Goal: Information Seeking & Learning: Learn about a topic

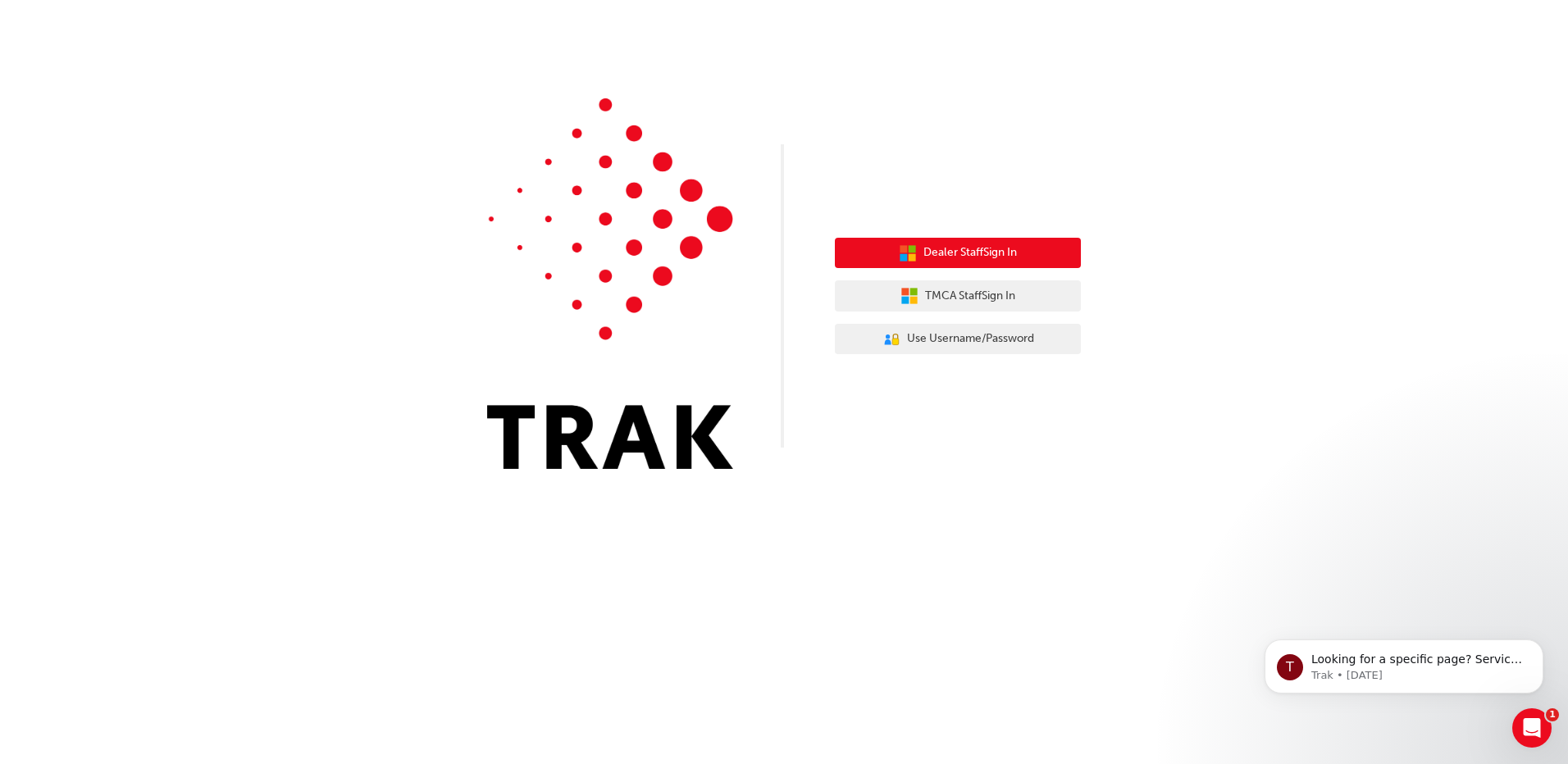
click at [987, 249] on span "Dealer Staff Sign In" at bounding box center [970, 254] width 93 height 19
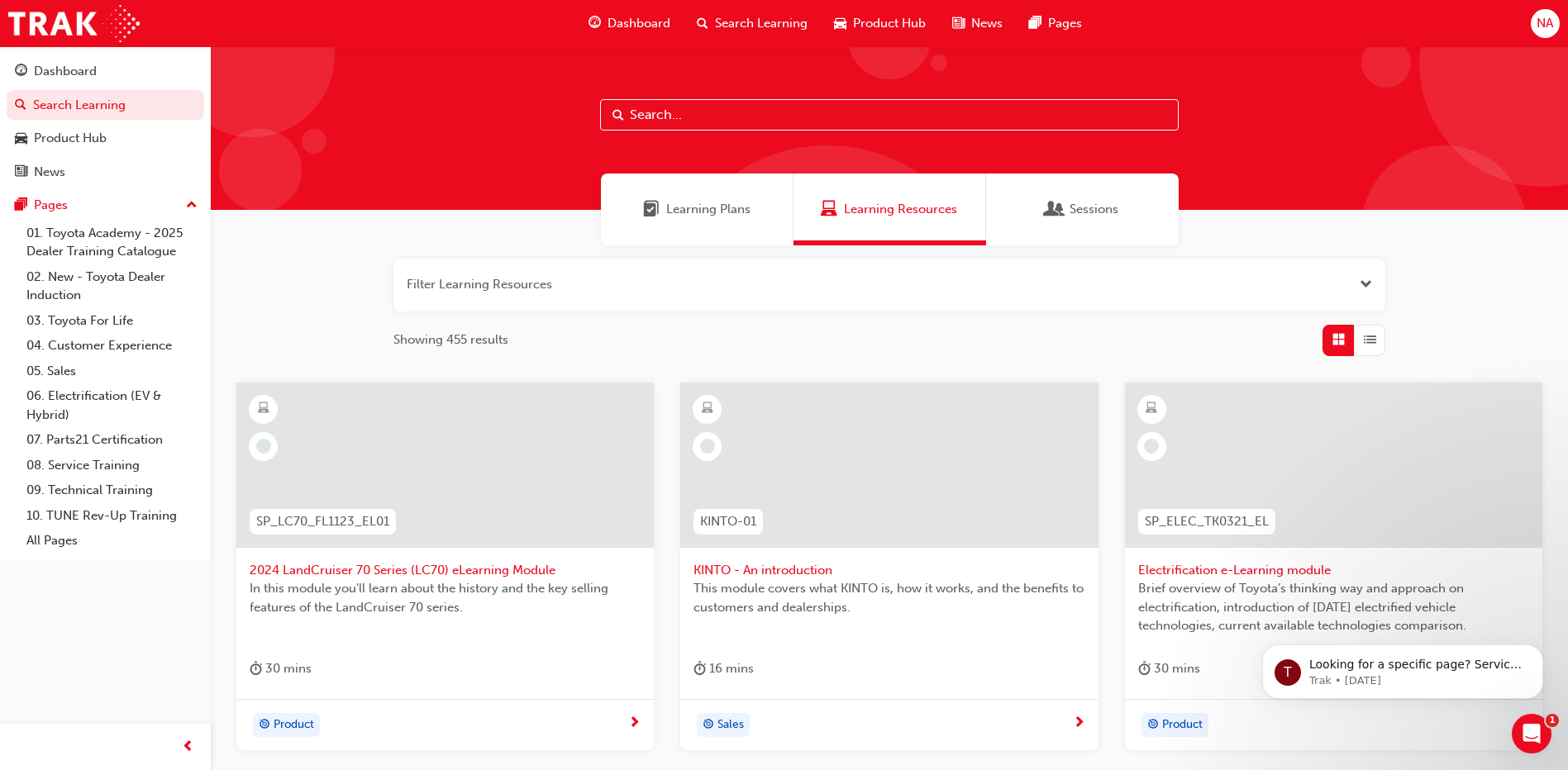
click at [824, 129] on input "text" at bounding box center [889, 115] width 579 height 32
type input "e"
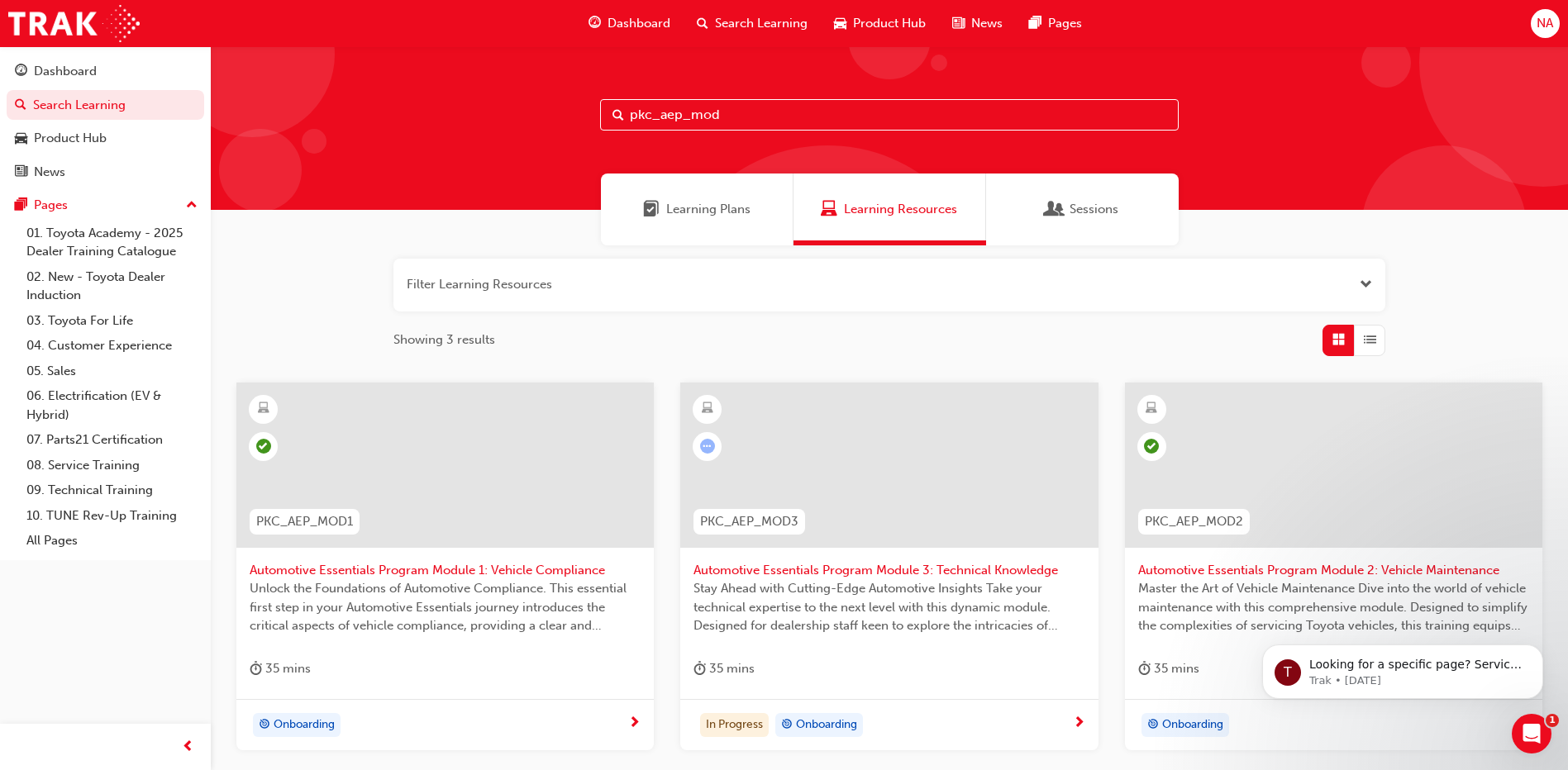
scroll to position [83, 0]
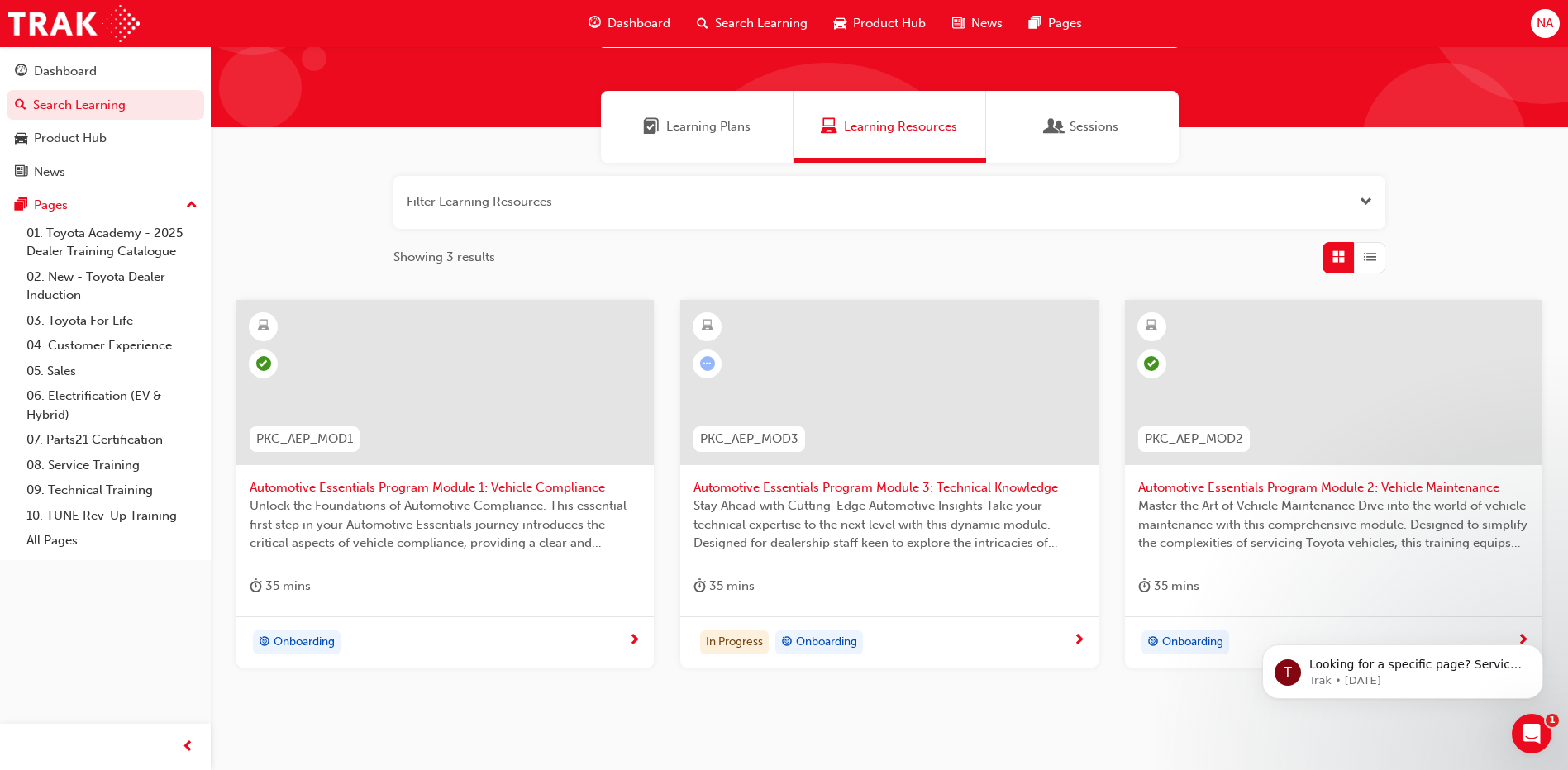
type input "pkc_aep_mod"
click at [842, 394] on div at bounding box center [889, 383] width 417 height 165
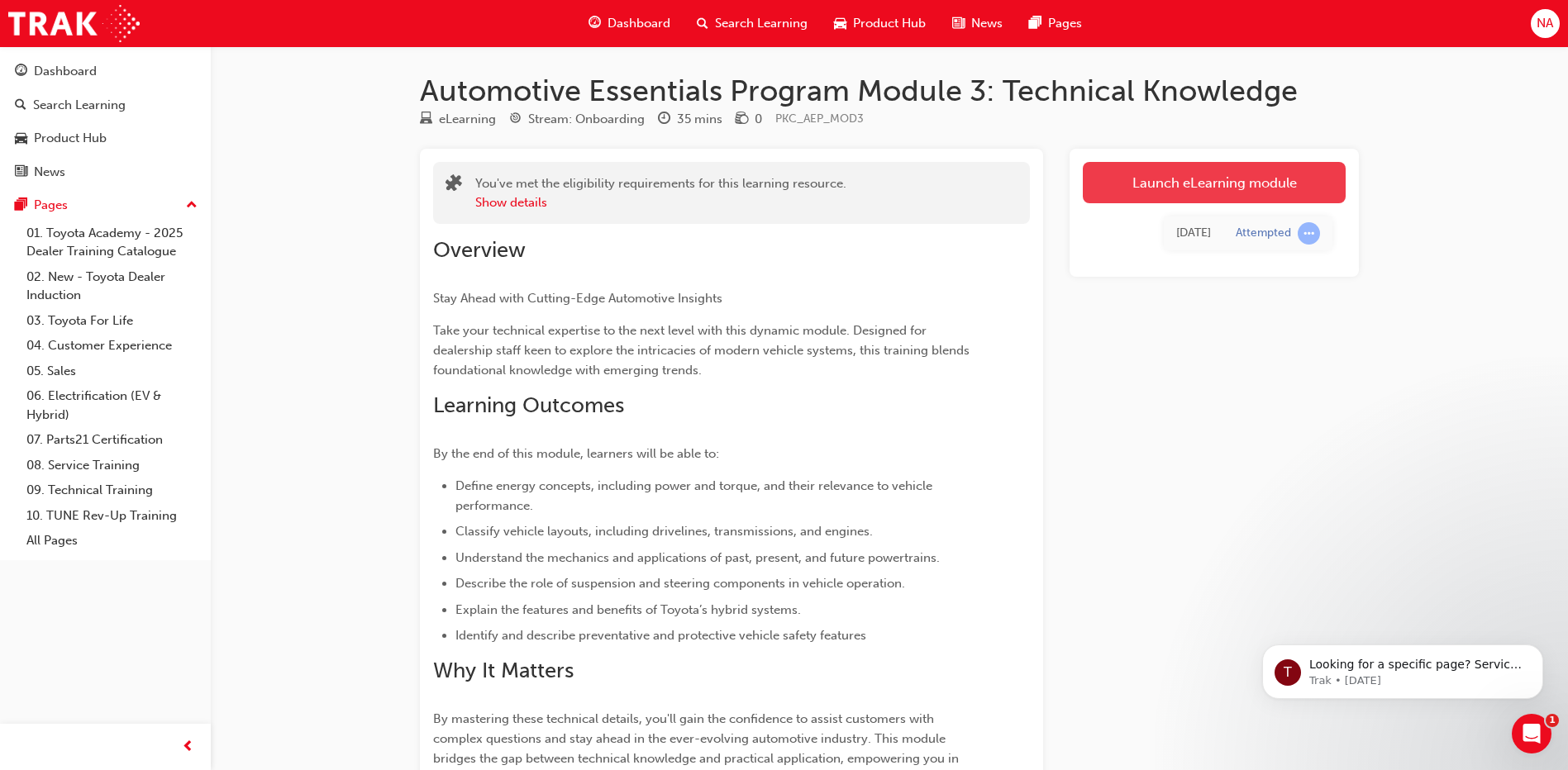
click at [1133, 180] on link "Launch eLearning module" at bounding box center [1214, 182] width 263 height 41
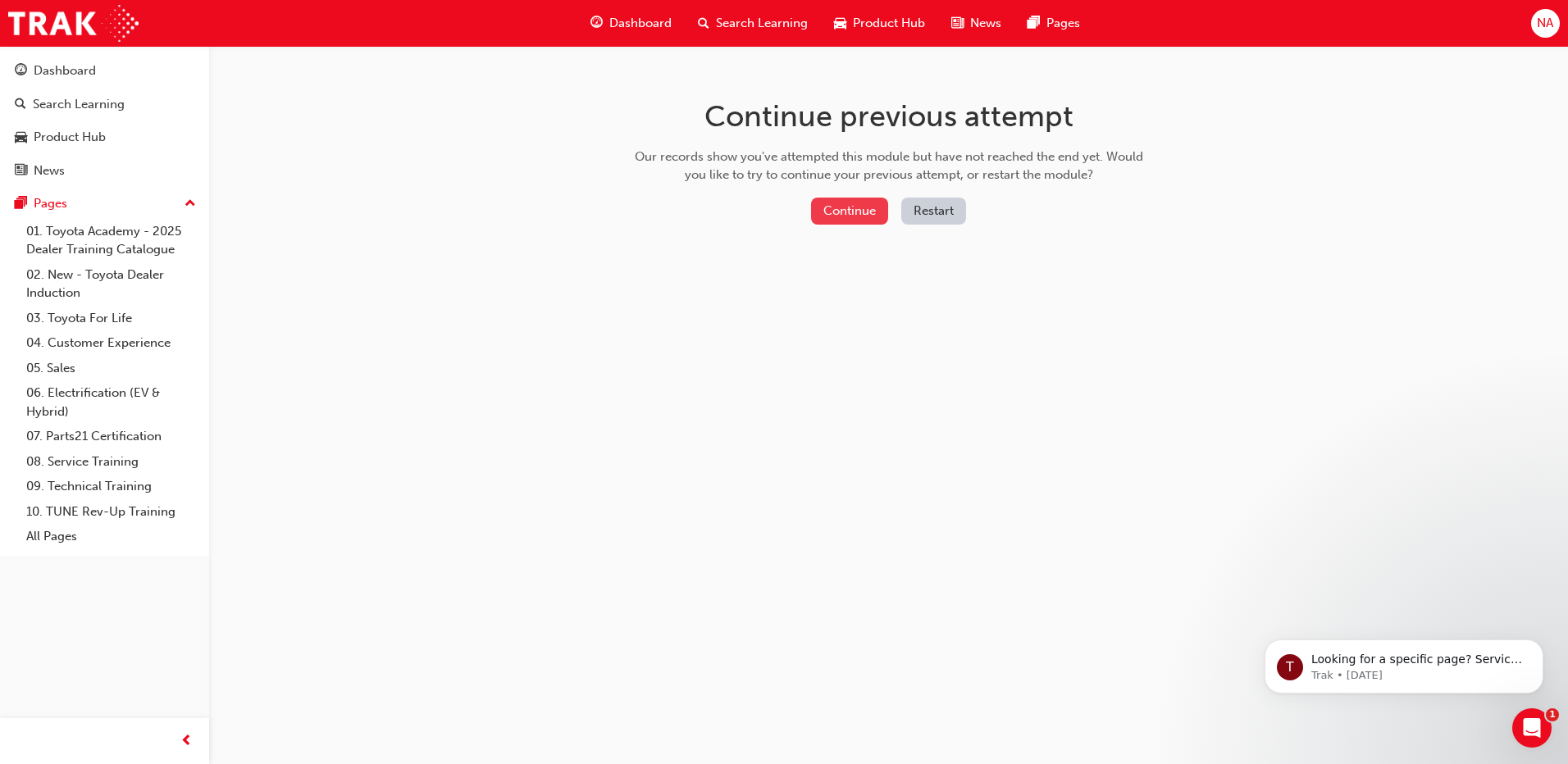
click at [857, 213] on button "Continue" at bounding box center [849, 211] width 77 height 27
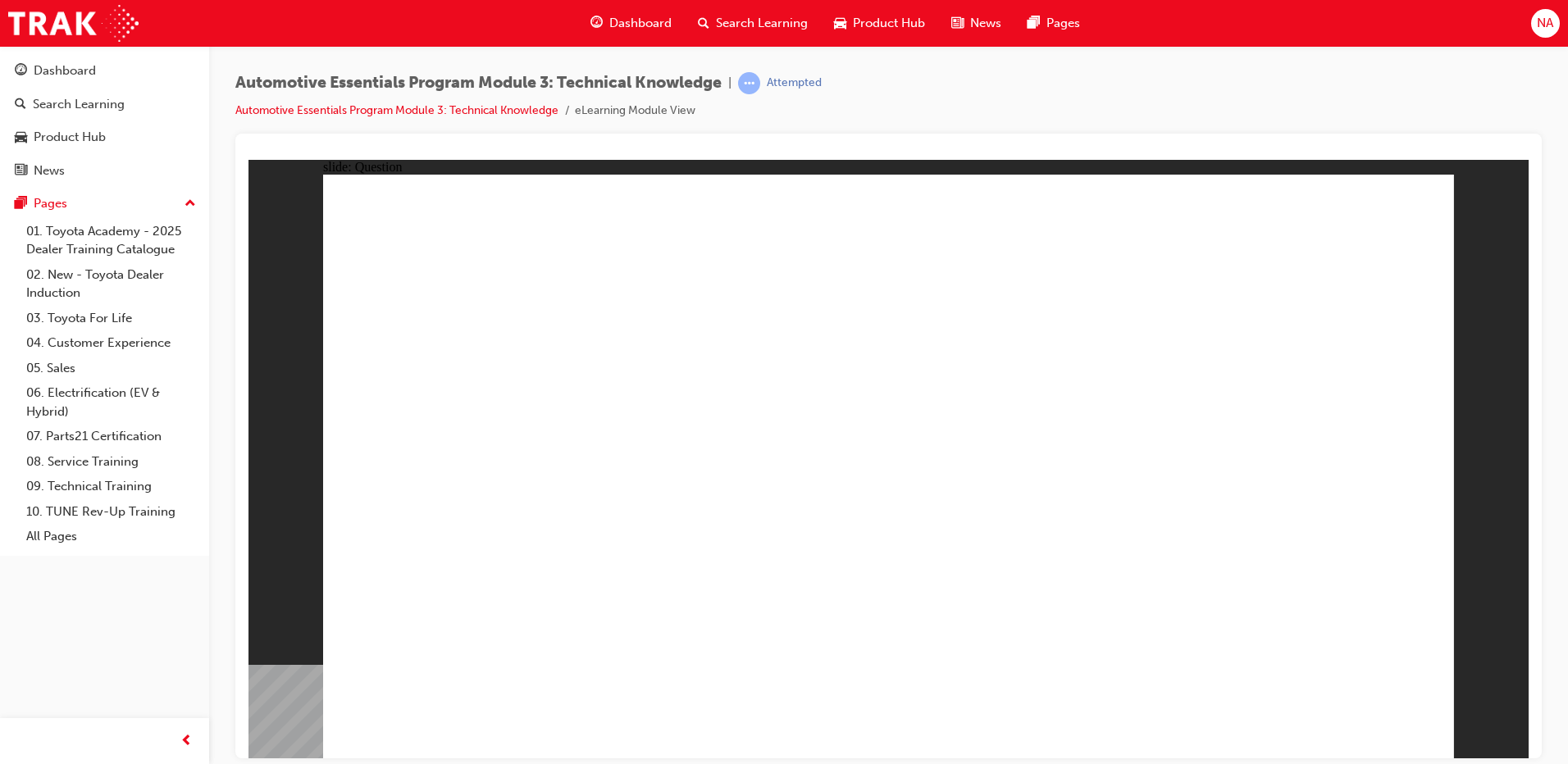
radio input "false"
radio input "true"
drag, startPoint x: 1390, startPoint y: 719, endPoint x: 1460, endPoint y: 605, distance: 133.8
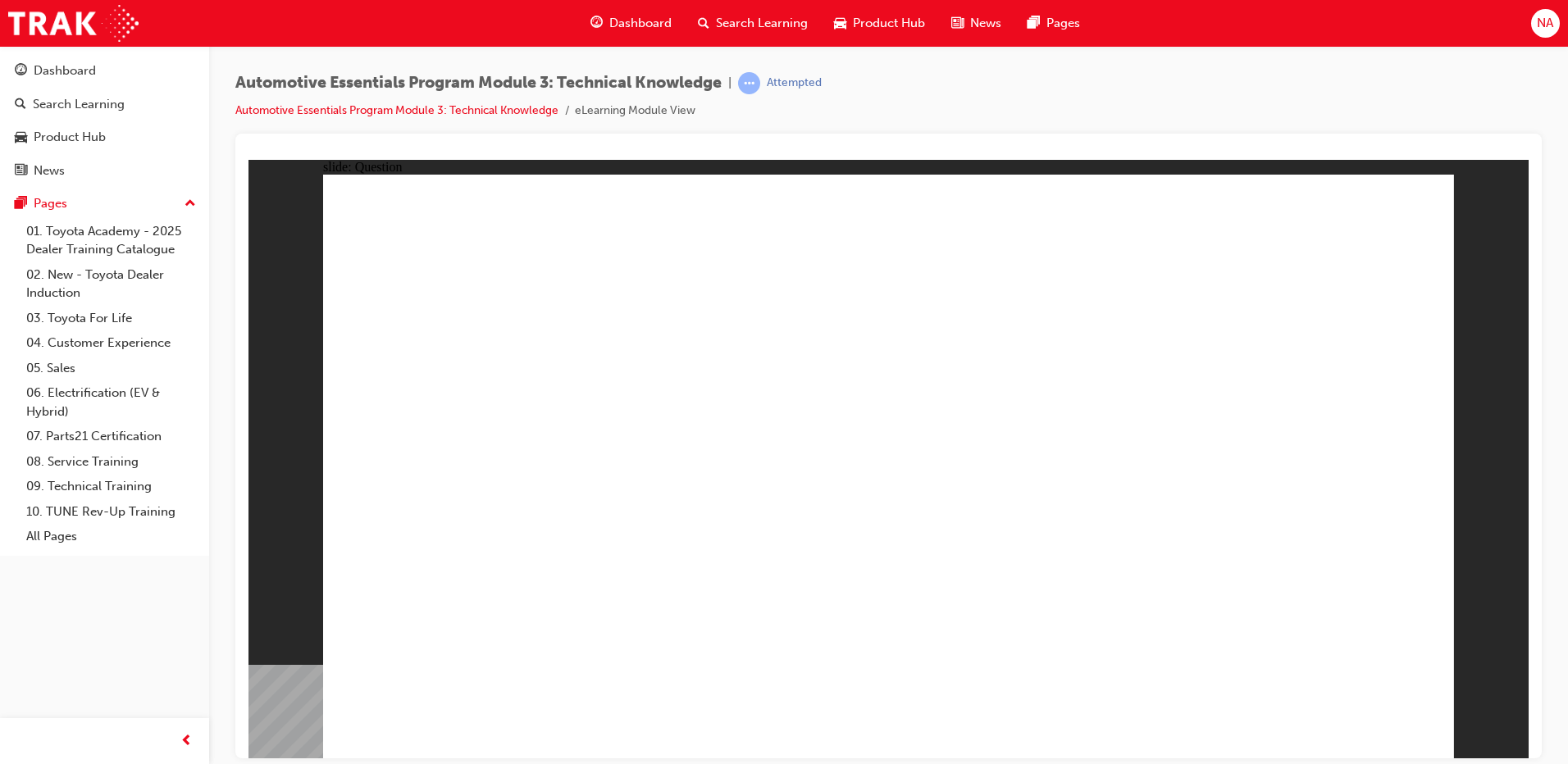
radio input "true"
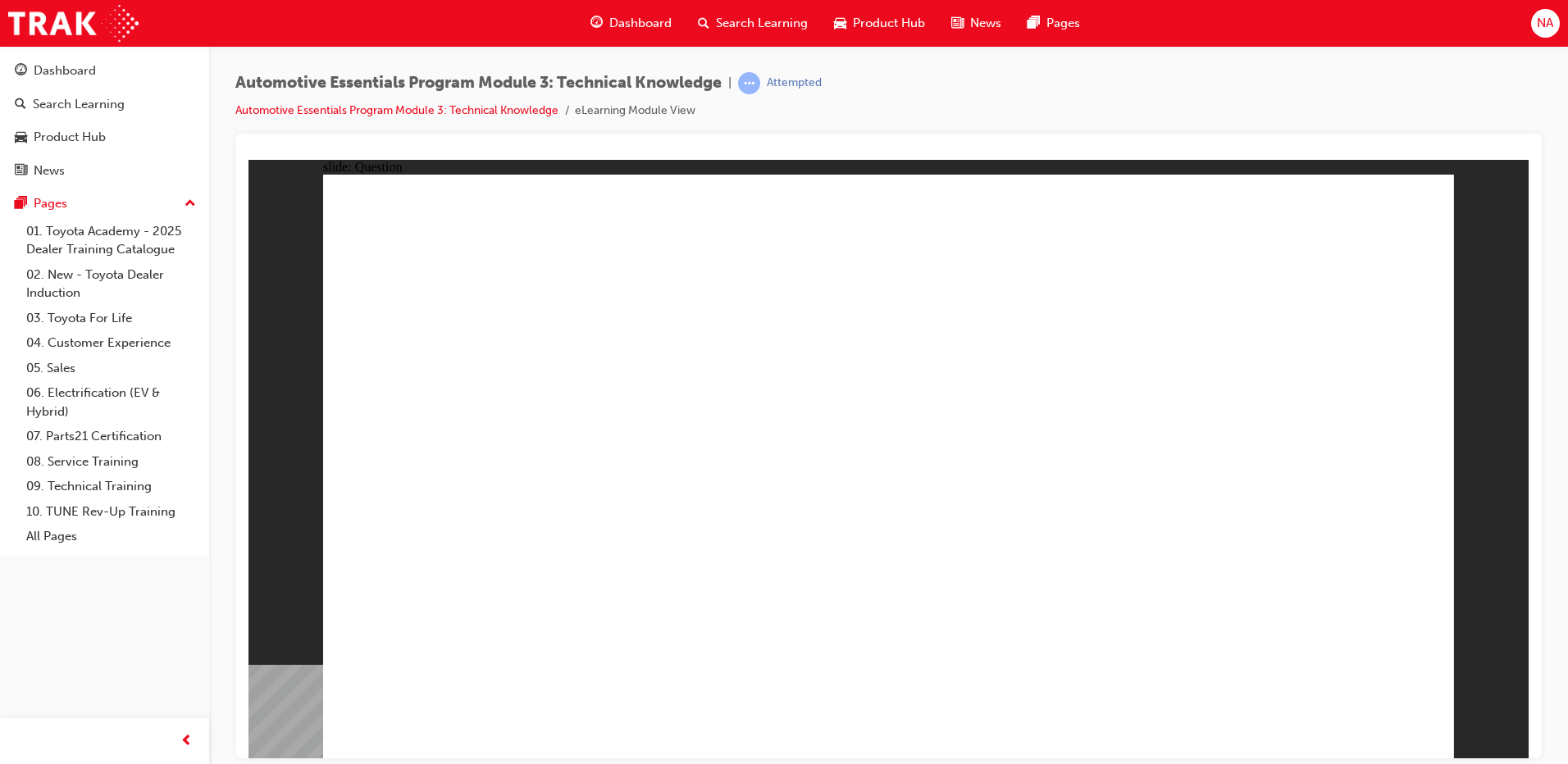
radio input "true"
drag, startPoint x: 1175, startPoint y: 421, endPoint x: 1182, endPoint y: 429, distance: 10.6
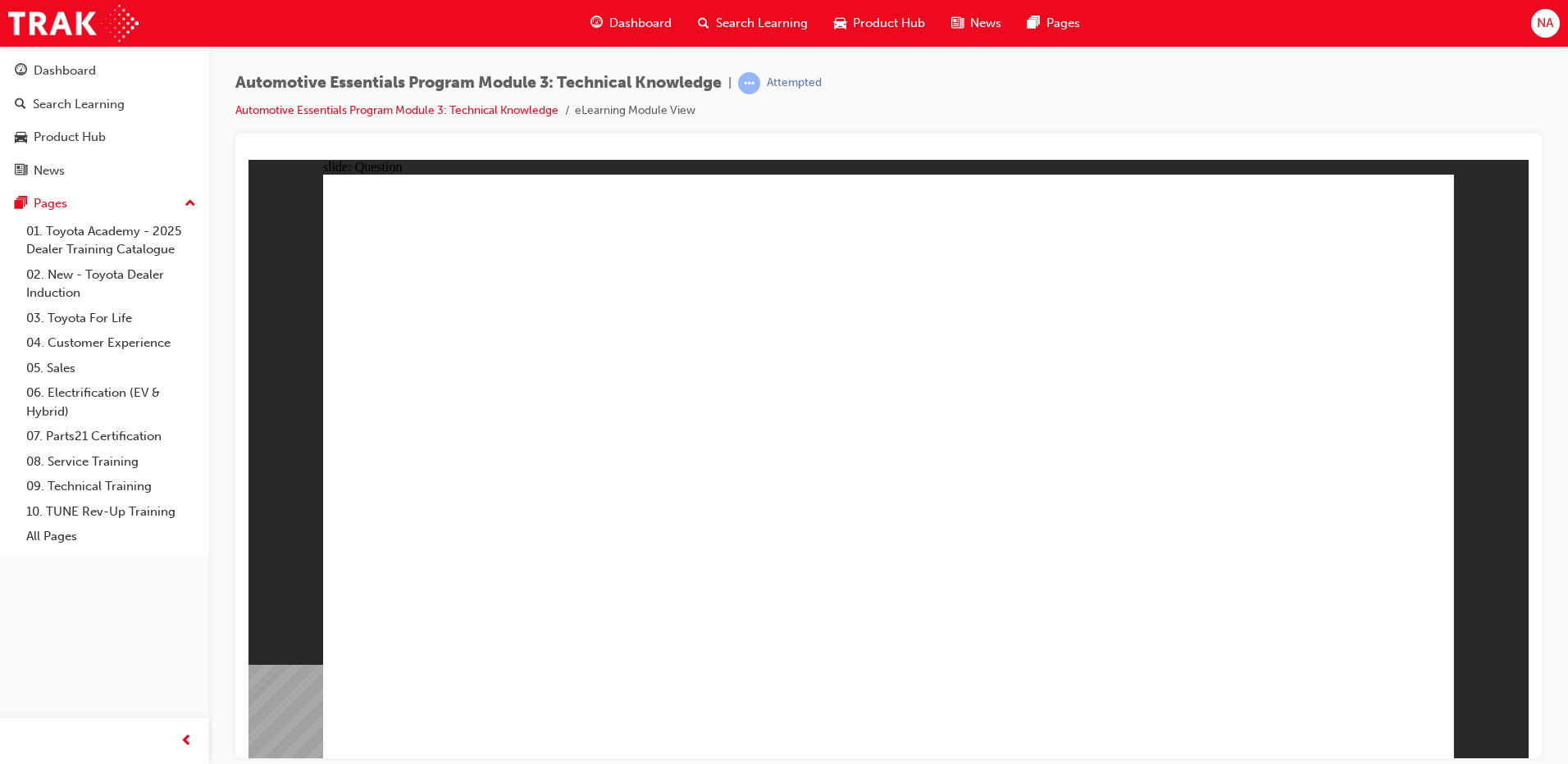
drag, startPoint x: 1074, startPoint y: 444, endPoint x: 1427, endPoint y: 689, distance: 429.7
radio input "true"
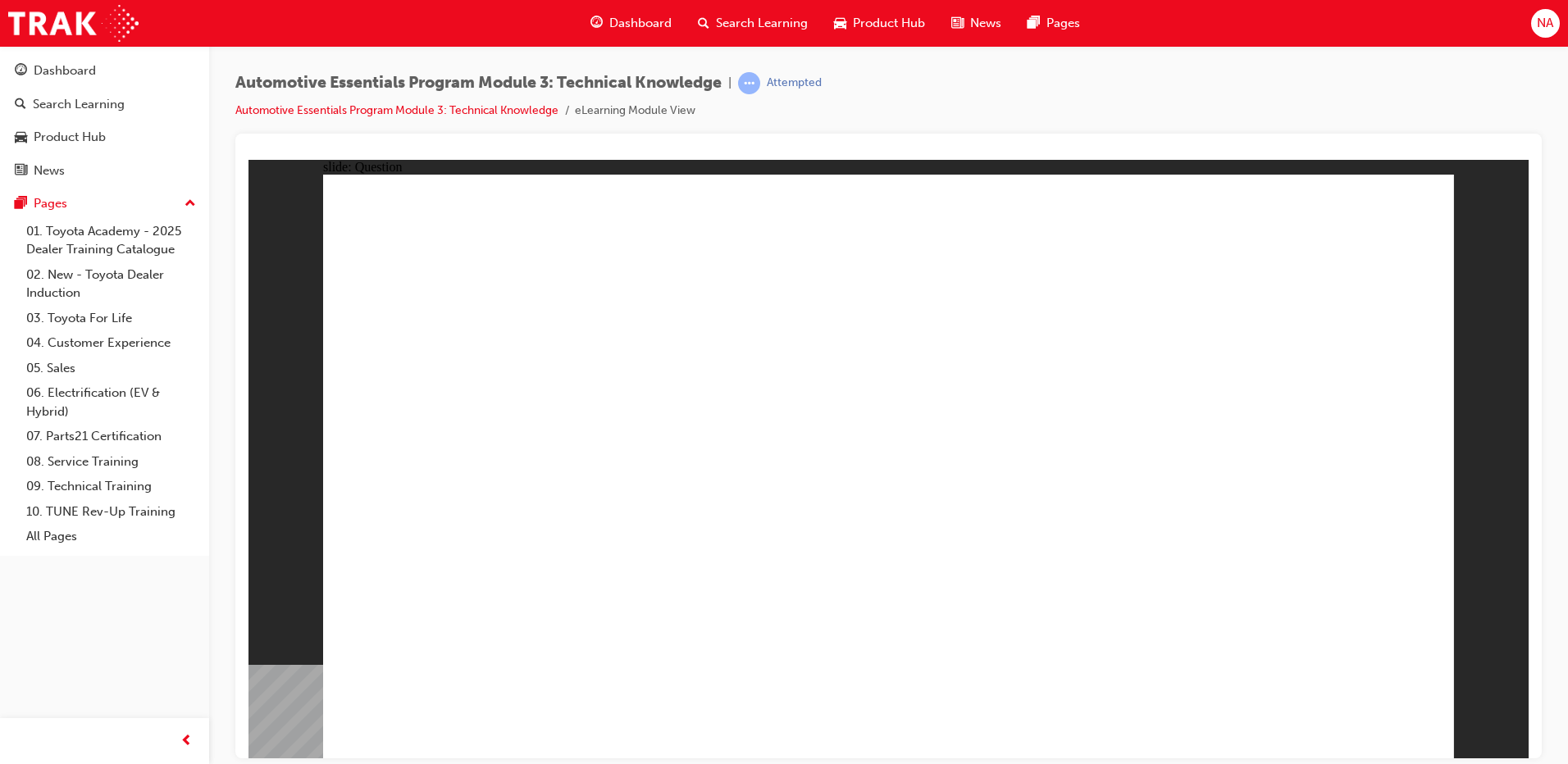
radio input "true"
drag, startPoint x: 922, startPoint y: 602, endPoint x: 912, endPoint y: 588, distance: 17.2
drag, startPoint x: 911, startPoint y: 587, endPoint x: 899, endPoint y: 562, distance: 27.7
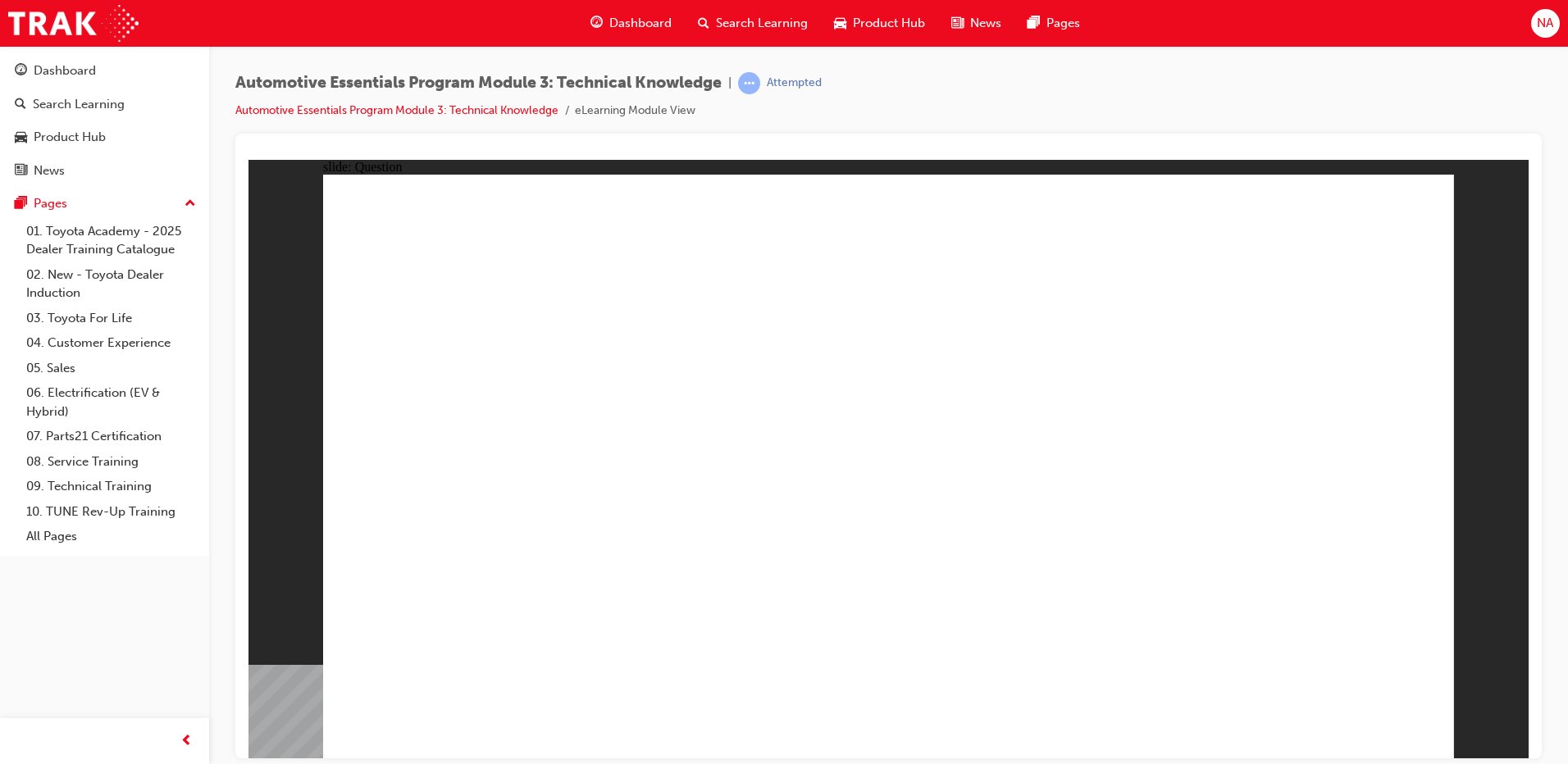
radio input "true"
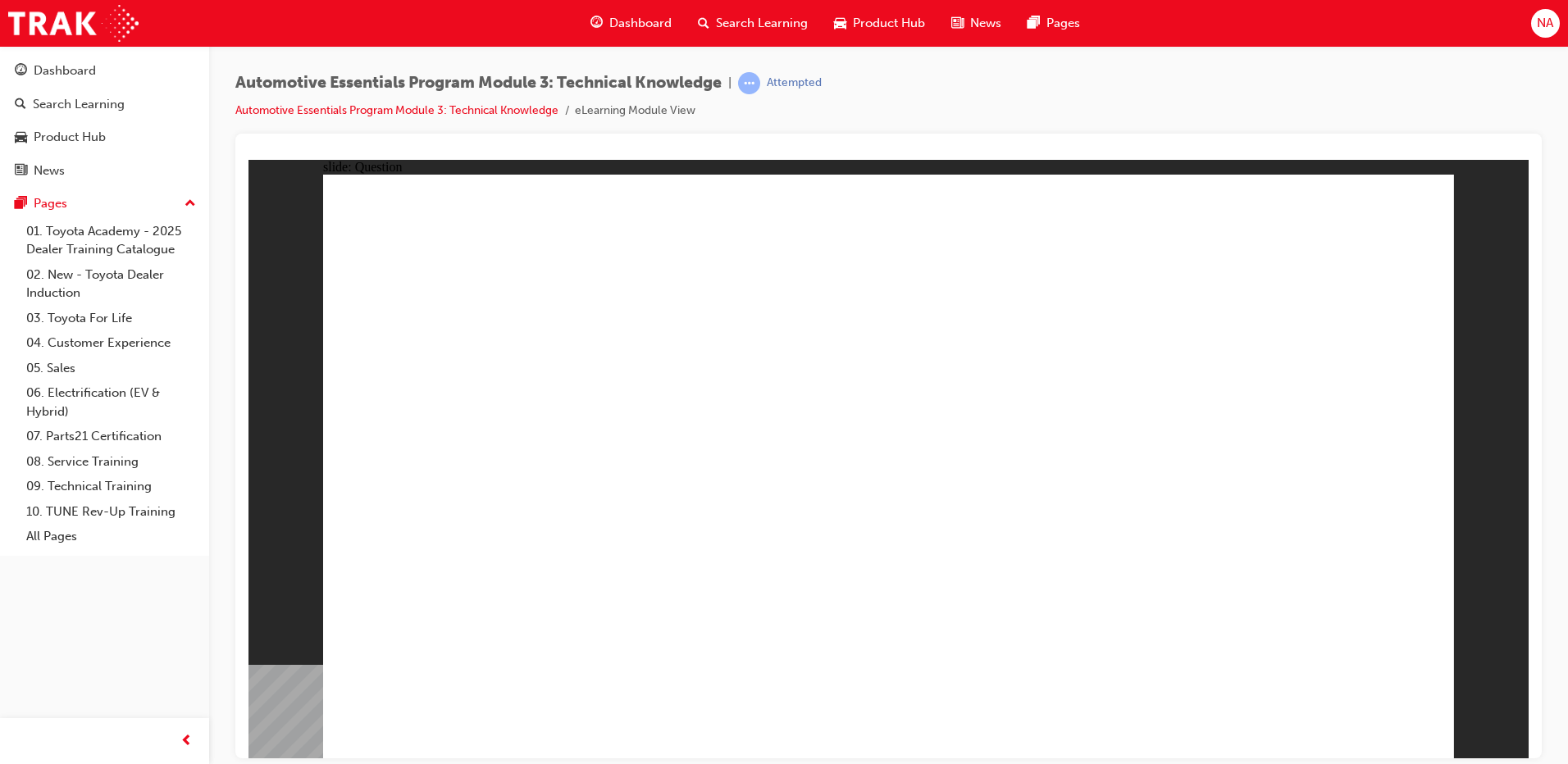
radio input "true"
drag, startPoint x: 929, startPoint y: 578, endPoint x: 939, endPoint y: 572, distance: 11.7
drag, startPoint x: 676, startPoint y: 616, endPoint x: 656, endPoint y: 608, distance: 21.5
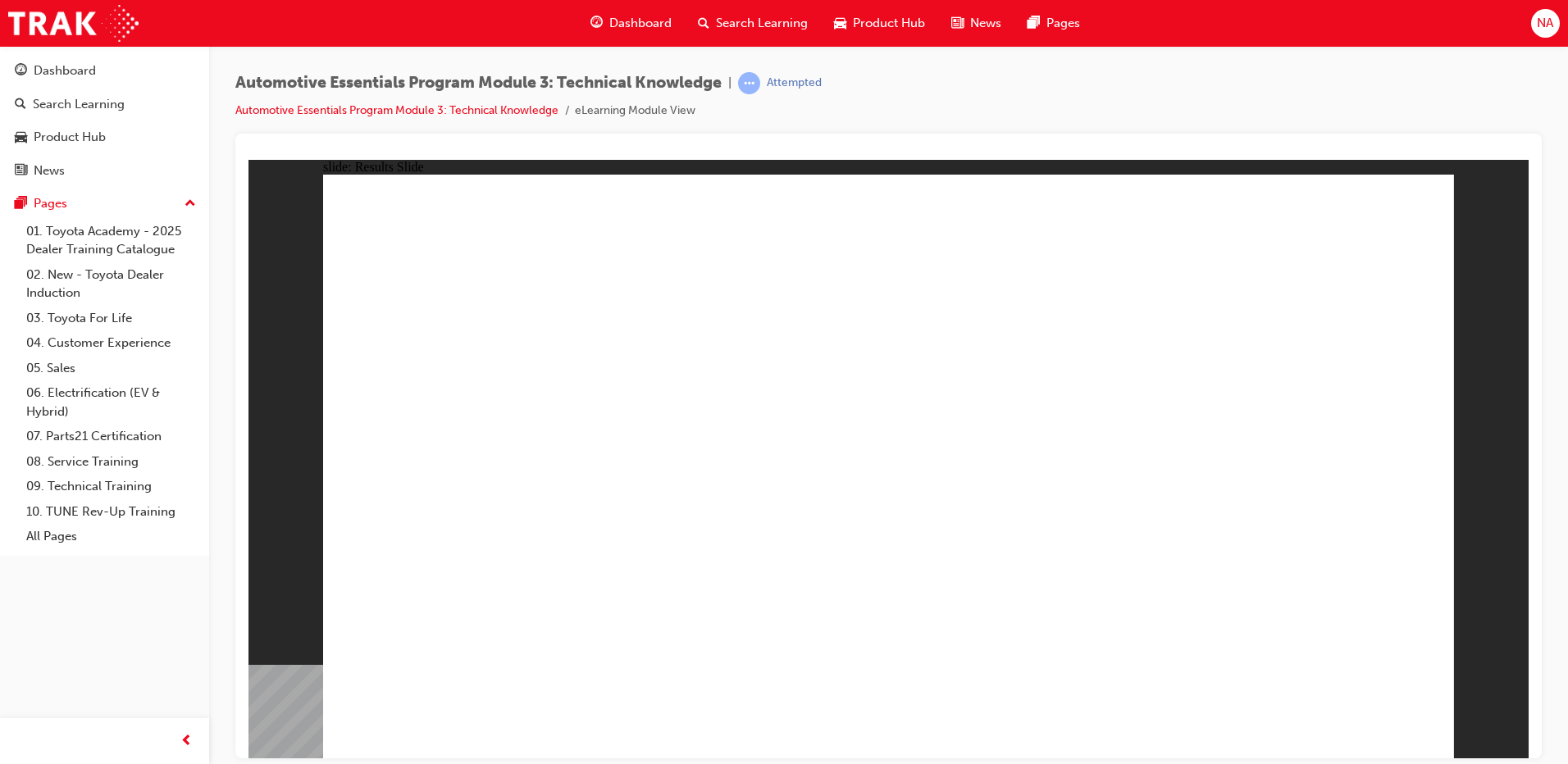
radio input "true"
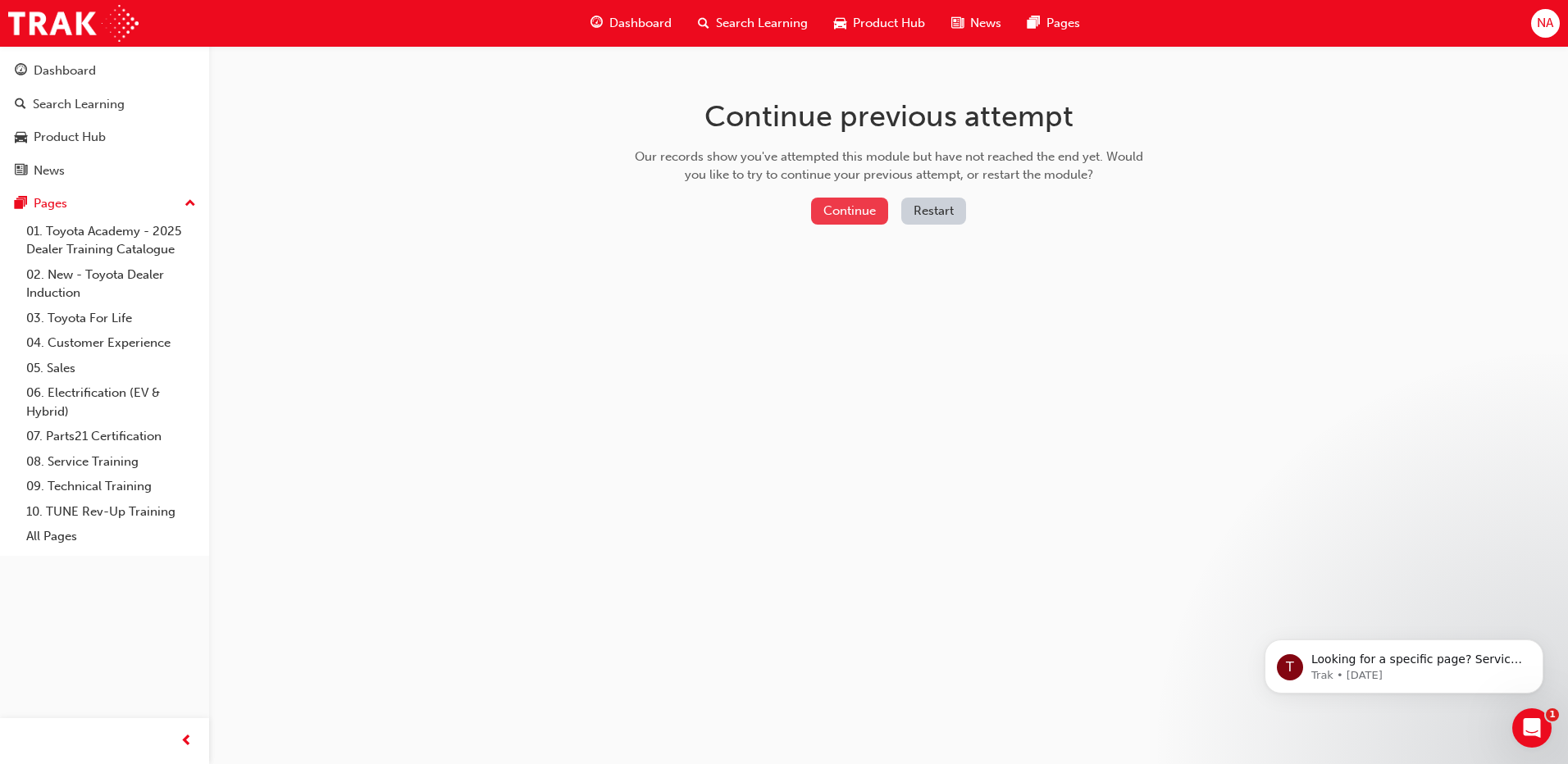
click at [861, 215] on button "Continue" at bounding box center [849, 211] width 77 height 27
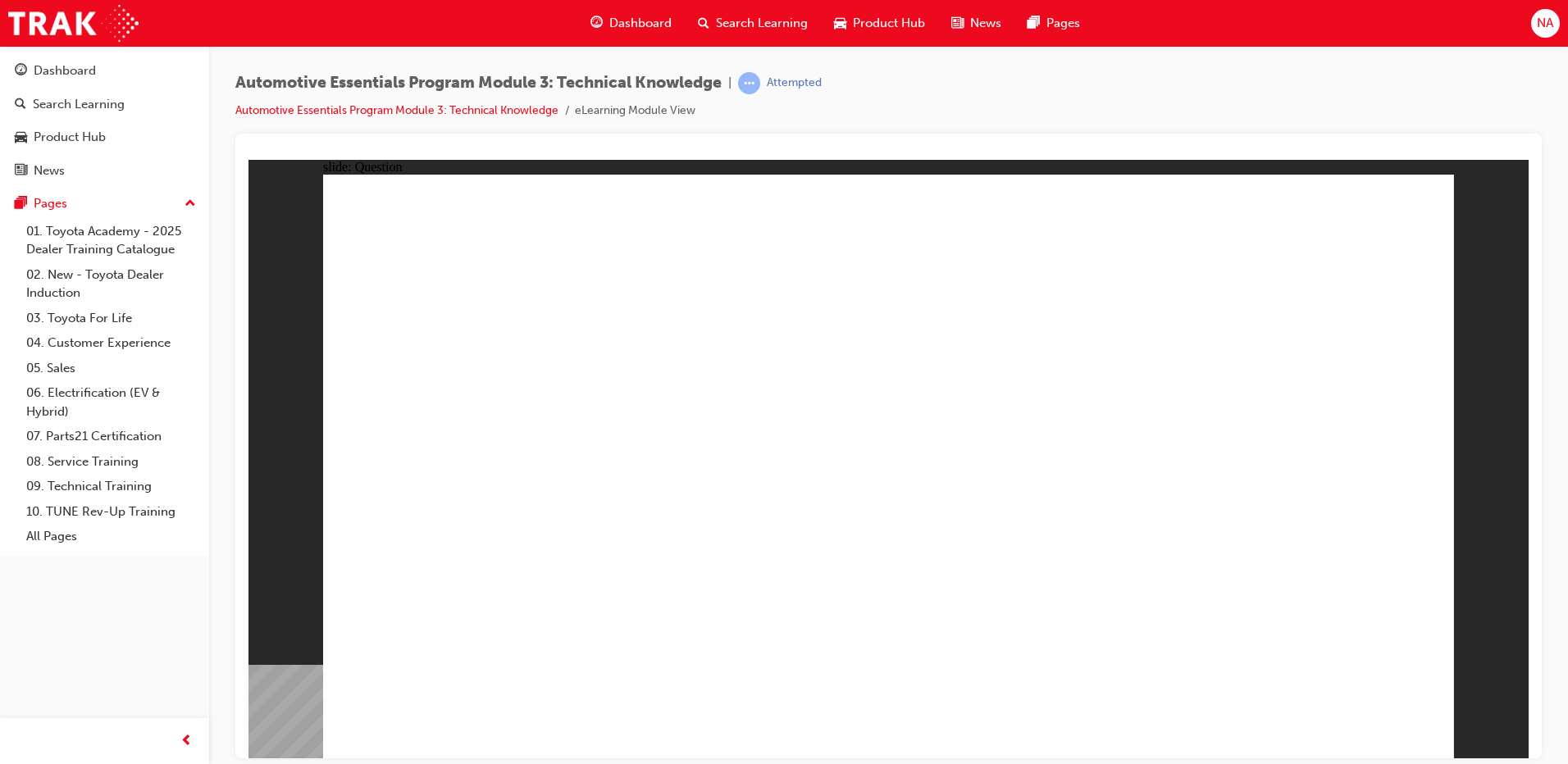
radio input "true"
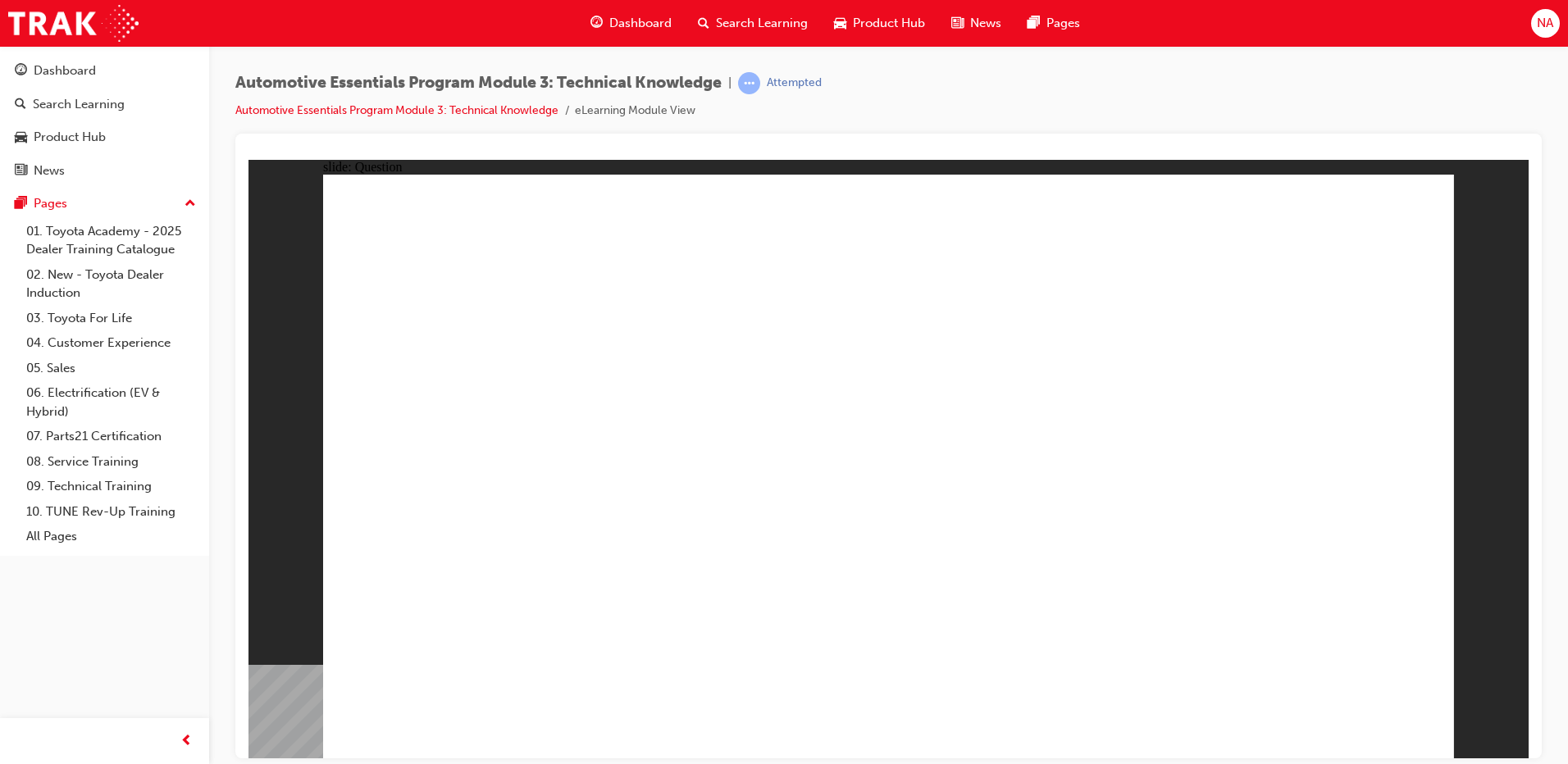
radio input "true"
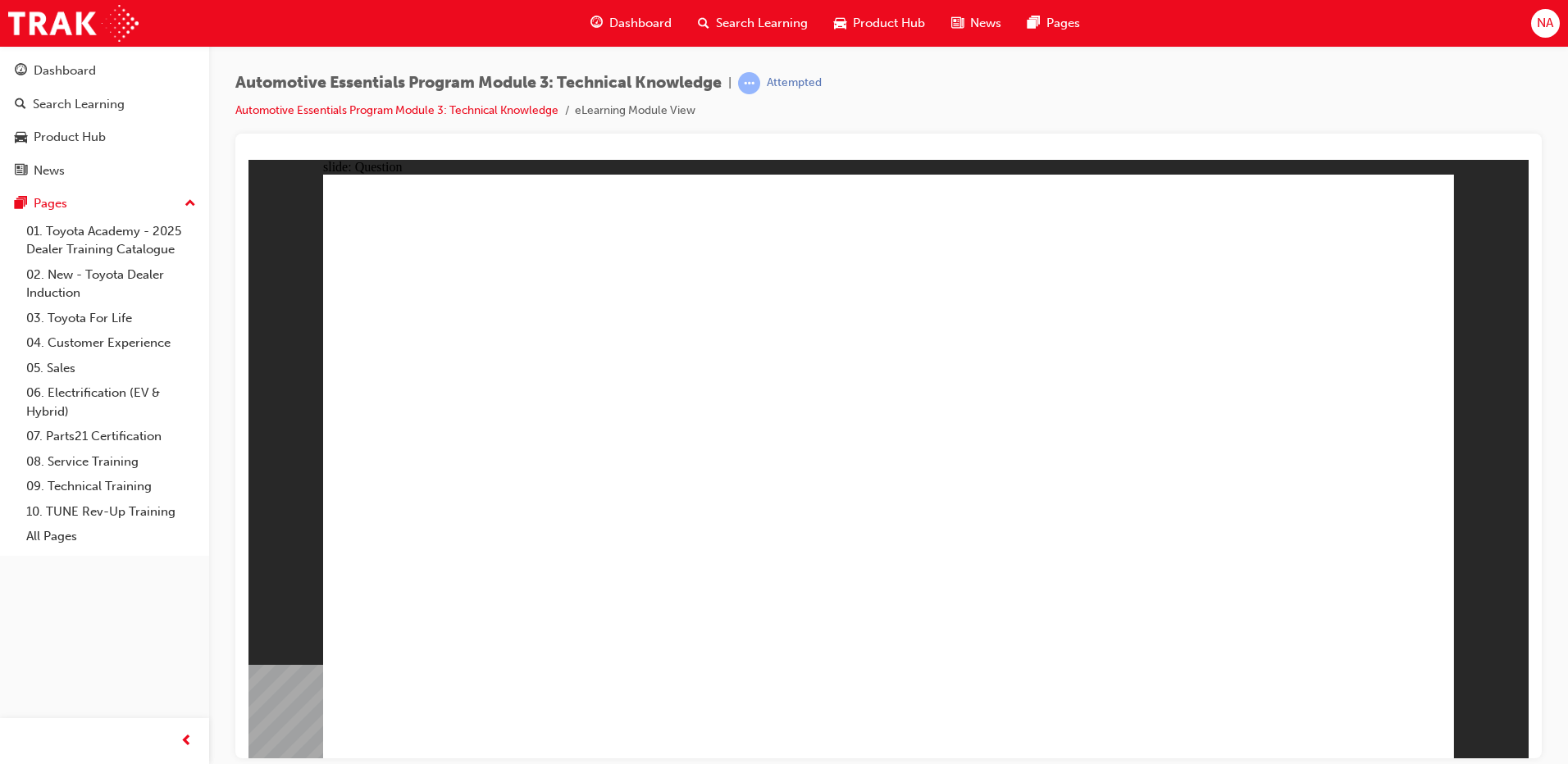
radio input "true"
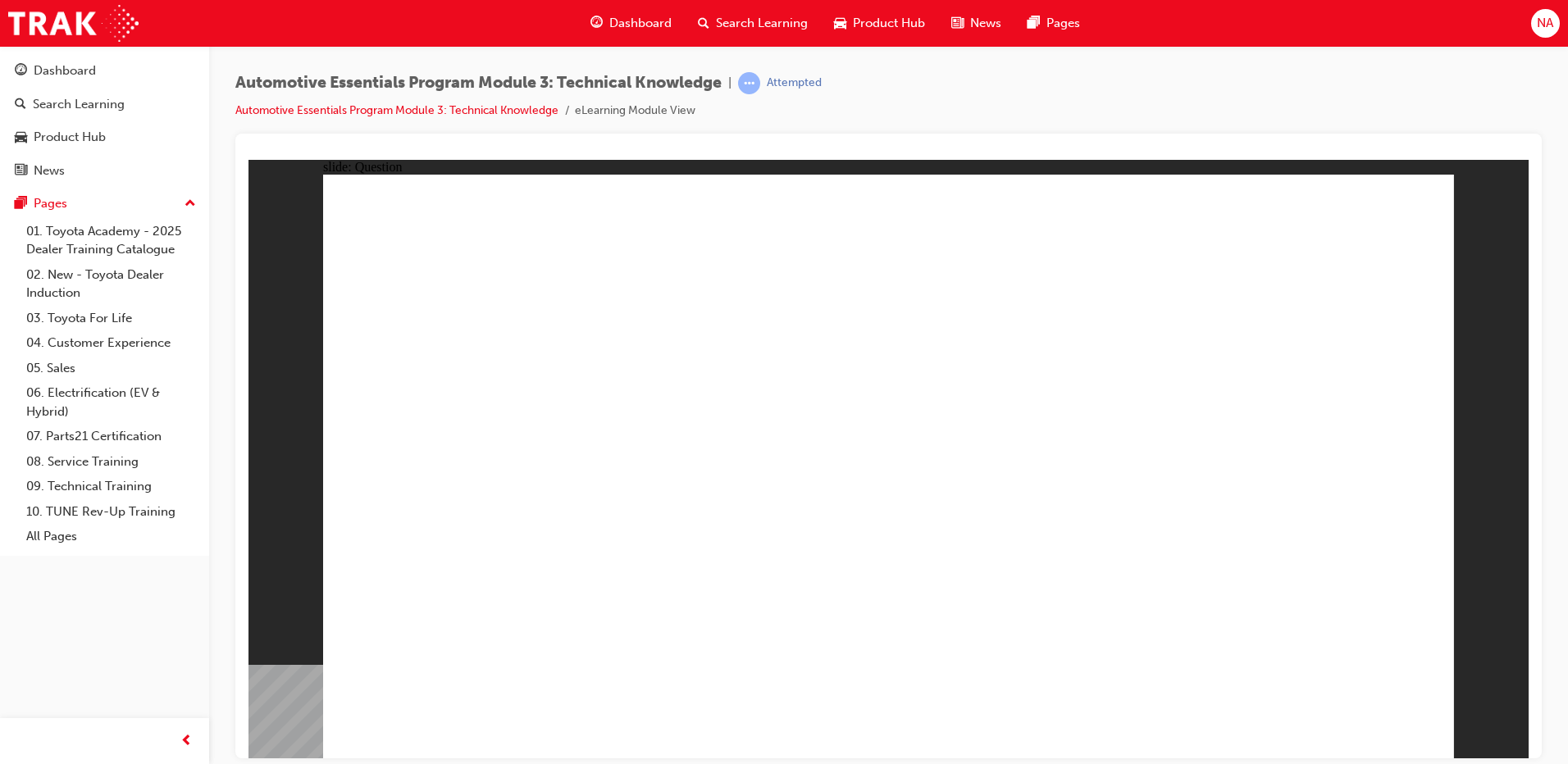
radio input "true"
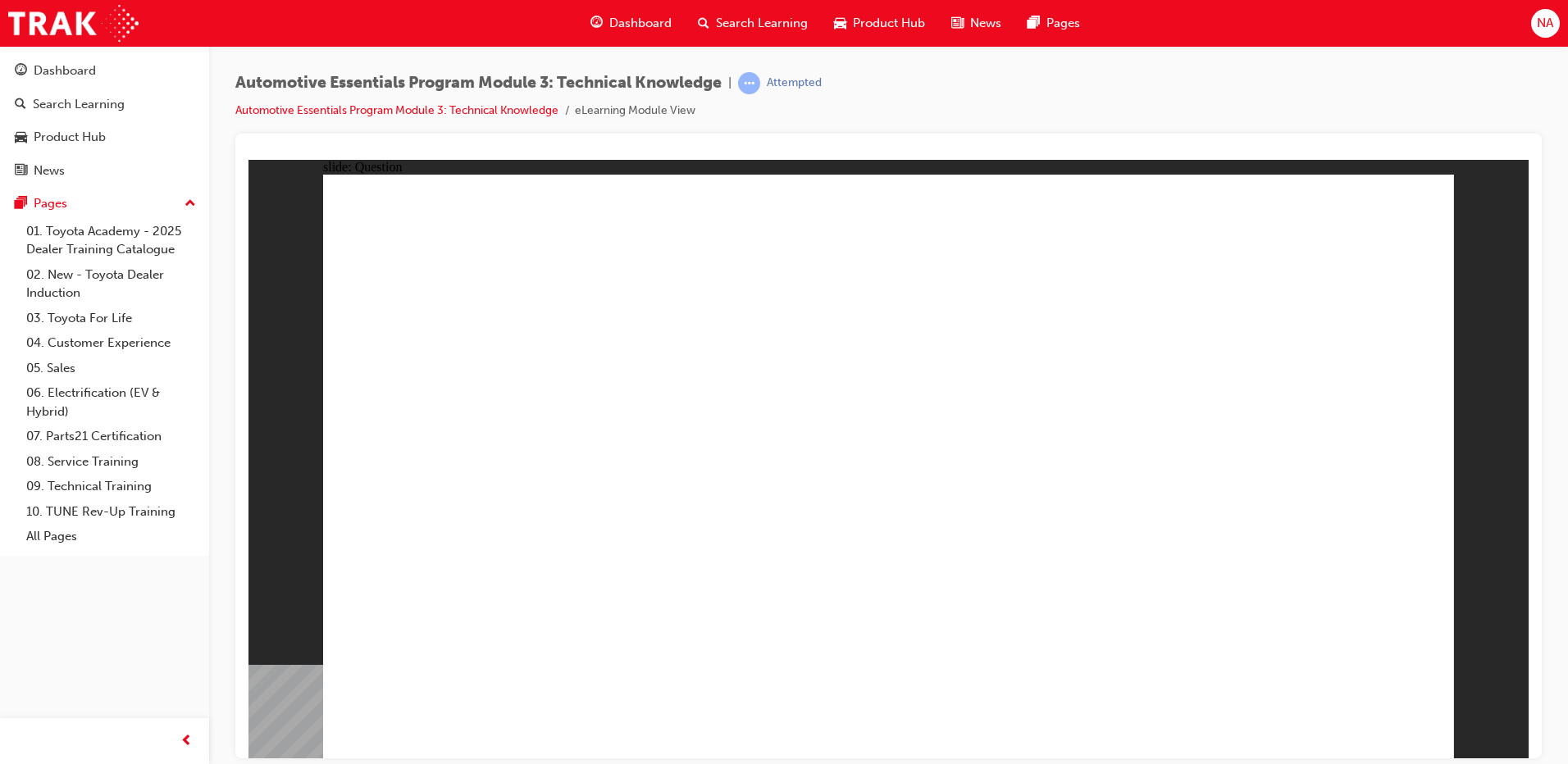
radio input "true"
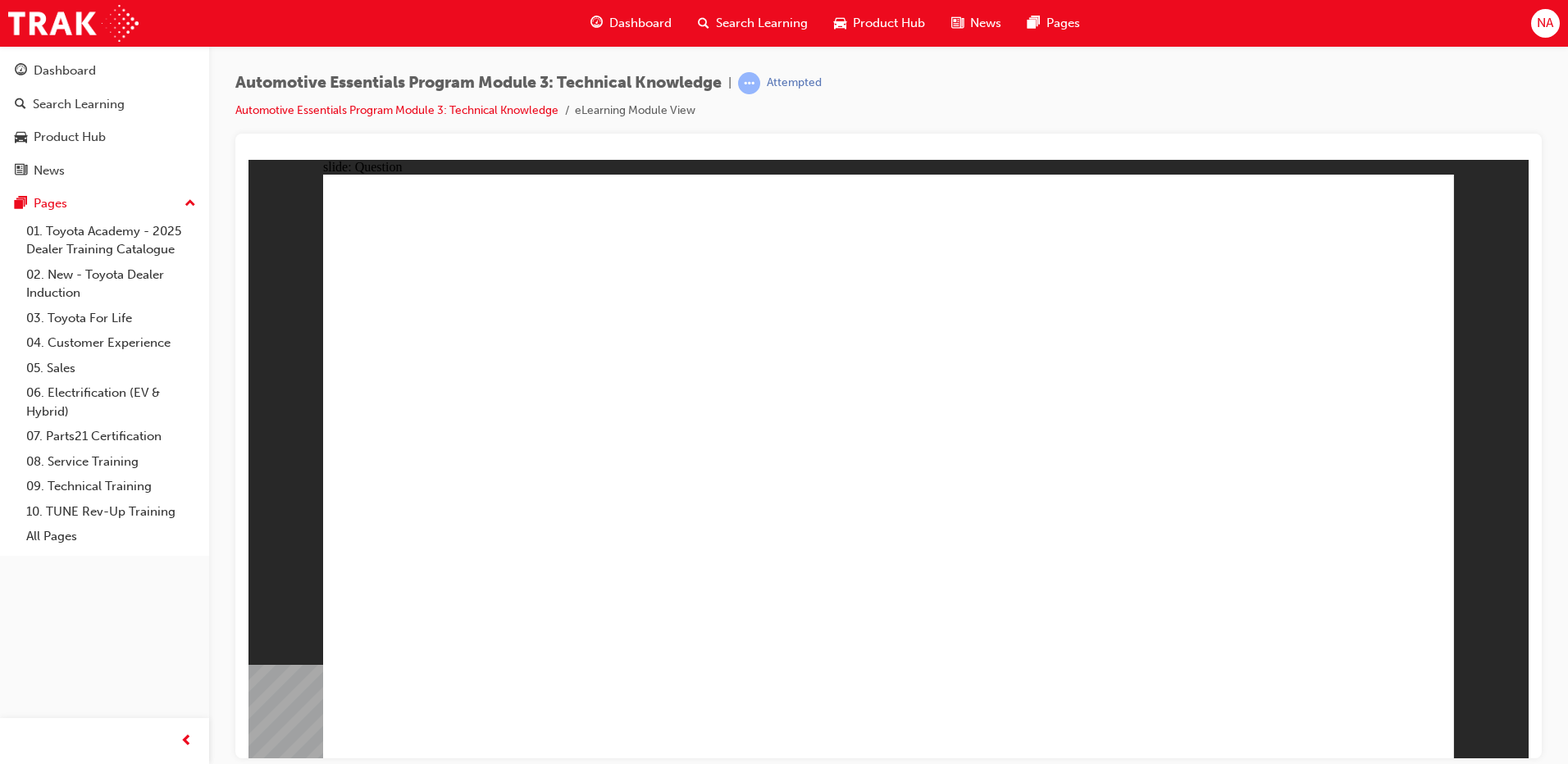
radio input "true"
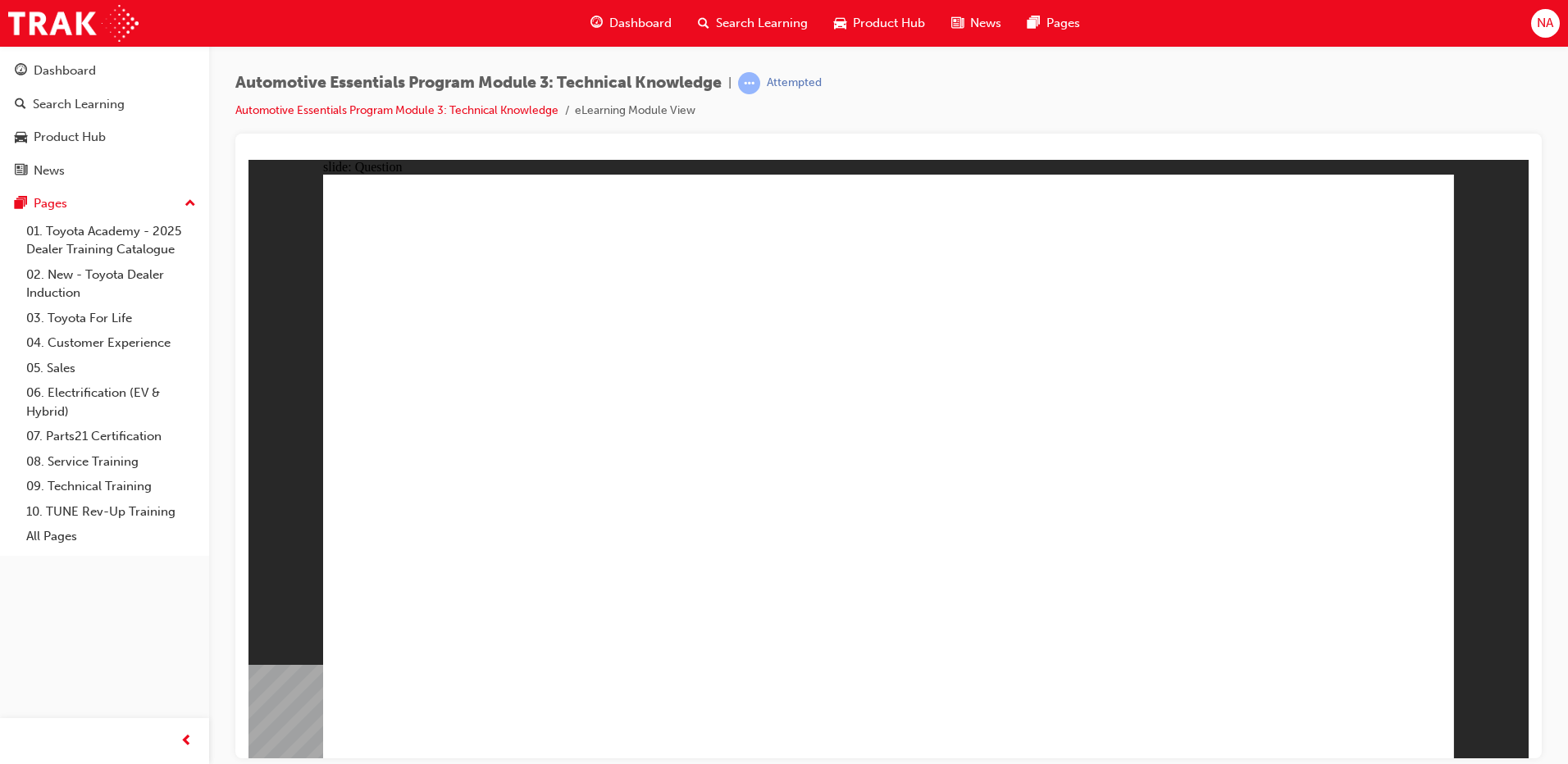
radio input "true"
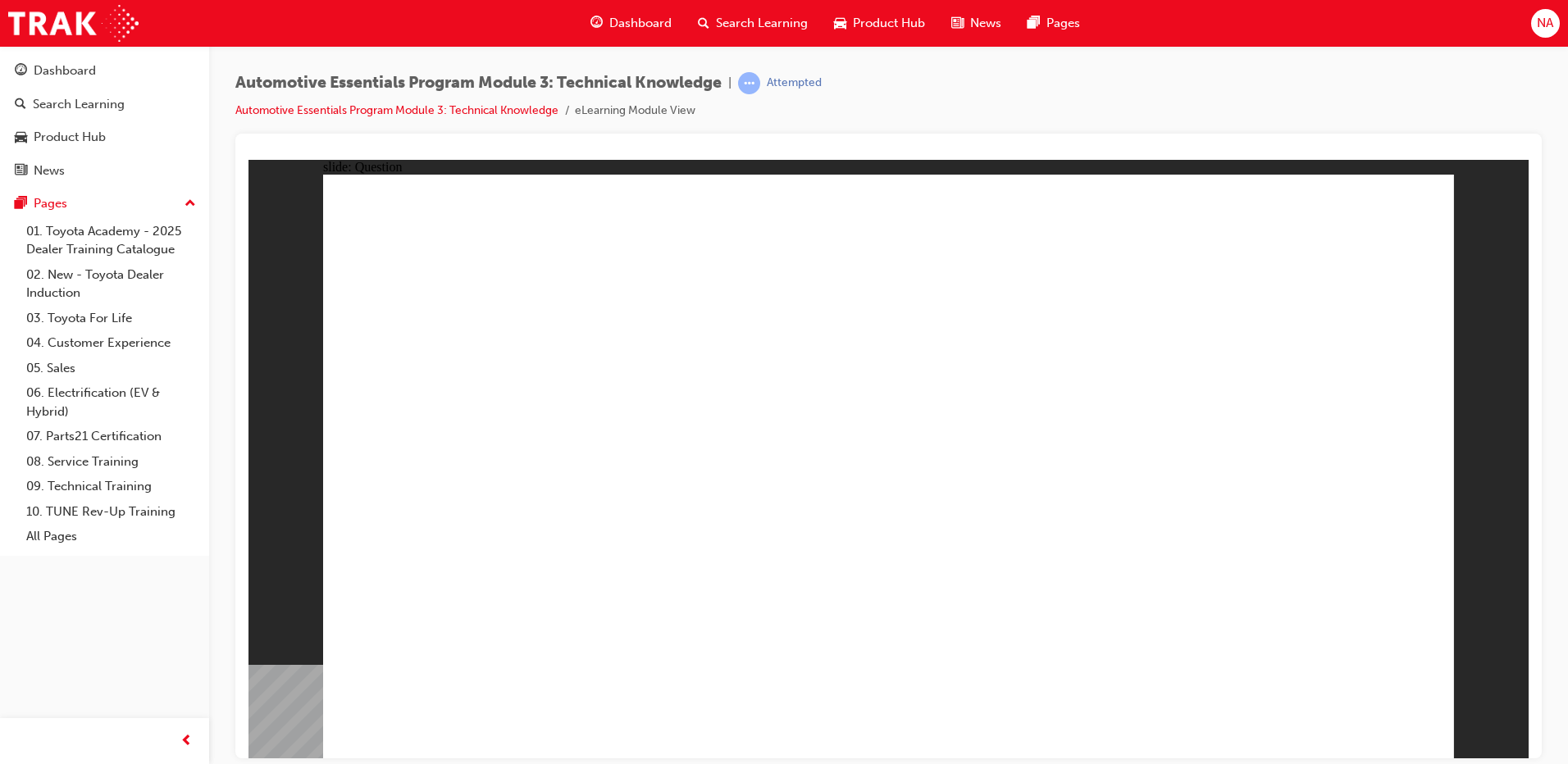
radio input "true"
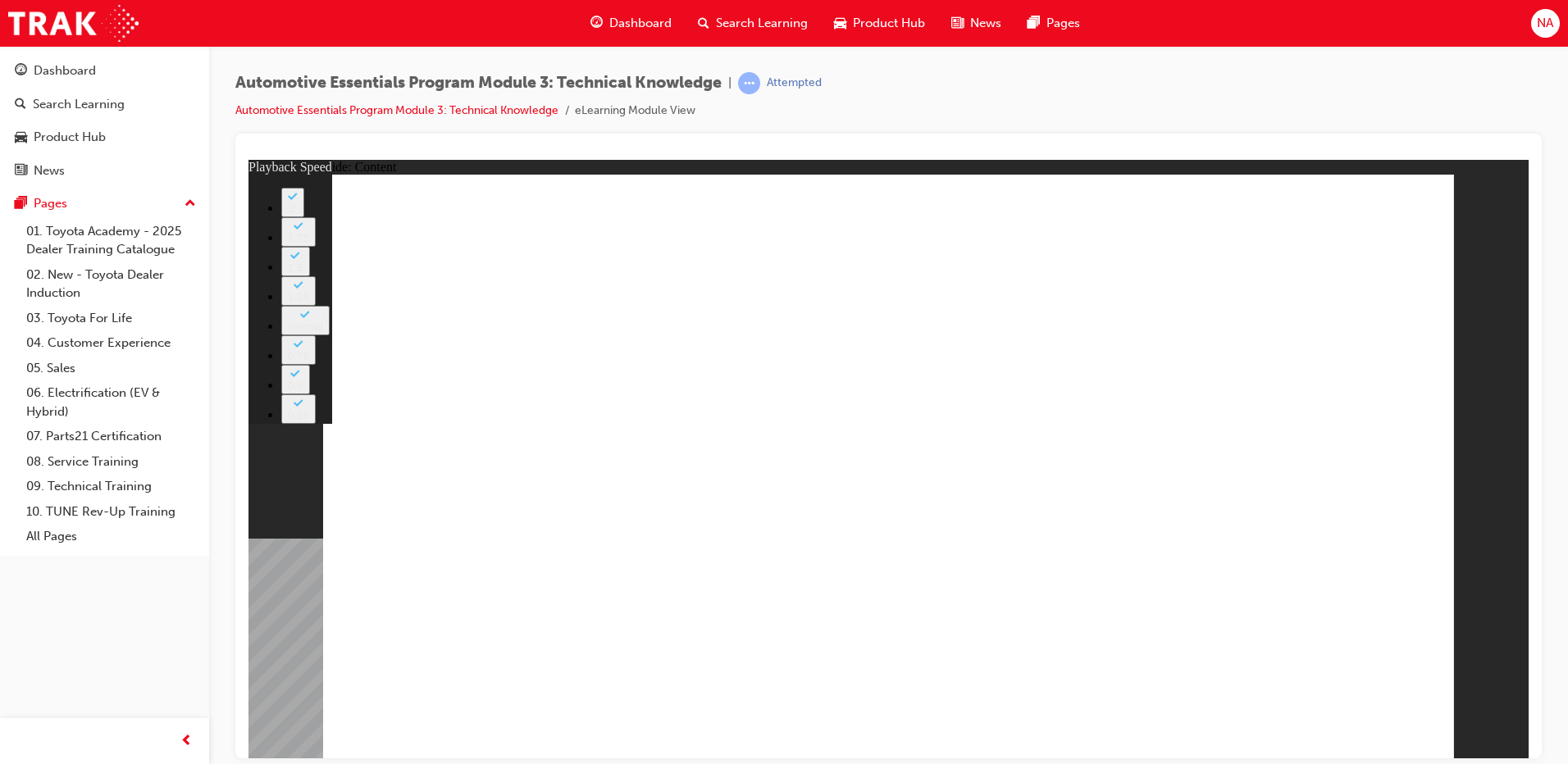
type input "227"
click at [1402, 145] on div at bounding box center [888, 445] width 1306 height 625
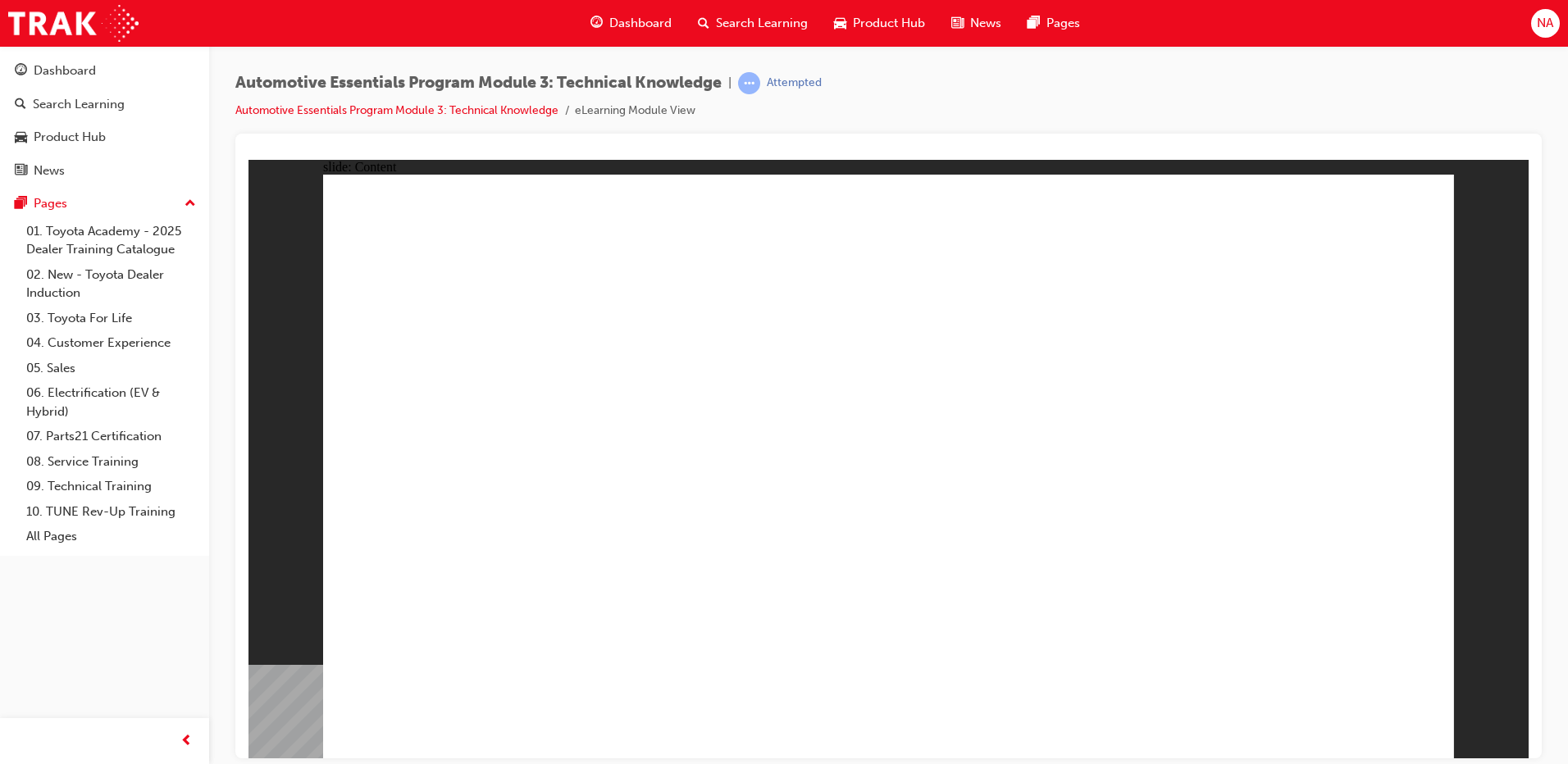
click at [1292, 91] on div "Automotive Essentials Program Module 3: Technical Knowledge | Attempted Automot…" at bounding box center [888, 103] width 1306 height 62
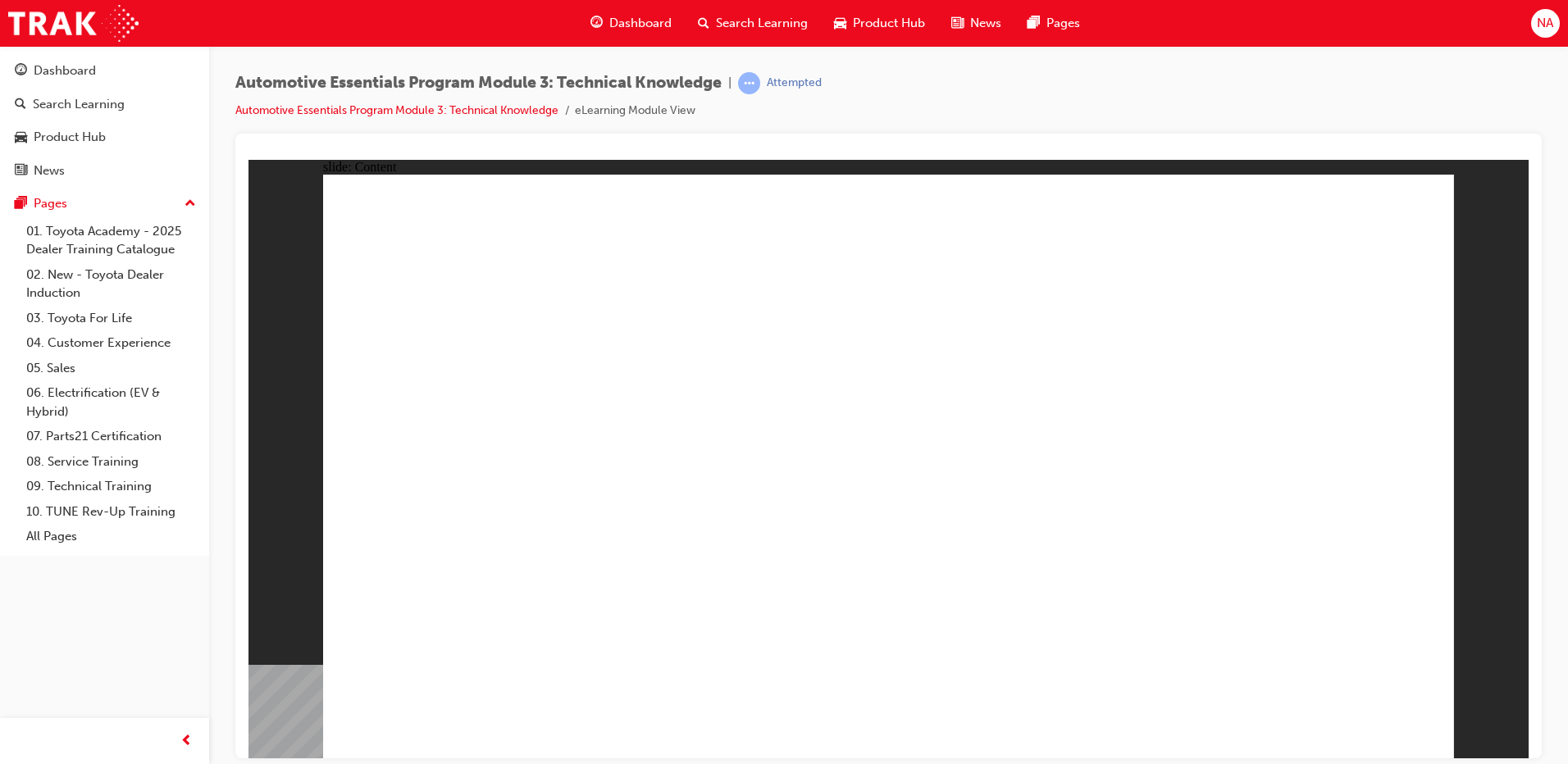
drag, startPoint x: 1122, startPoint y: 245, endPoint x: 1157, endPoint y: 241, distance: 35.2
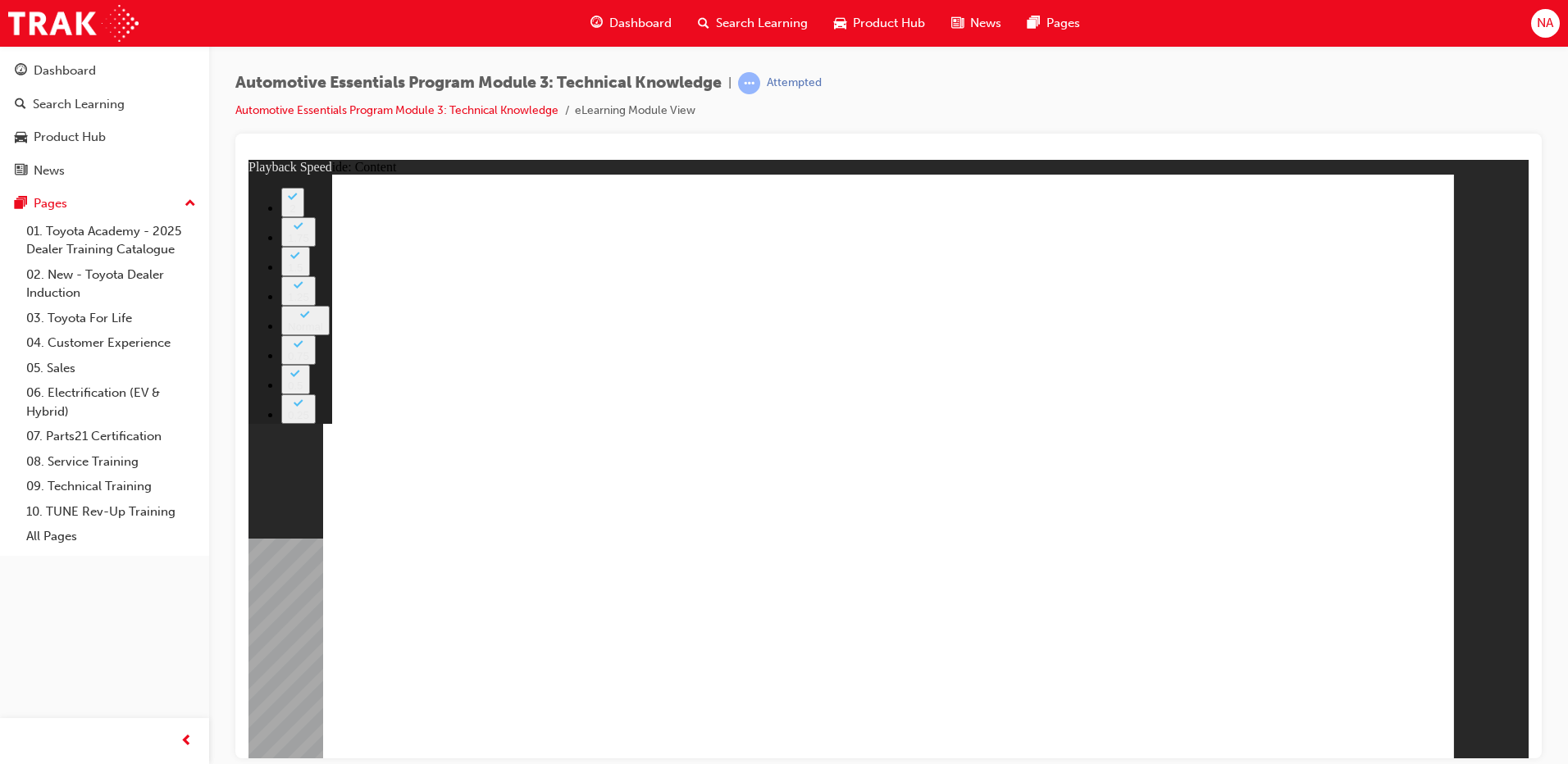
type input "20"
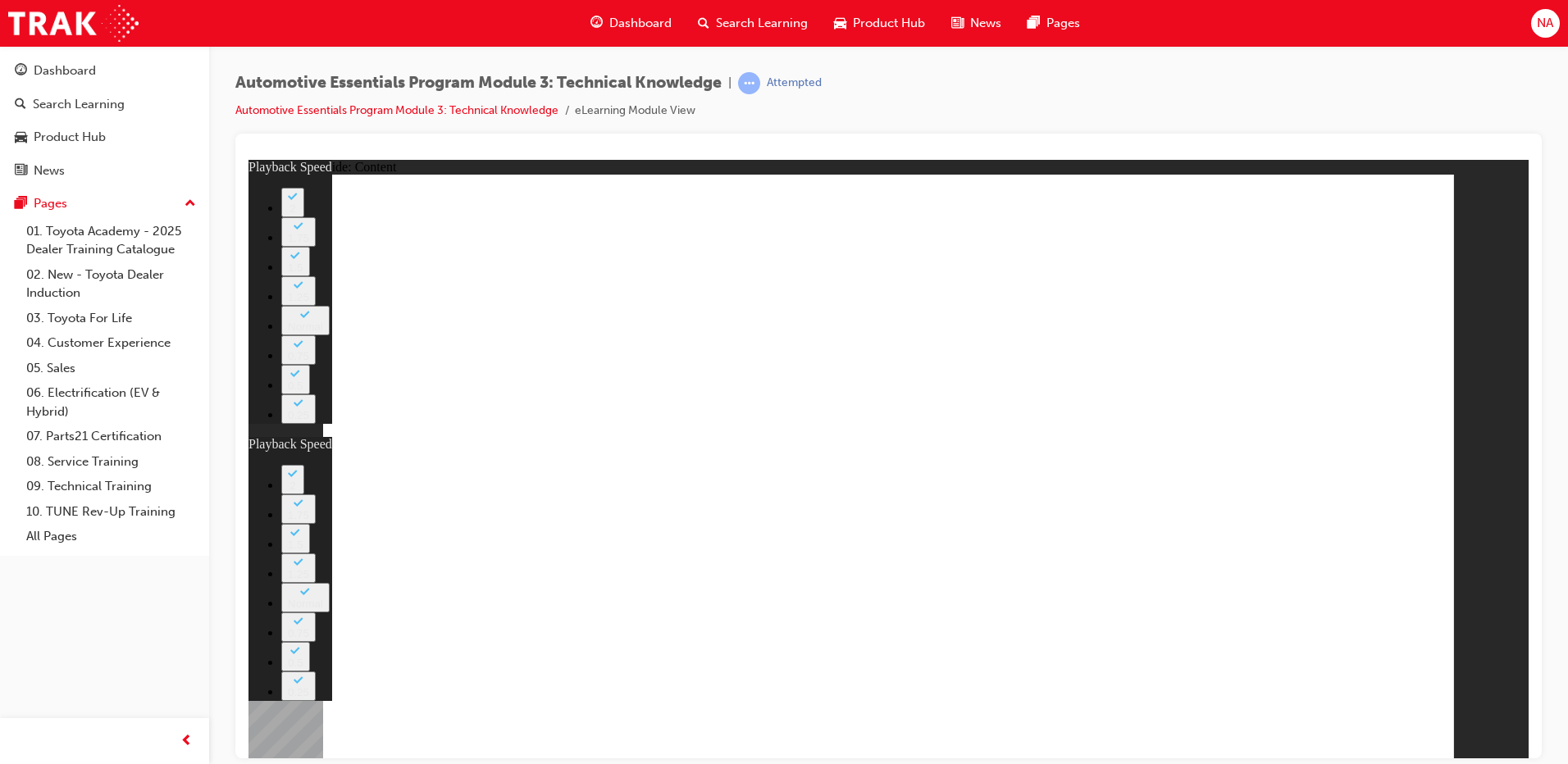
drag, startPoint x: 1100, startPoint y: 499, endPoint x: 1190, endPoint y: 408, distance: 128.0
type input "1"
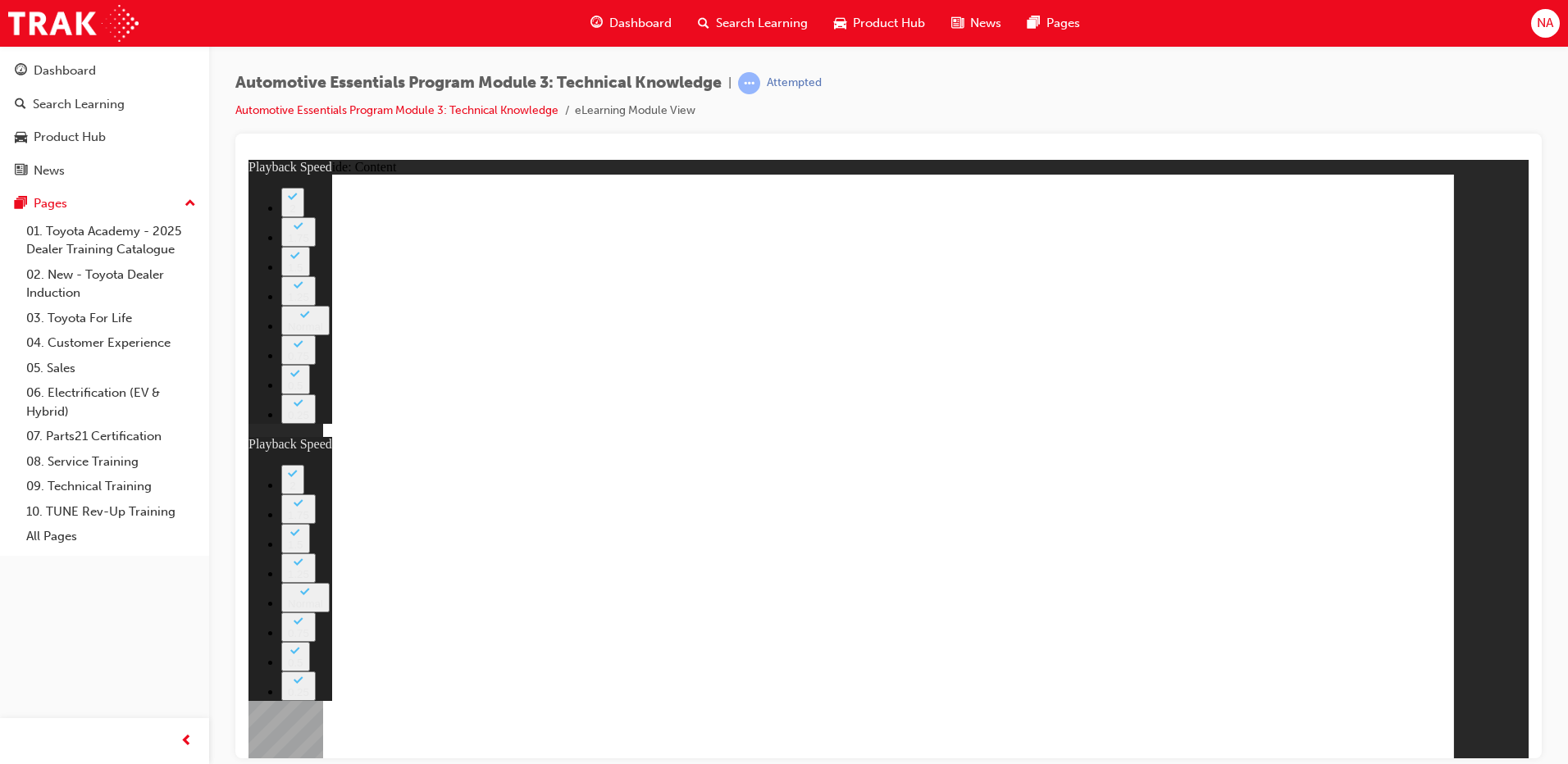
type input "2"
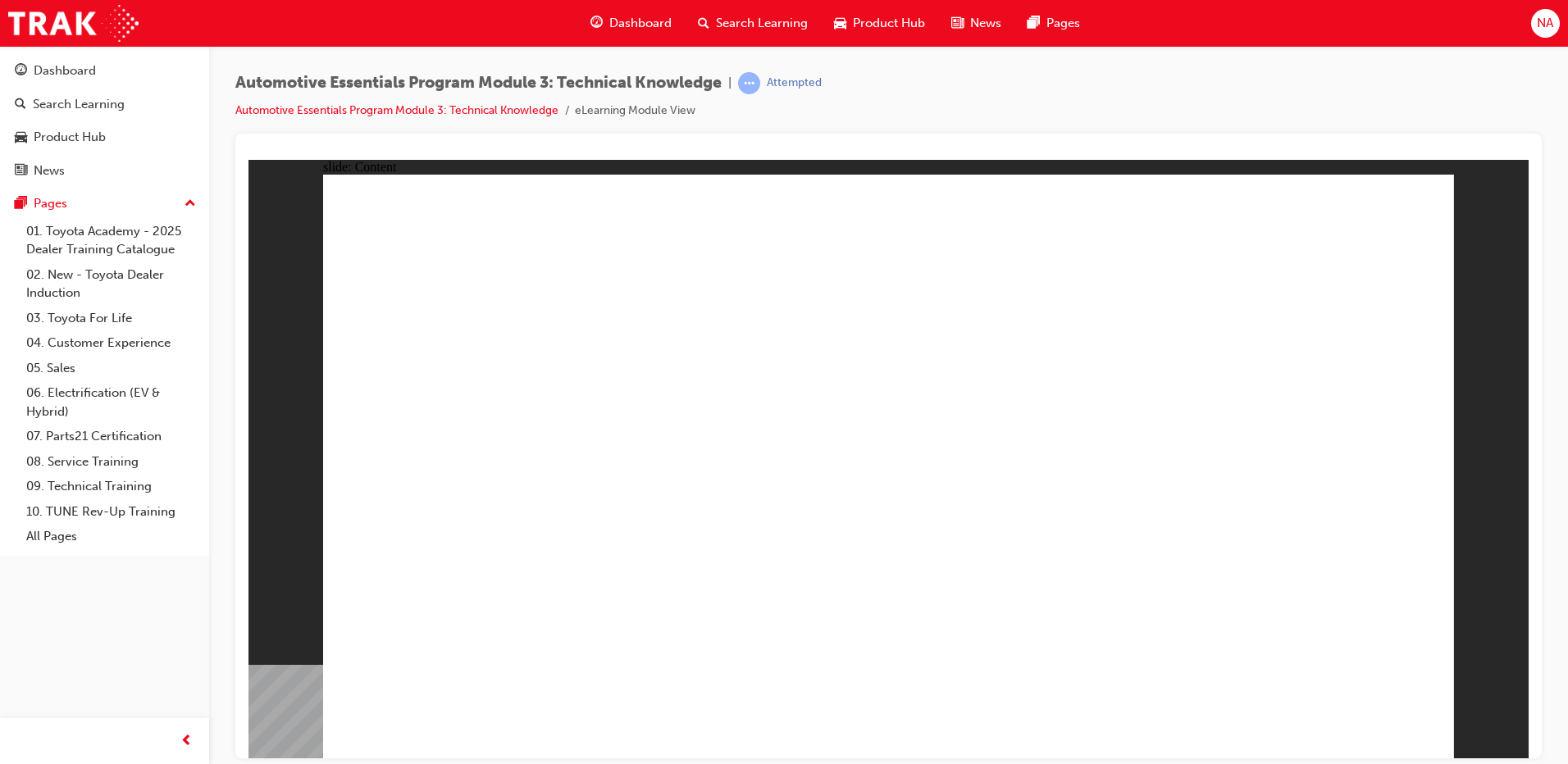
drag, startPoint x: 433, startPoint y: 330, endPoint x: 542, endPoint y: 418, distance: 140.1
drag, startPoint x: 591, startPoint y: 592, endPoint x: 682, endPoint y: 542, distance: 103.8
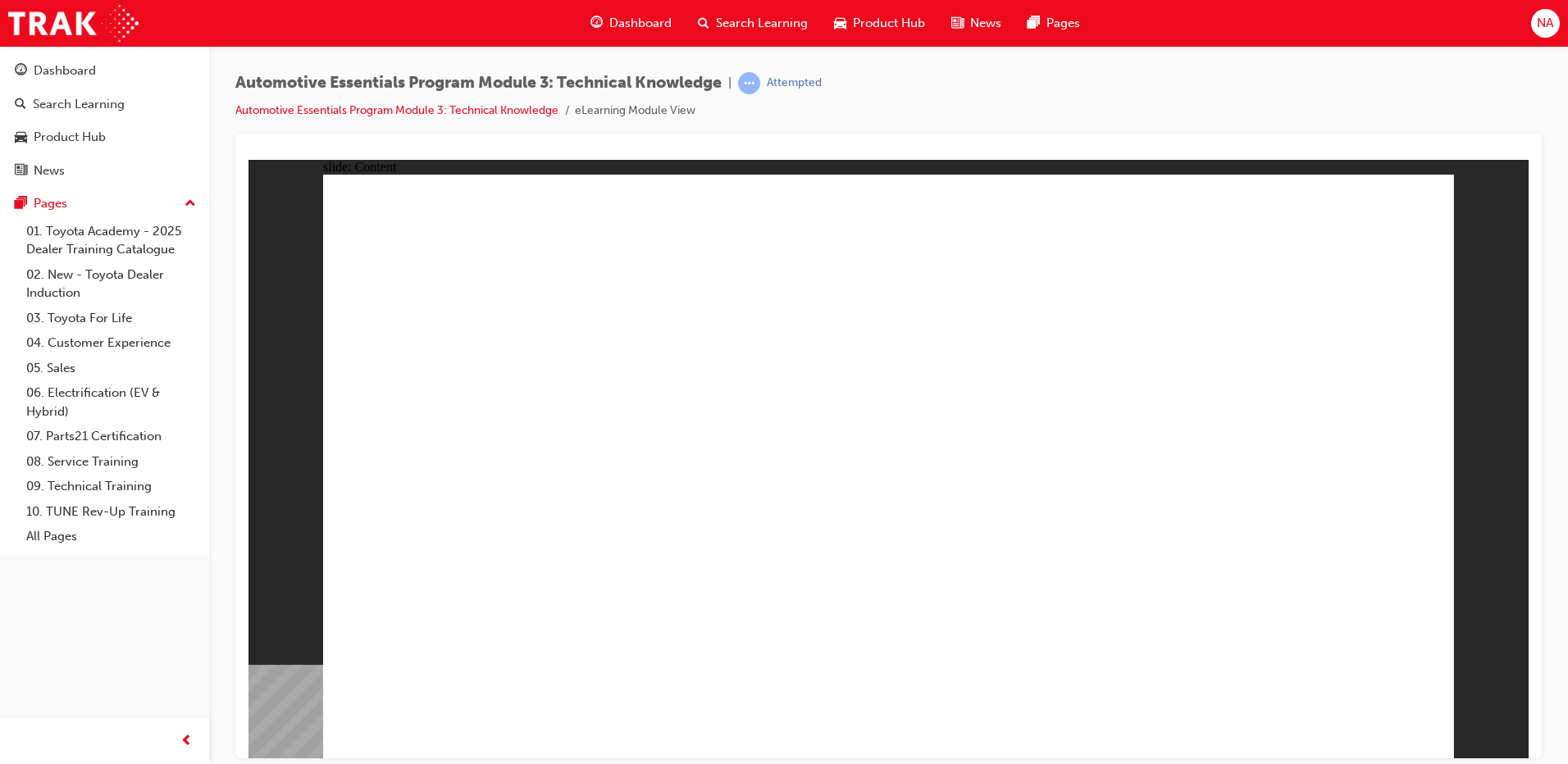
drag, startPoint x: 978, startPoint y: 443, endPoint x: 983, endPoint y: 435, distance: 9.4
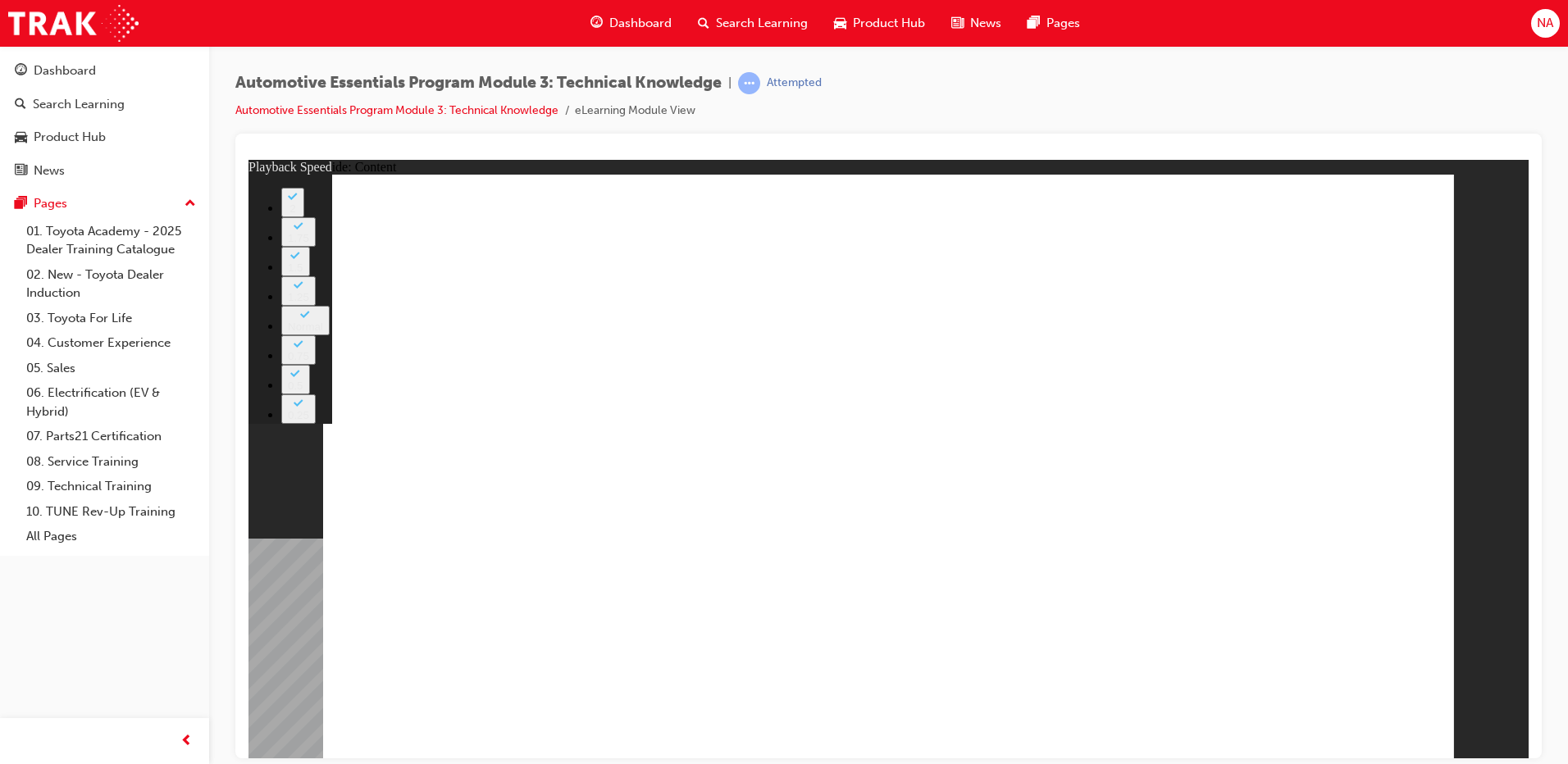
type input "18"
drag, startPoint x: 1376, startPoint y: 700, endPoint x: 1374, endPoint y: 708, distance: 8.2
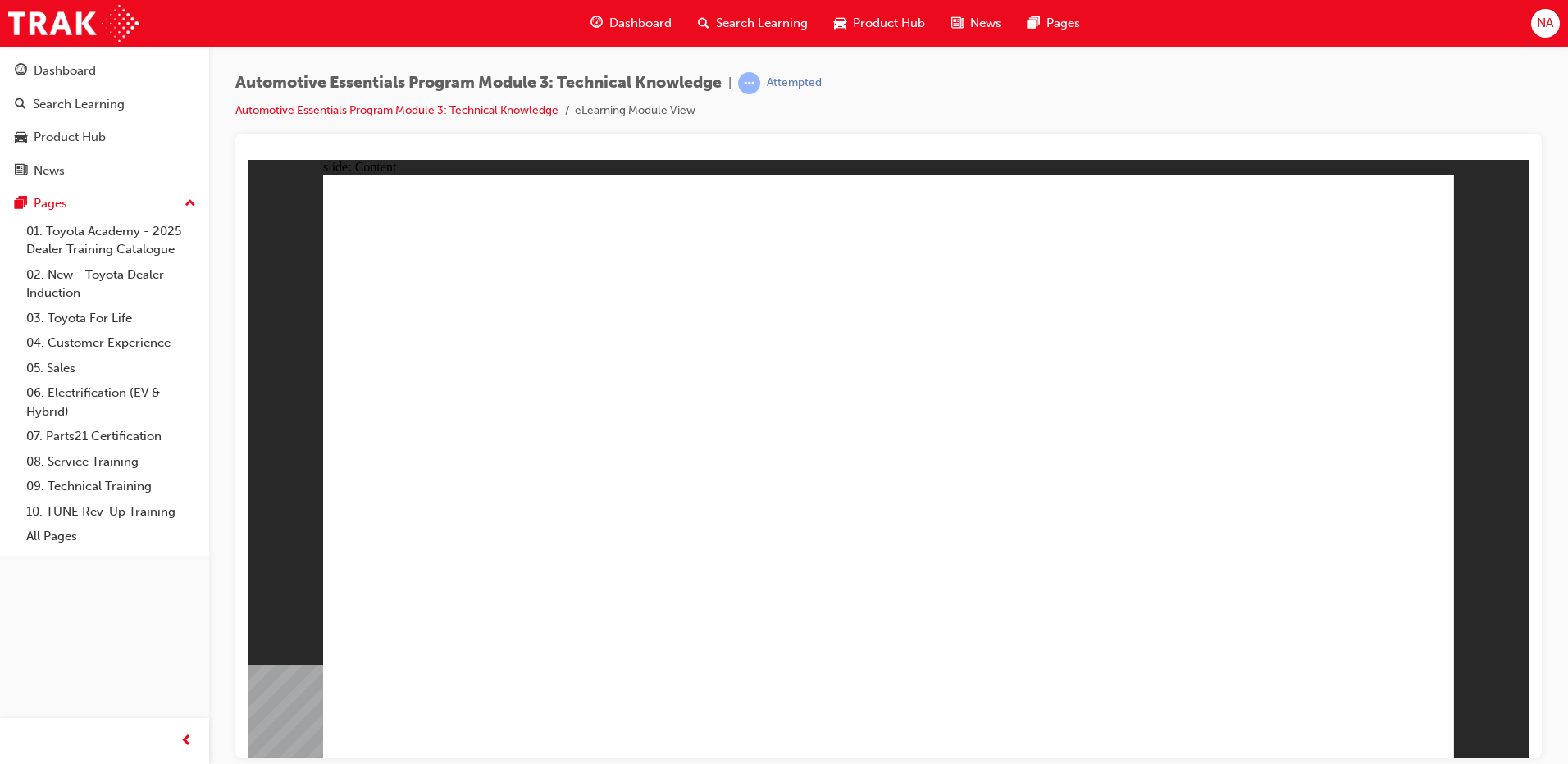
drag, startPoint x: 1197, startPoint y: 218, endPoint x: 1164, endPoint y: 222, distance: 33.2
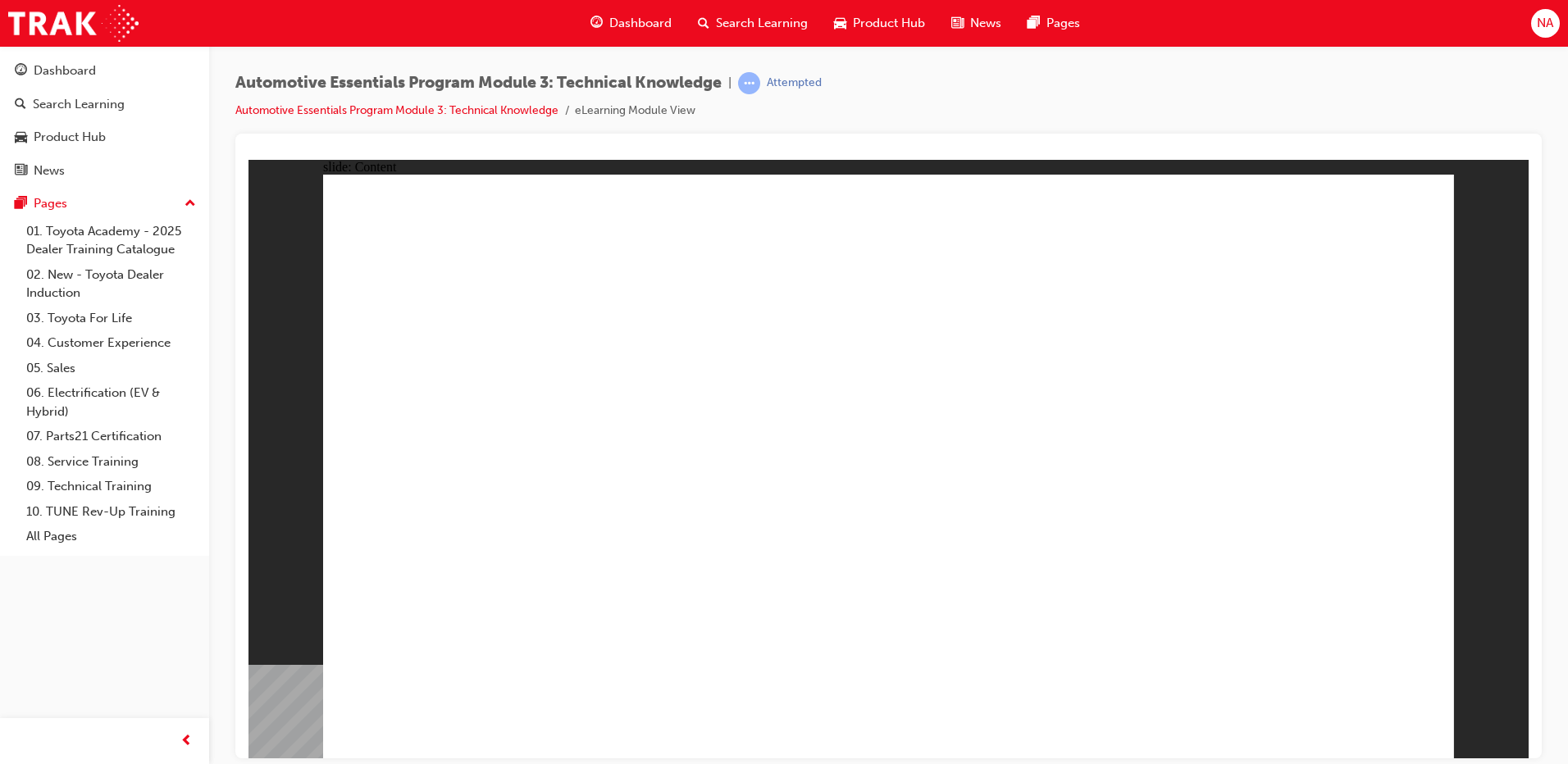
drag, startPoint x: 1429, startPoint y: 226, endPoint x: 1409, endPoint y: 202, distance: 31.2
drag, startPoint x: 1402, startPoint y: 224, endPoint x: 1390, endPoint y: 228, distance: 12.6
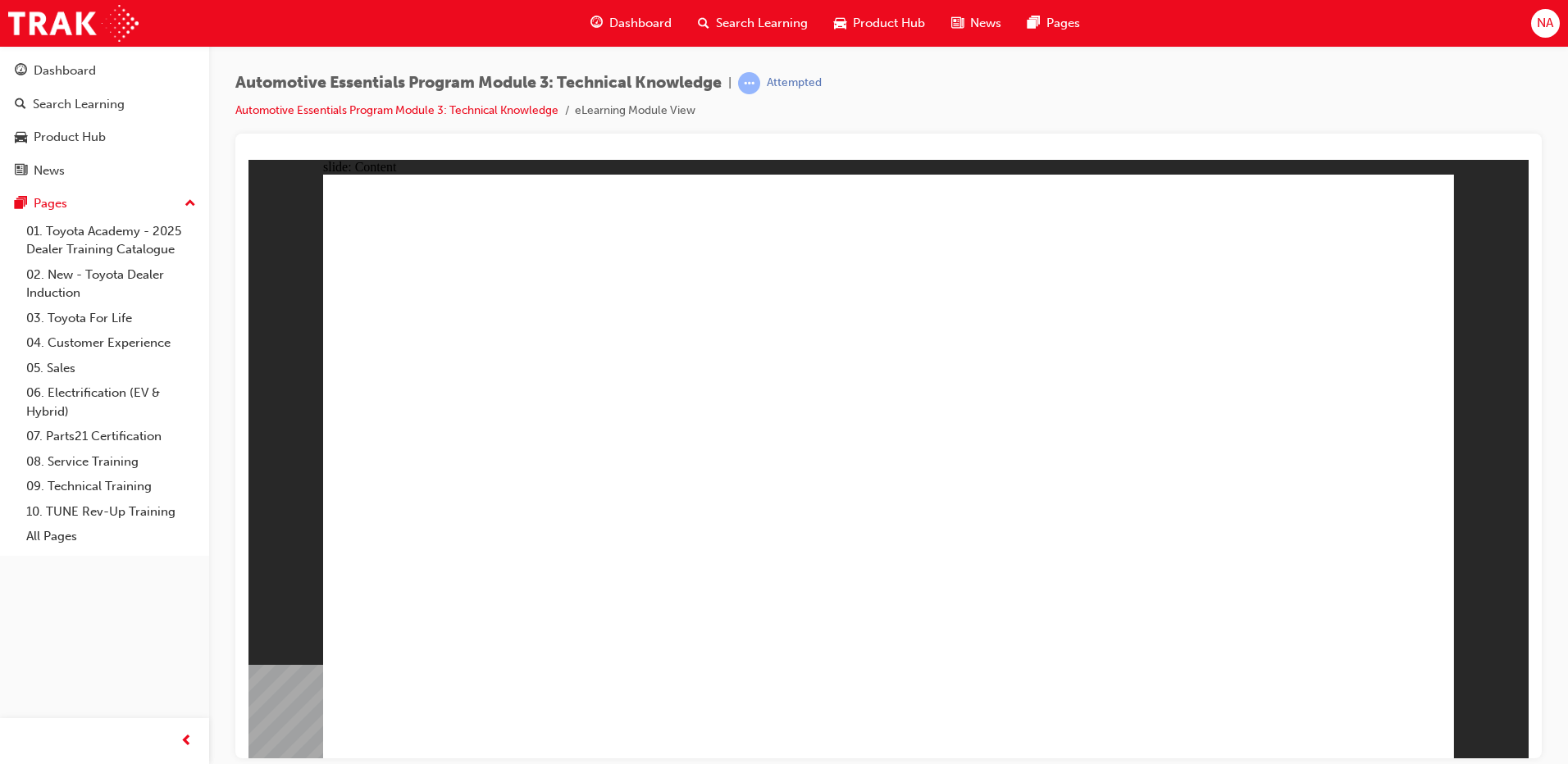
drag, startPoint x: 808, startPoint y: 509, endPoint x: 812, endPoint y: 492, distance: 17.5
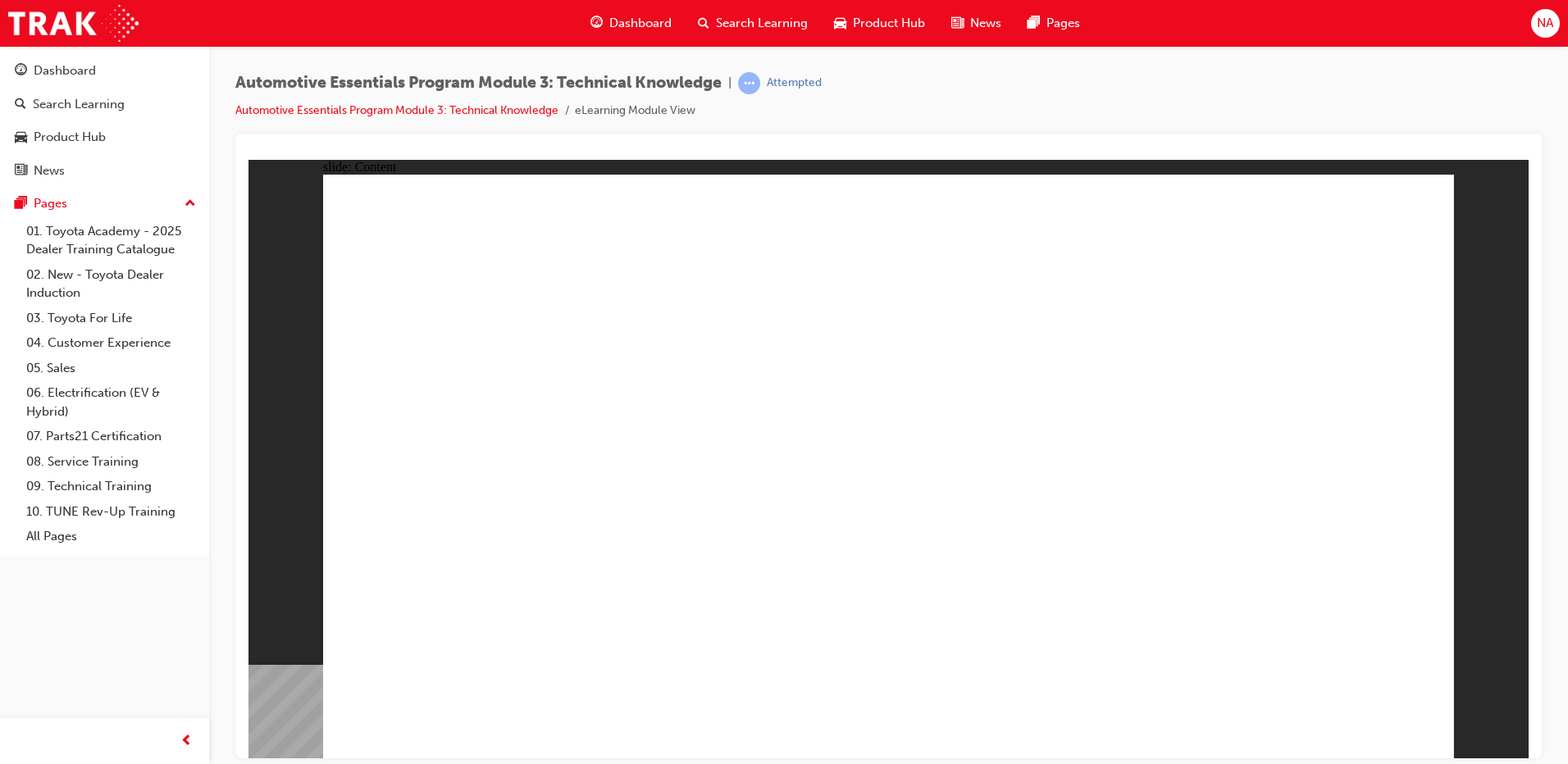
radio input "true"
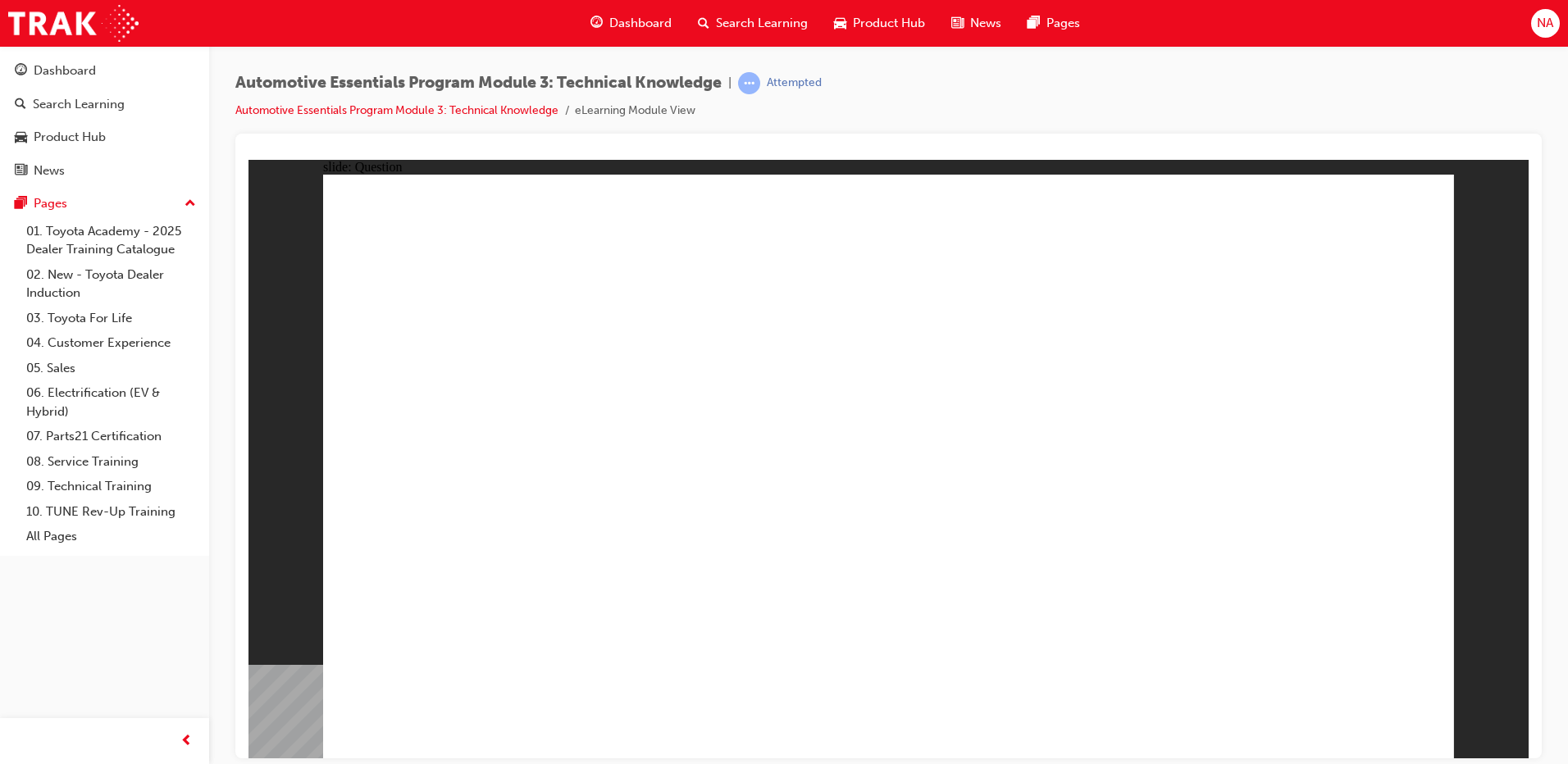
radio input "true"
drag, startPoint x: 1331, startPoint y: 701, endPoint x: 1341, endPoint y: 705, distance: 10.8
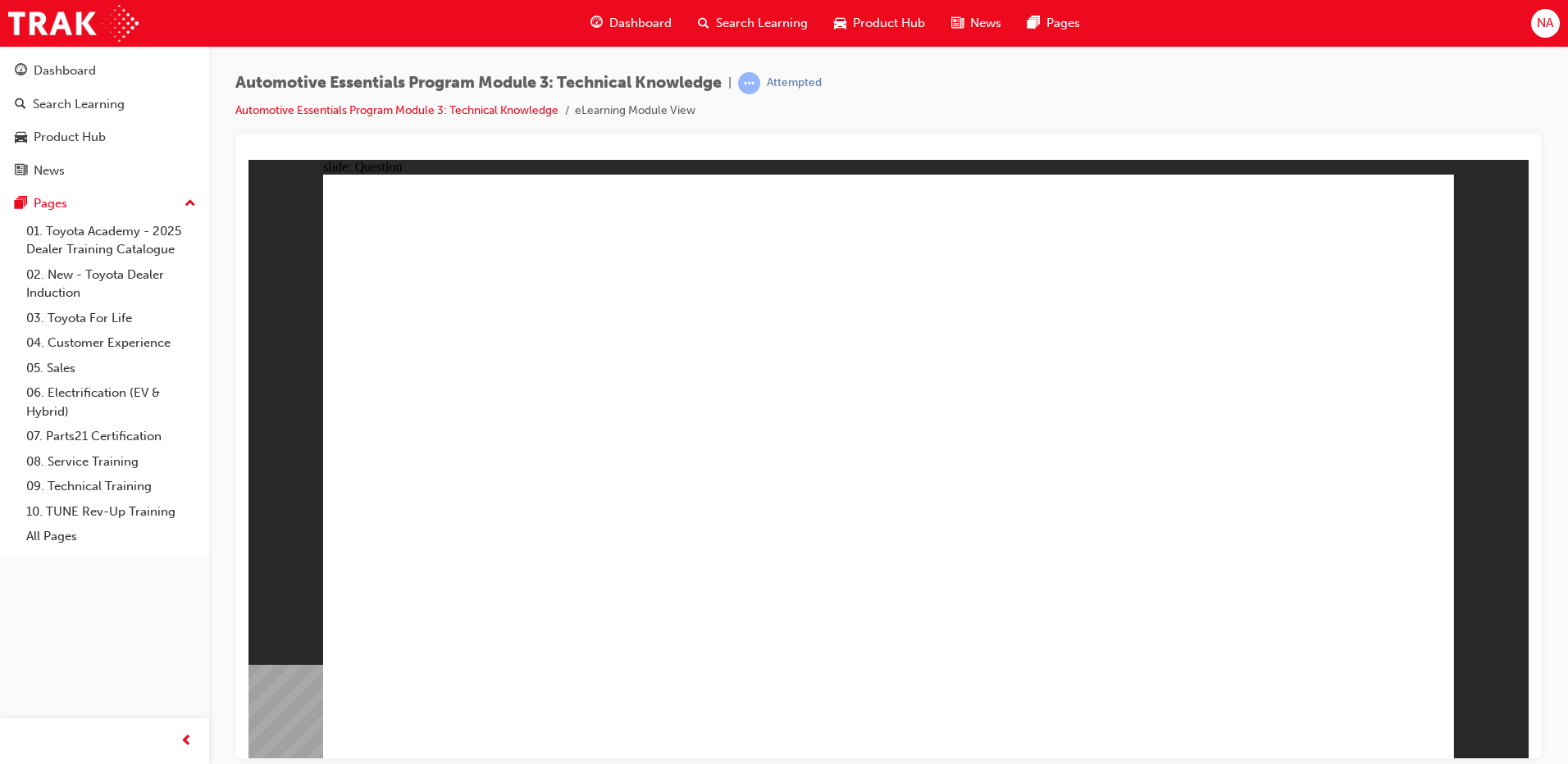
drag, startPoint x: 633, startPoint y: 690, endPoint x: 638, endPoint y: 681, distance: 10.3
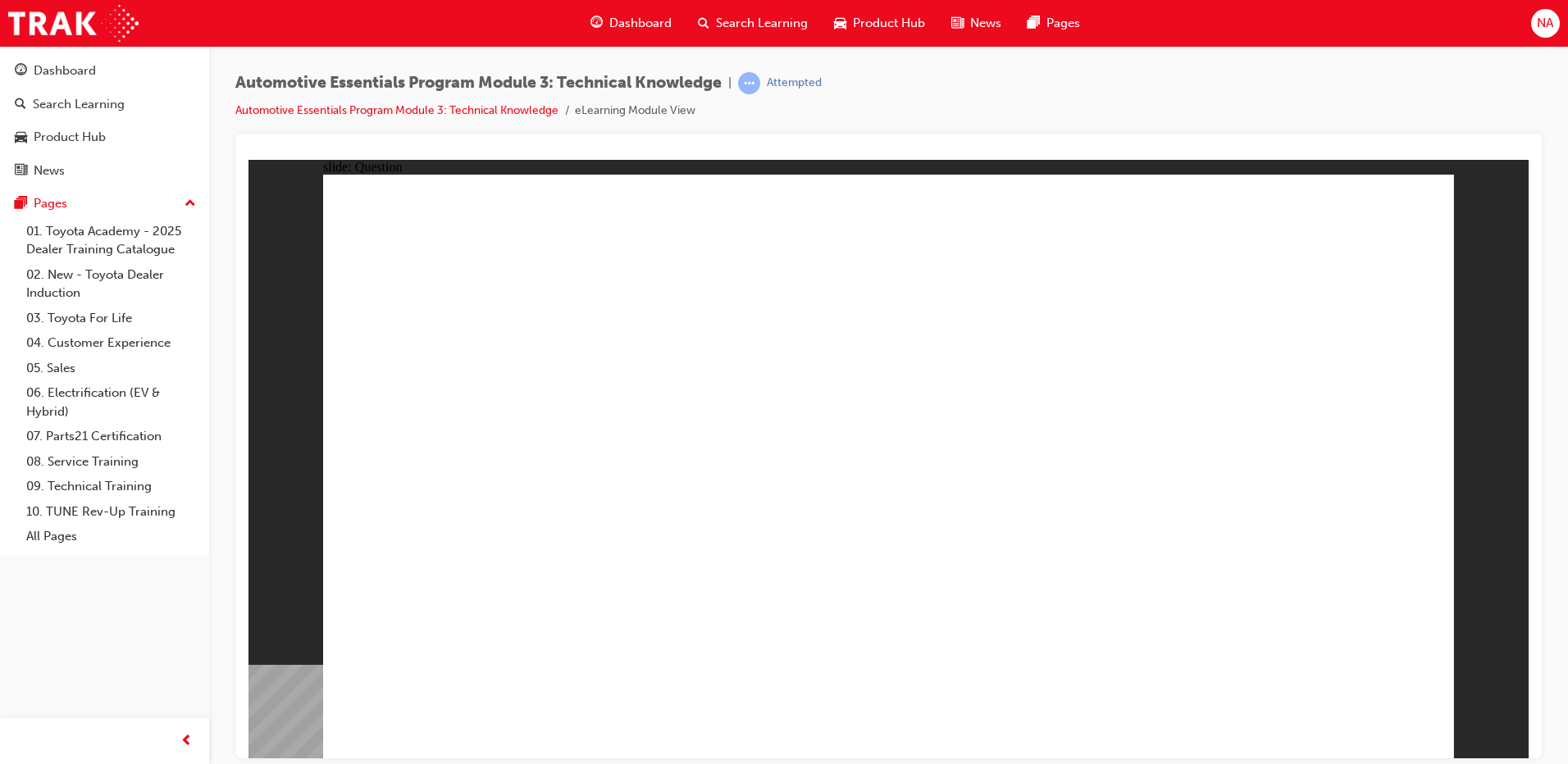
radio input "true"
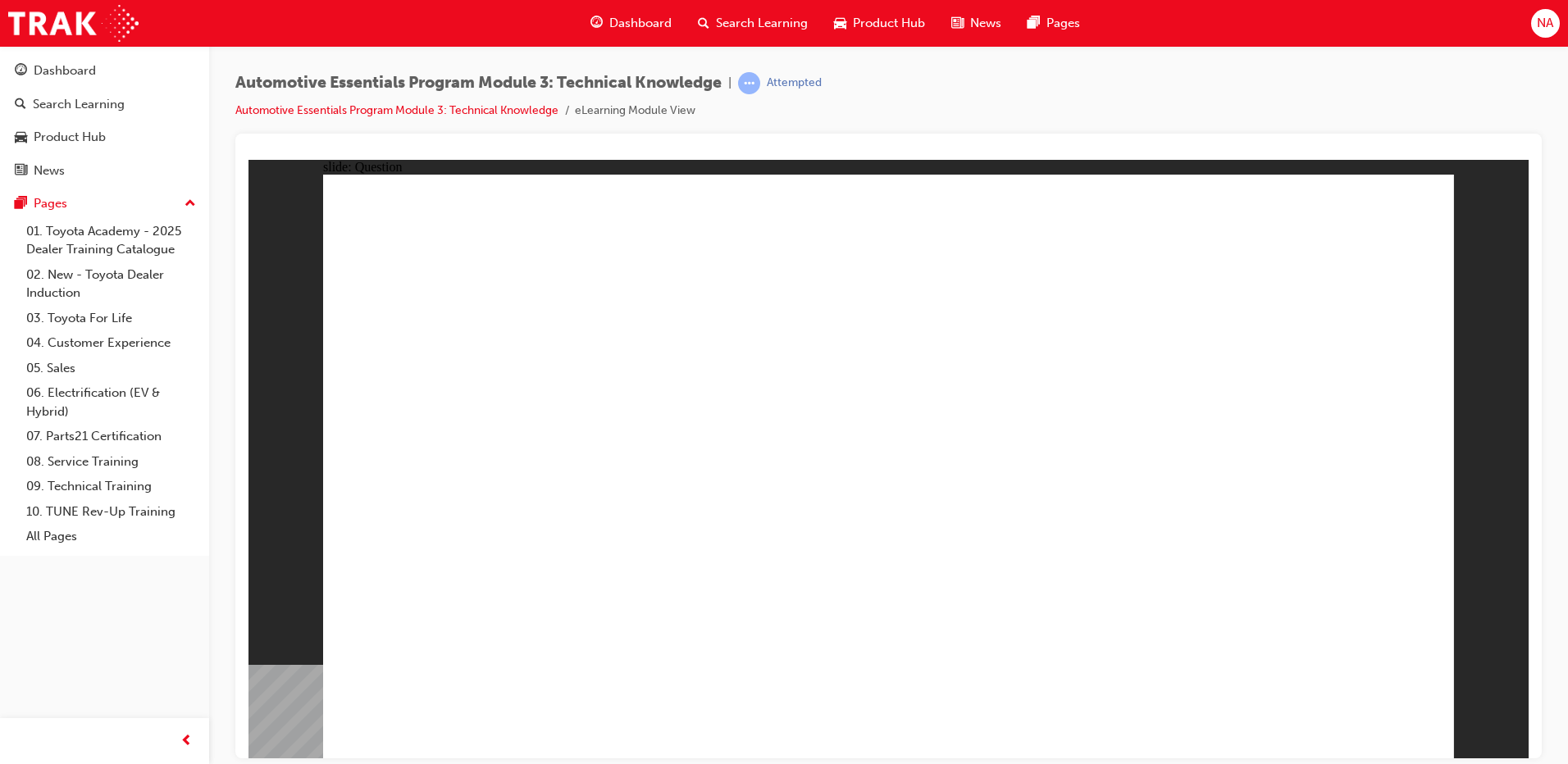
radio input "true"
drag, startPoint x: 680, startPoint y: 648, endPoint x: 685, endPoint y: 629, distance: 19.6
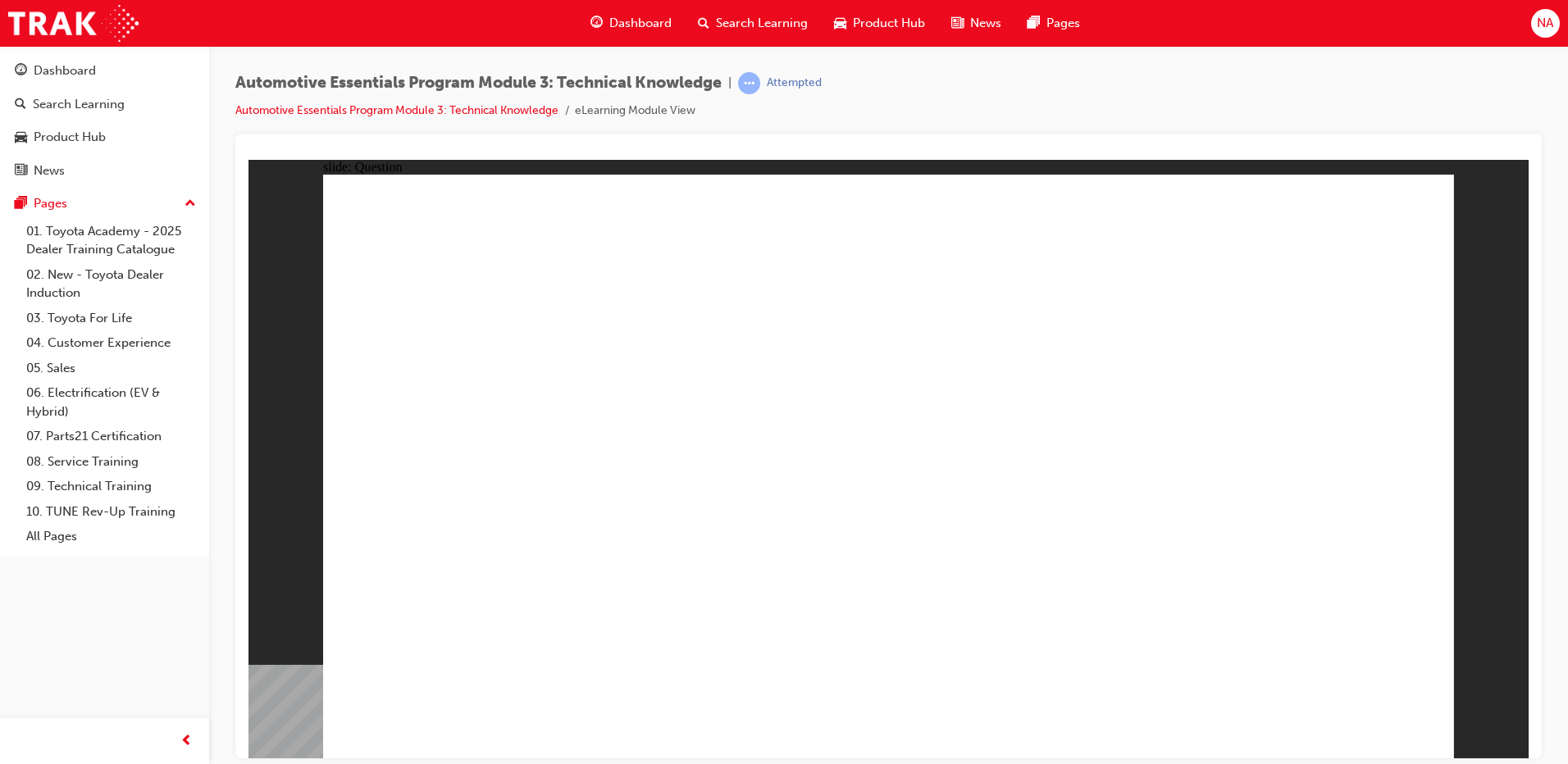
radio input "true"
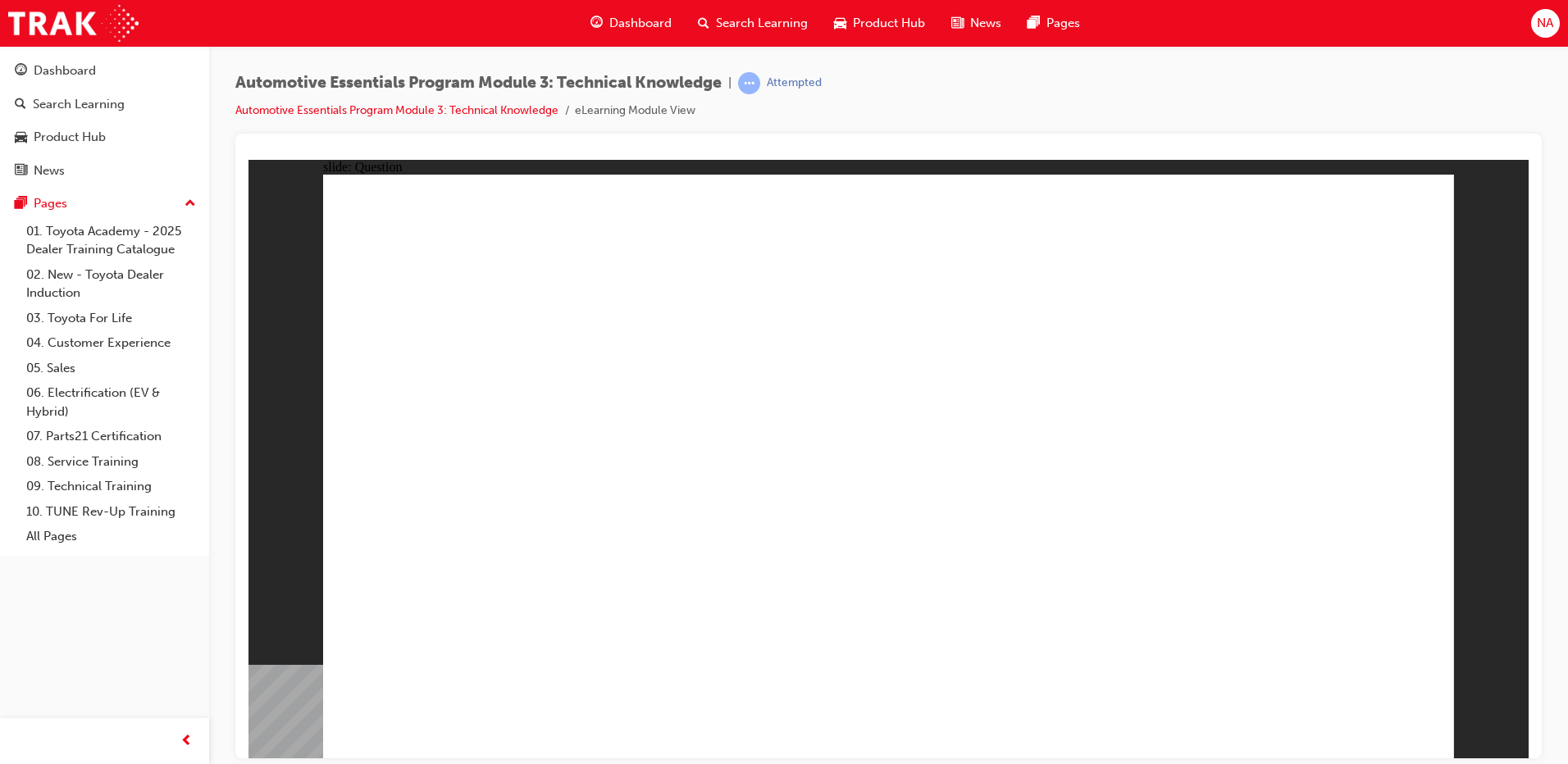
radio input "true"
drag, startPoint x: 620, startPoint y: 382, endPoint x: 628, endPoint y: 378, distance: 8.9
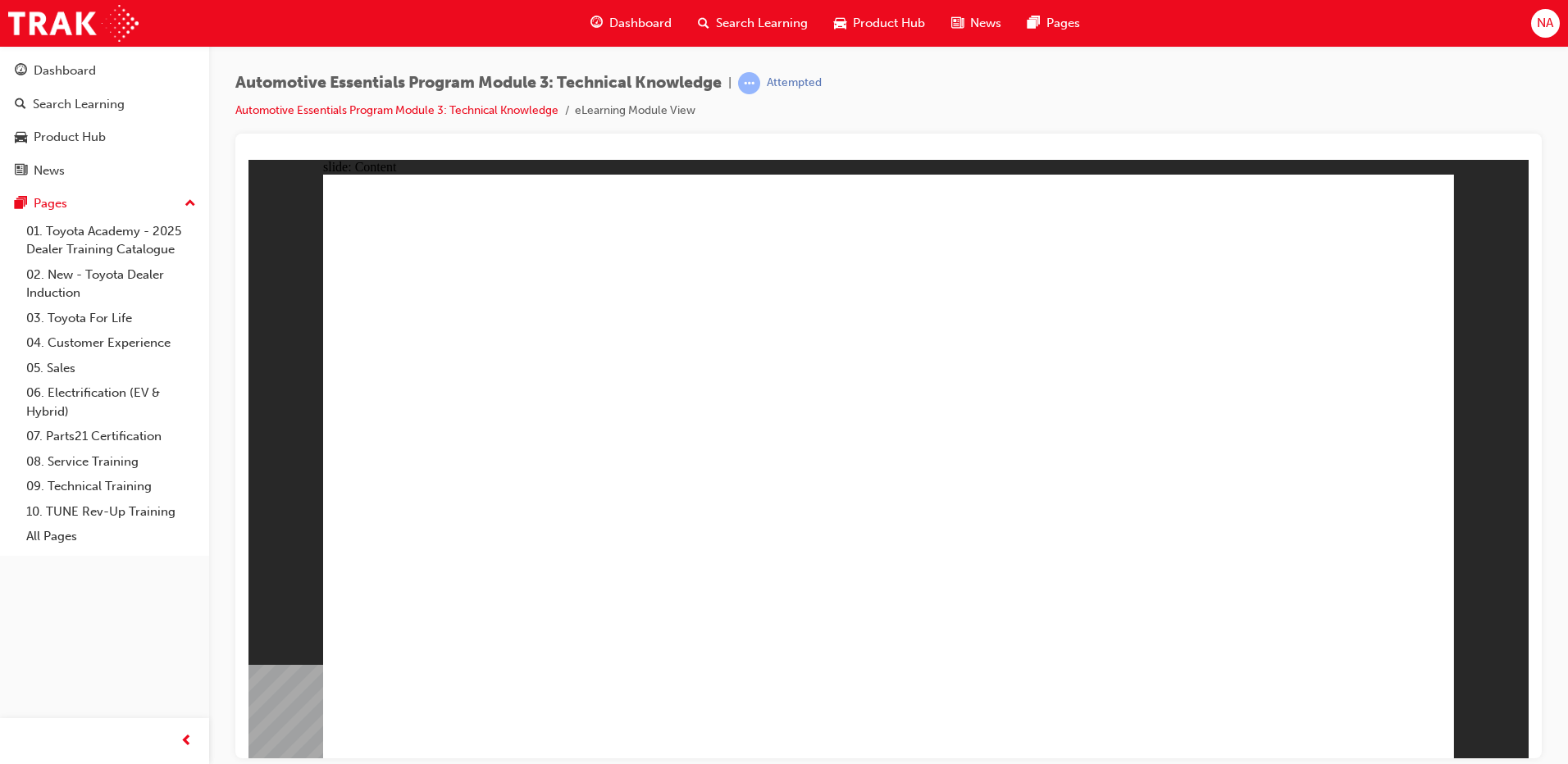
drag, startPoint x: 1416, startPoint y: 179, endPoint x: 1395, endPoint y: 197, distance: 27.7
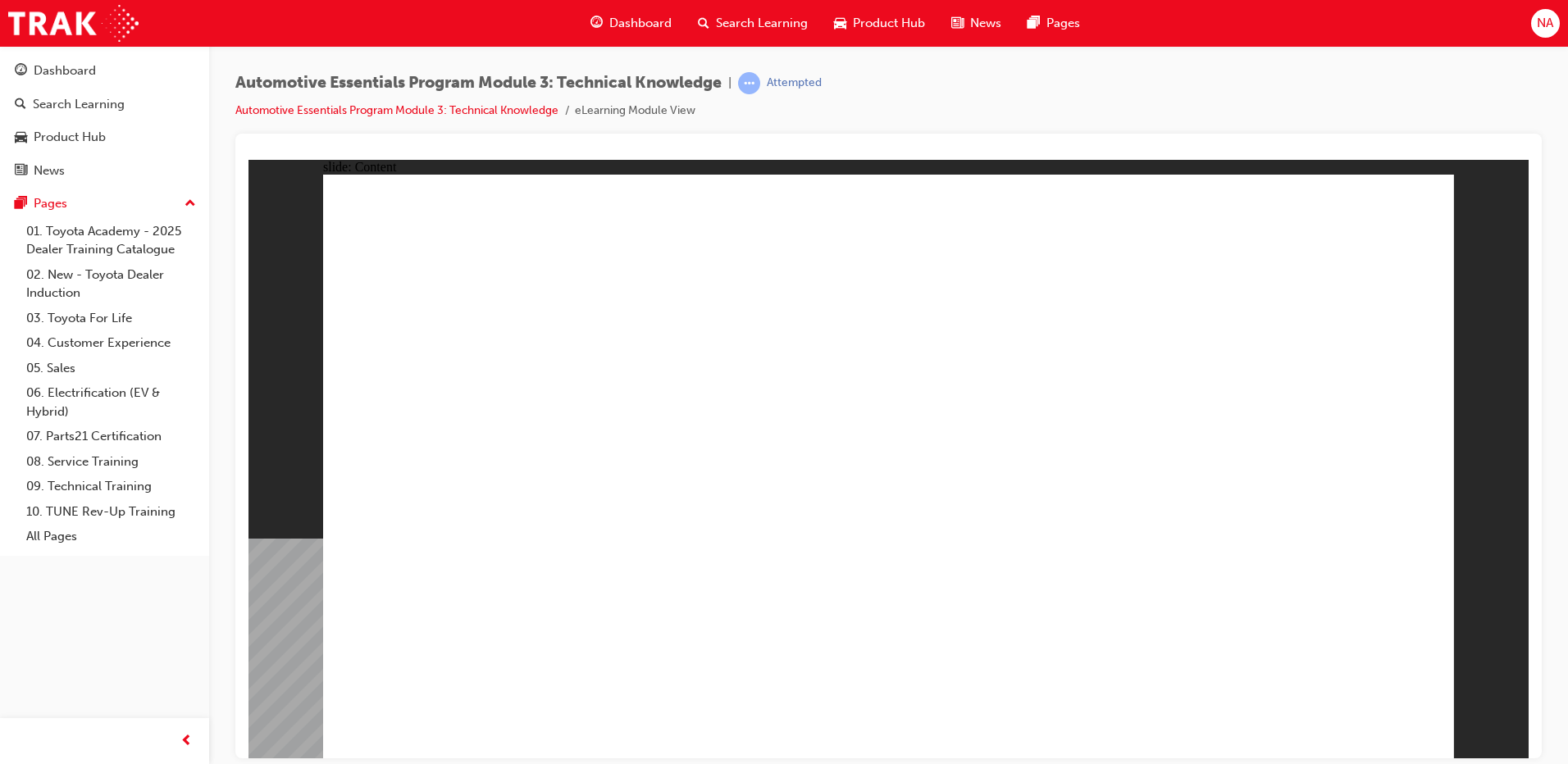
drag, startPoint x: 1366, startPoint y: 720, endPoint x: 1460, endPoint y: 683, distance: 101.0
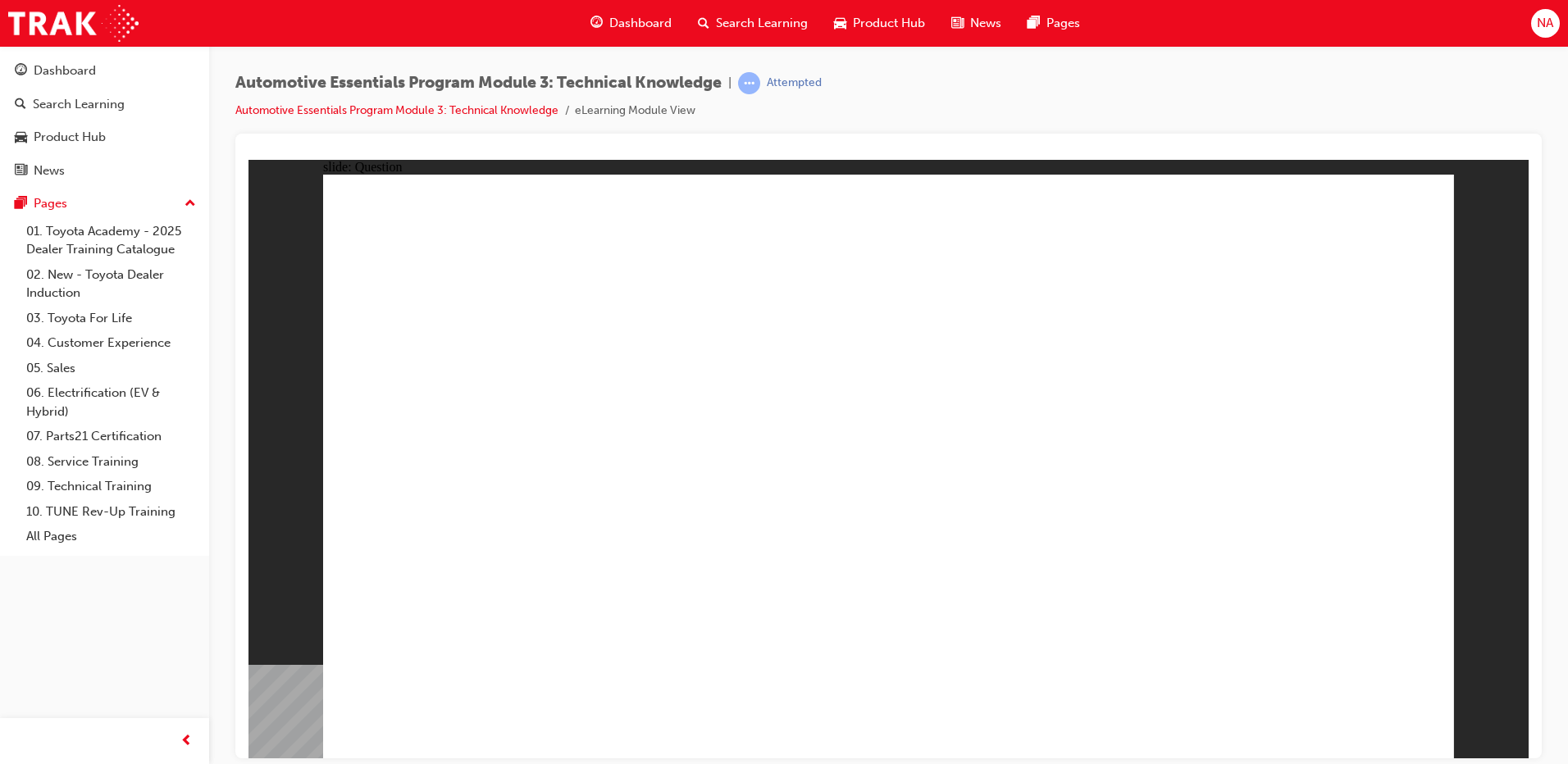
radio input "true"
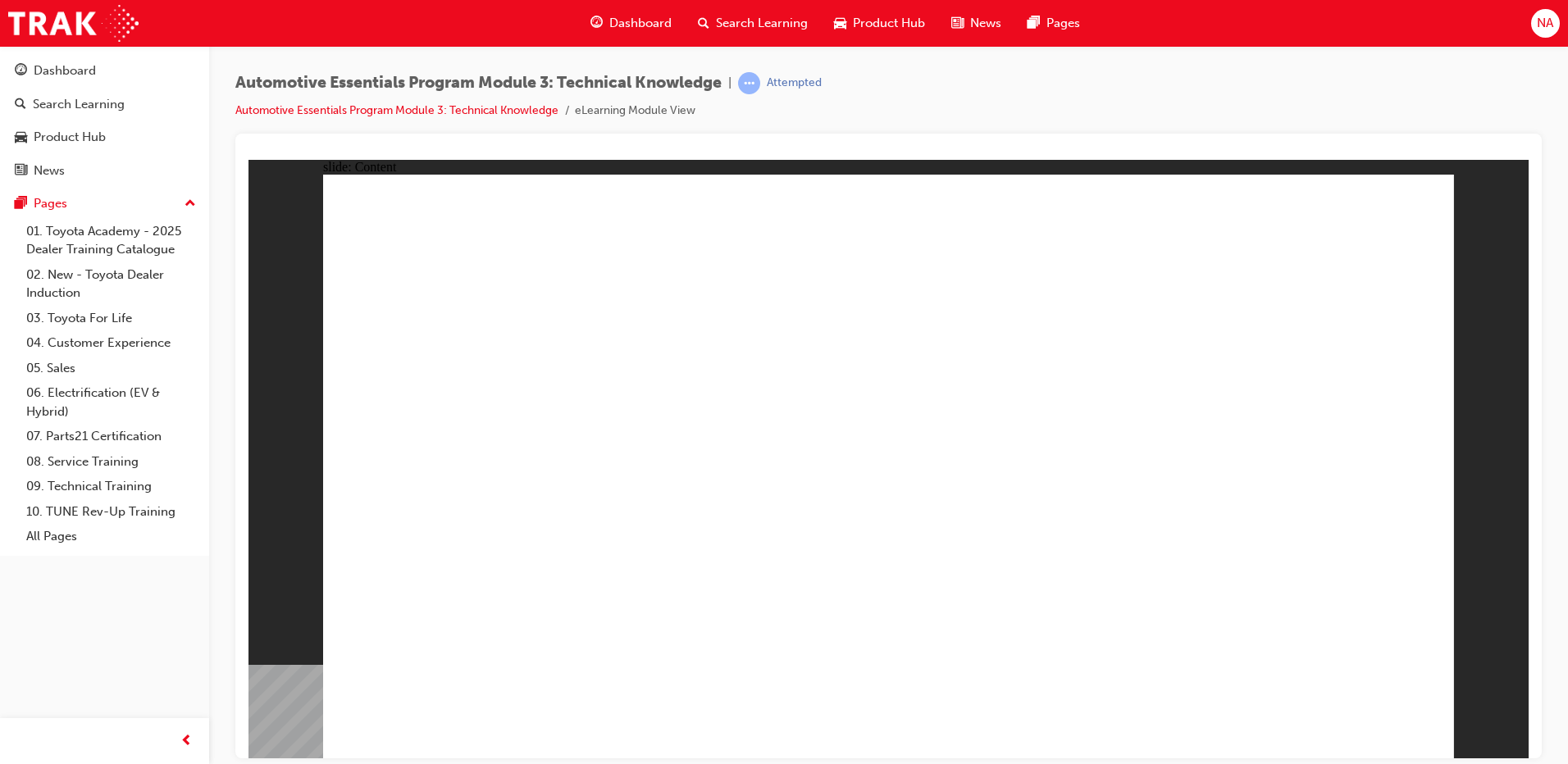
radio input "true"
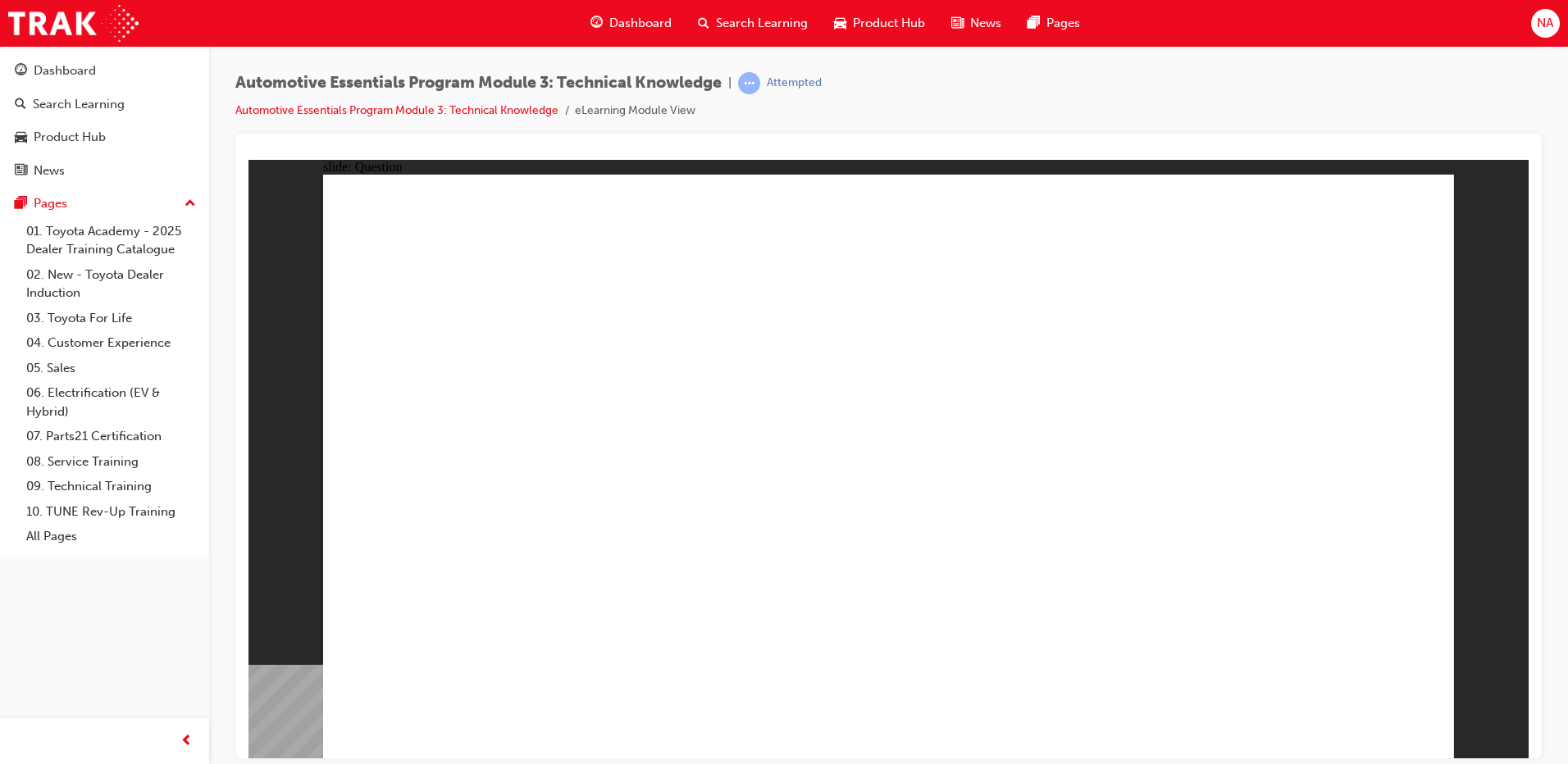
radio input "true"
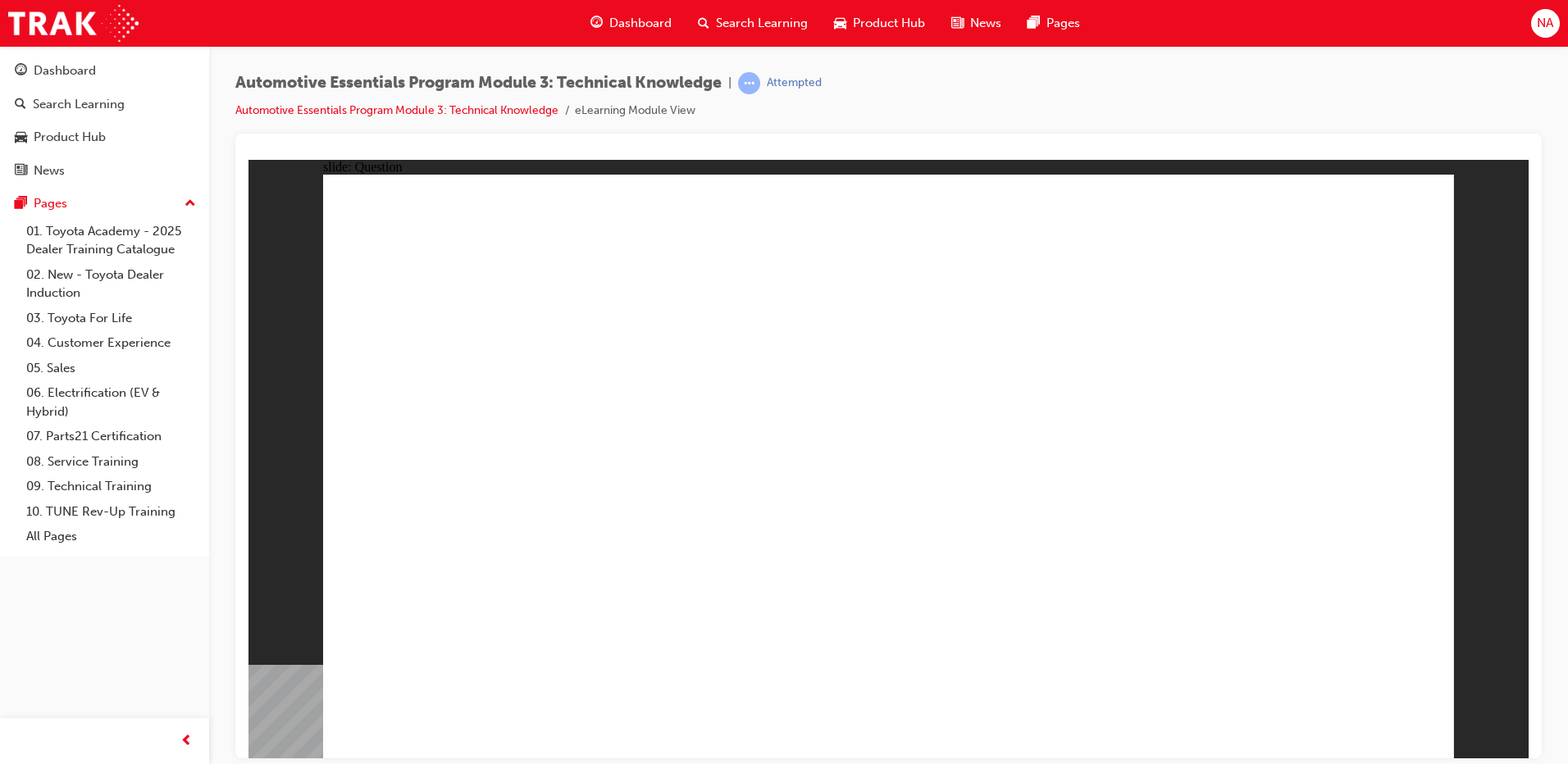
drag, startPoint x: 1423, startPoint y: 179, endPoint x: 1421, endPoint y: 222, distance: 43.0
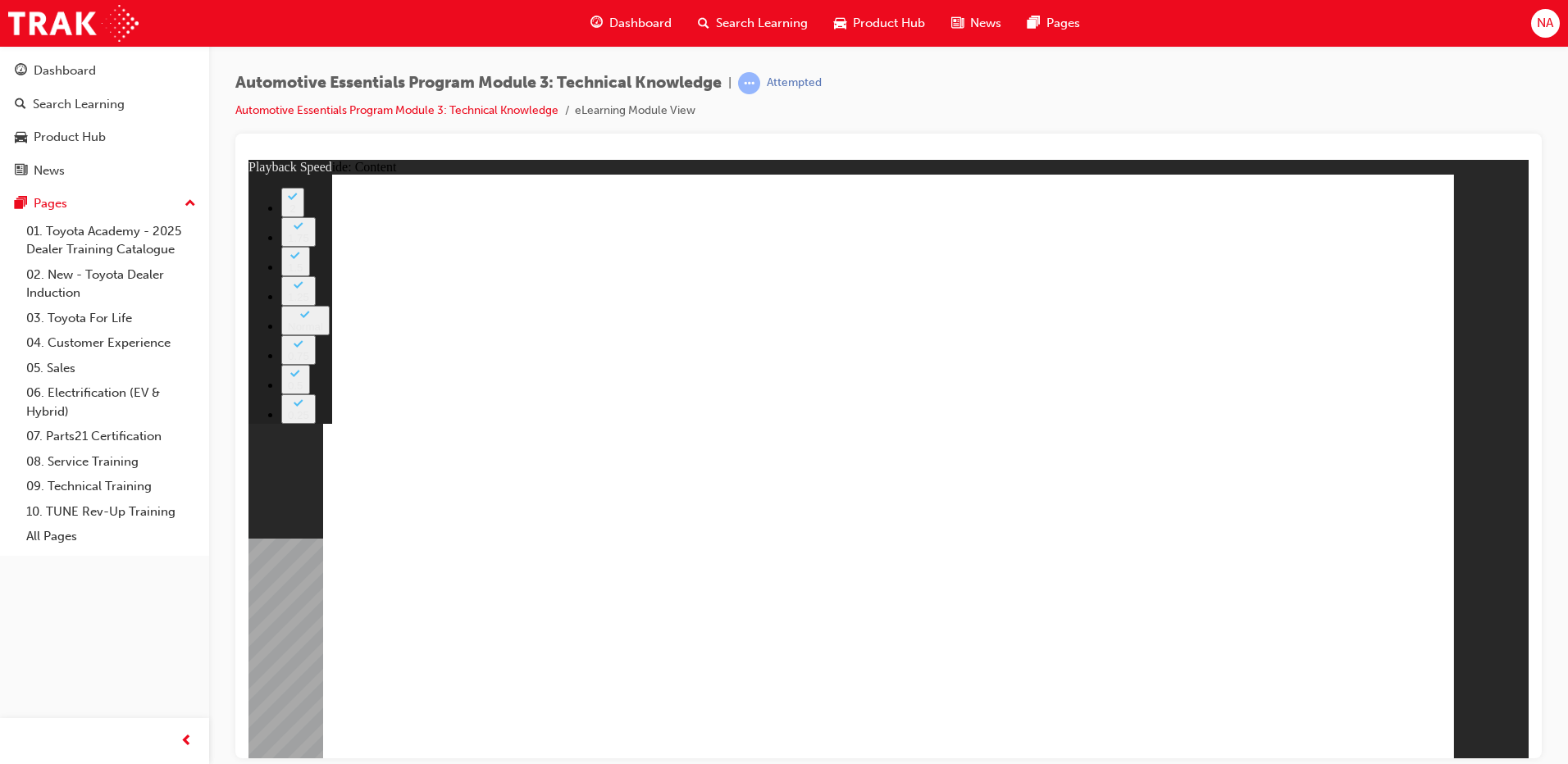
type input "8"
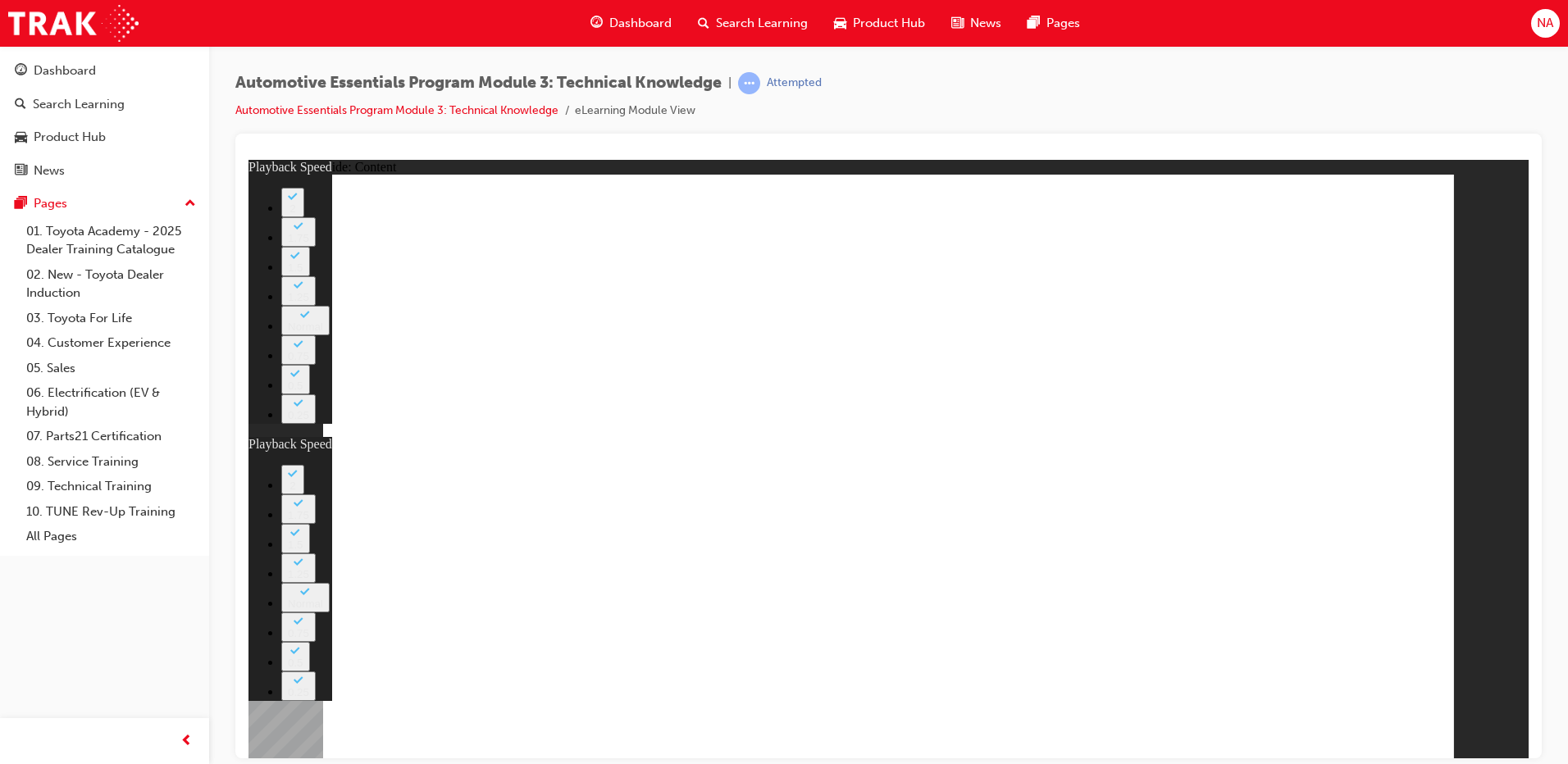
type input "0"
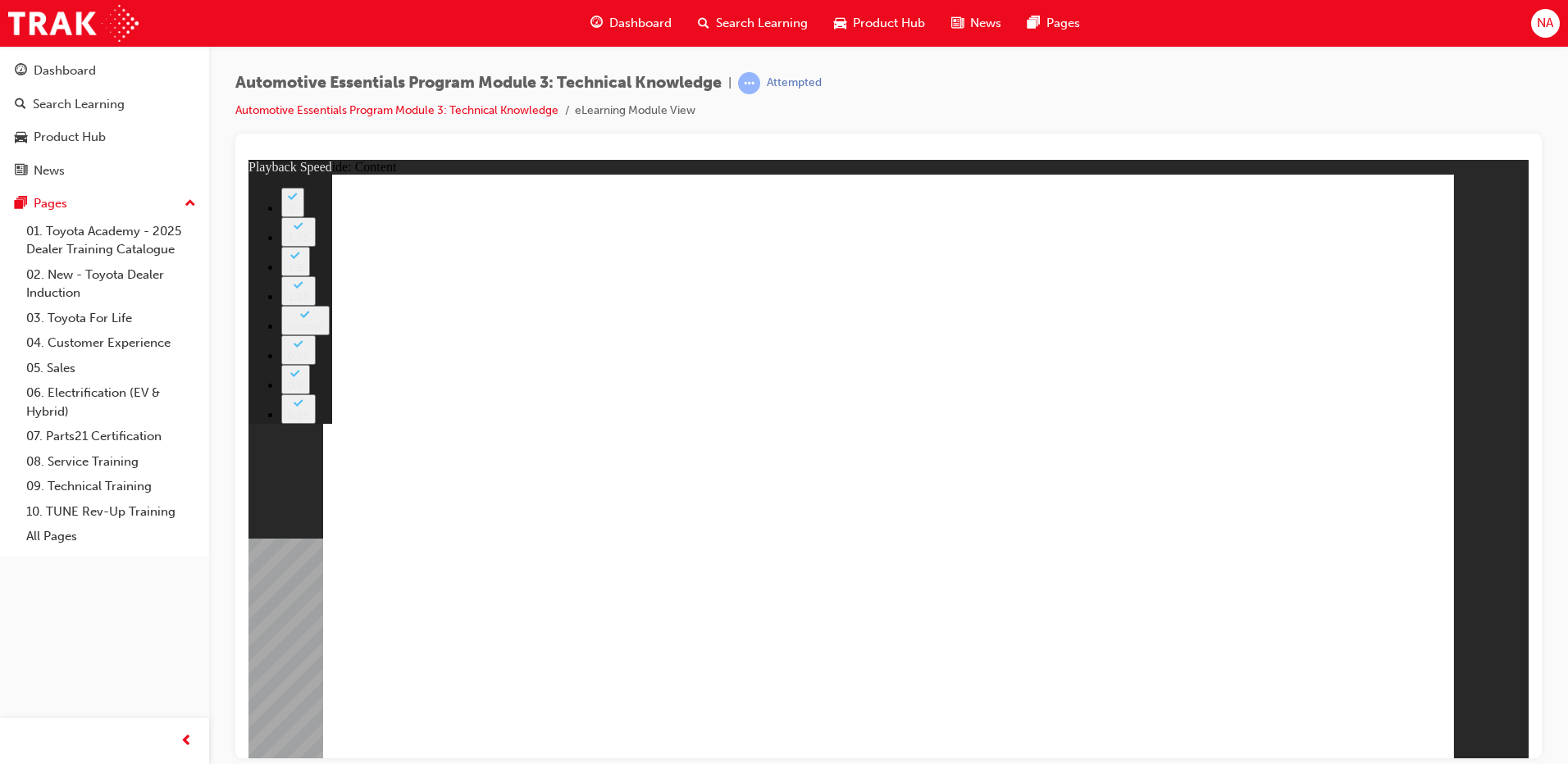
type input "7"
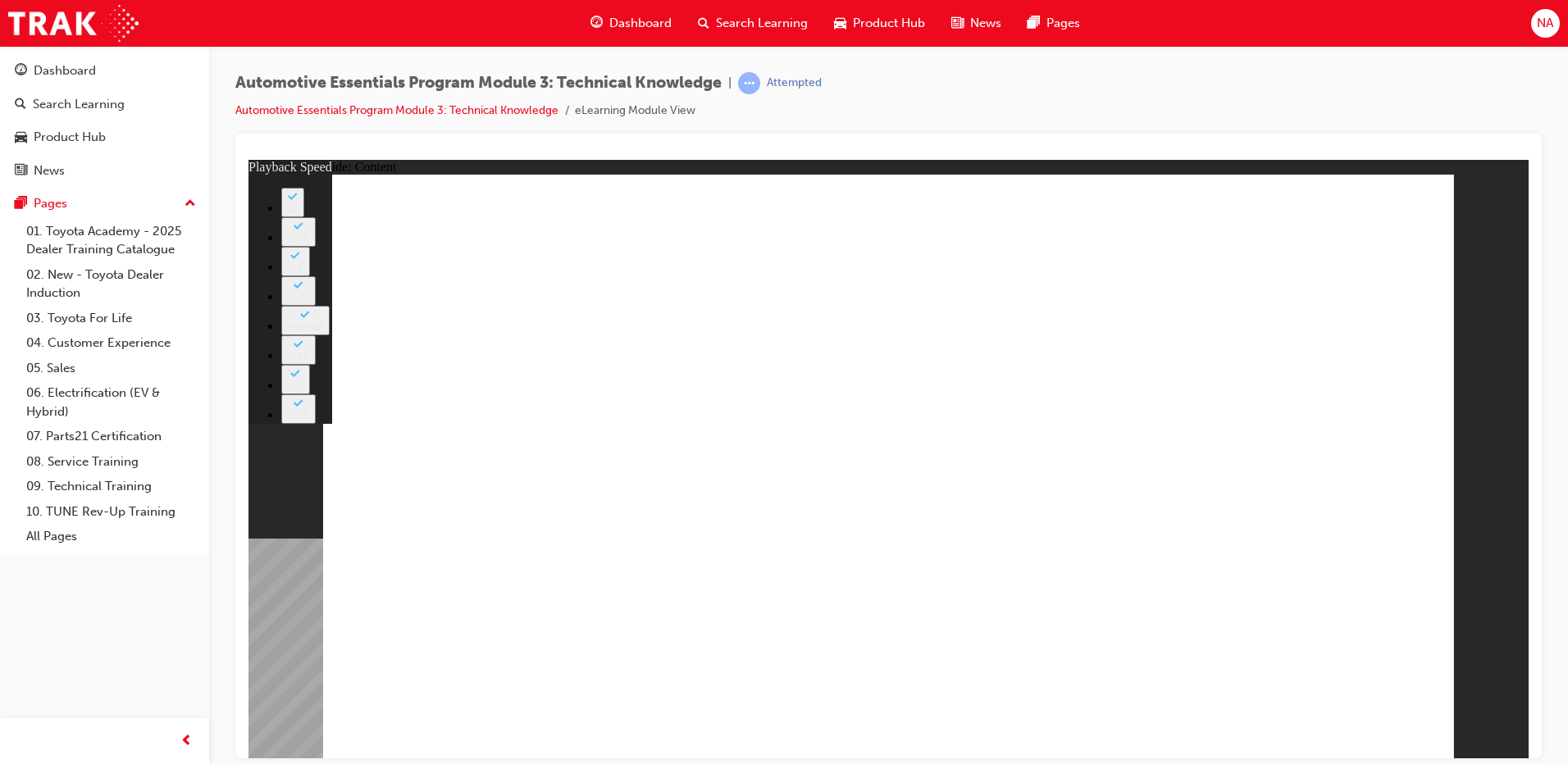
type input "6"
drag, startPoint x: 1336, startPoint y: 718, endPoint x: 1335, endPoint y: 709, distance: 9.1
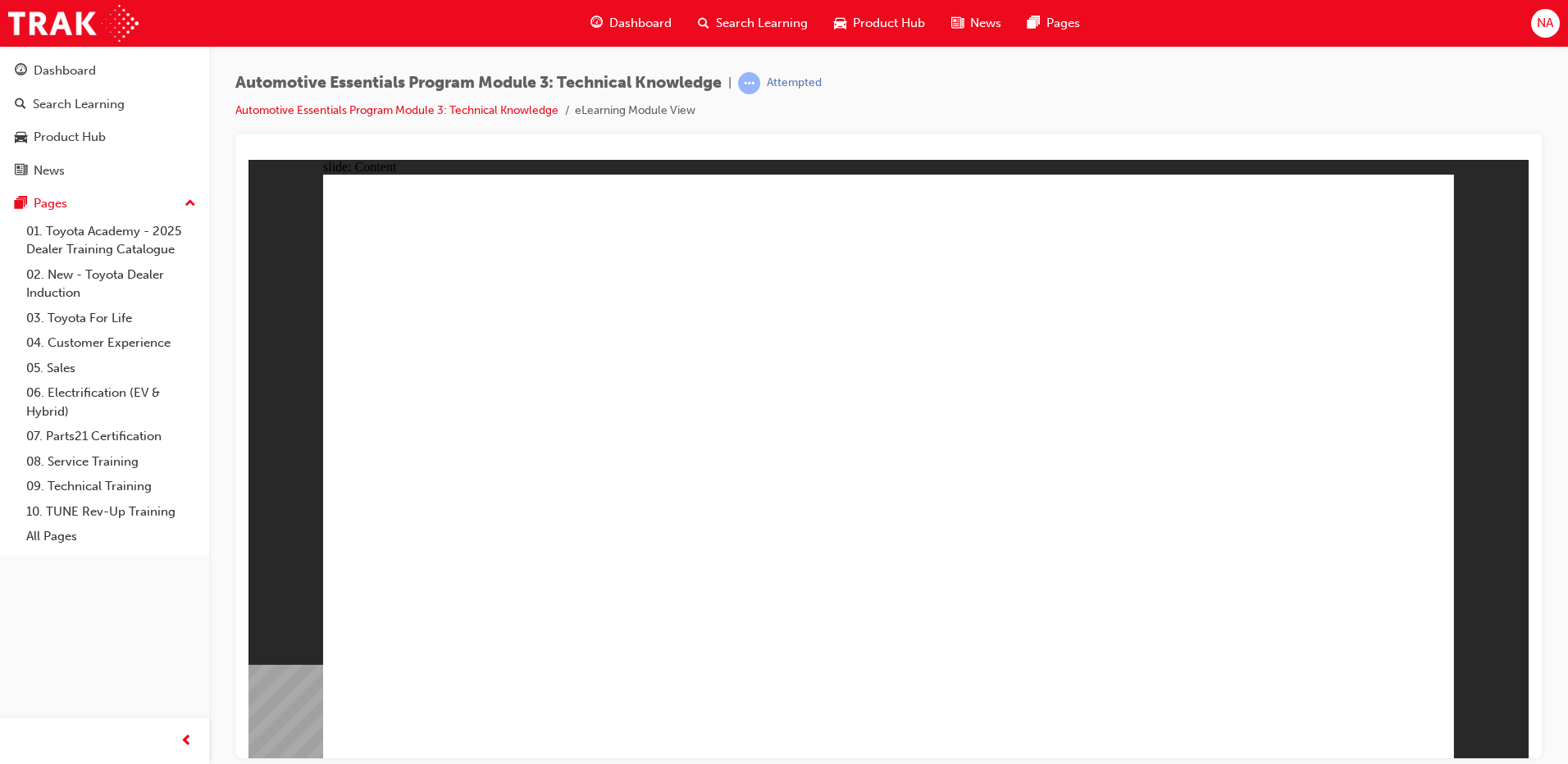
drag, startPoint x: 1332, startPoint y: 701, endPoint x: 1067, endPoint y: 612, distance: 279.5
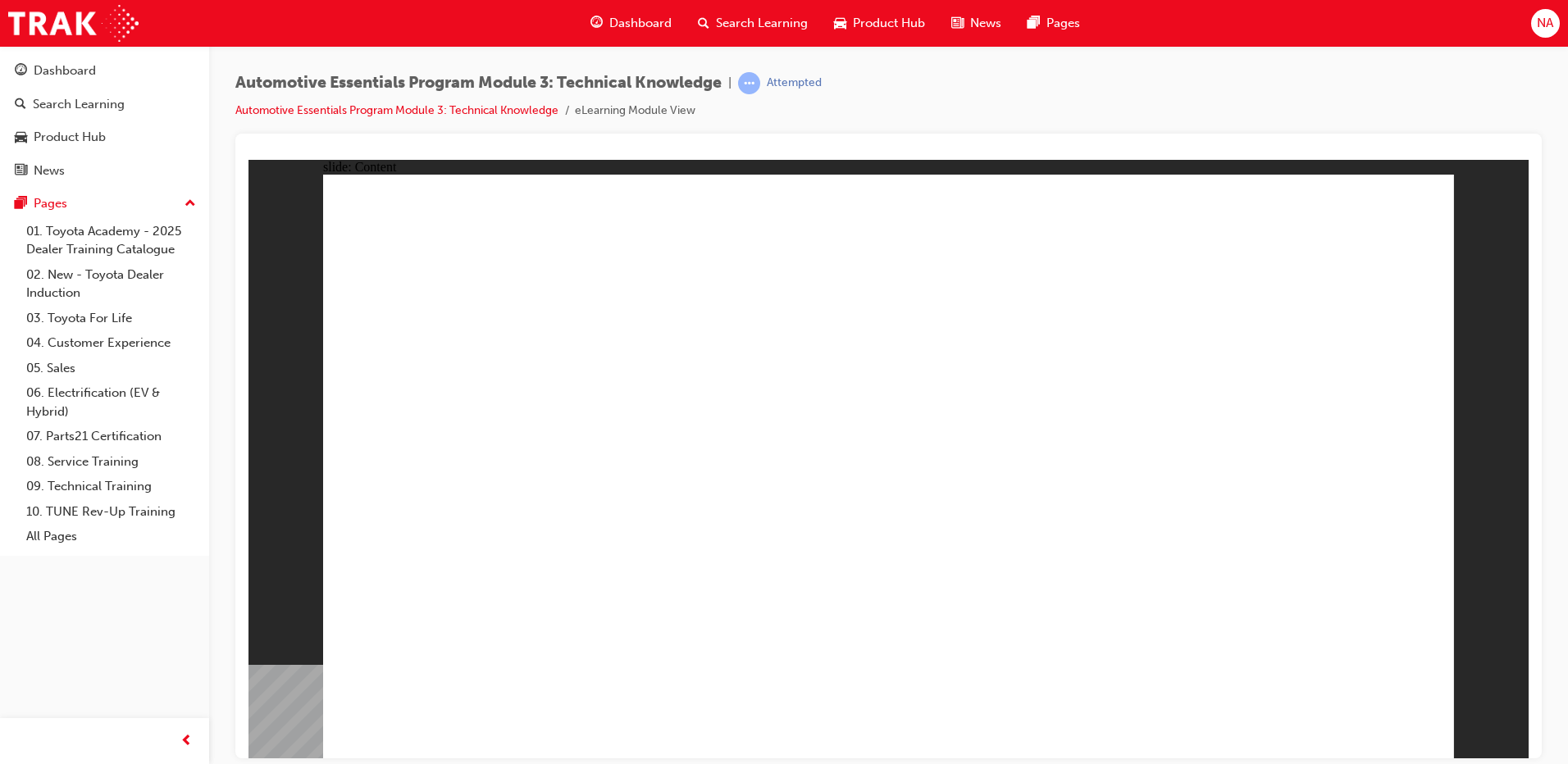
drag, startPoint x: 558, startPoint y: 531, endPoint x: 547, endPoint y: 565, distance: 35.7
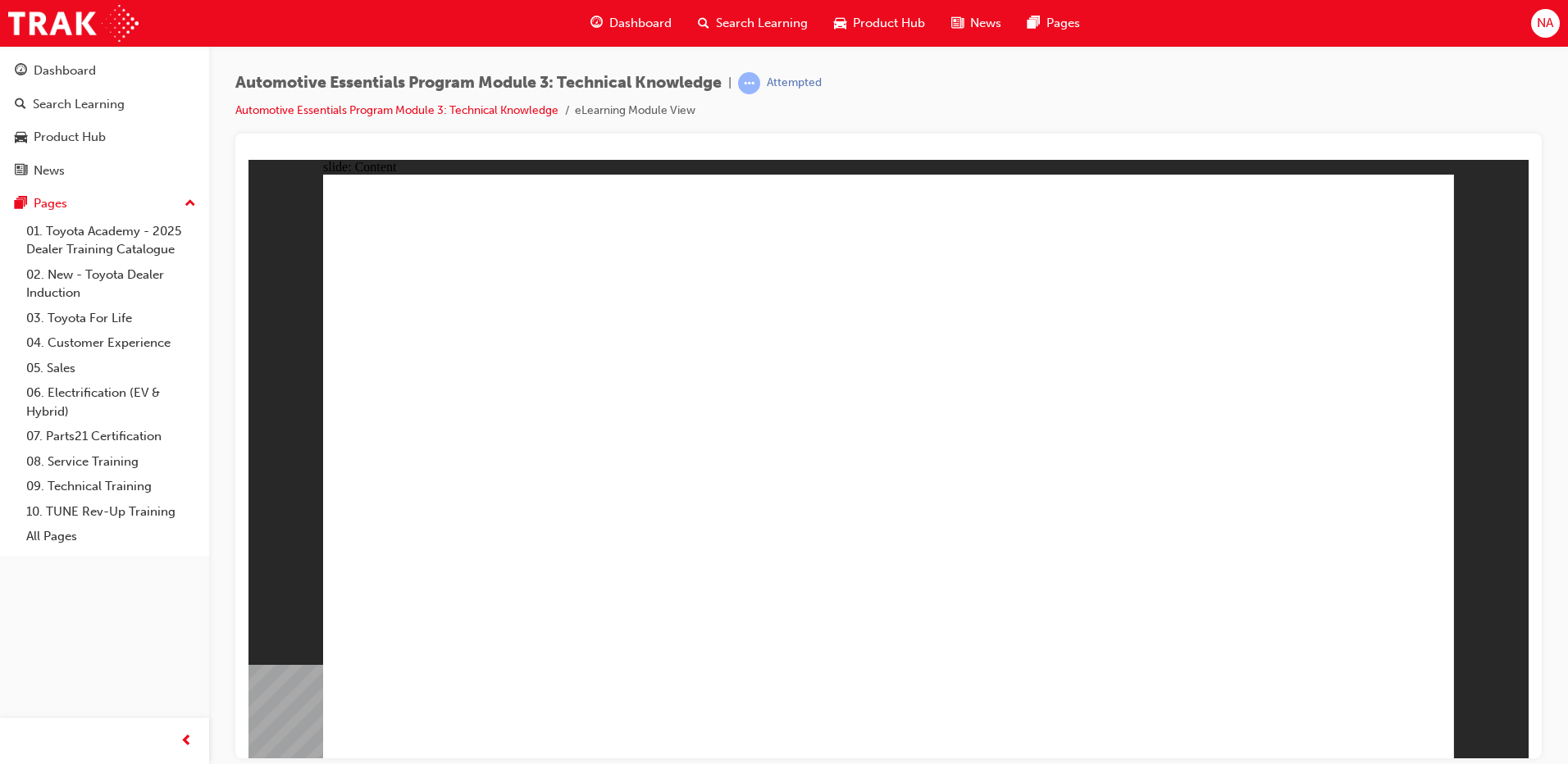
drag, startPoint x: 1020, startPoint y: 388, endPoint x: 1031, endPoint y: 395, distance: 13.0
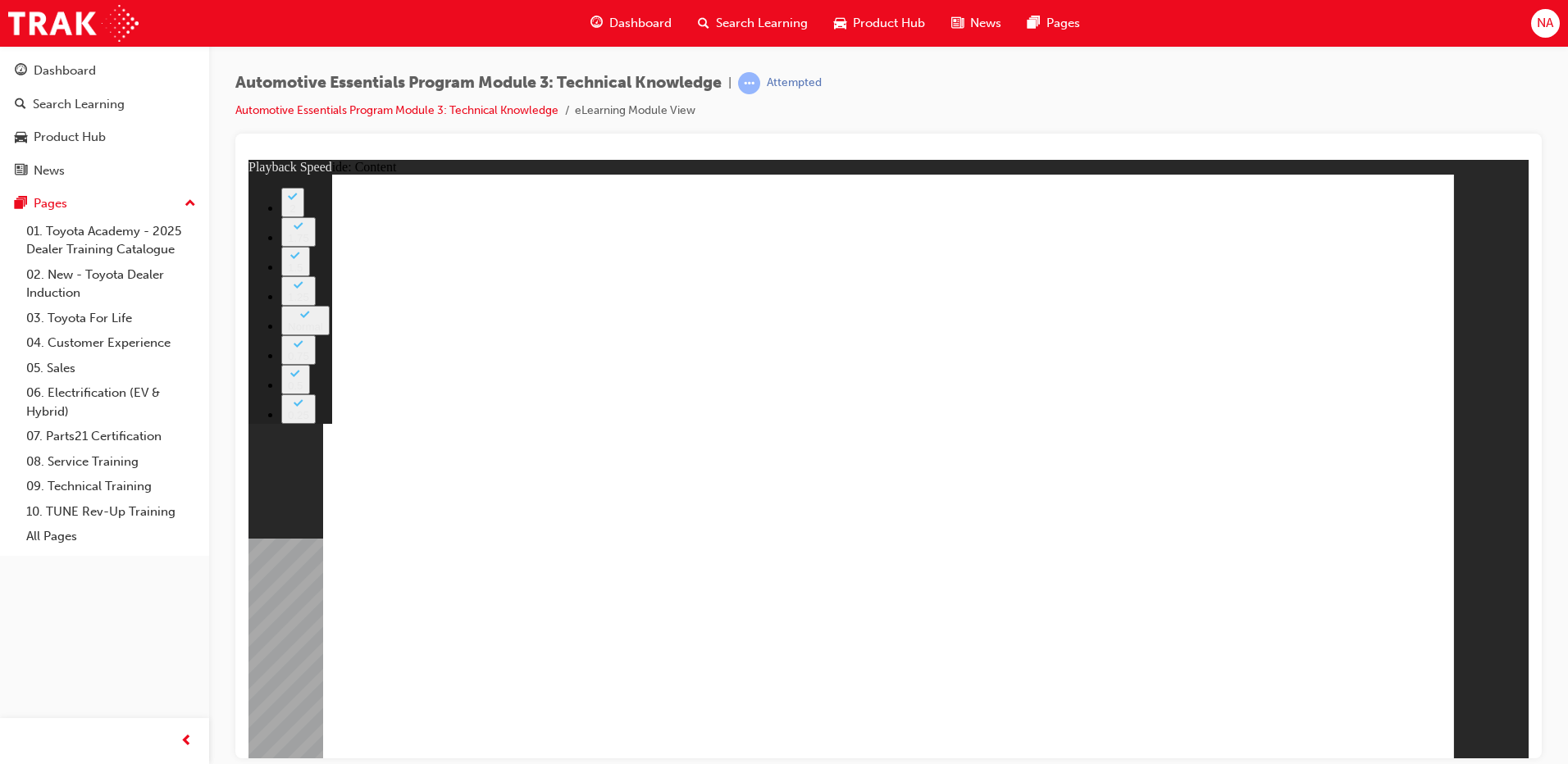
type input "1"
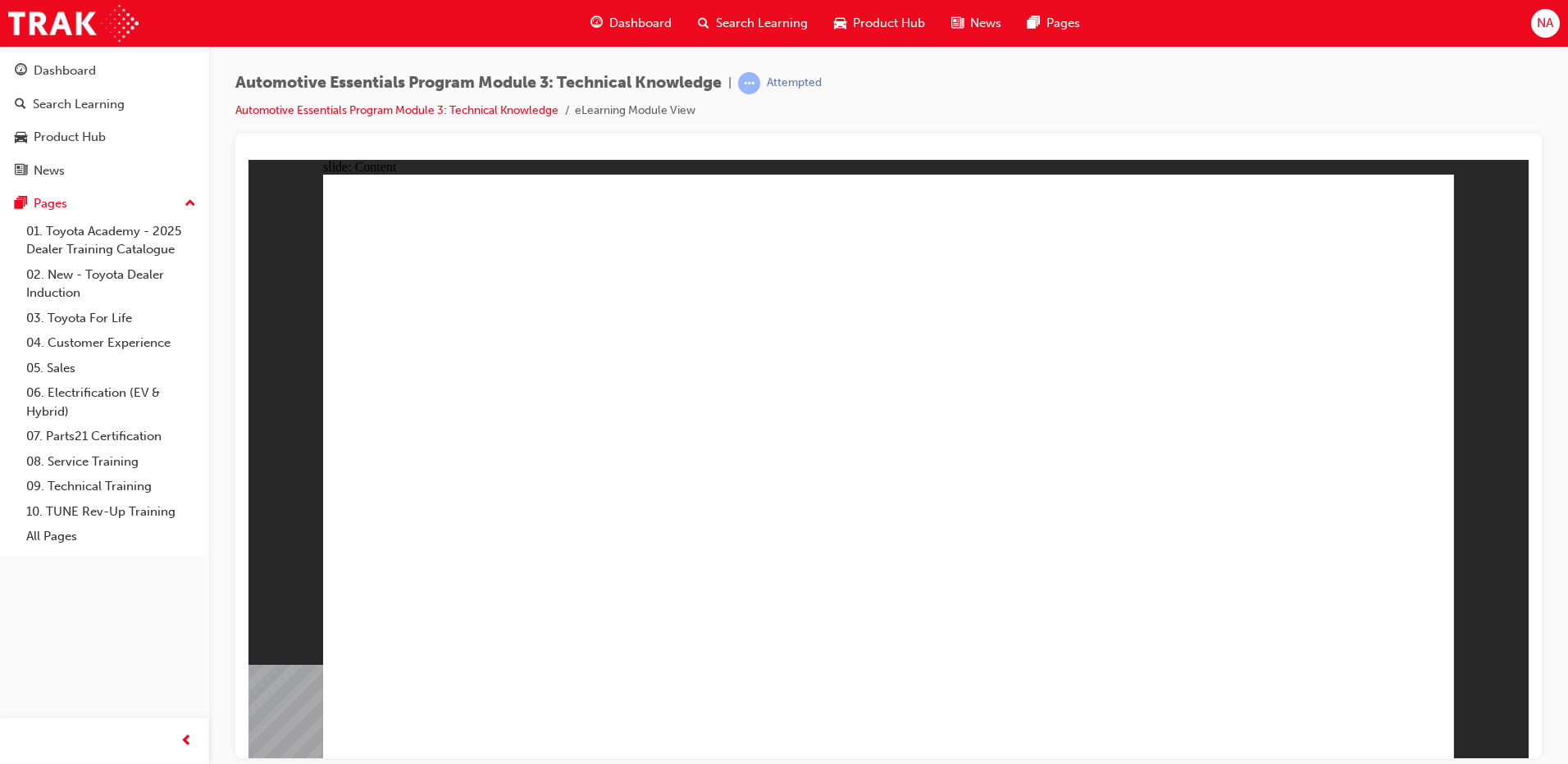
radio input "true"
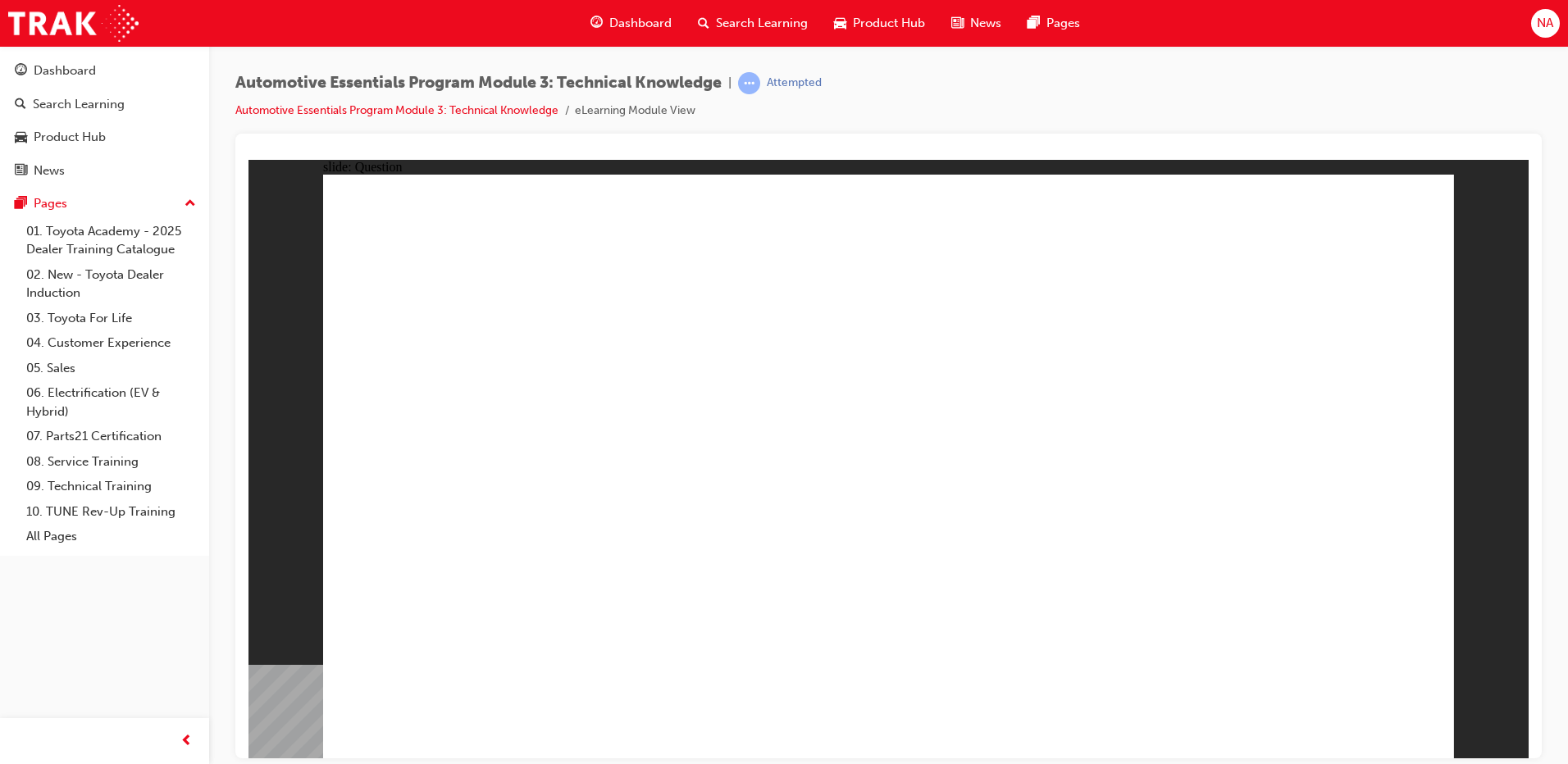
radio input "false"
drag, startPoint x: 1044, startPoint y: 451, endPoint x: 1054, endPoint y: 487, distance: 37.4
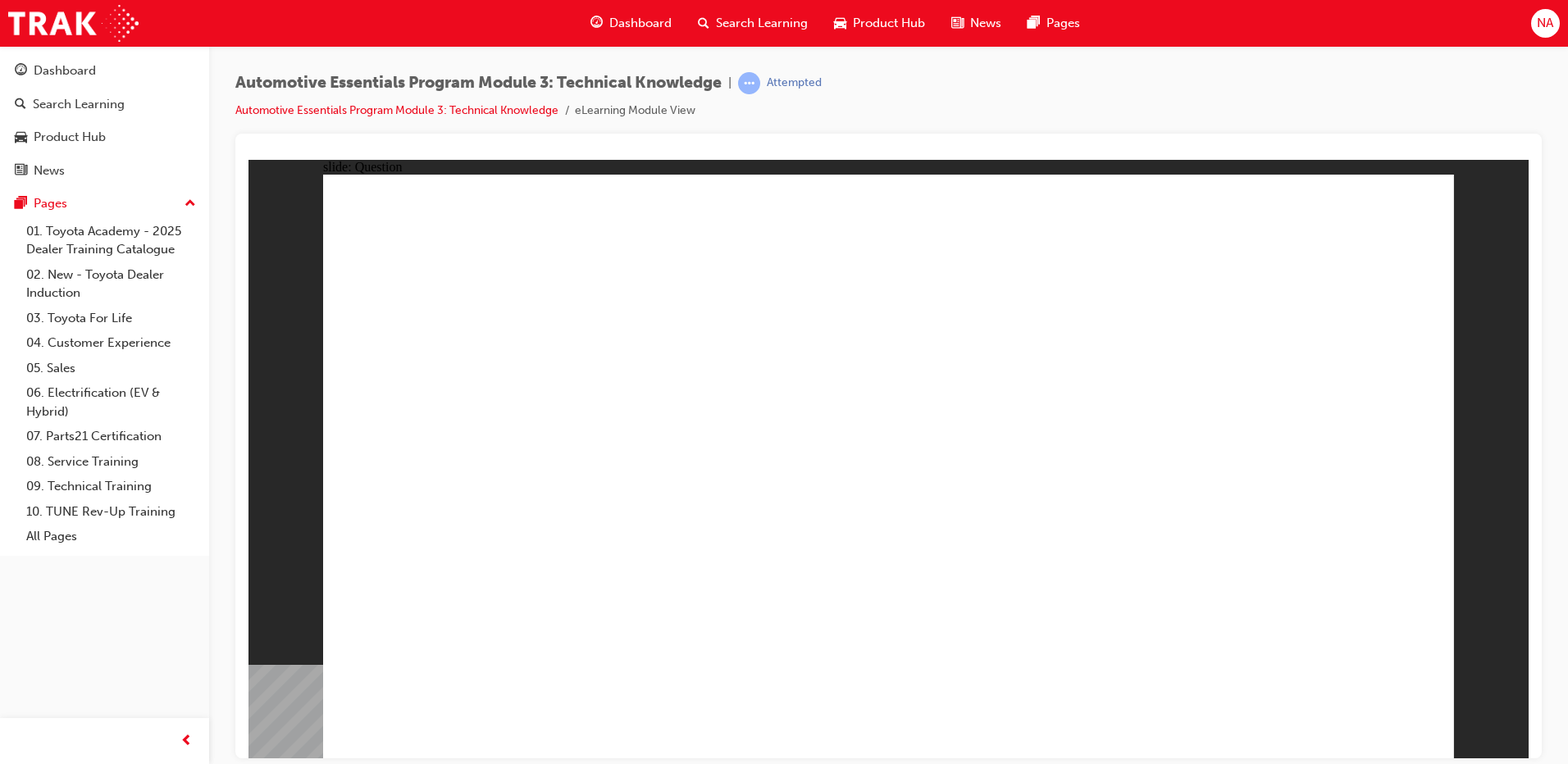
radio input "false"
radio input "true"
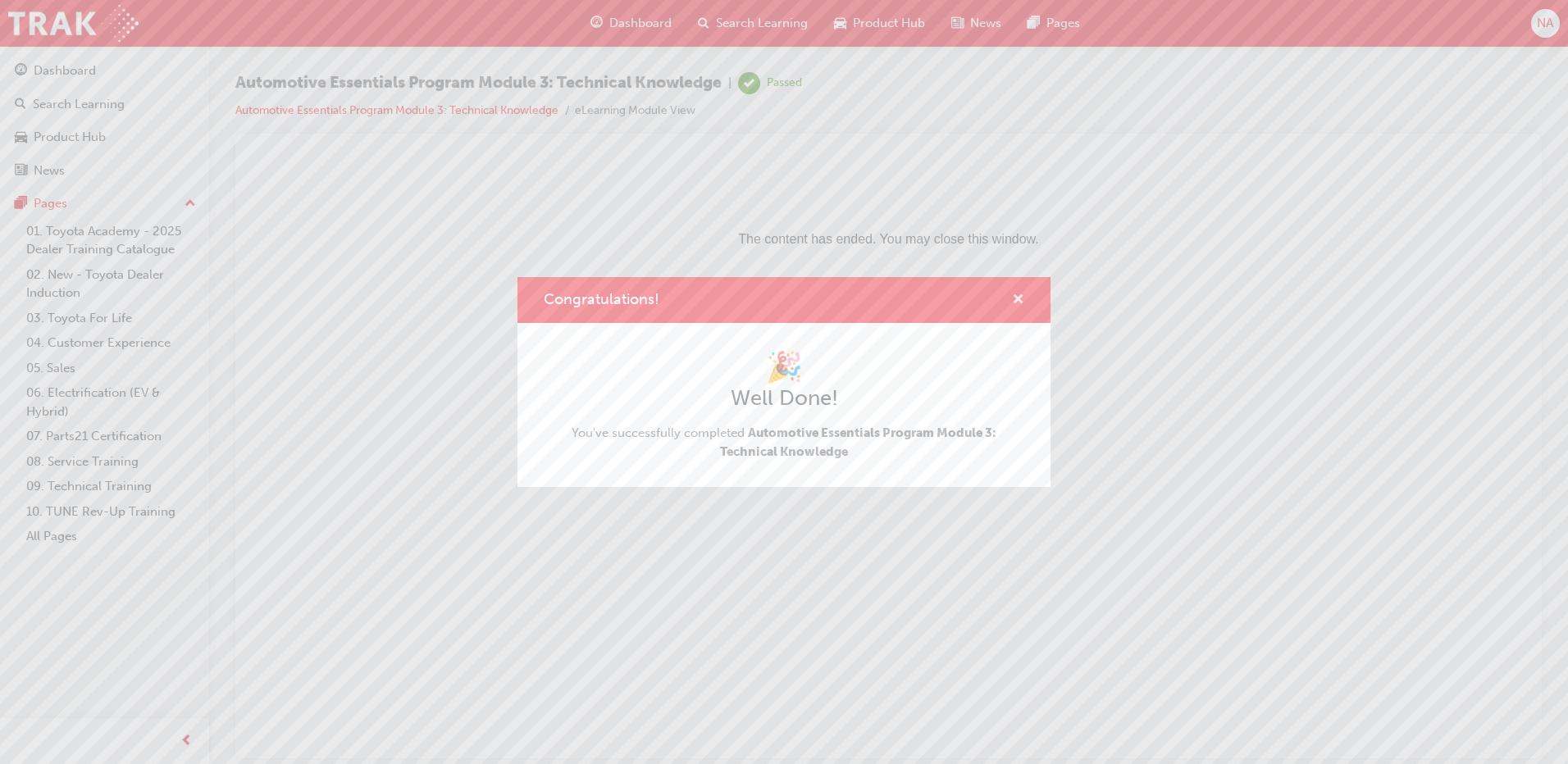
drag, startPoint x: 1014, startPoint y: 296, endPoint x: 766, endPoint y: 136, distance: 295.1
click at [1014, 296] on span "cross-icon" at bounding box center [1017, 301] width 12 height 15
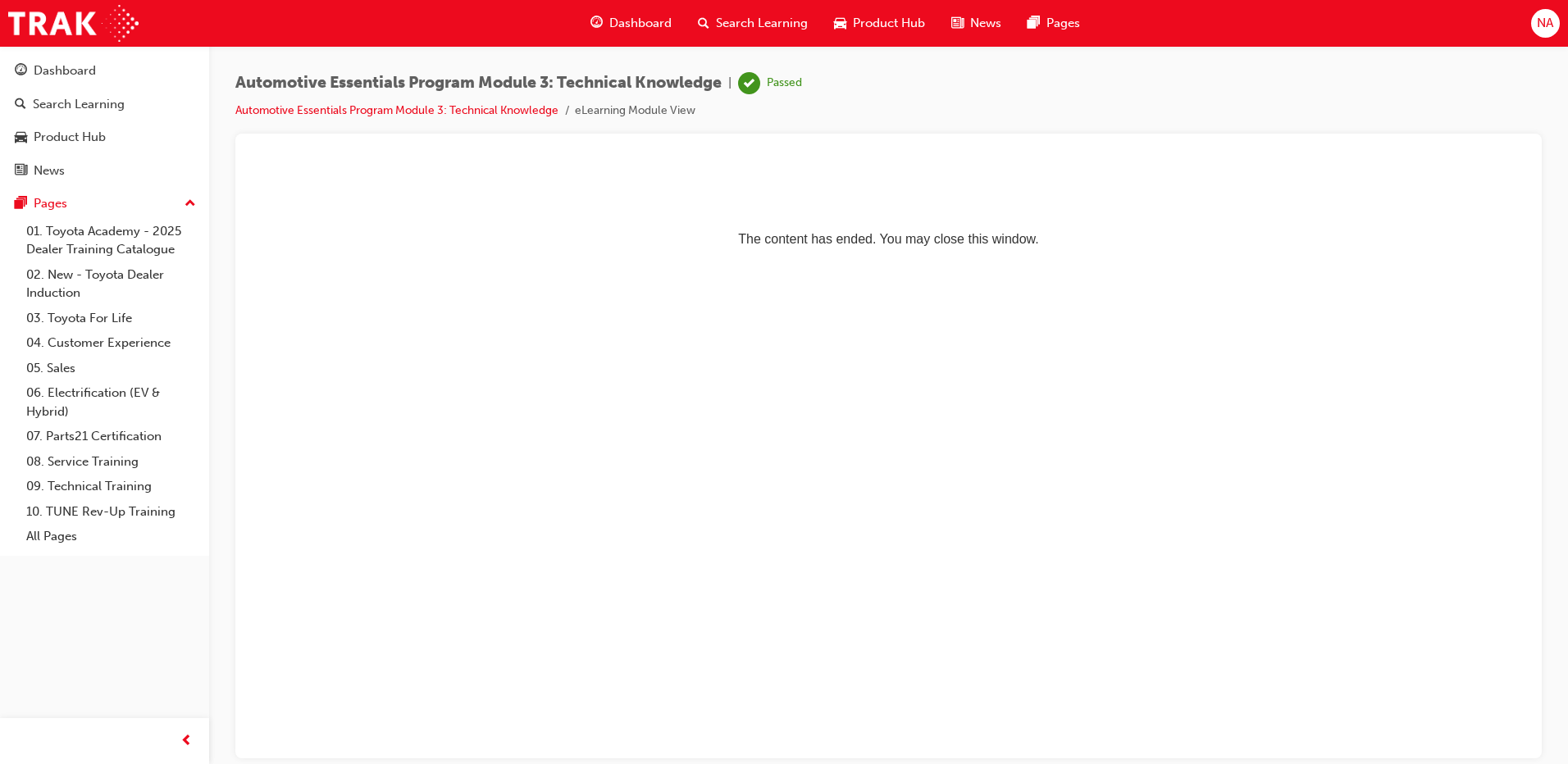
click at [745, 15] on span "Search Learning" at bounding box center [761, 24] width 91 height 19
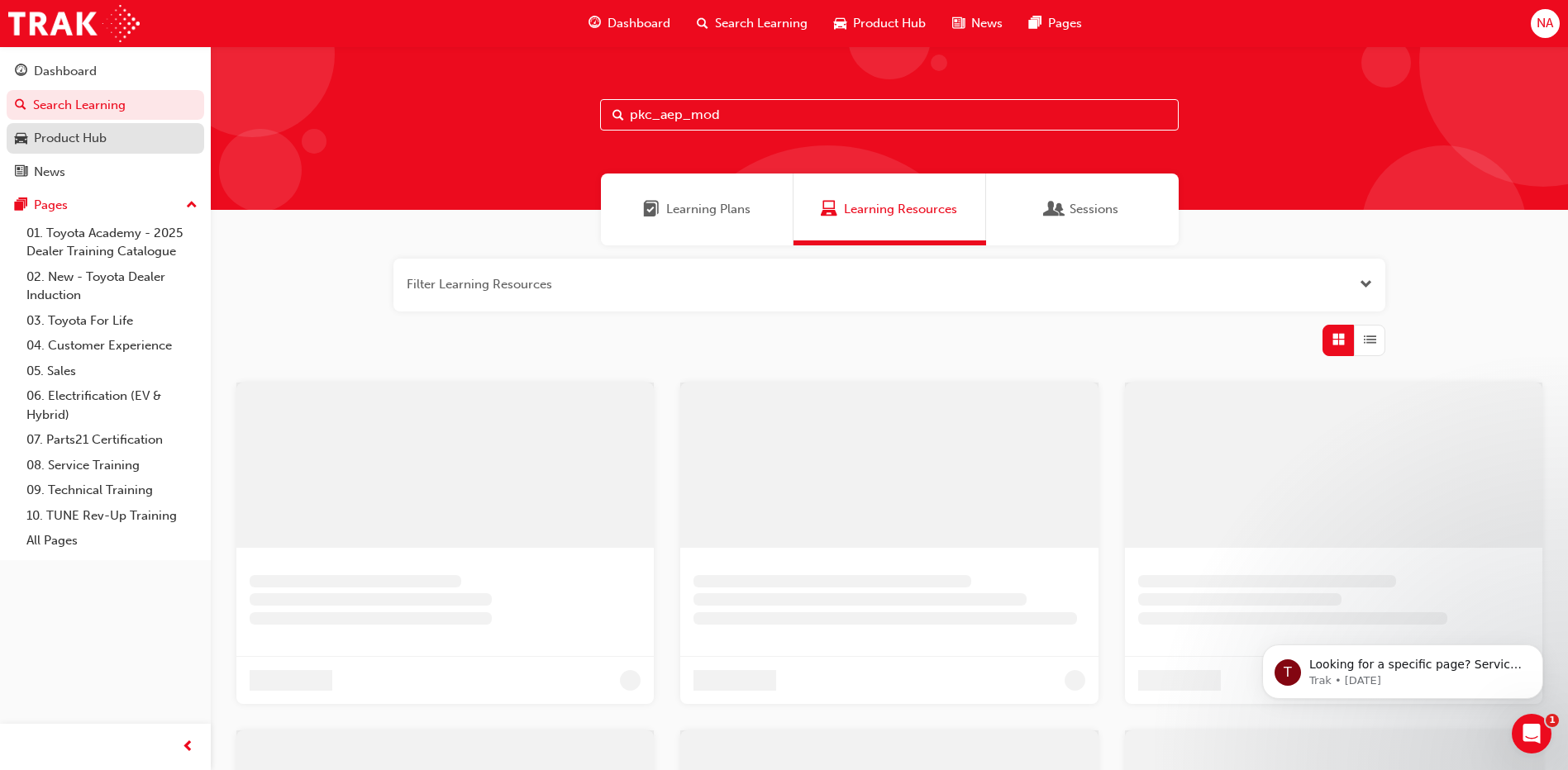
drag, startPoint x: 773, startPoint y: 119, endPoint x: 63, endPoint y: 137, distance: 710.2
click at [235, 134] on div "pkc_aep_mod" at bounding box center [889, 128] width 1357 height 163
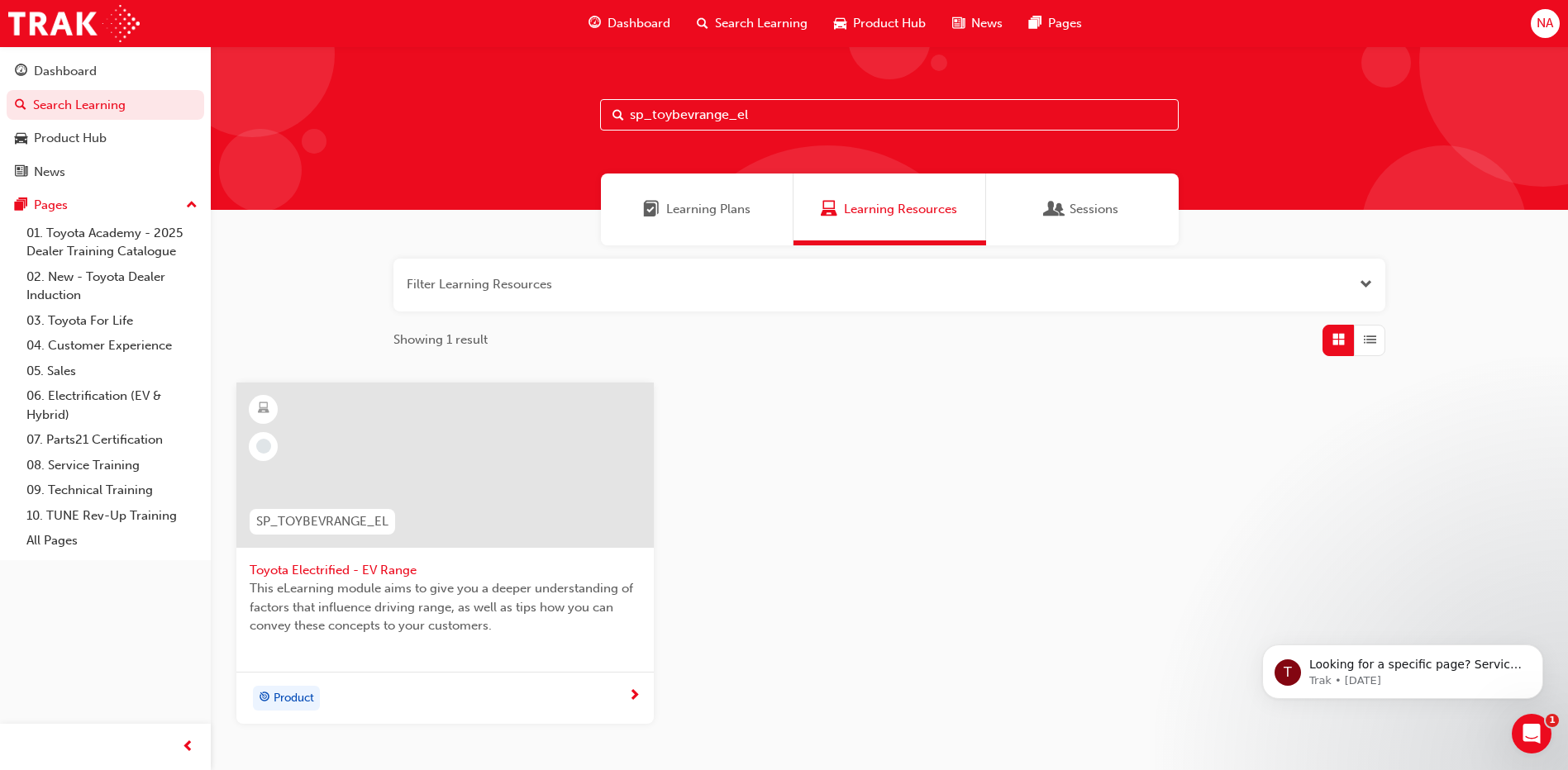
type input "sp_toybevrange_el"
click at [471, 507] on div at bounding box center [444, 465] width 417 height 165
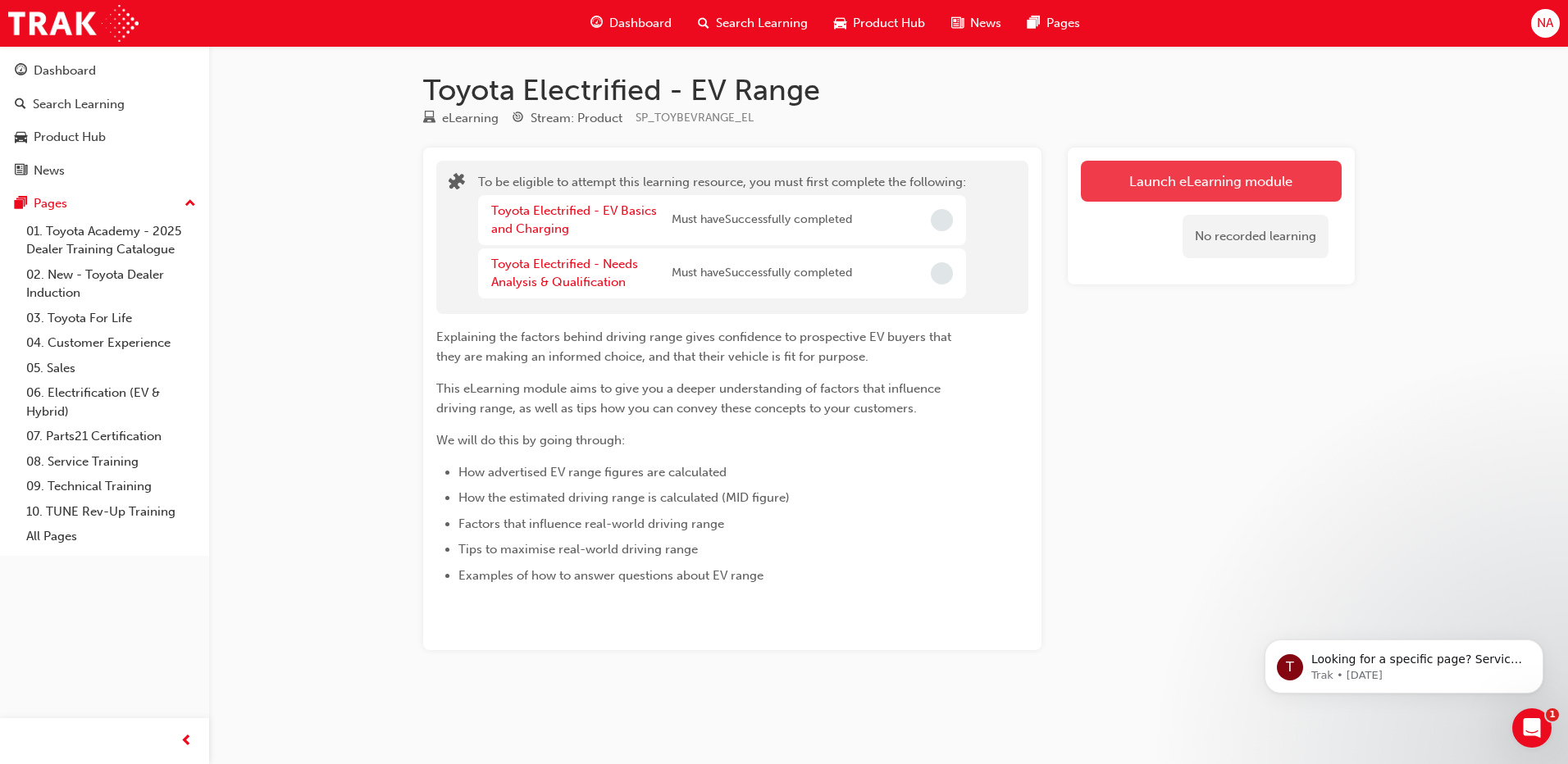
click at [1136, 175] on button "Launch eLearning module" at bounding box center [1210, 180] width 260 height 41
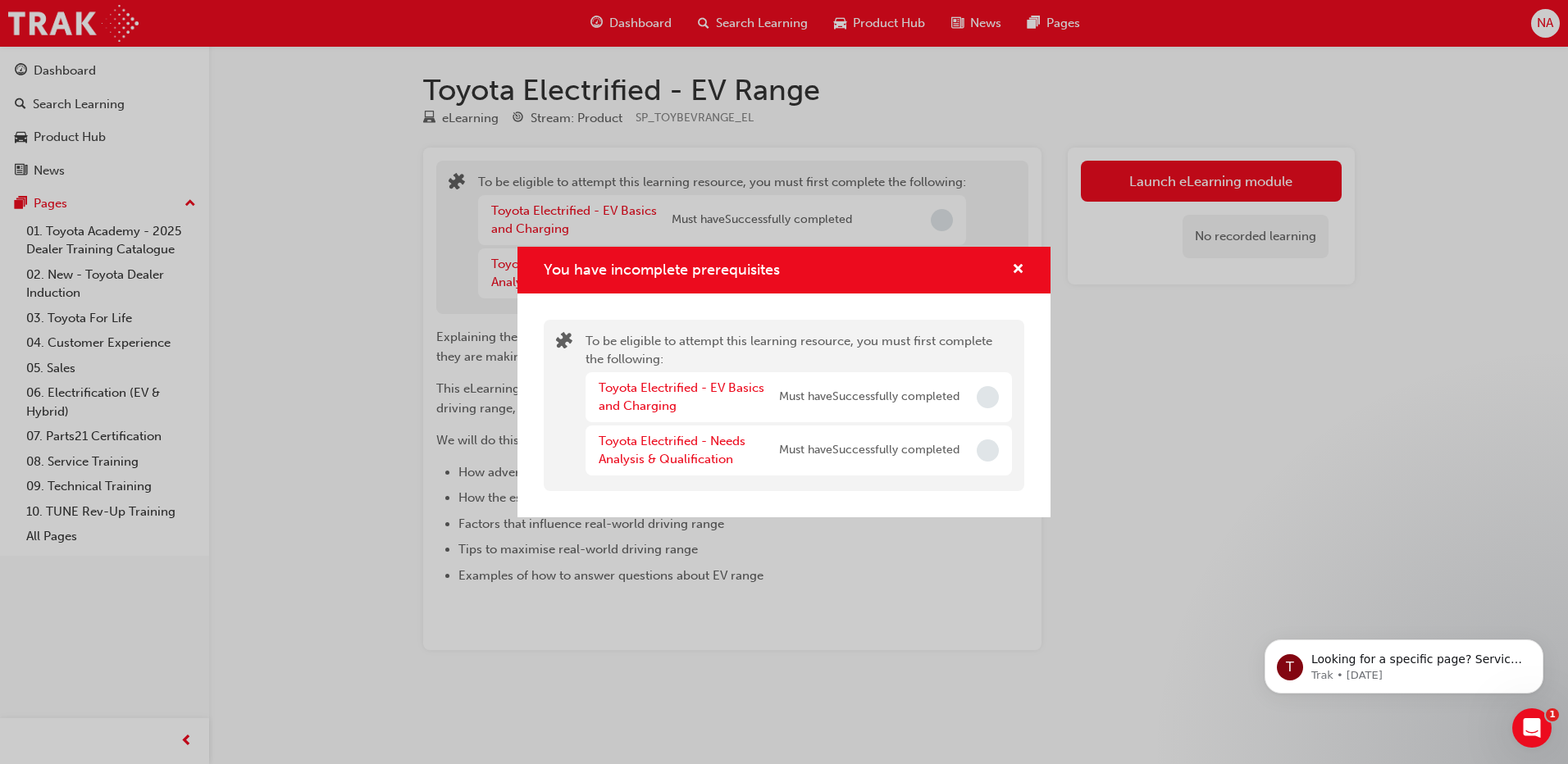
click at [986, 398] on span "Incomplete" at bounding box center [987, 396] width 22 height 22
click at [1016, 275] on span "cross-icon" at bounding box center [1017, 270] width 12 height 15
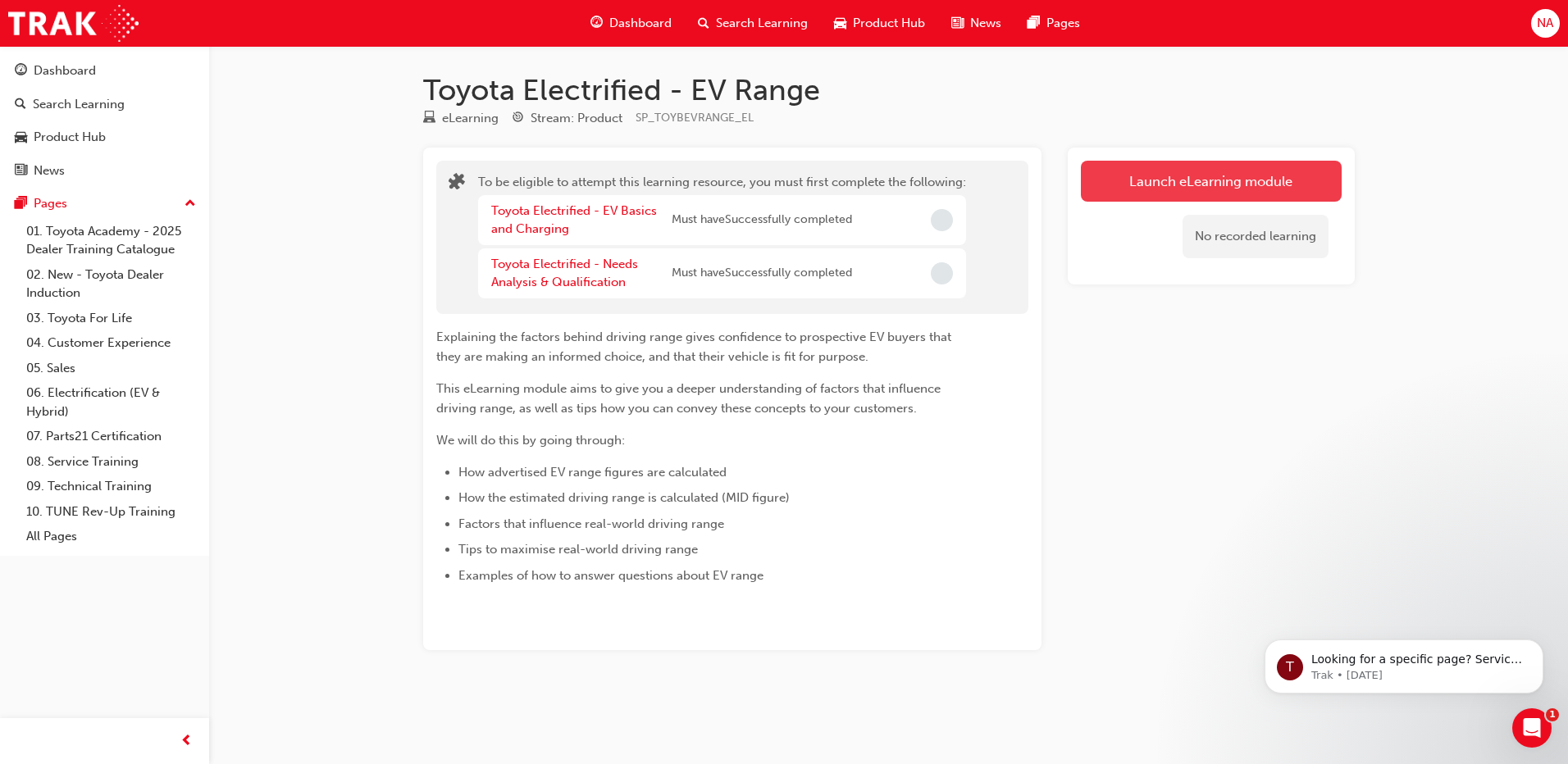
click at [1223, 191] on button "Launch eLearning module" at bounding box center [1210, 180] width 260 height 41
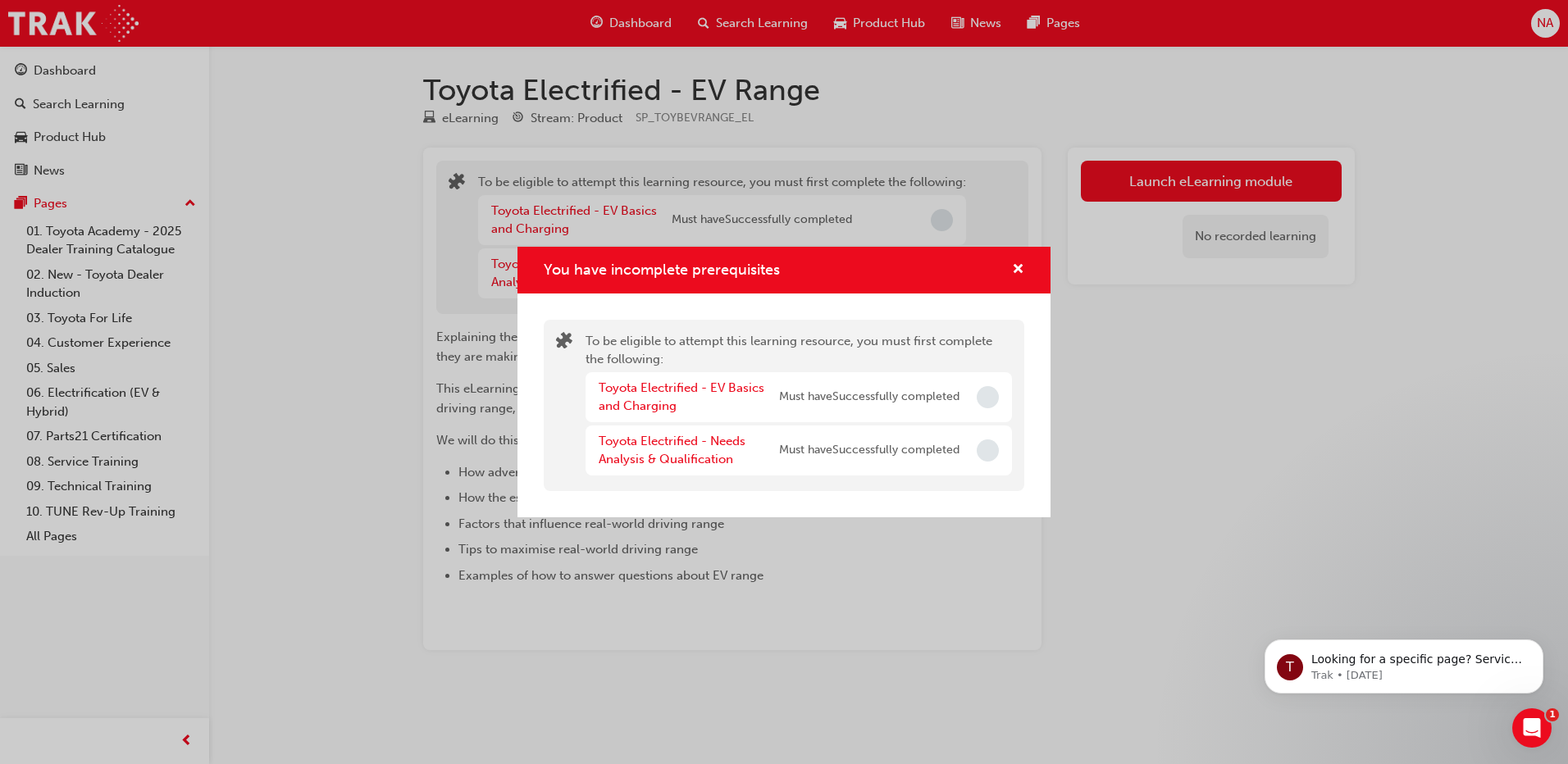
click at [989, 384] on div "Toyota Electrified - EV Basics and Charging Must have Successfully completed" at bounding box center [798, 396] width 426 height 50
click at [957, 399] on span "Must have Successfully completed" at bounding box center [868, 397] width 180 height 19
click at [1012, 274] on span "cross-icon" at bounding box center [1017, 270] width 12 height 15
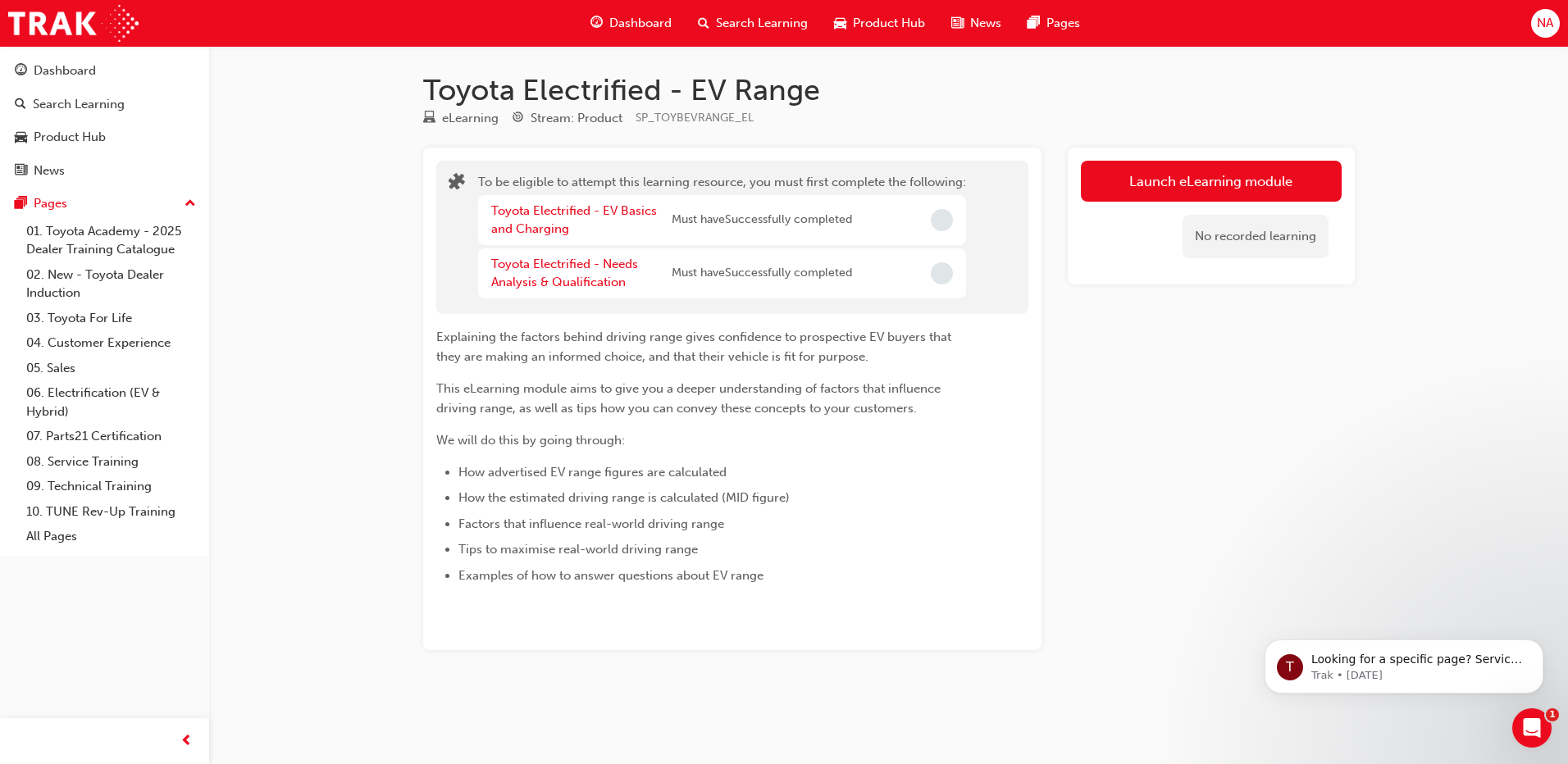
click at [725, 35] on div "Search Learning" at bounding box center [753, 24] width 136 height 34
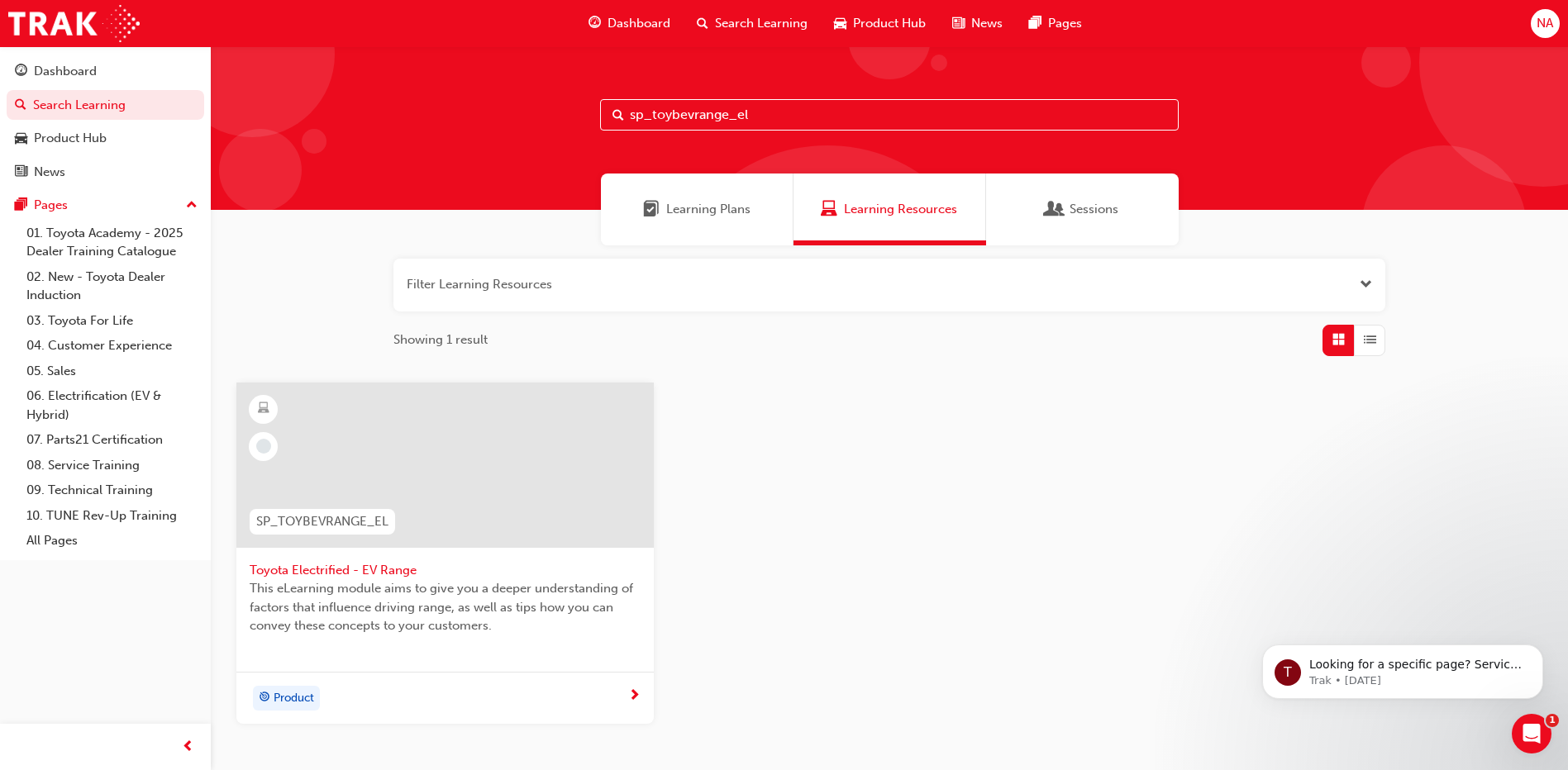
drag, startPoint x: 693, startPoint y: 119, endPoint x: 730, endPoint y: 119, distance: 37.0
click at [729, 119] on input "sp_toybevrange_el" at bounding box center [889, 115] width 579 height 32
type input "sp_toybevbasics_el"
click at [255, 569] on span "Toyota Electrified - EV Basics and Charging" at bounding box center [444, 571] width 391 height 19
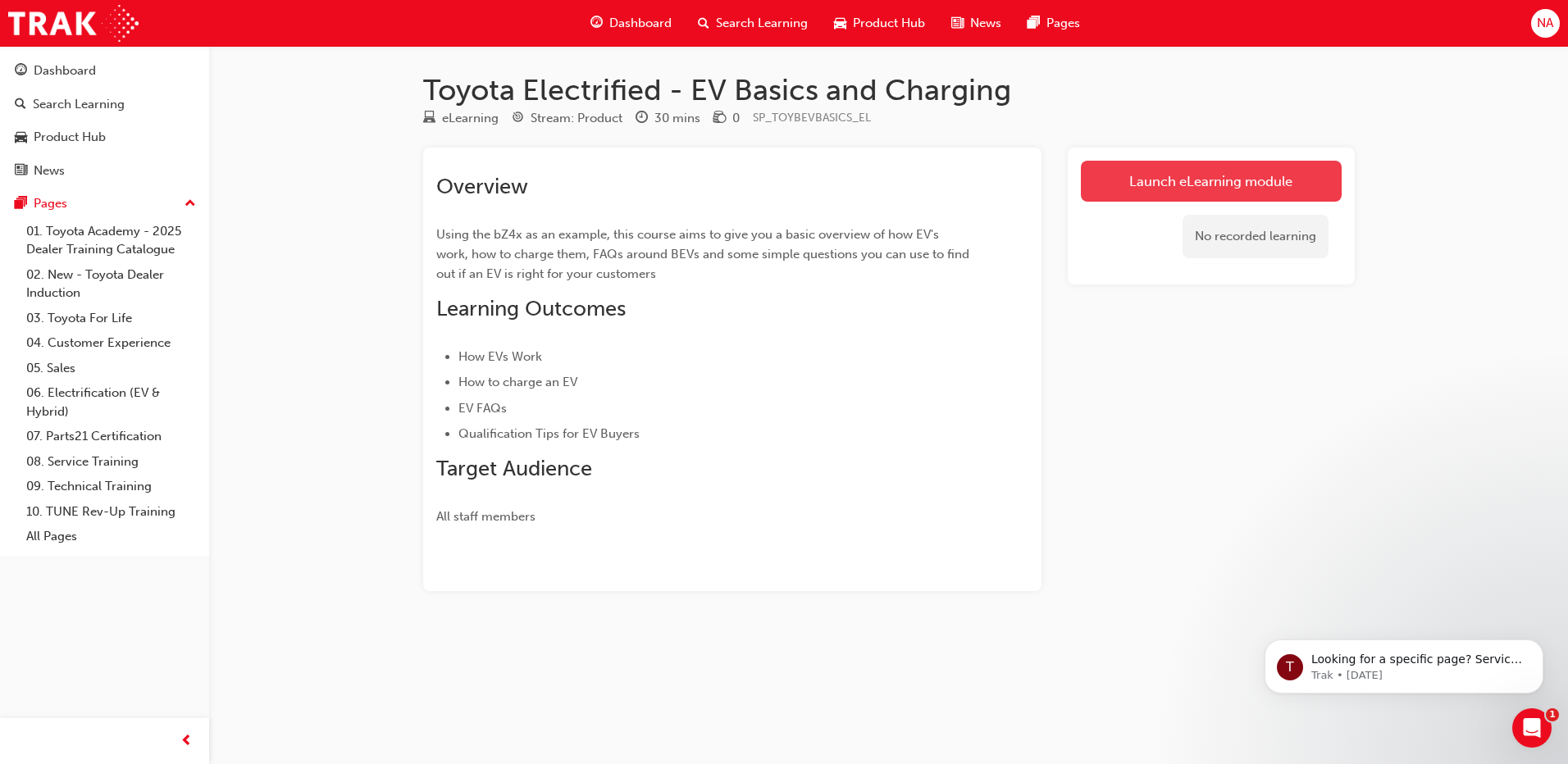
click at [1257, 183] on link "Launch eLearning module" at bounding box center [1210, 180] width 260 height 41
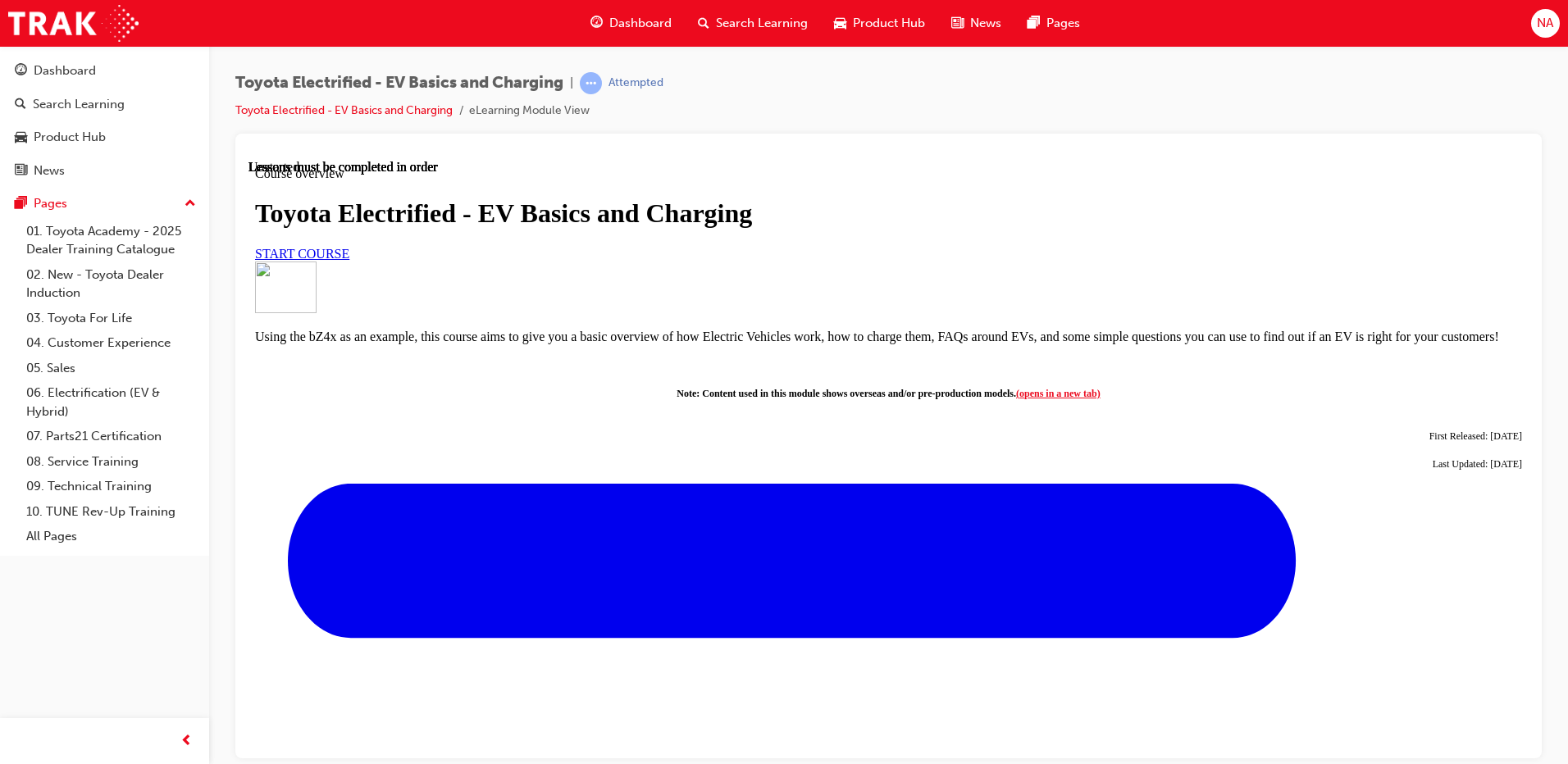
click at [349, 260] on link "START COURSE" at bounding box center [302, 253] width 94 height 14
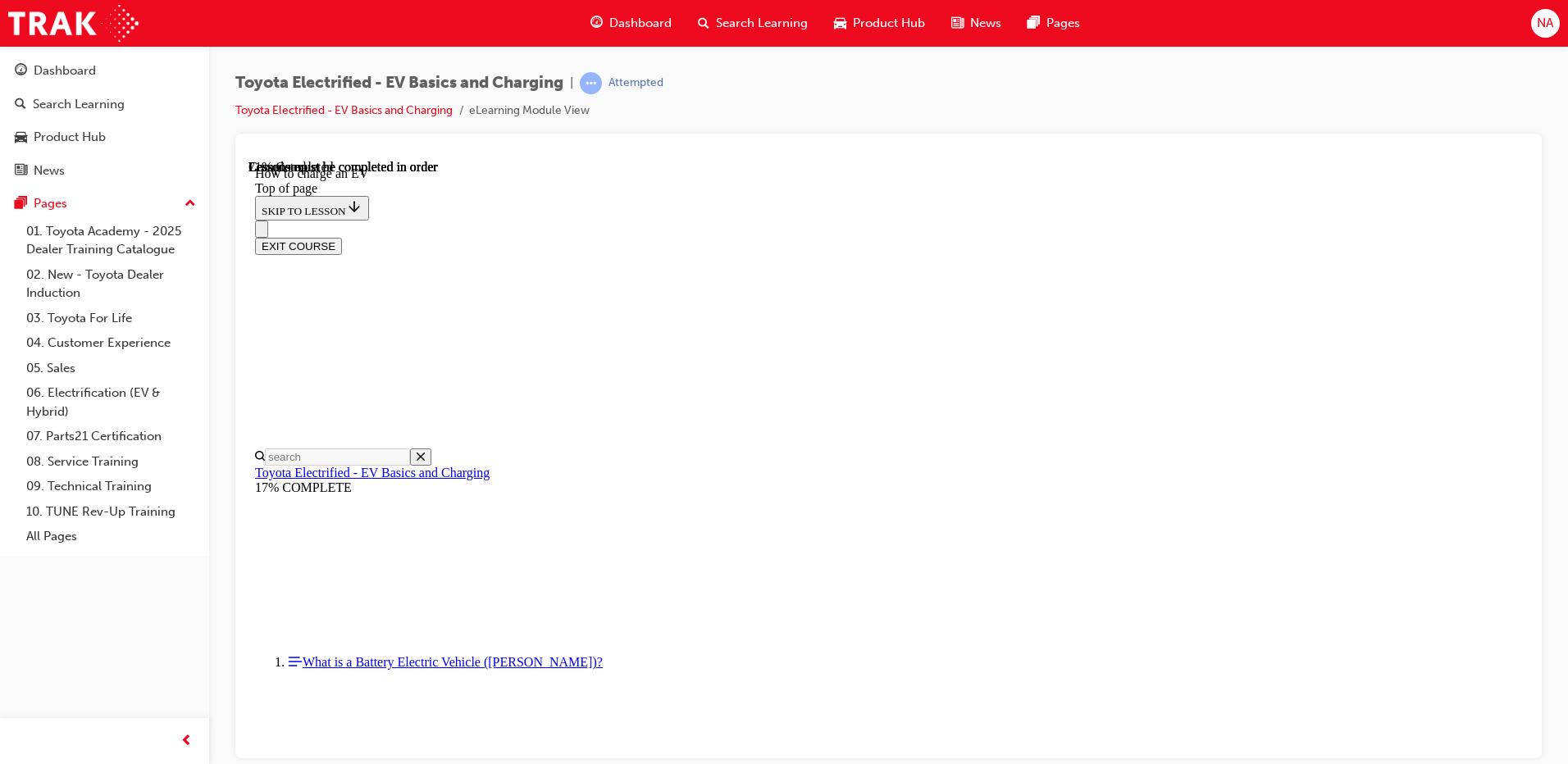
scroll to position [7085, 0]
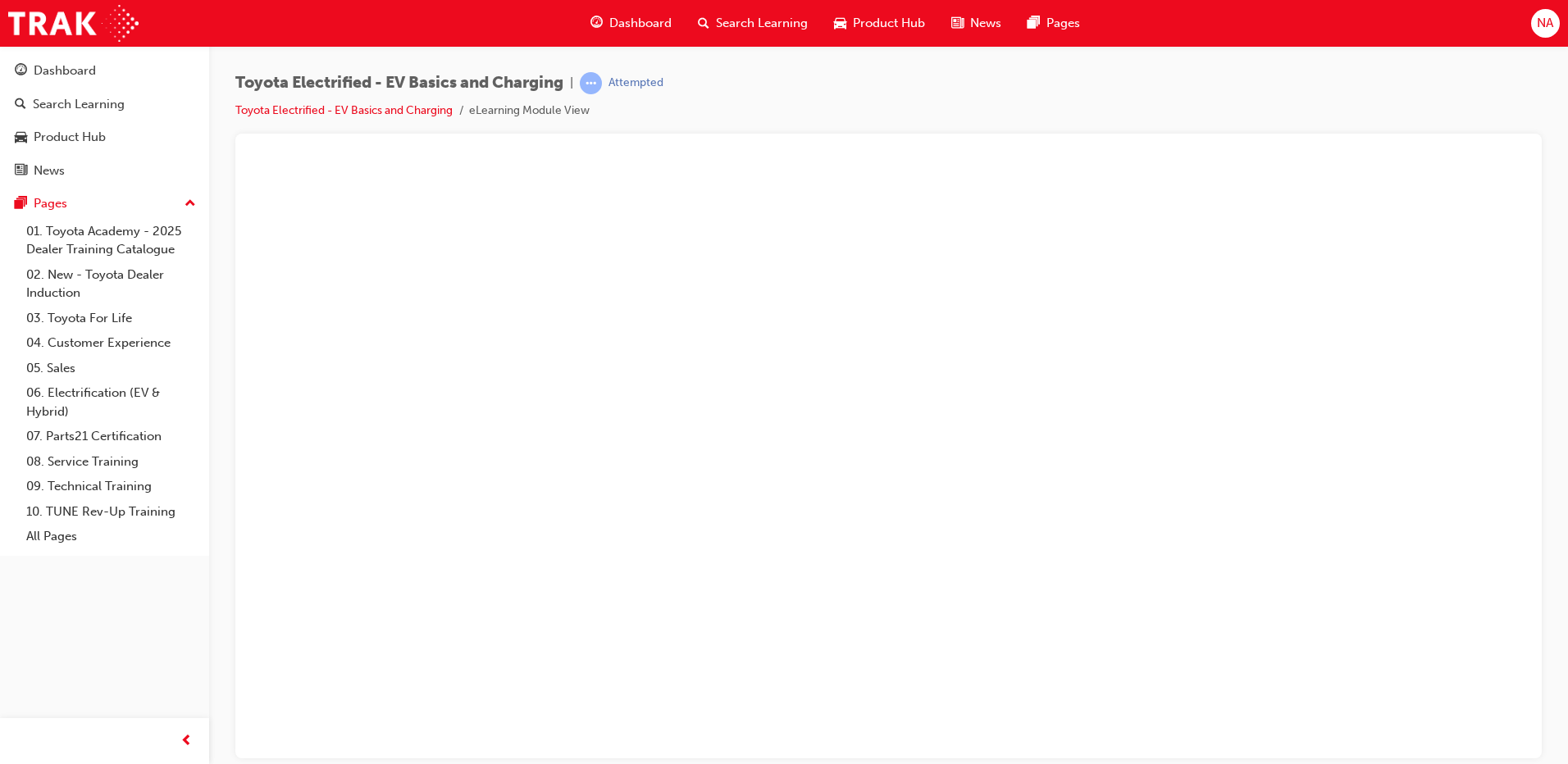
click at [889, 529] on button "Unzoom image" at bounding box center [888, 458] width 1280 height 598
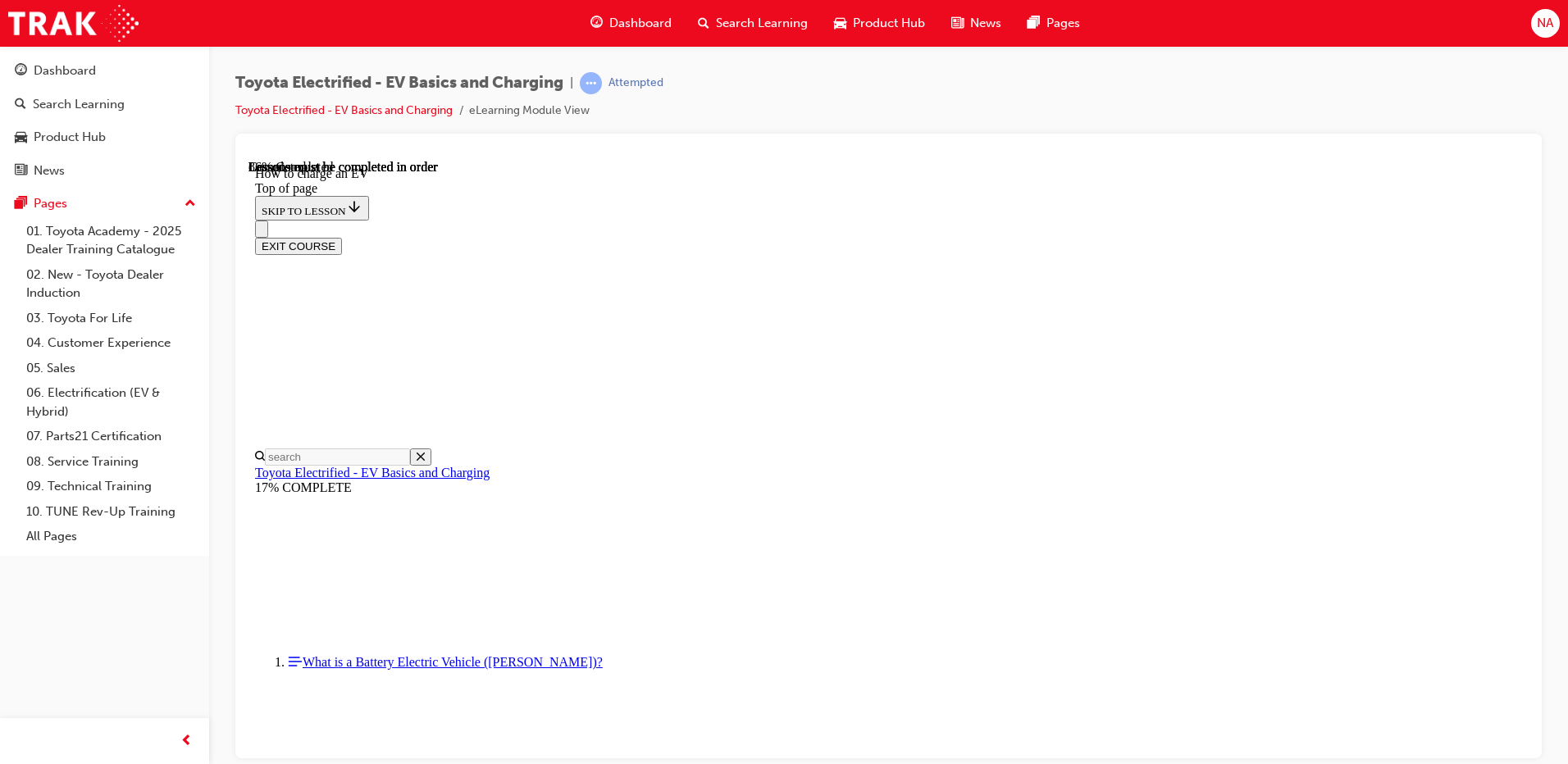
scroll to position [8570, 0]
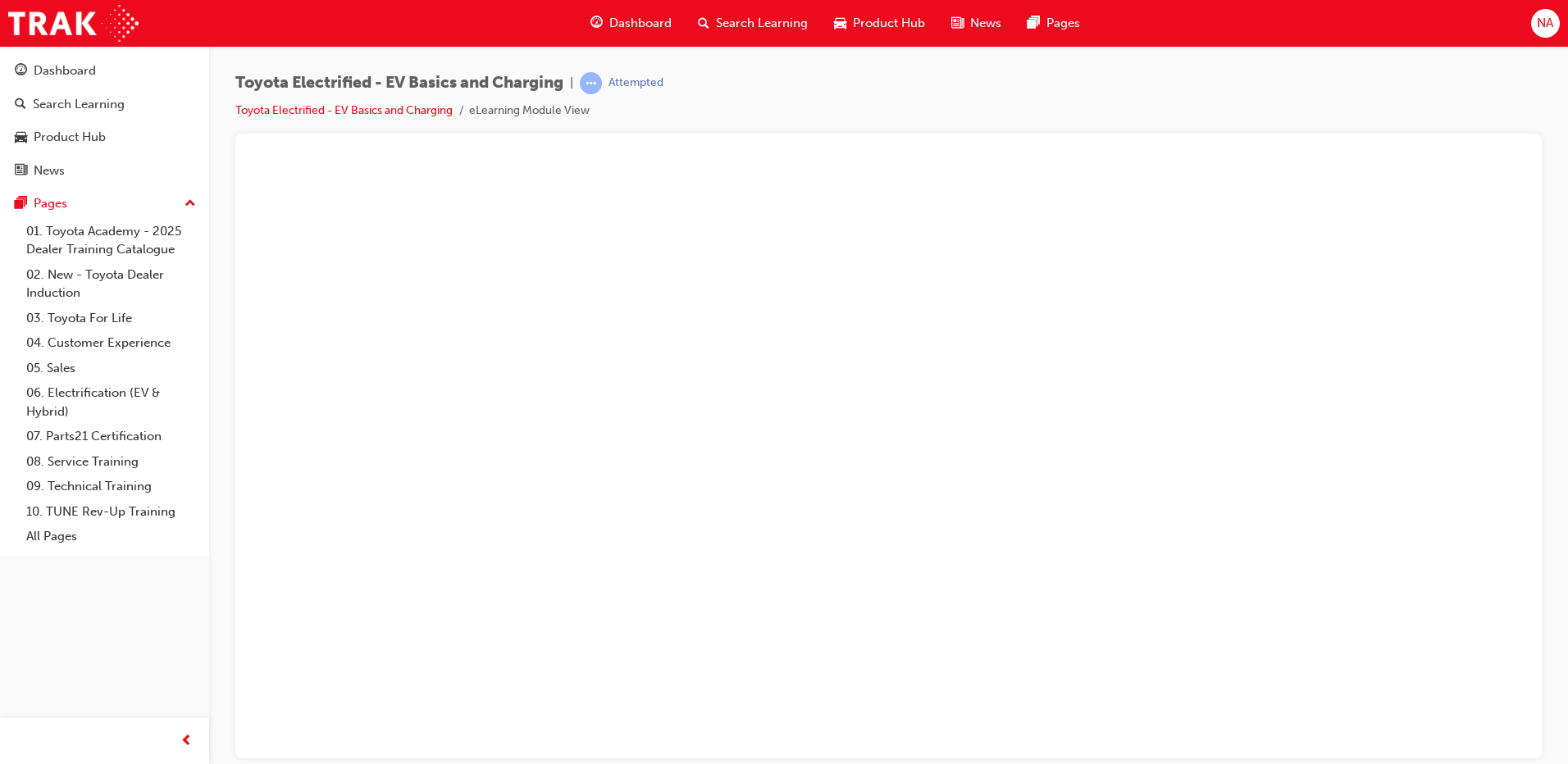
click at [1136, 477] on button "Unzoom image" at bounding box center [888, 458] width 1280 height 598
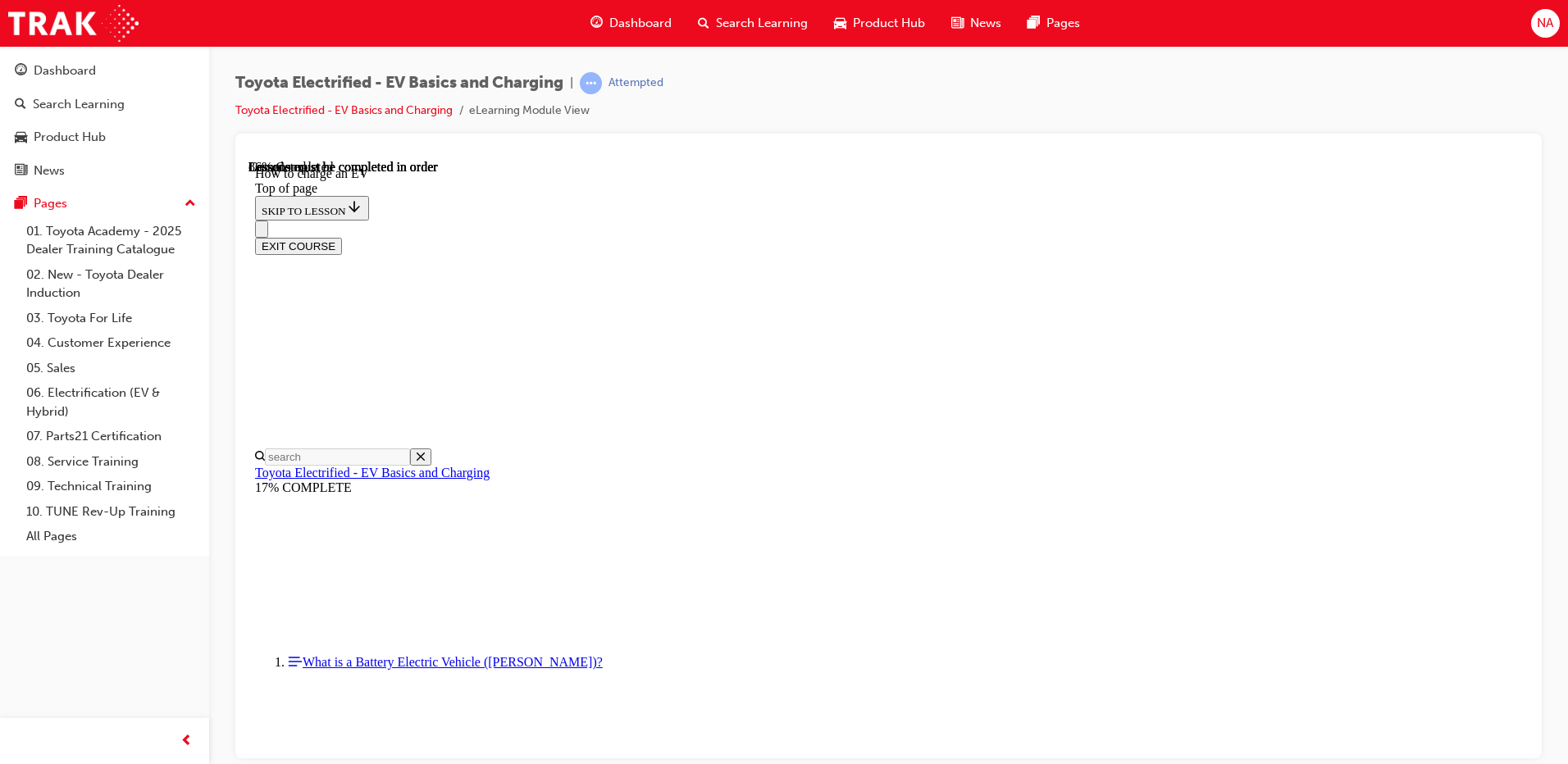
scroll to position [8161, 0]
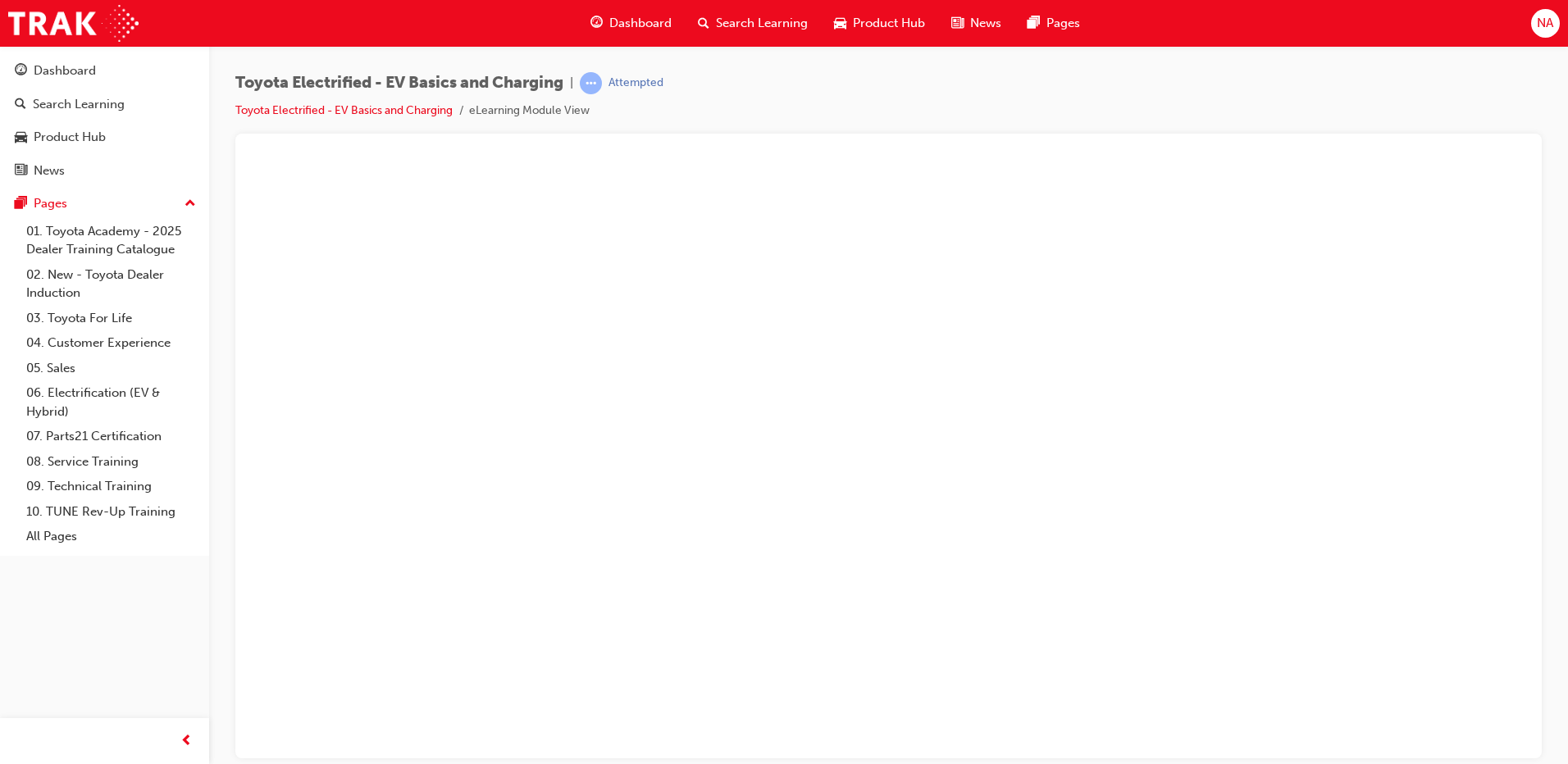
click at [877, 525] on button "Unzoom image" at bounding box center [888, 458] width 1280 height 598
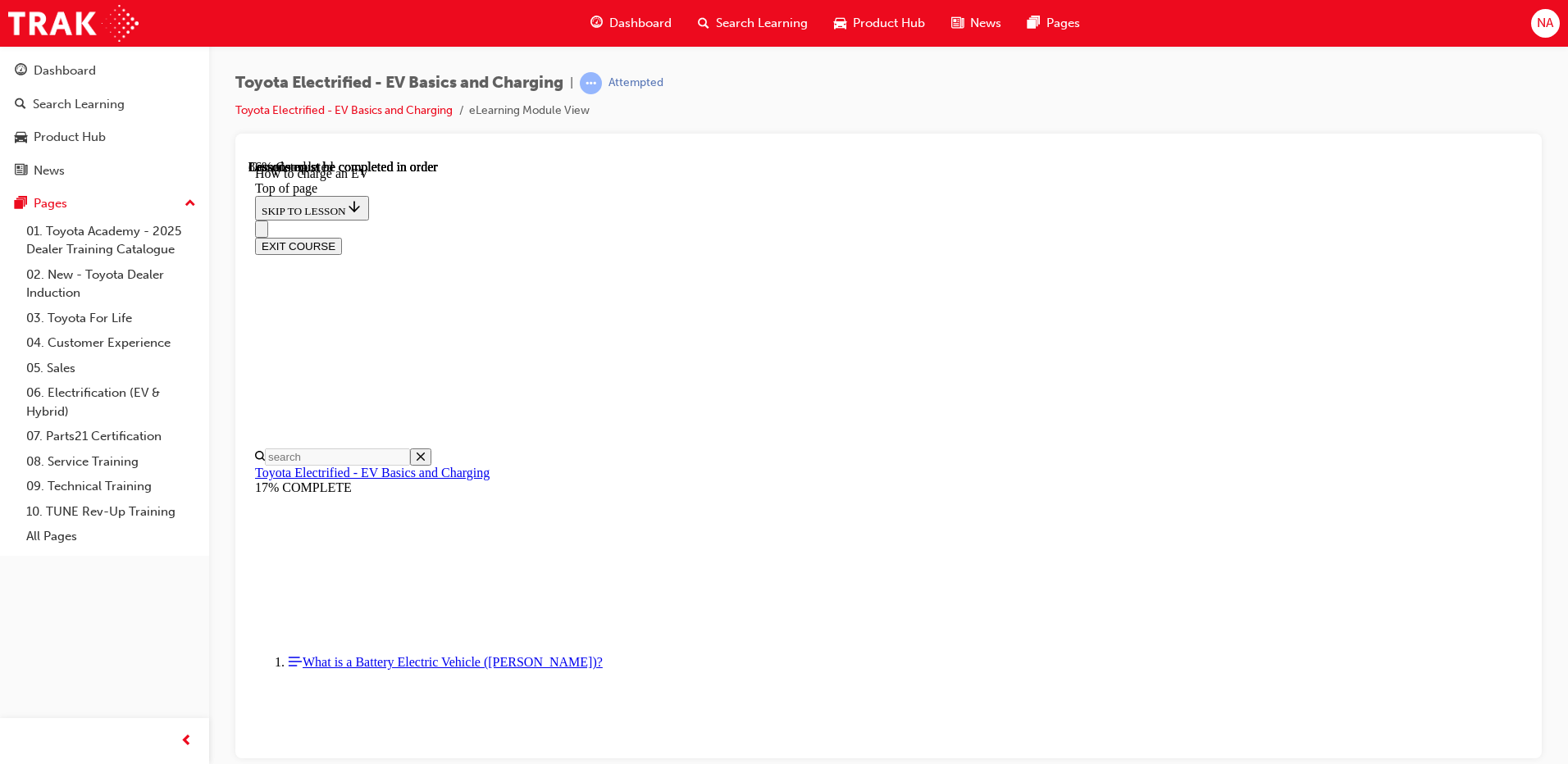
scroll to position [7833, 0]
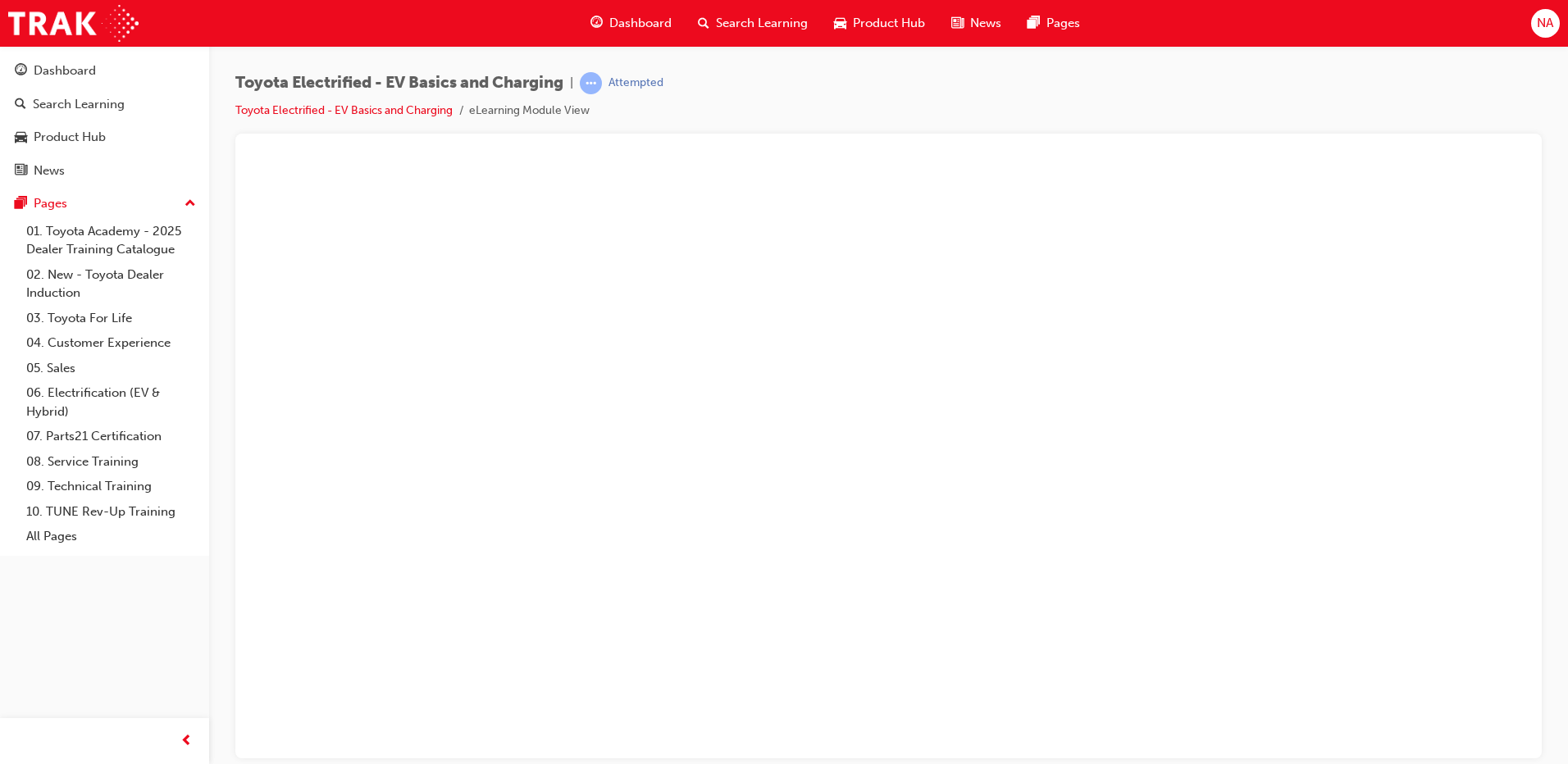
click at [1052, 449] on button "Unzoom image" at bounding box center [888, 458] width 1280 height 598
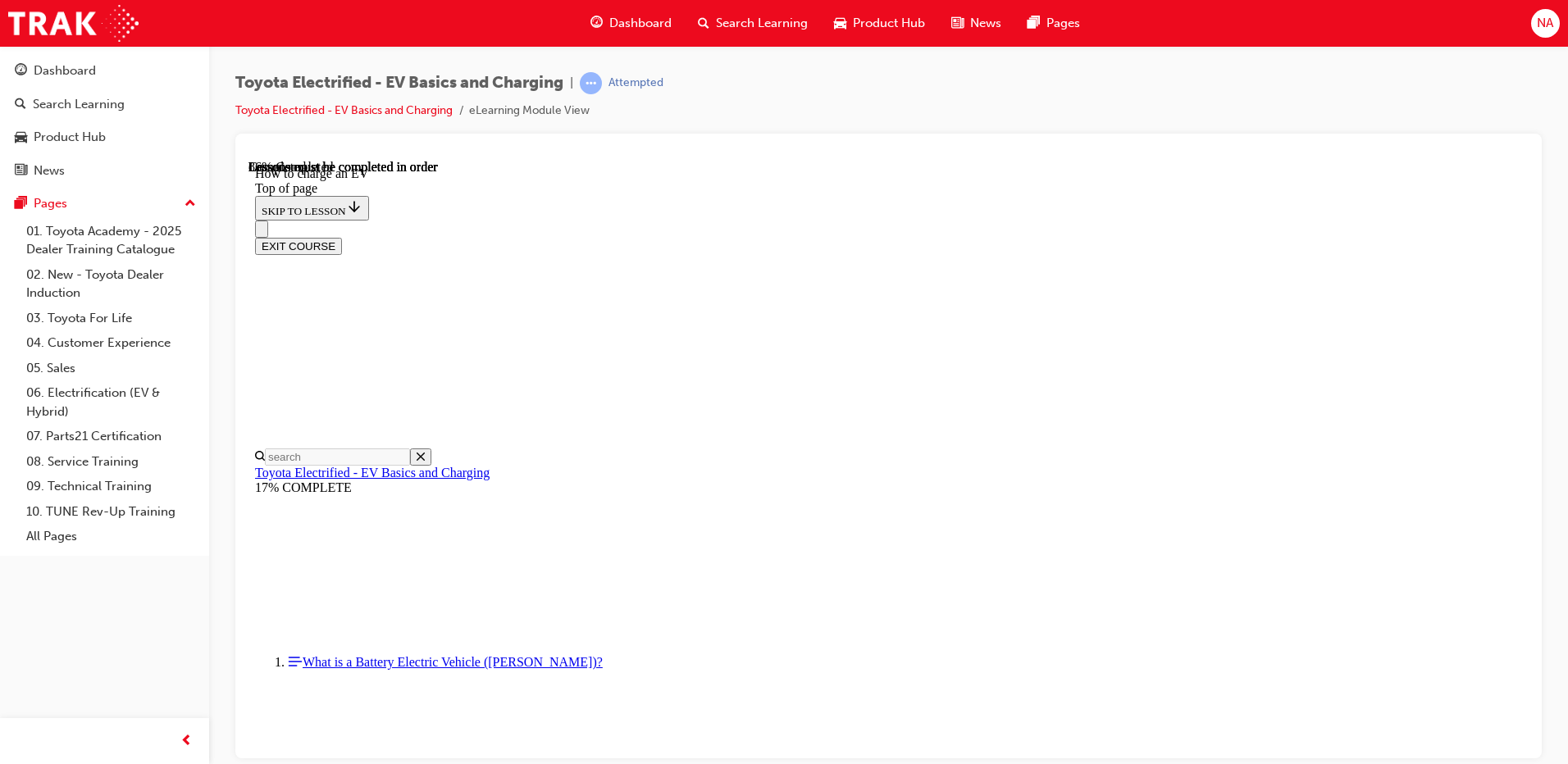
scroll to position [7013, 0]
drag, startPoint x: 1199, startPoint y: 389, endPoint x: 1251, endPoint y: 389, distance: 52.0
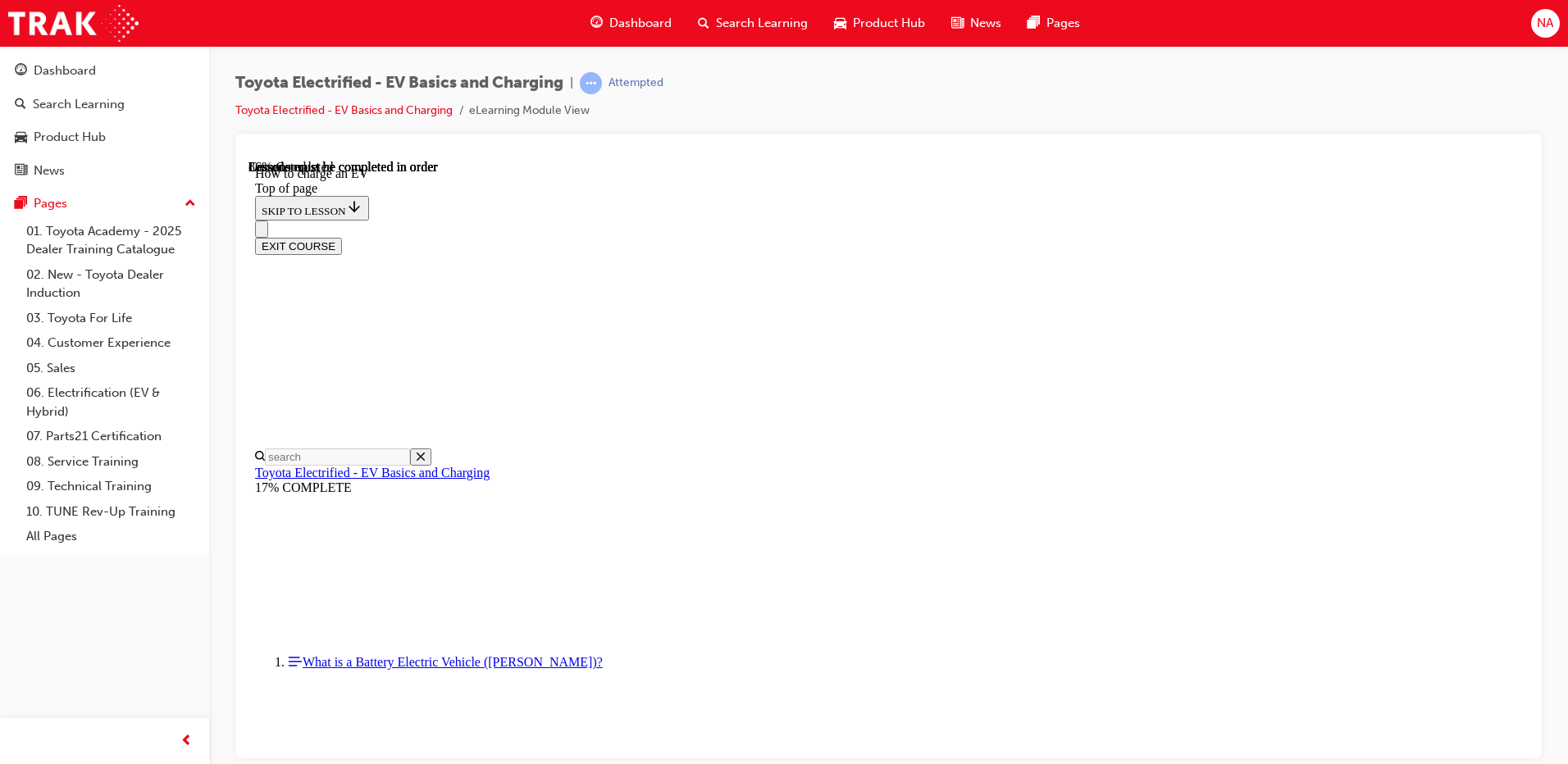
scroll to position [6111, 0]
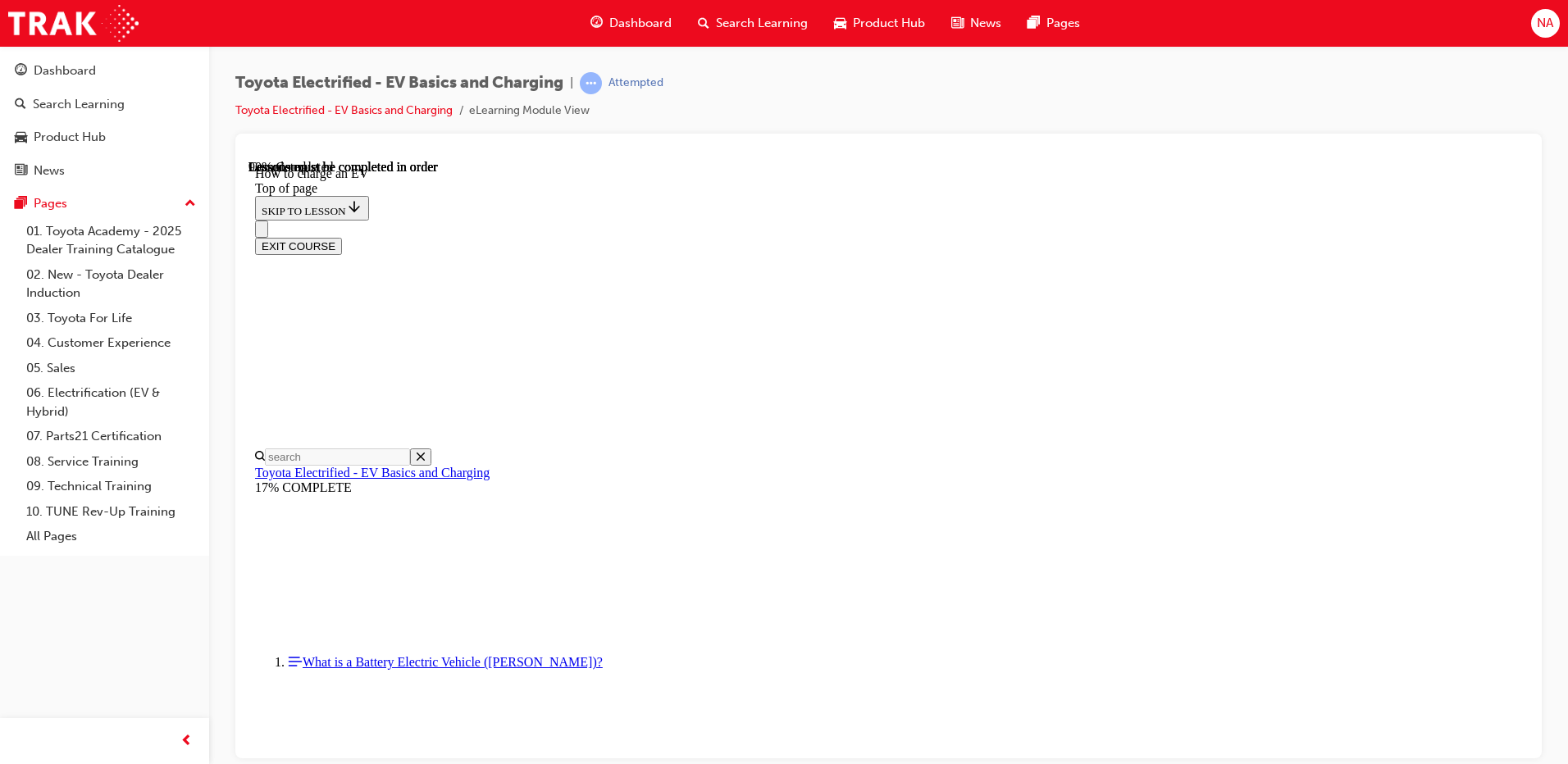
drag, startPoint x: 1198, startPoint y: 713, endPoint x: 1211, endPoint y: 708, distance: 13.9
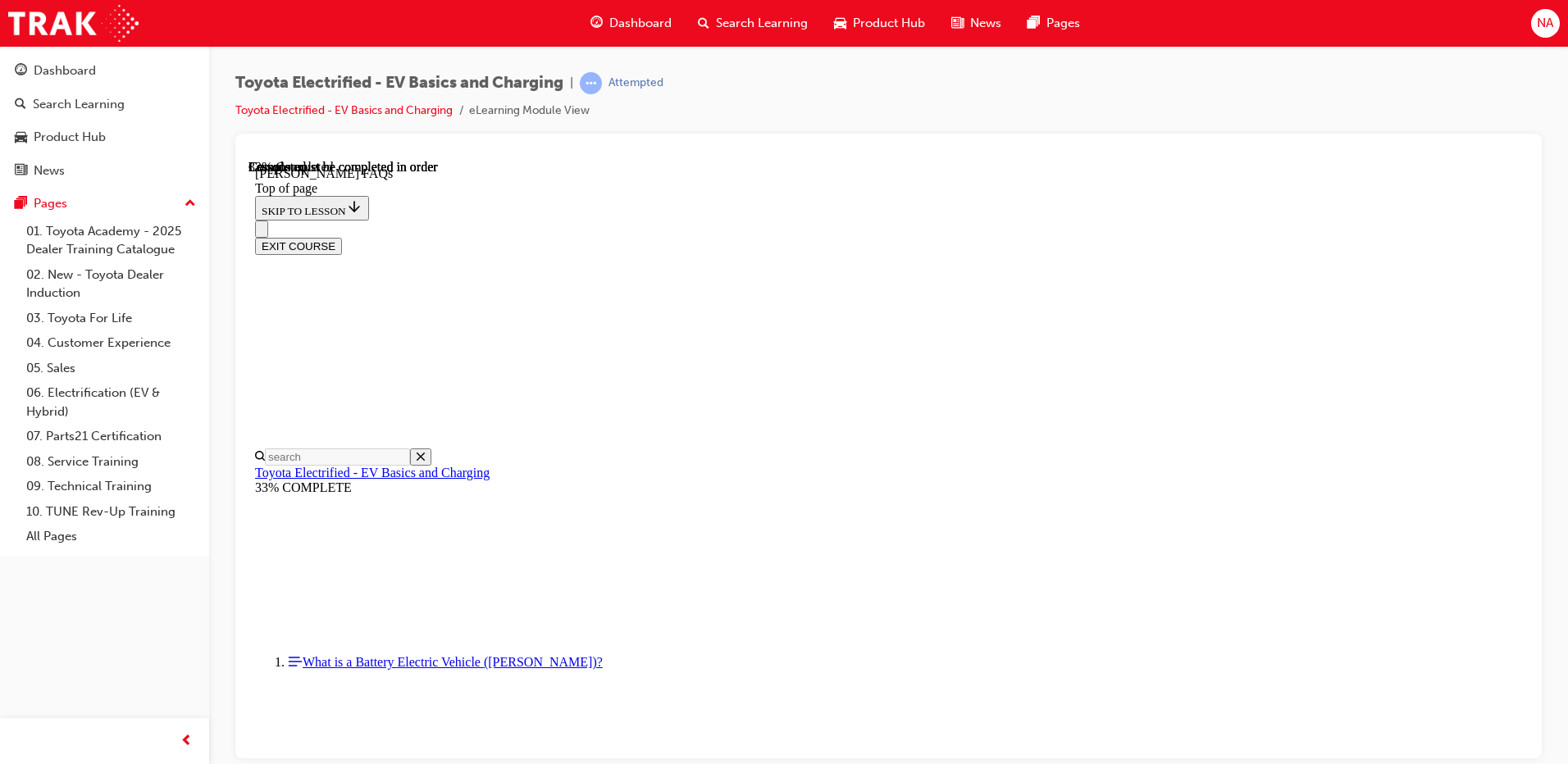
drag, startPoint x: 1054, startPoint y: 519, endPoint x: 1056, endPoint y: 496, distance: 23.1
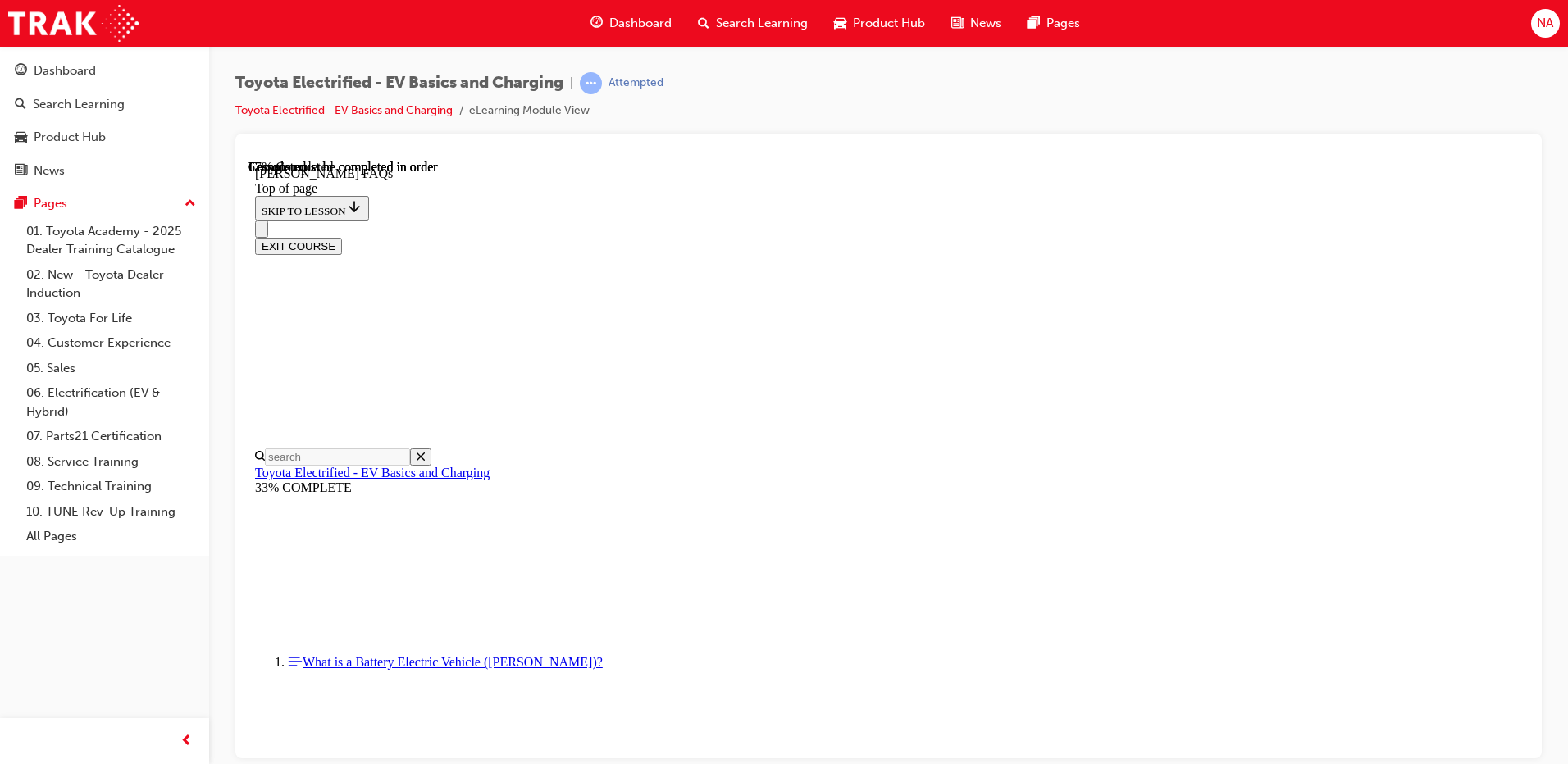
scroll to position [752, 0]
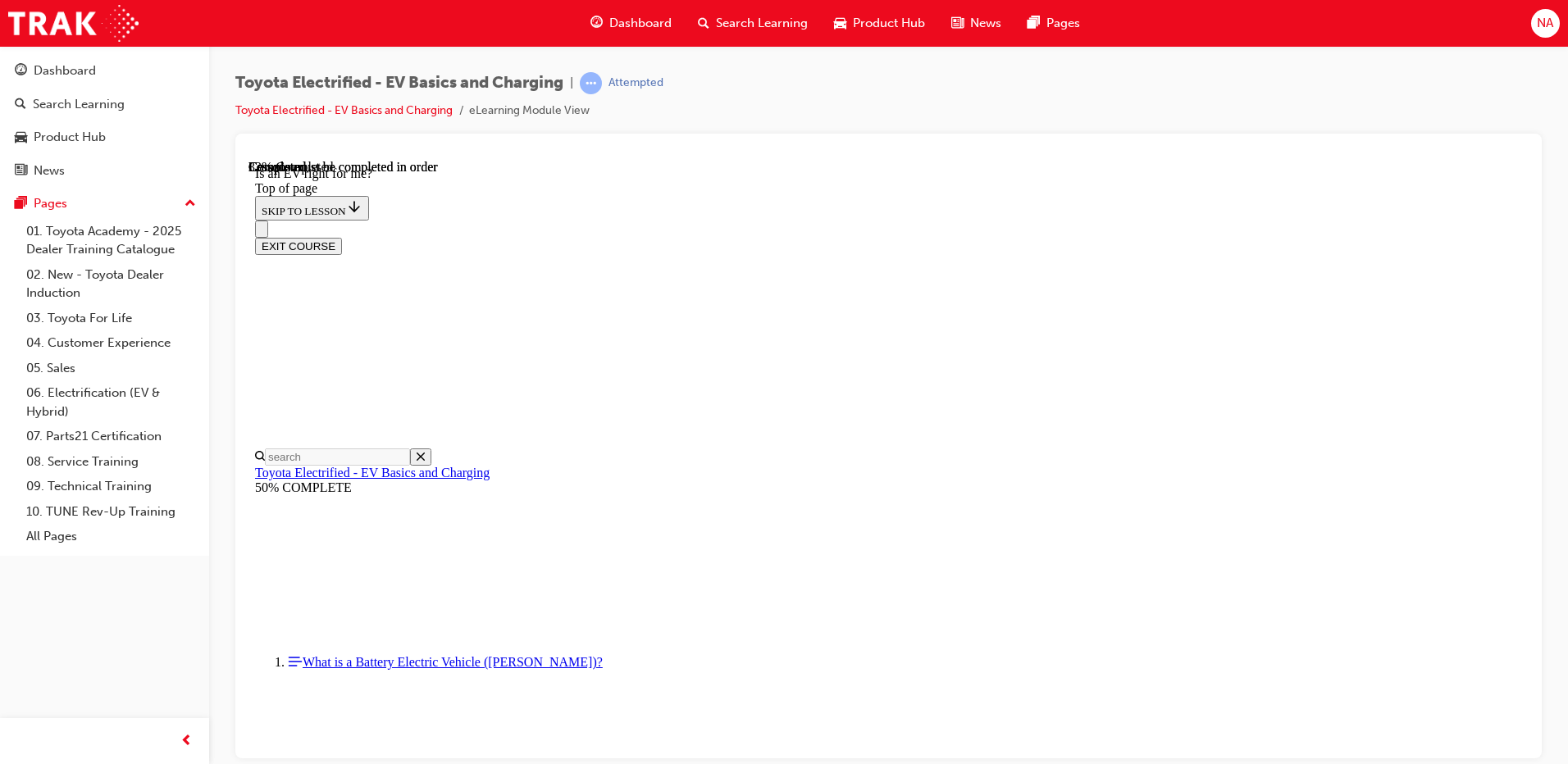
drag, startPoint x: 736, startPoint y: 446, endPoint x: 791, endPoint y: 501, distance: 77.8
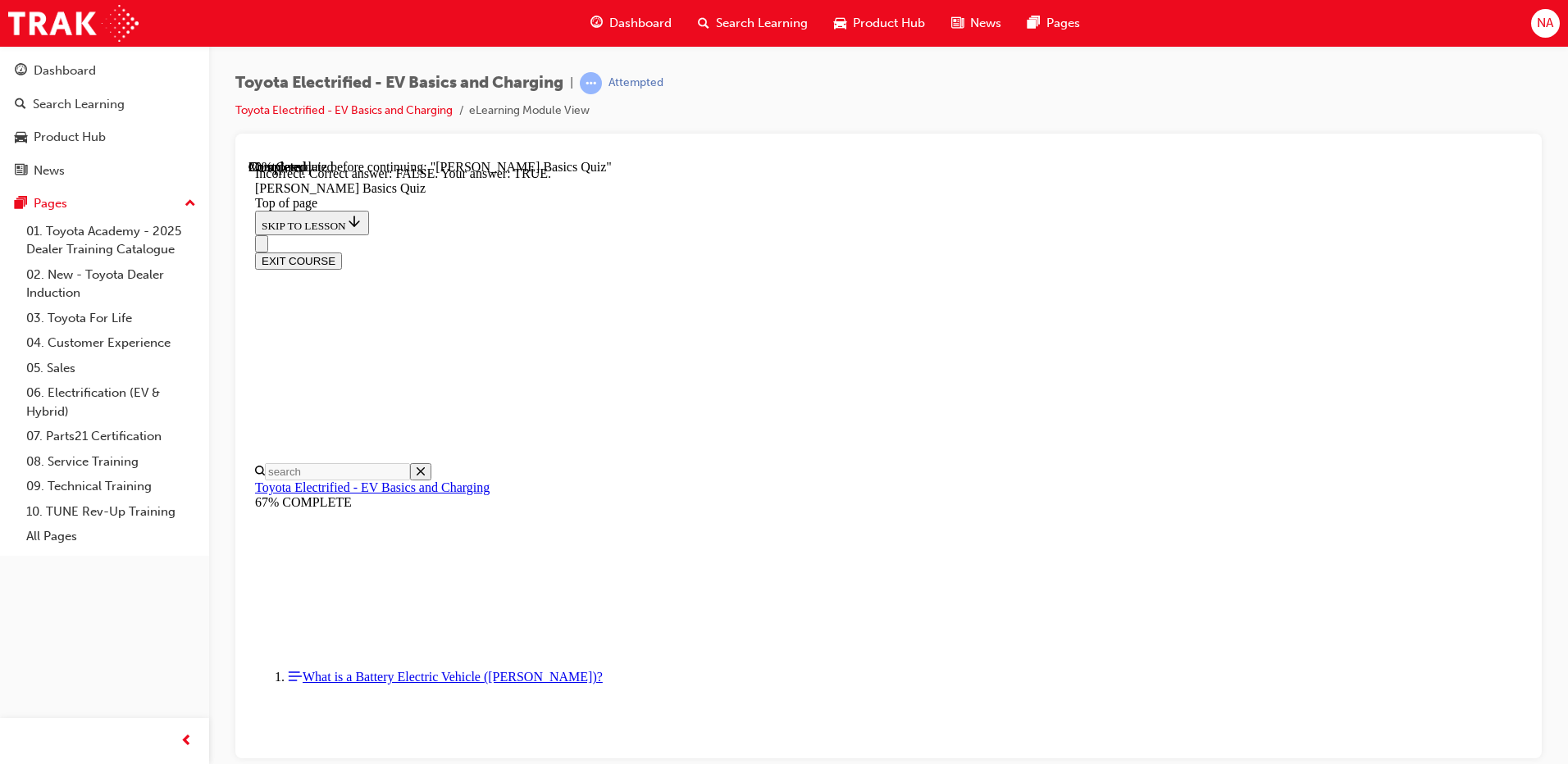
drag, startPoint x: 738, startPoint y: 583, endPoint x: 747, endPoint y: 572, distance: 14.2
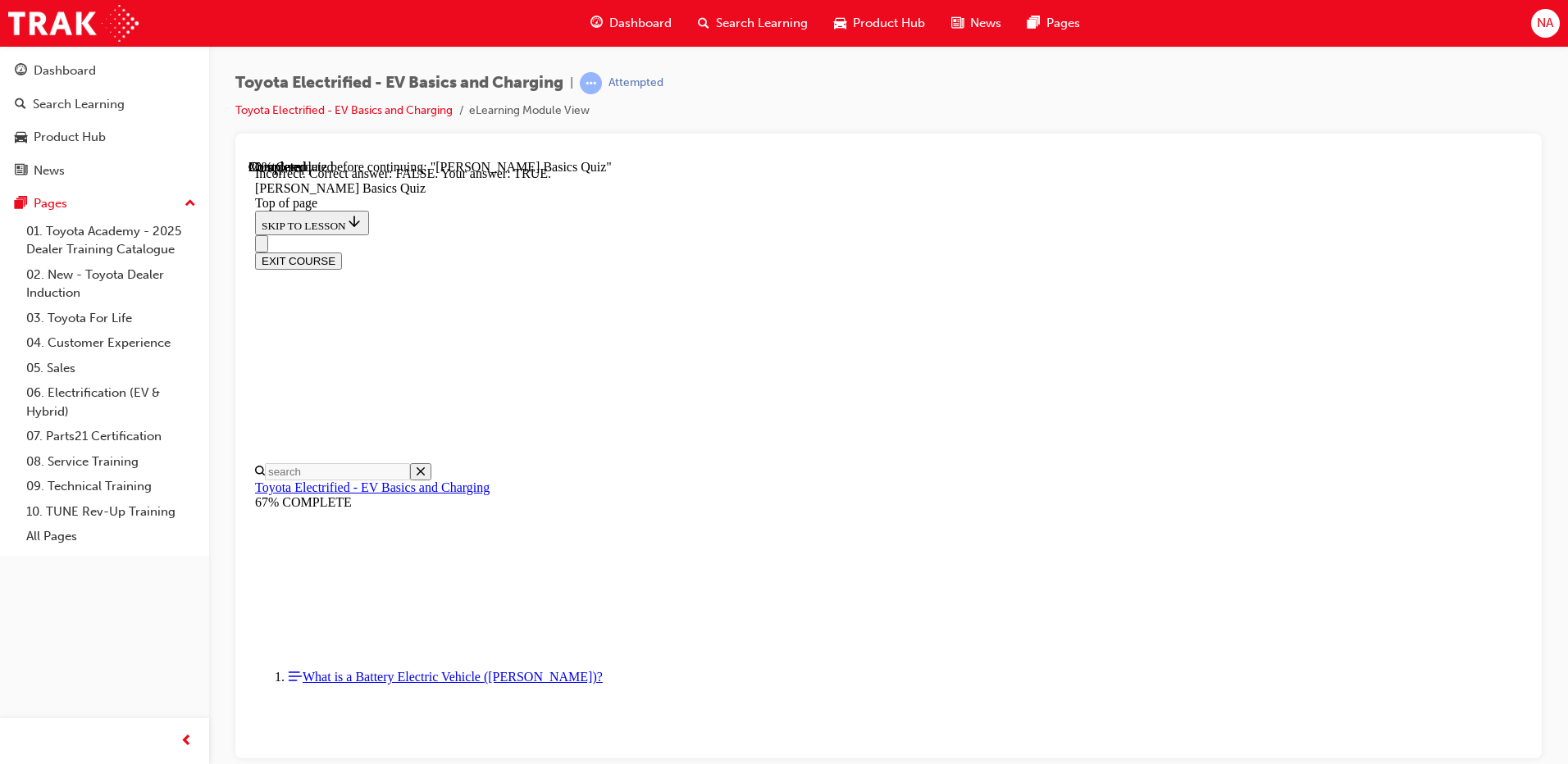
scroll to position [94, 0]
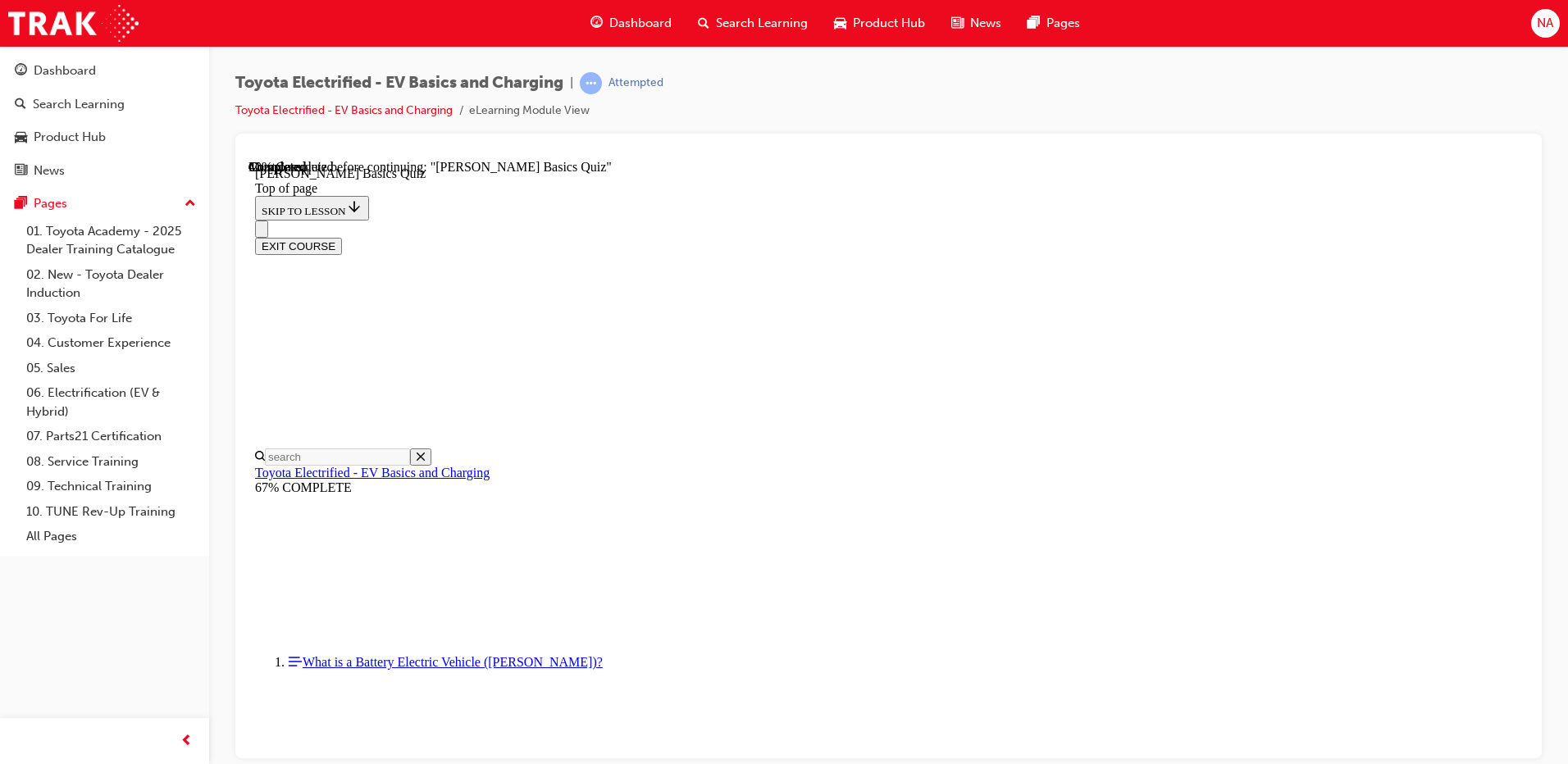
scroll to position [111, 0]
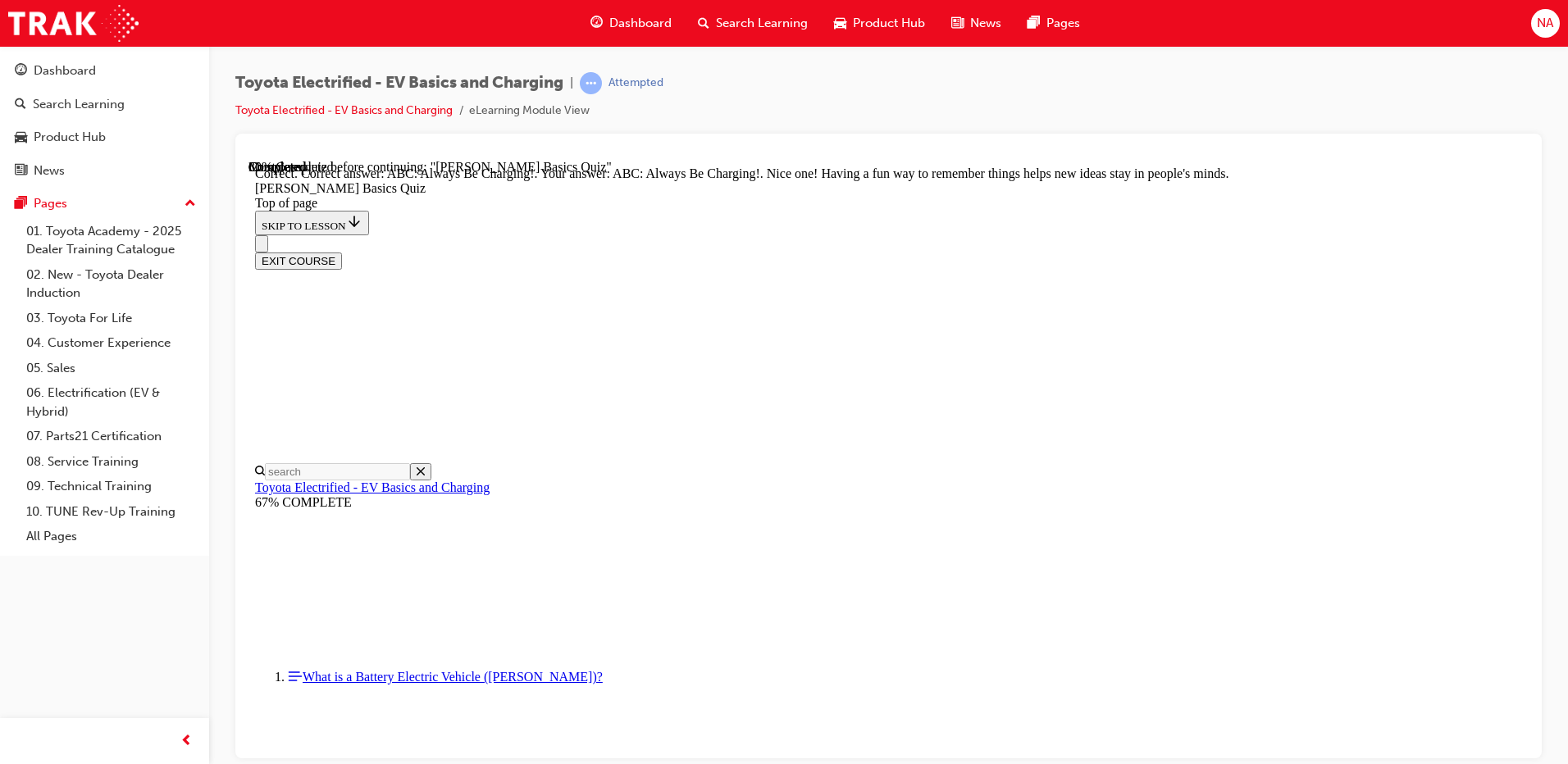
scroll to position [328, 0]
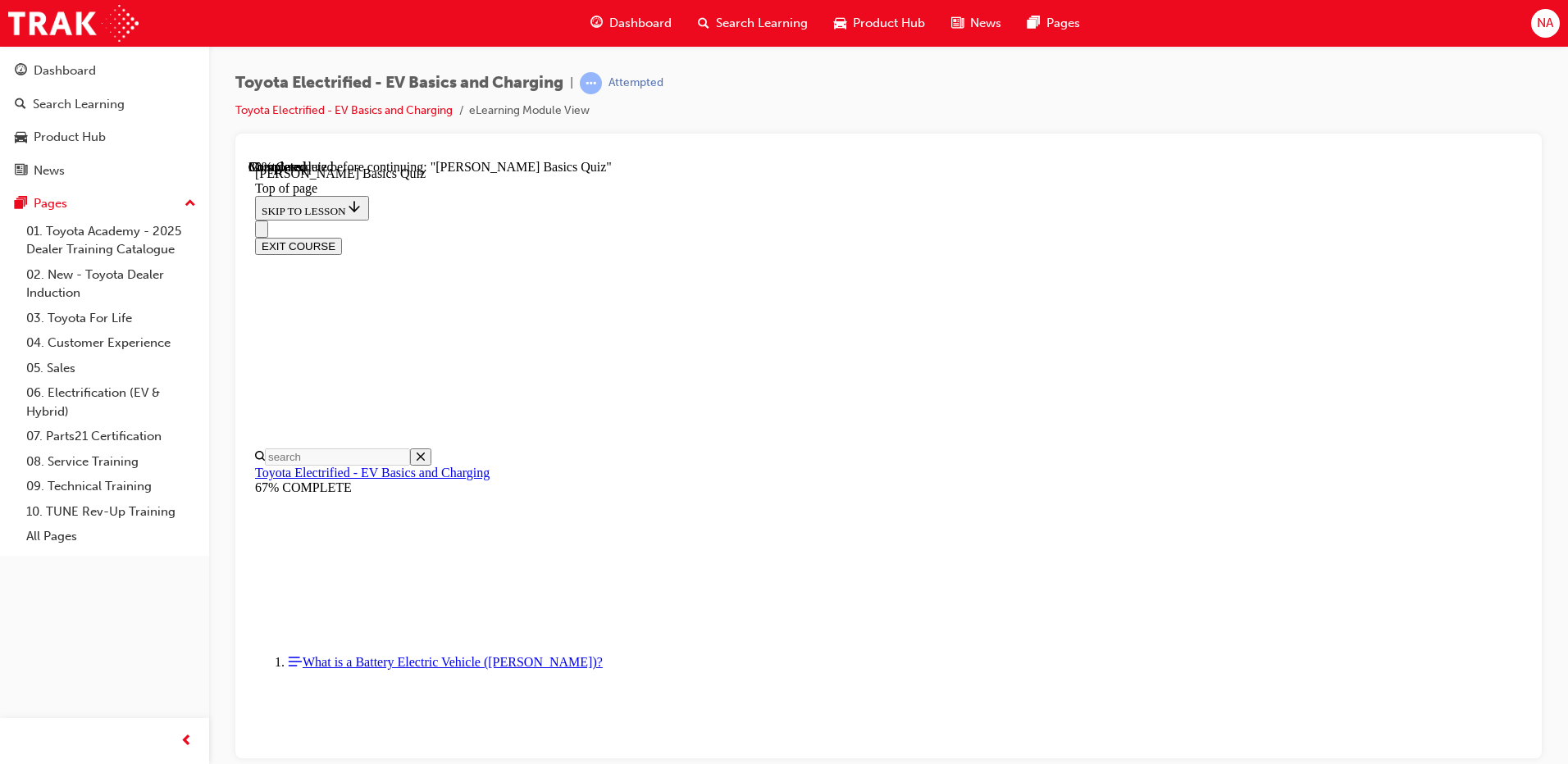
scroll to position [247, 0]
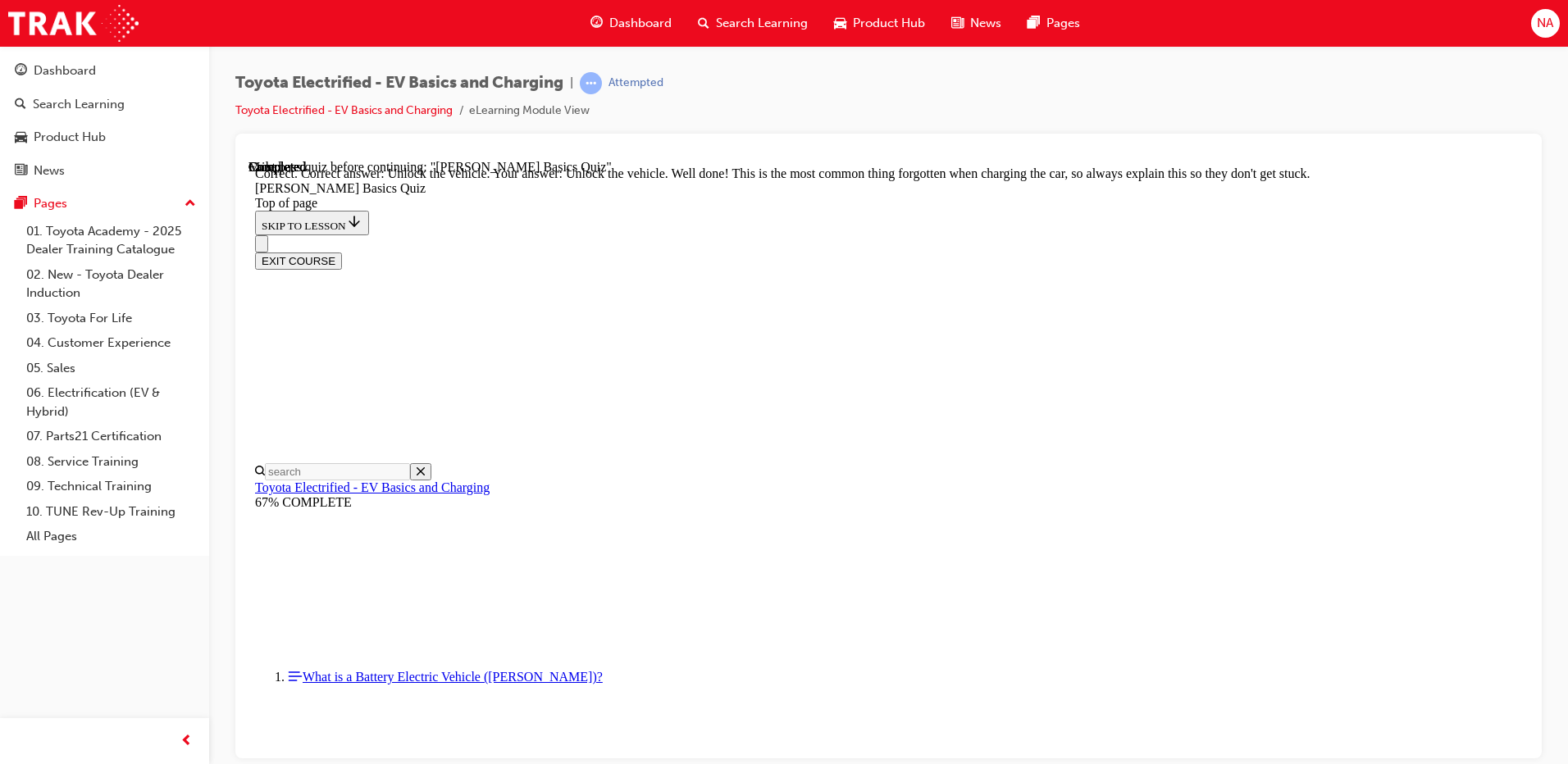
scroll to position [493, 0]
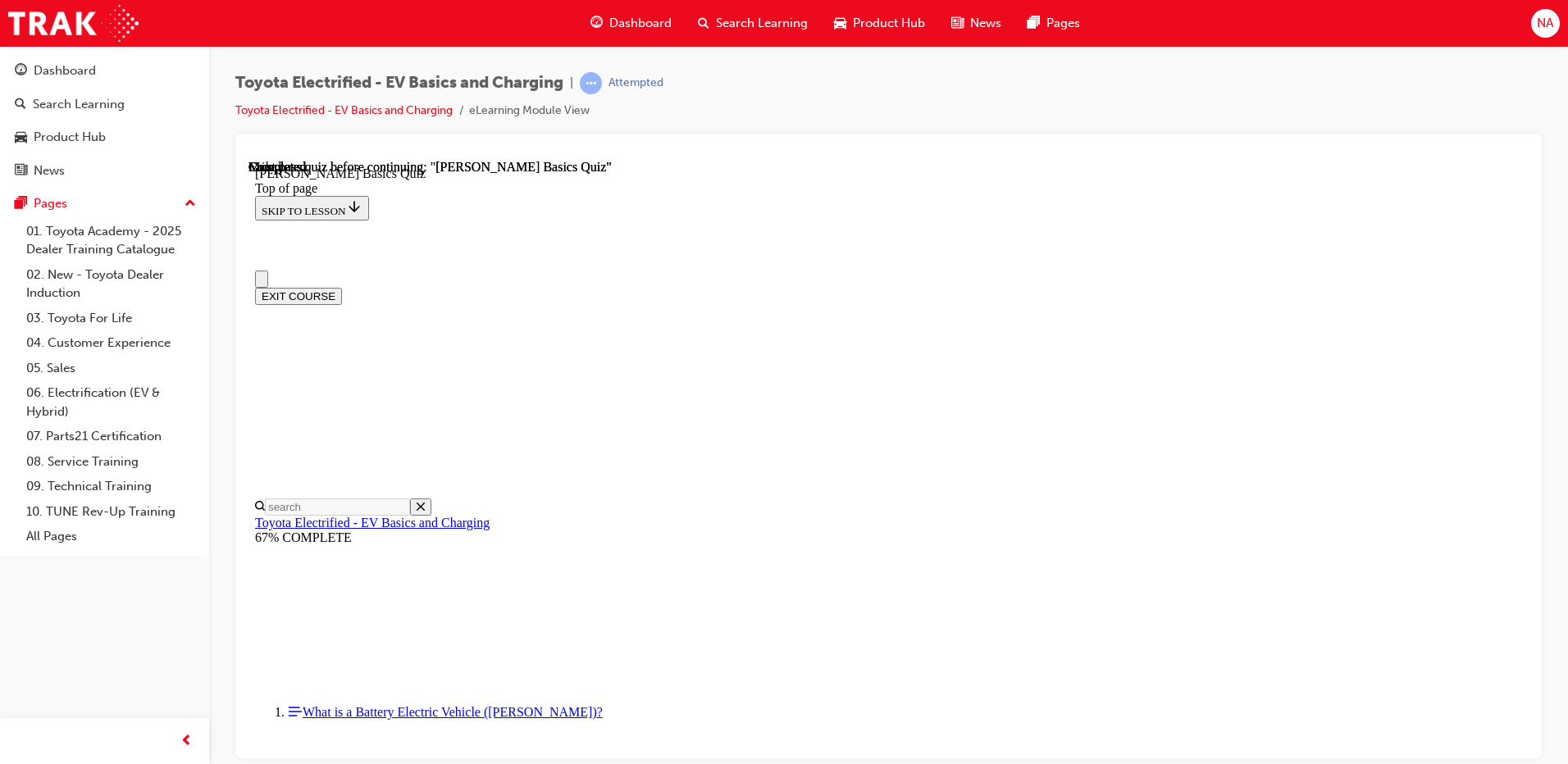
scroll to position [292, 0]
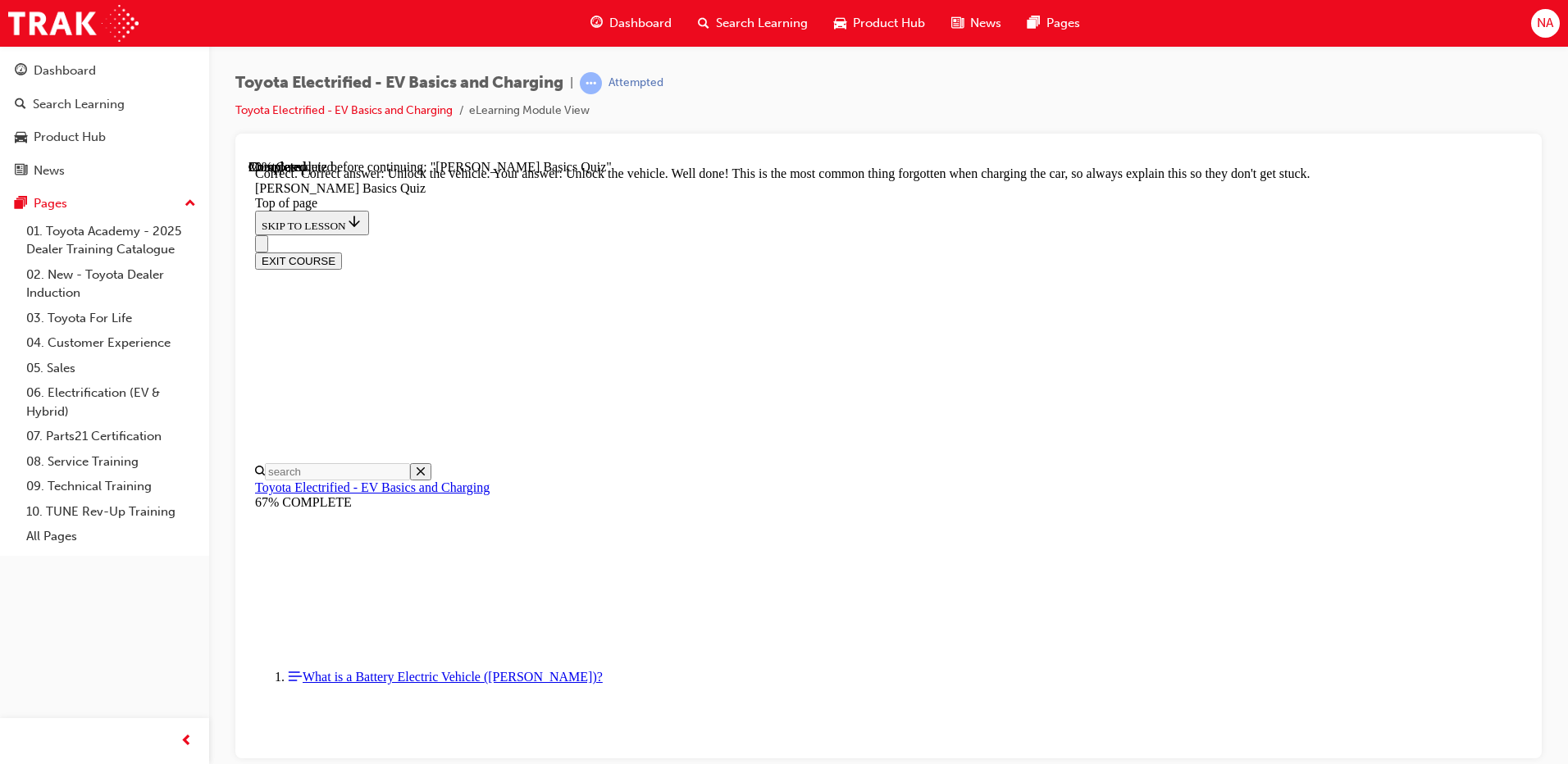
drag, startPoint x: 1002, startPoint y: 494, endPoint x: 1017, endPoint y: 540, distance: 48.4
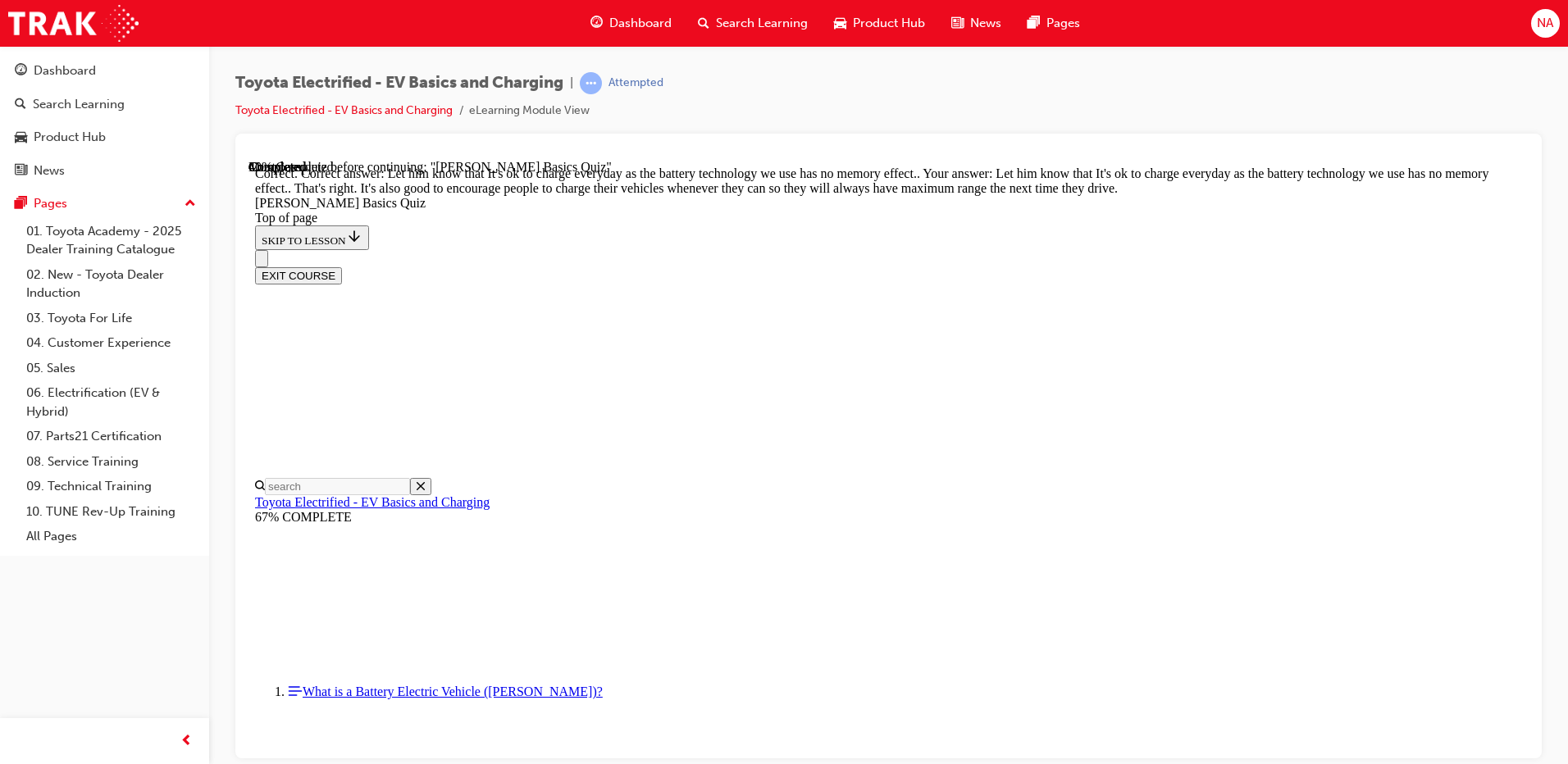
scroll to position [314, 0]
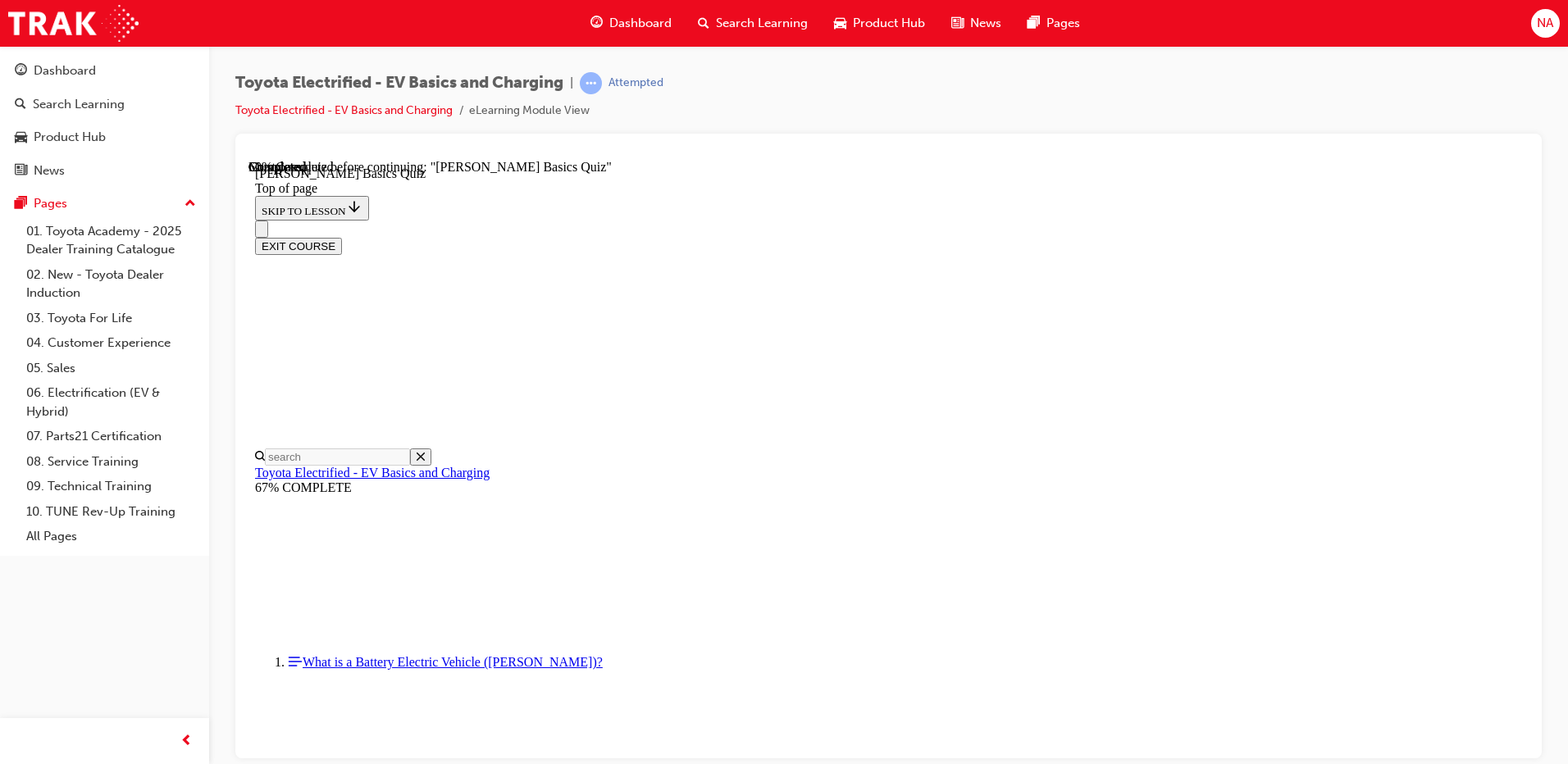
scroll to position [193, 0]
drag, startPoint x: 923, startPoint y: 491, endPoint x: 962, endPoint y: 558, distance: 77.5
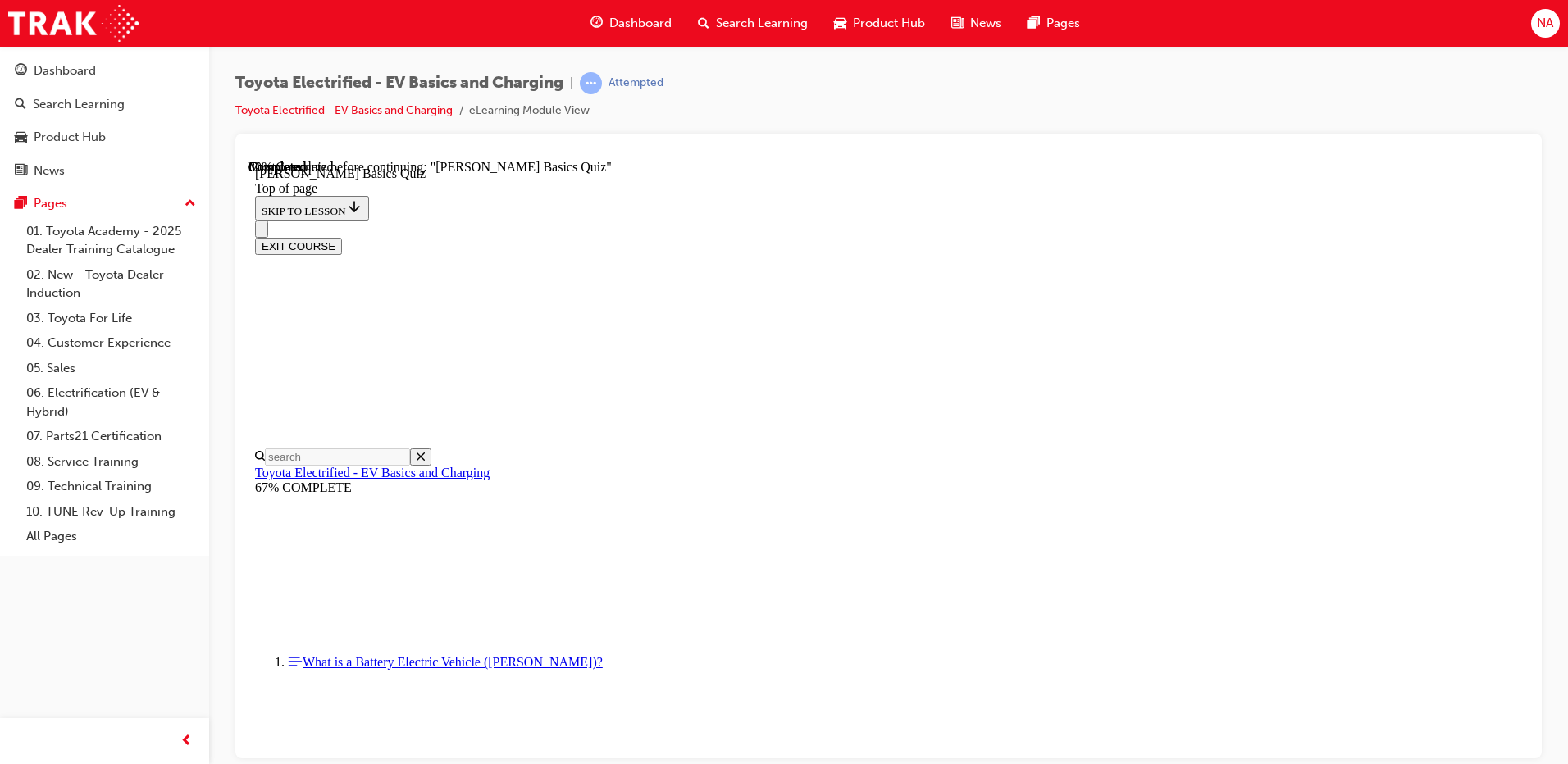
scroll to position [127, 0]
drag, startPoint x: 795, startPoint y: 571, endPoint x: 850, endPoint y: 585, distance: 56.8
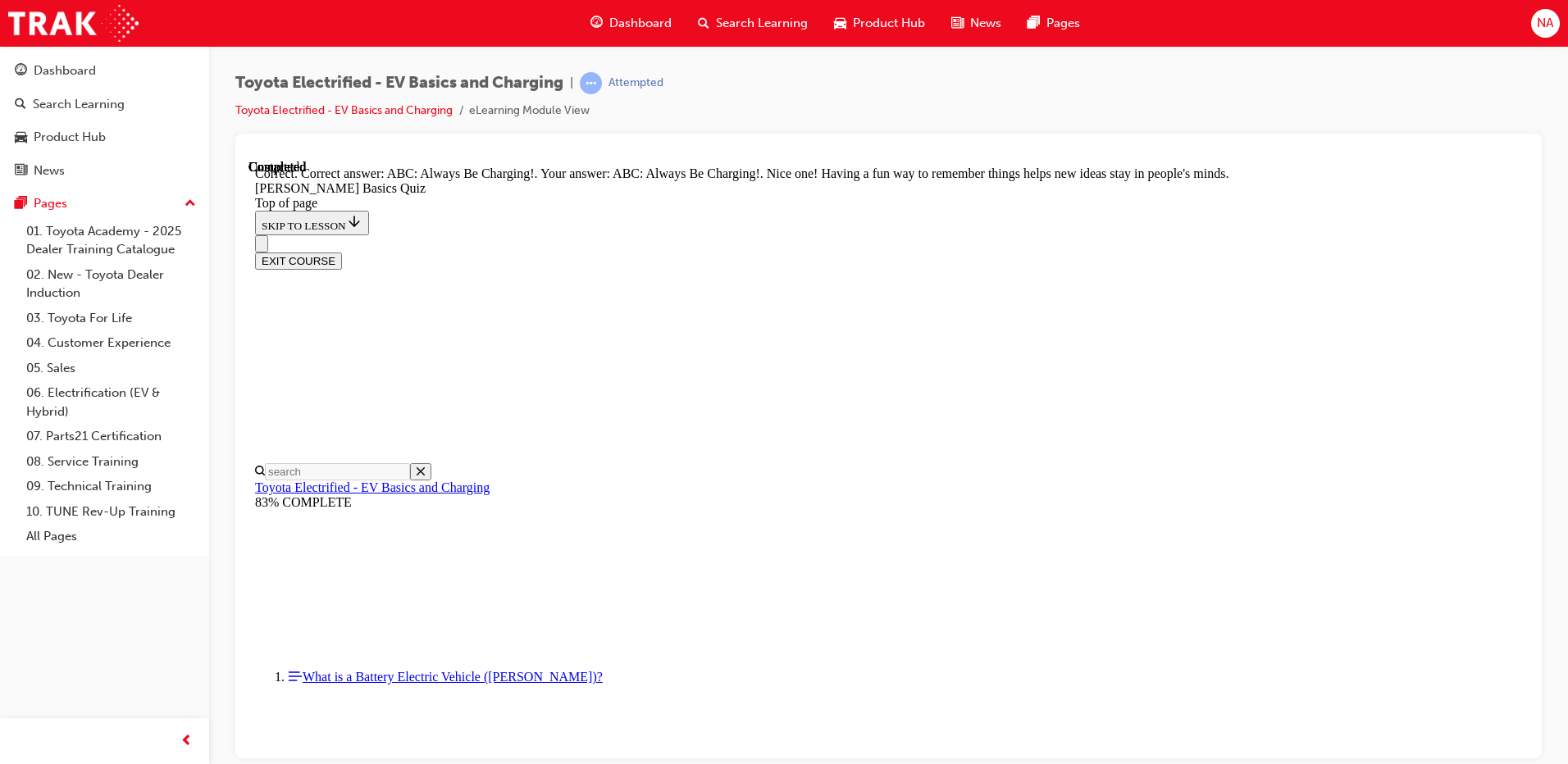
scroll to position [328, 0]
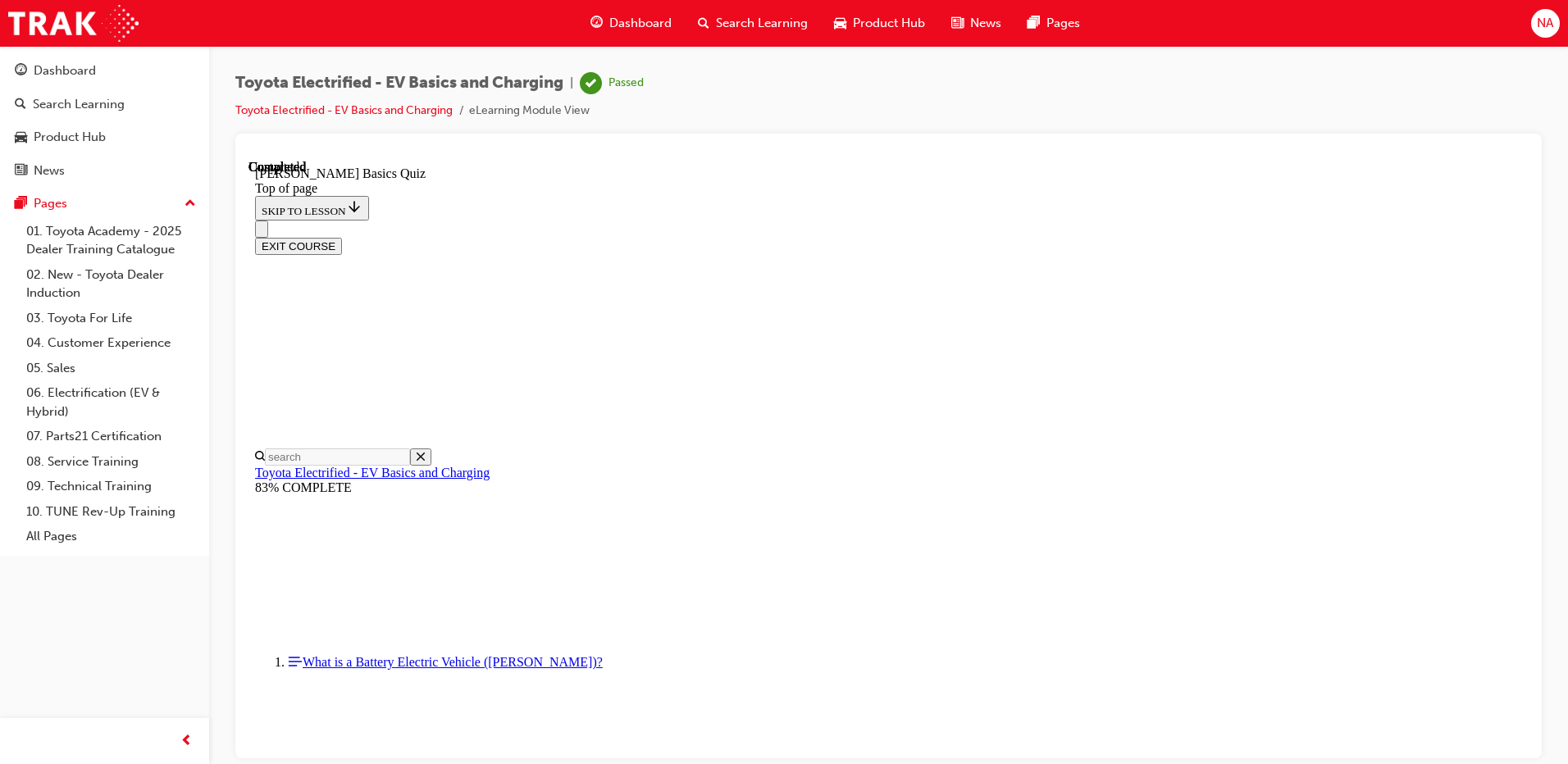
scroll to position [292, 0]
click at [341, 237] on button "EXIT COURSE" at bounding box center [299, 246] width 87 height 17
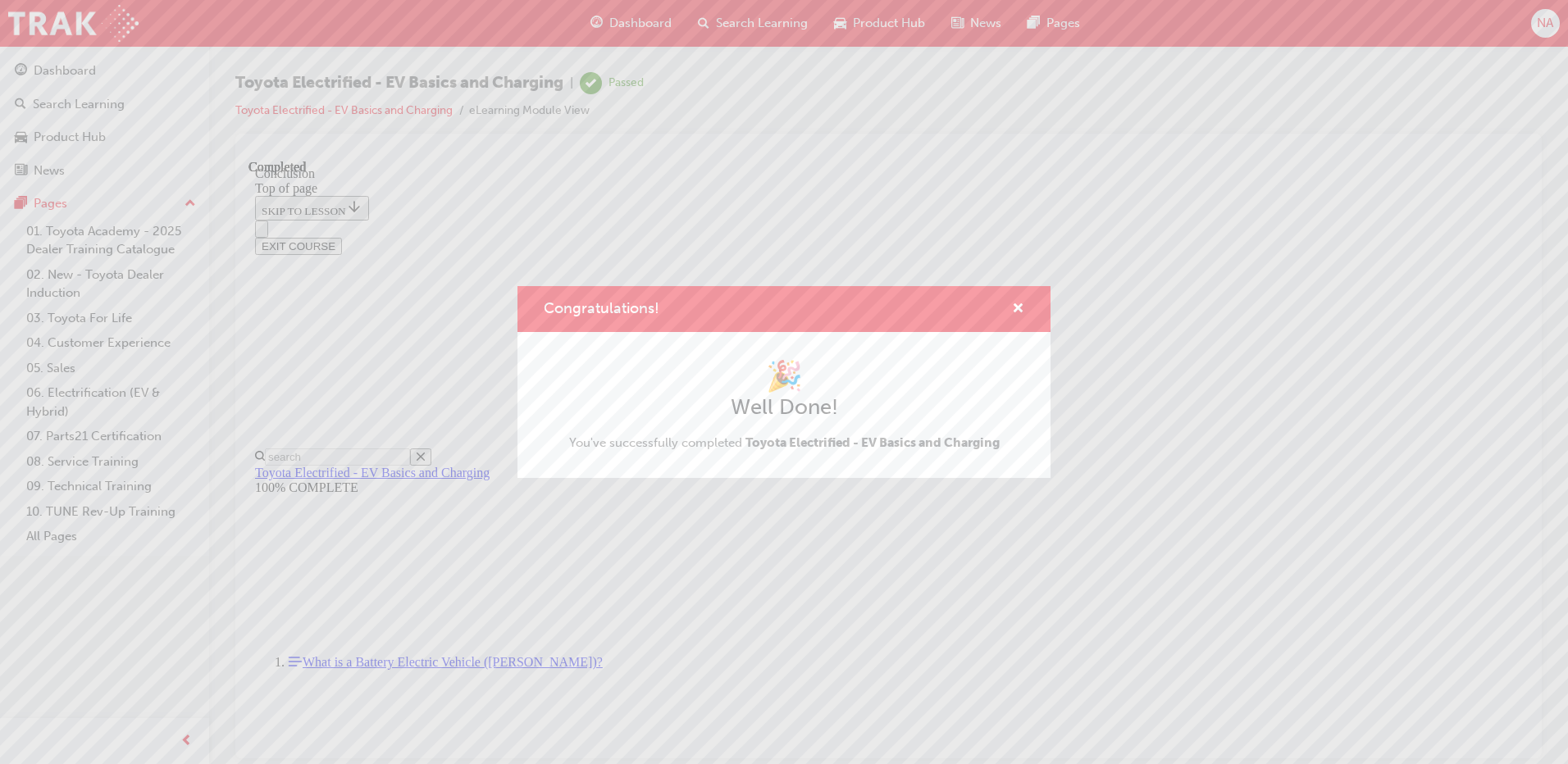
click at [1024, 301] on div "Congratulations!" at bounding box center [784, 309] width 533 height 47
click at [1020, 311] on span "cross-icon" at bounding box center [1017, 309] width 12 height 15
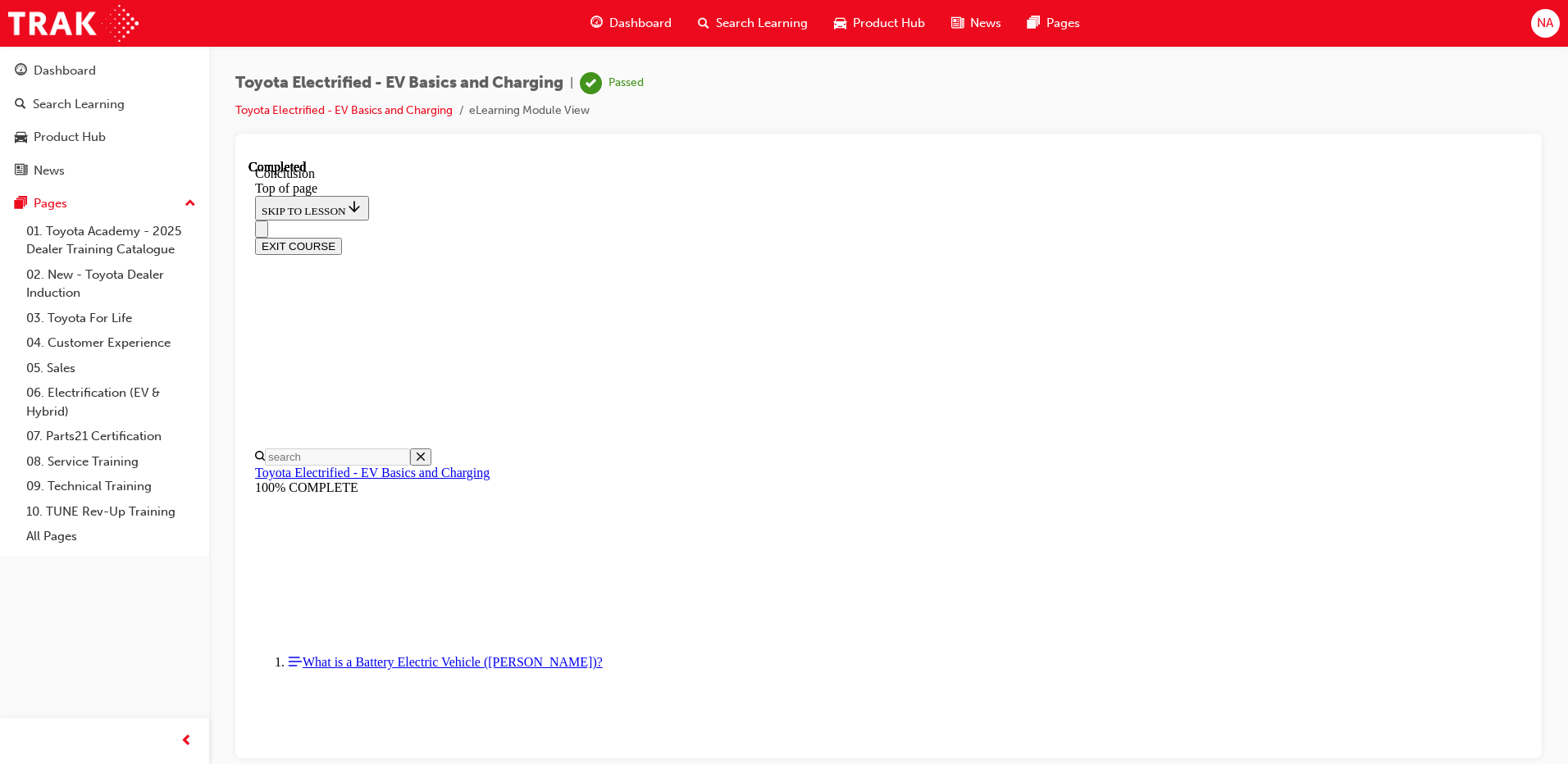
click at [772, 31] on span "Search Learning" at bounding box center [761, 24] width 91 height 19
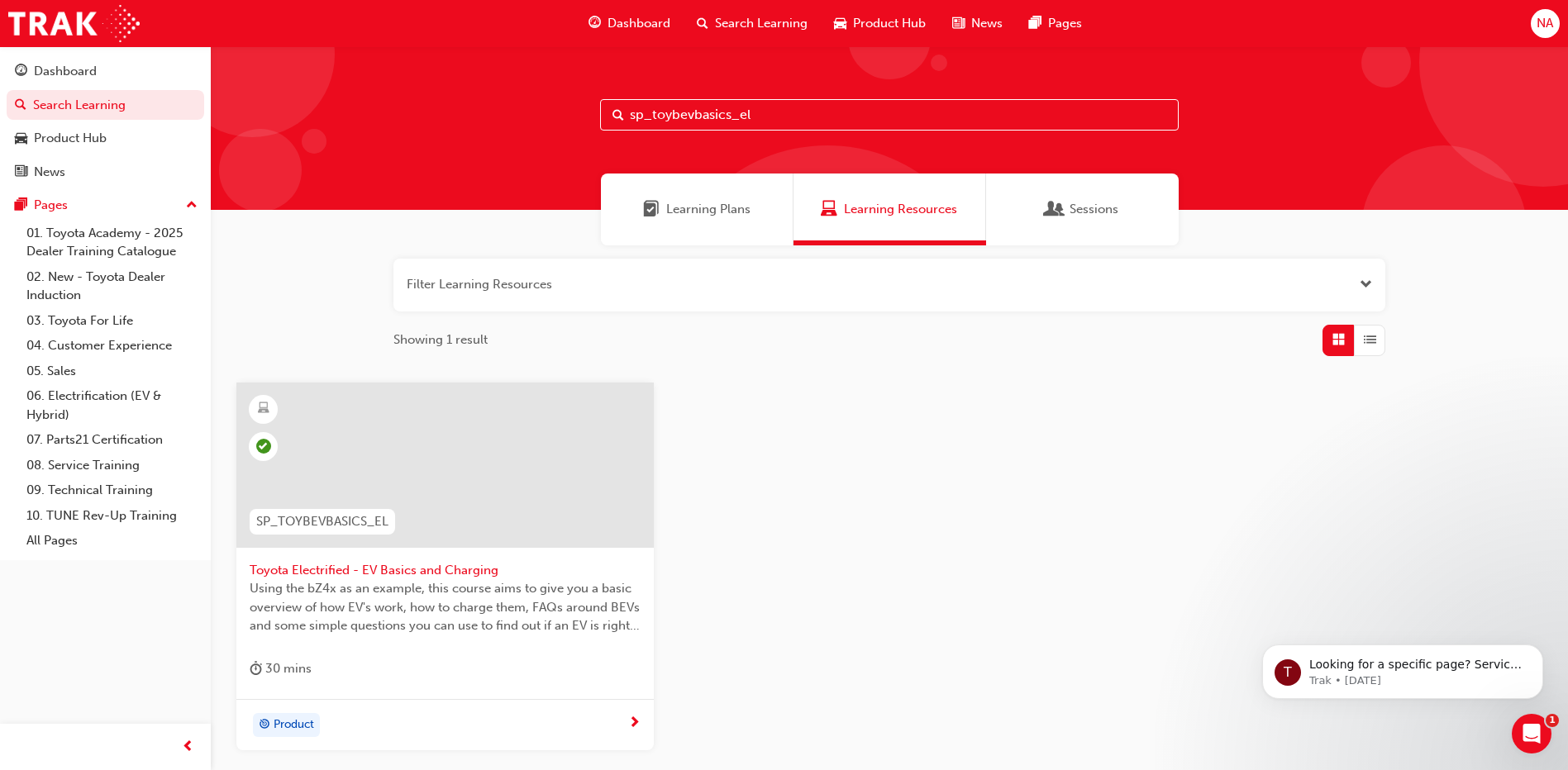
drag, startPoint x: 728, startPoint y: 119, endPoint x: 690, endPoint y: 122, distance: 38.1
click at [690, 122] on input "sp_toybevbasics_el" at bounding box center [889, 115] width 579 height 32
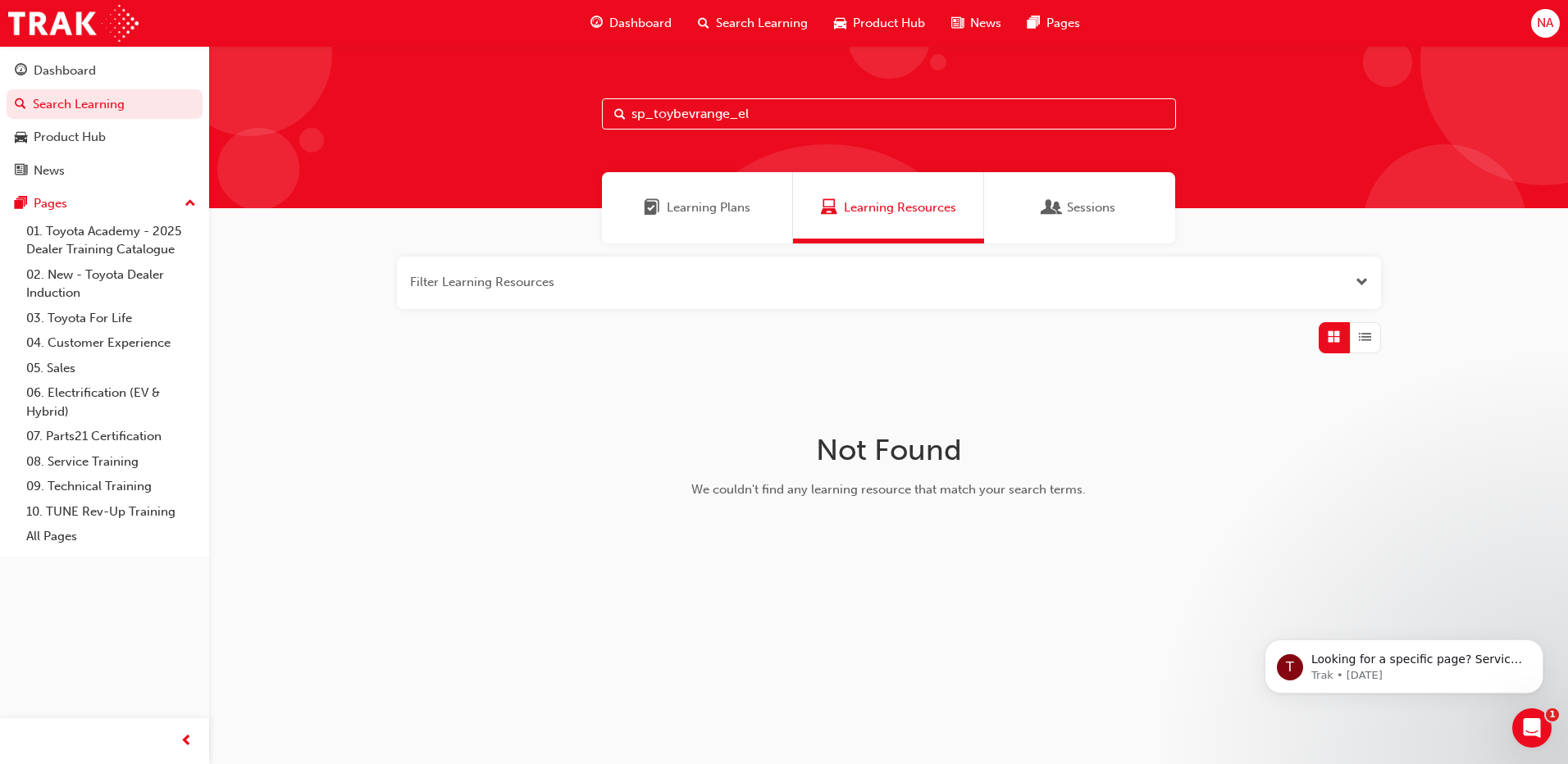
type input "sp_toybevrange_el"
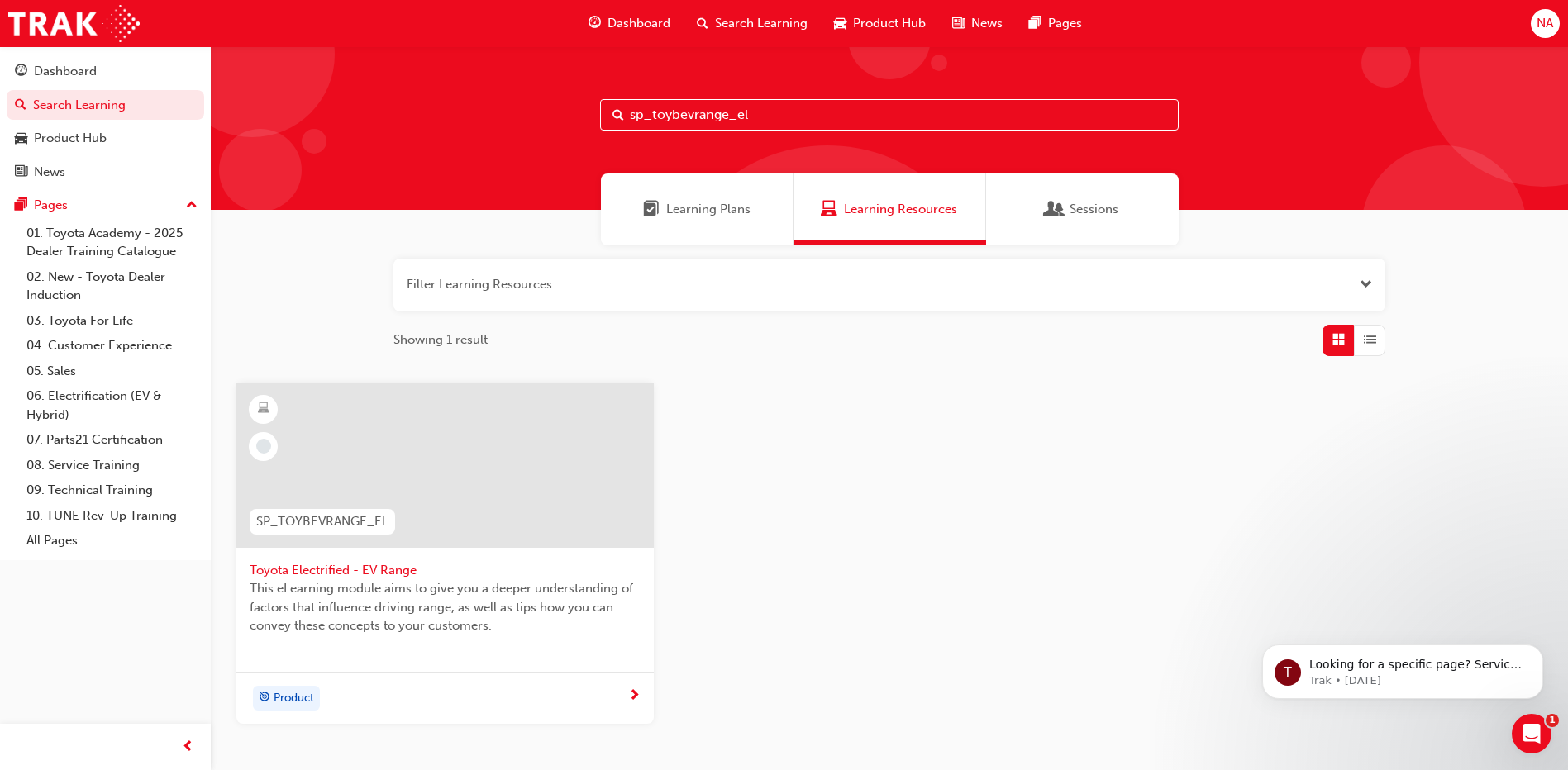
click at [494, 436] on div at bounding box center [444, 465] width 417 height 165
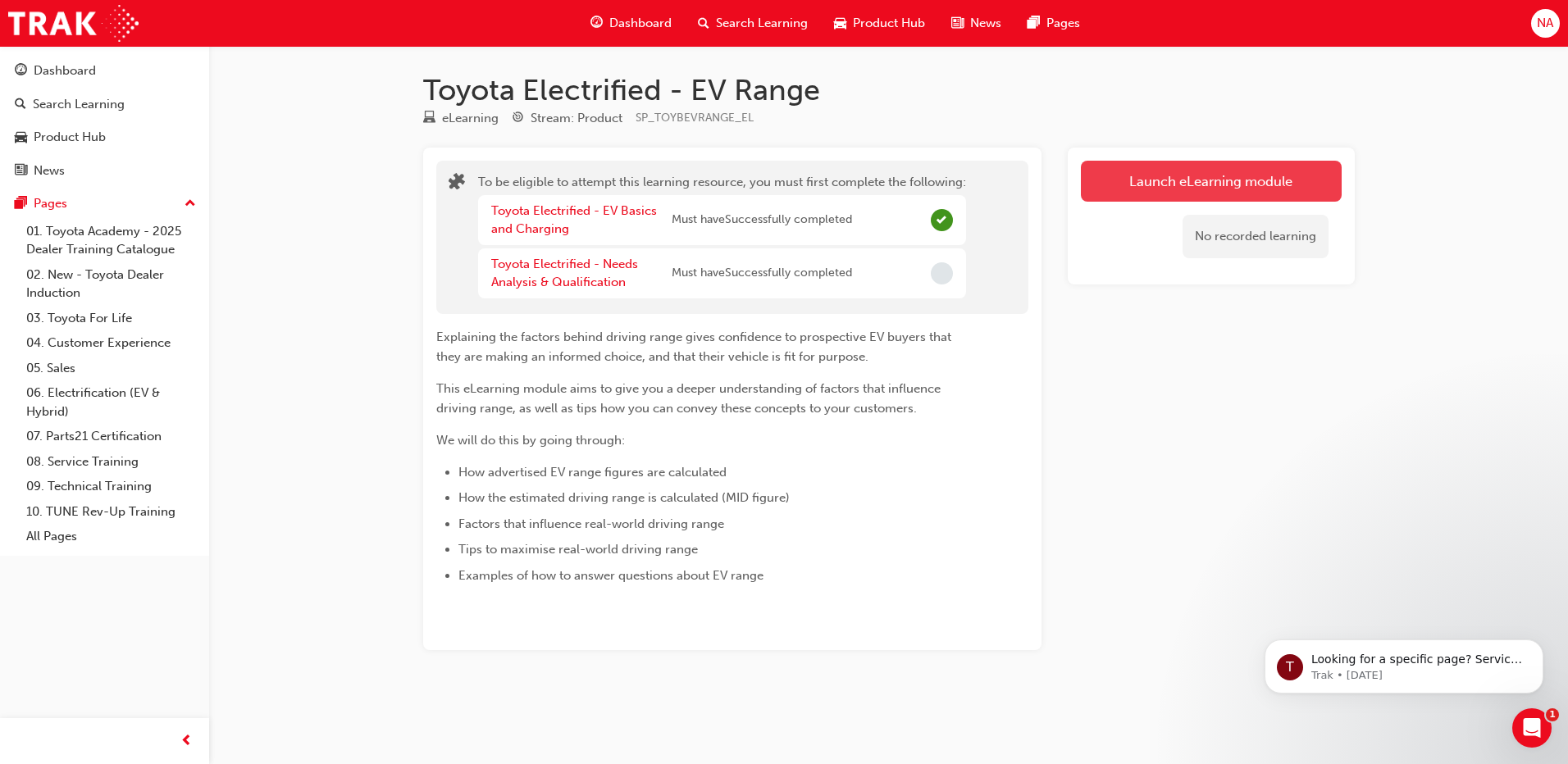
click at [1147, 179] on button "Launch eLearning module" at bounding box center [1210, 180] width 260 height 41
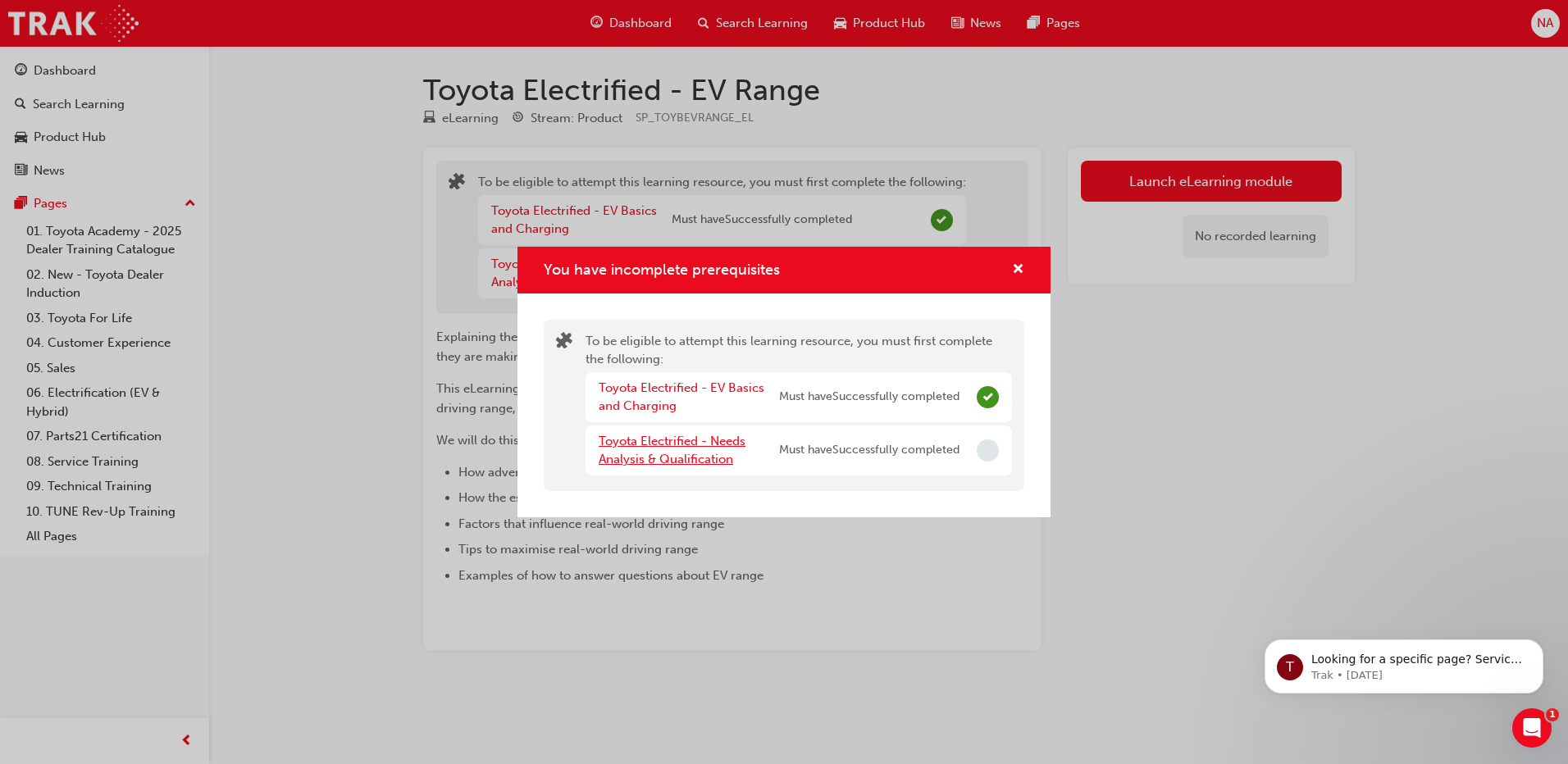
click at [690, 436] on link "Toyota Electrified - Needs Analysis & Qualification" at bounding box center [672, 450] width 146 height 34
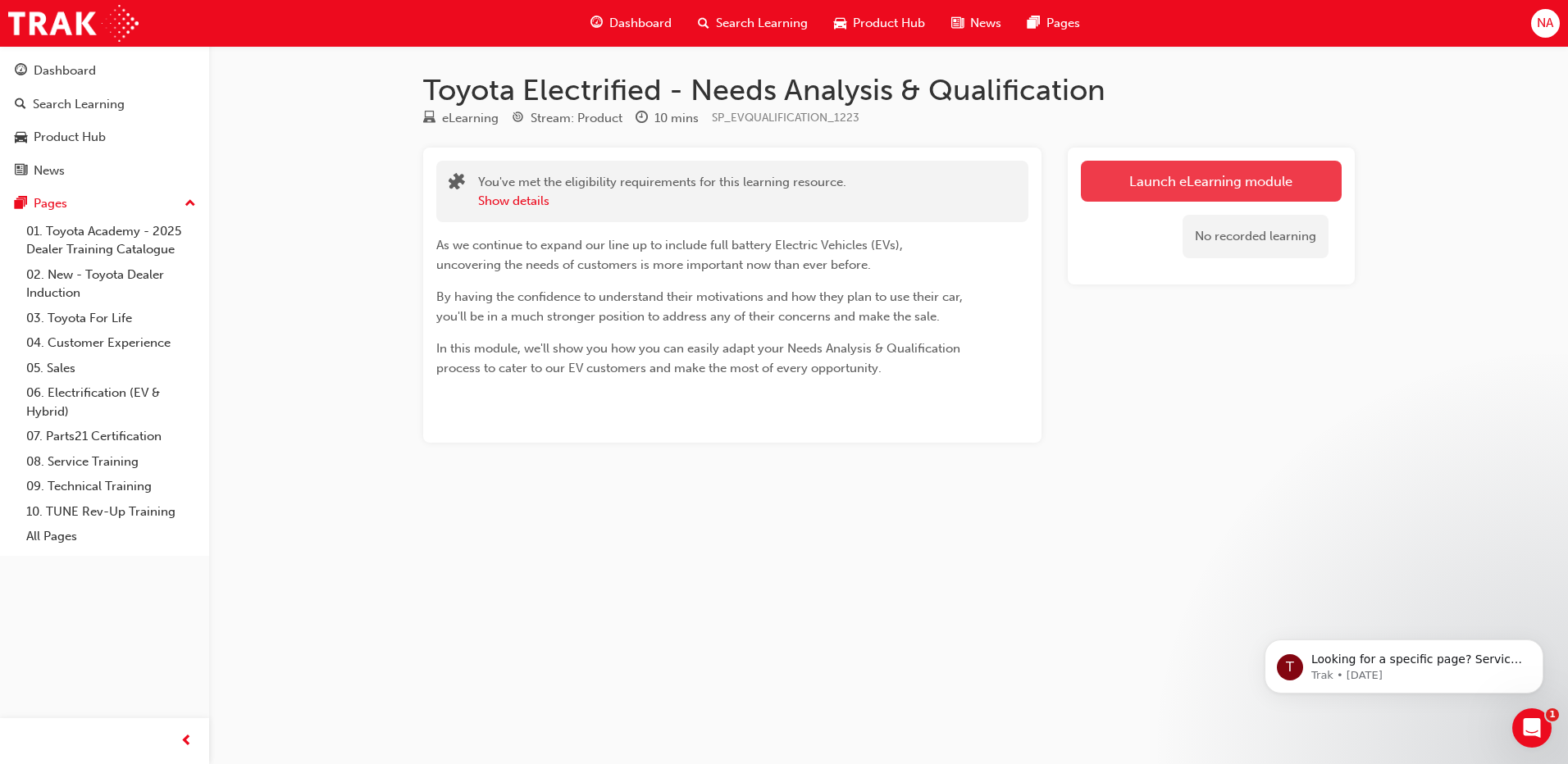
click at [1206, 175] on link "Launch eLearning module" at bounding box center [1210, 180] width 260 height 41
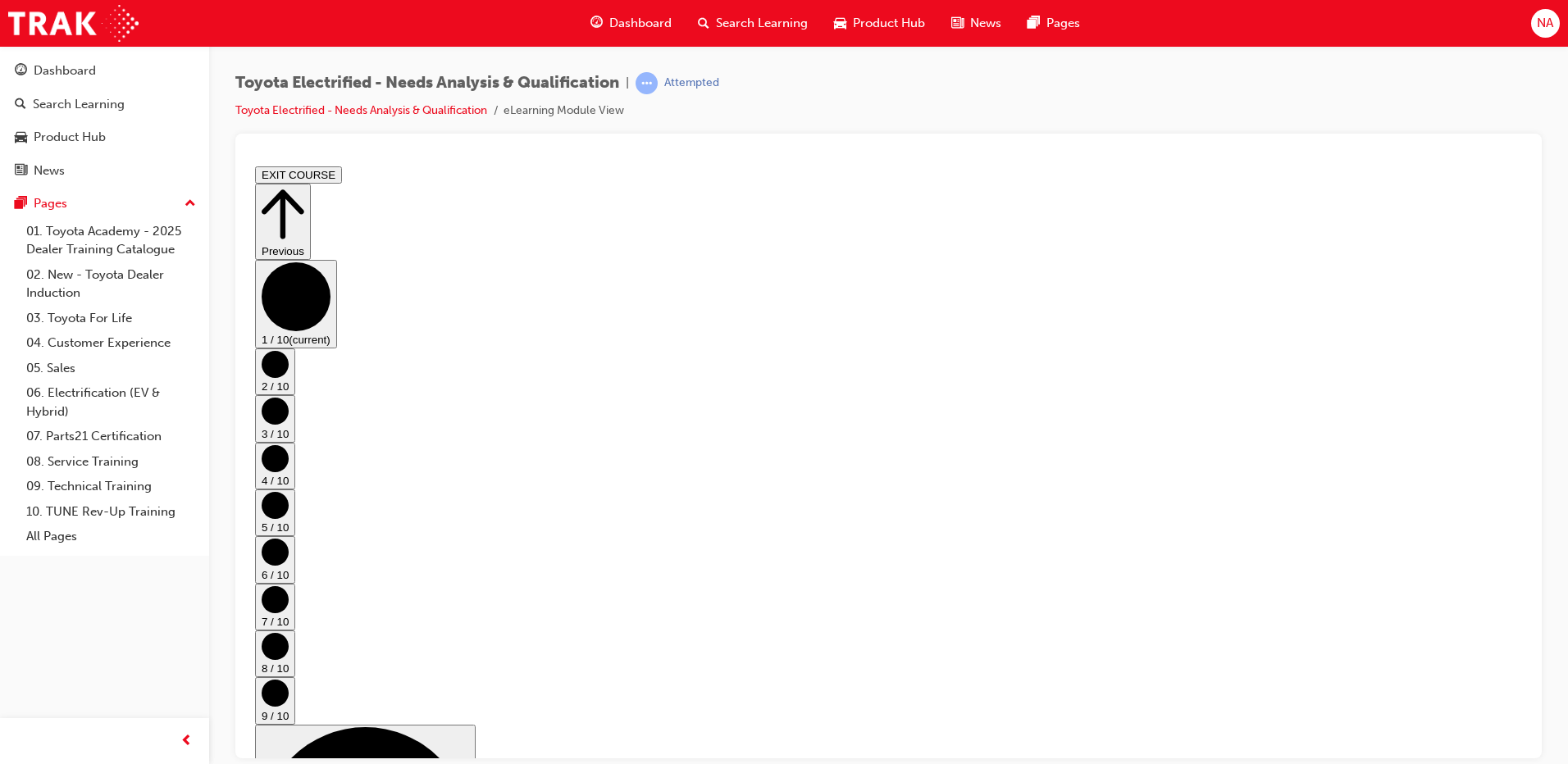
click at [288, 377] on circle "Step controls" at bounding box center [274, 363] width 27 height 27
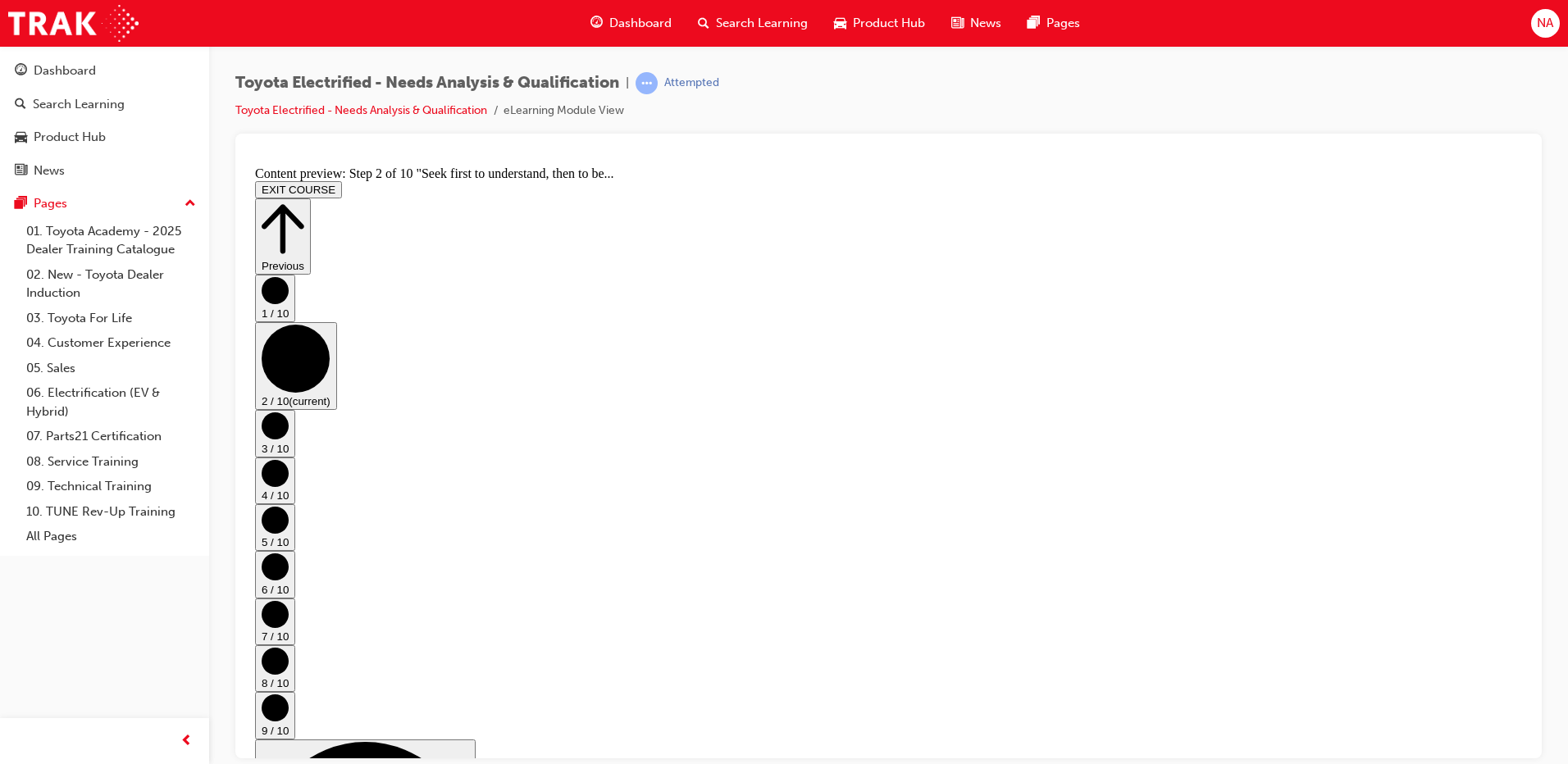
click at [288, 411] on circle "Step controls" at bounding box center [274, 424] width 27 height 27
click at [288, 459] on circle "Step controls" at bounding box center [274, 472] width 27 height 27
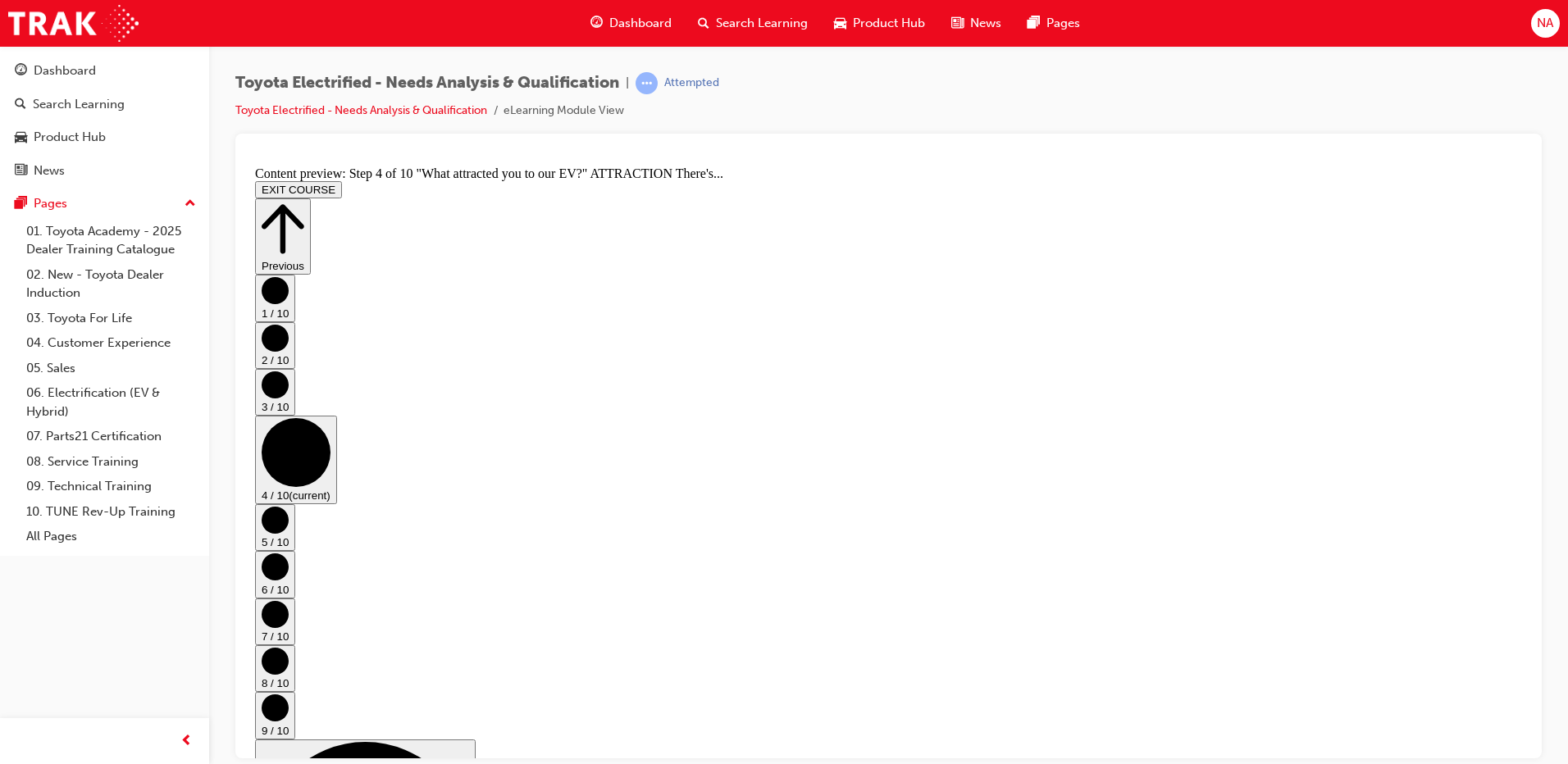
click at [295, 504] on button "5 / 10" at bounding box center [275, 527] width 40 height 47
click at [288, 552] on circle "Step controls" at bounding box center [274, 565] width 27 height 27
click at [288, 600] on icon "Step controls" at bounding box center [274, 613] width 27 height 27
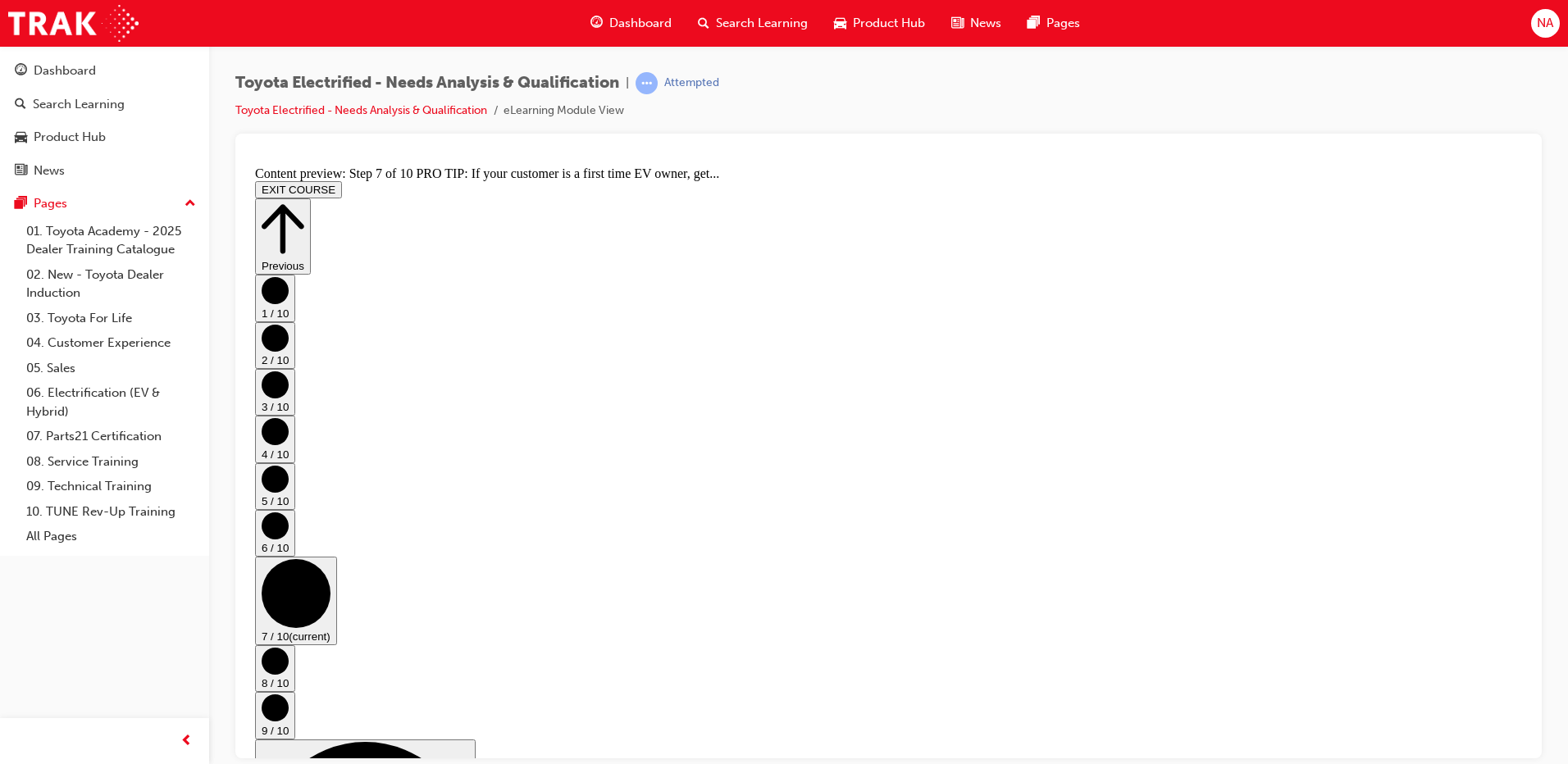
click at [288, 647] on circle "Step controls" at bounding box center [274, 660] width 27 height 27
click at [288, 693] on circle "Step controls" at bounding box center [274, 707] width 27 height 27
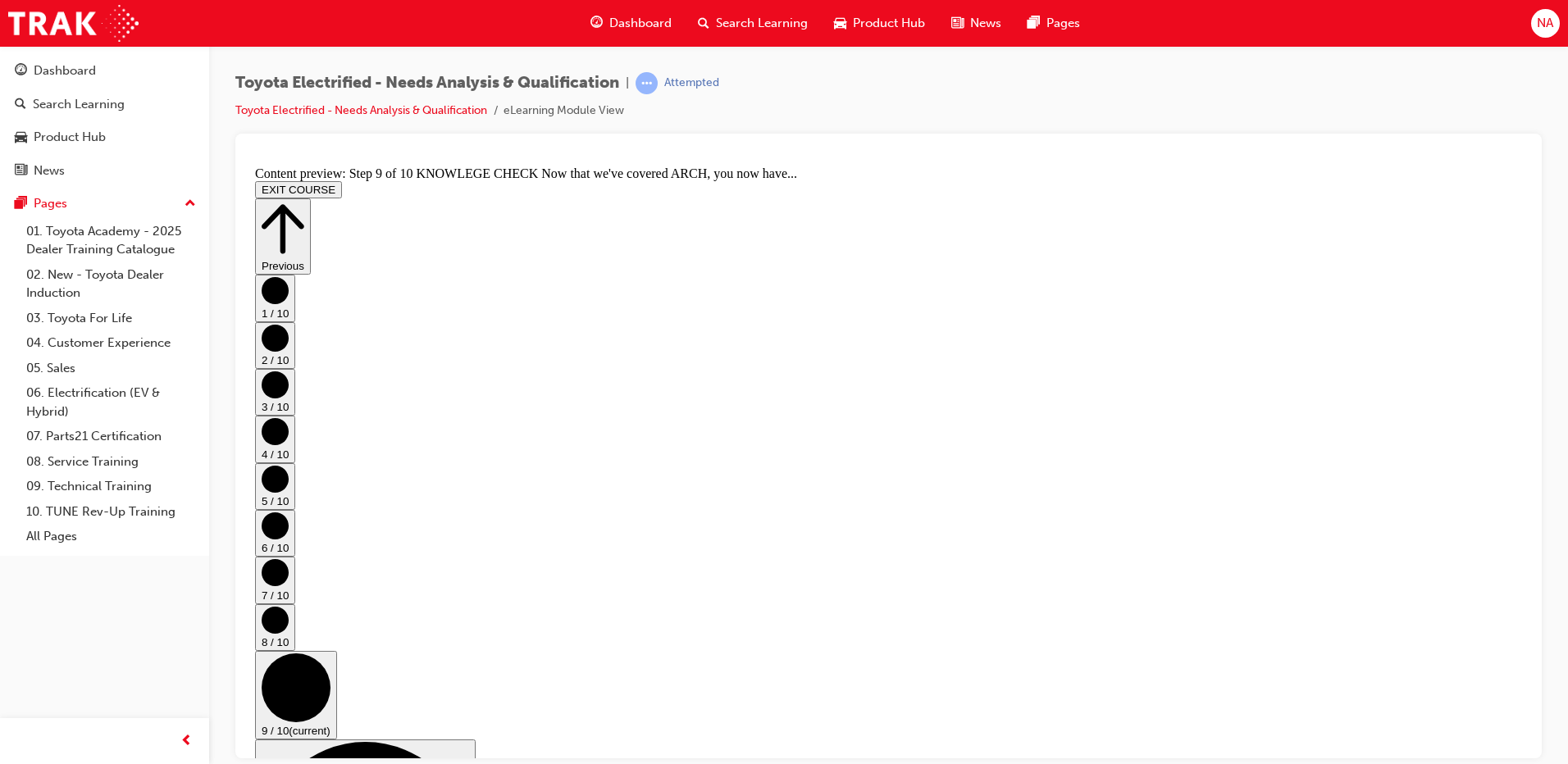
scroll to position [246, 0]
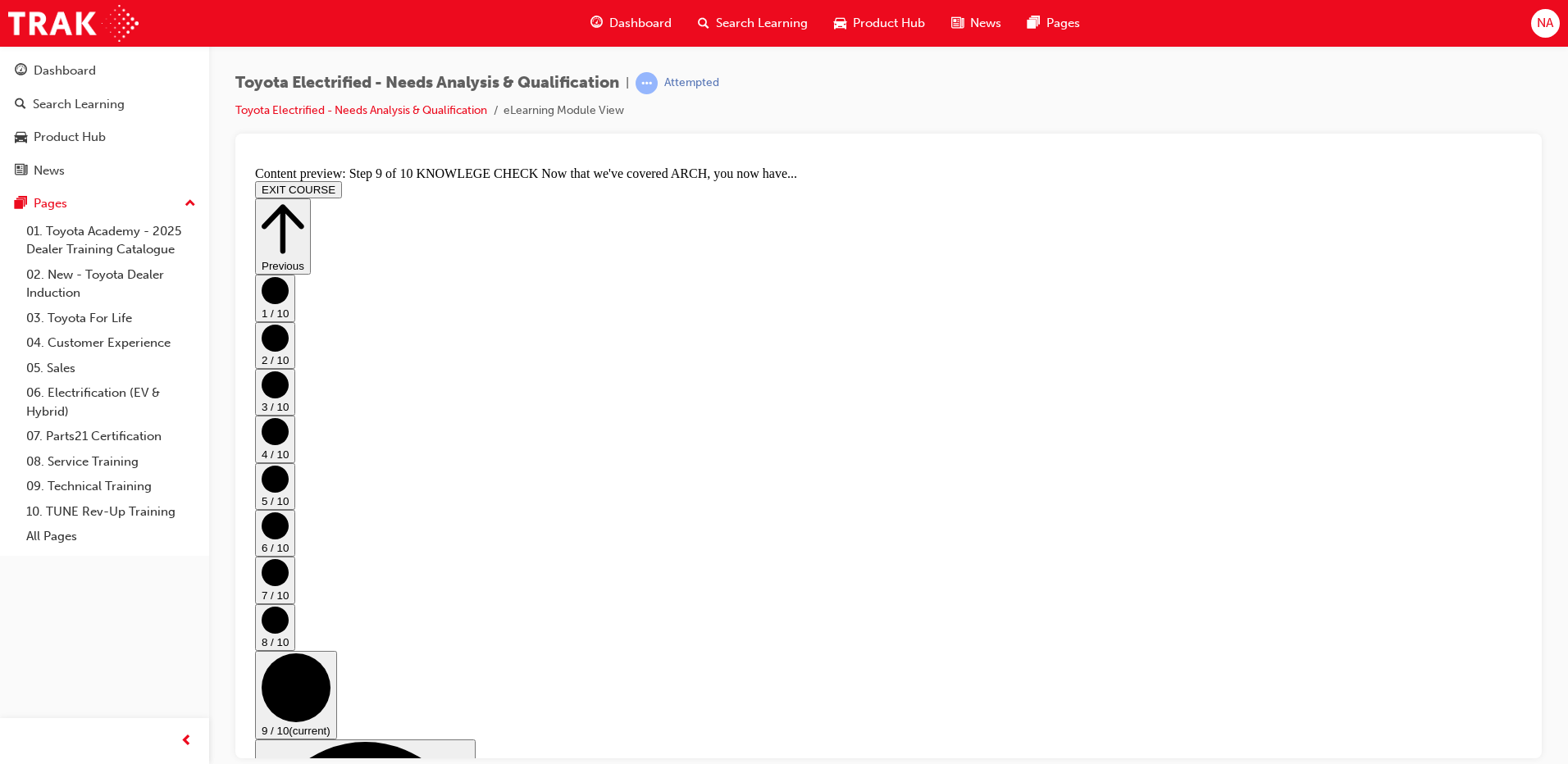
drag, startPoint x: 1272, startPoint y: 640, endPoint x: 1315, endPoint y: 429, distance: 215.3
drag, startPoint x: 1315, startPoint y: 429, endPoint x: 1164, endPoint y: 414, distance: 151.7
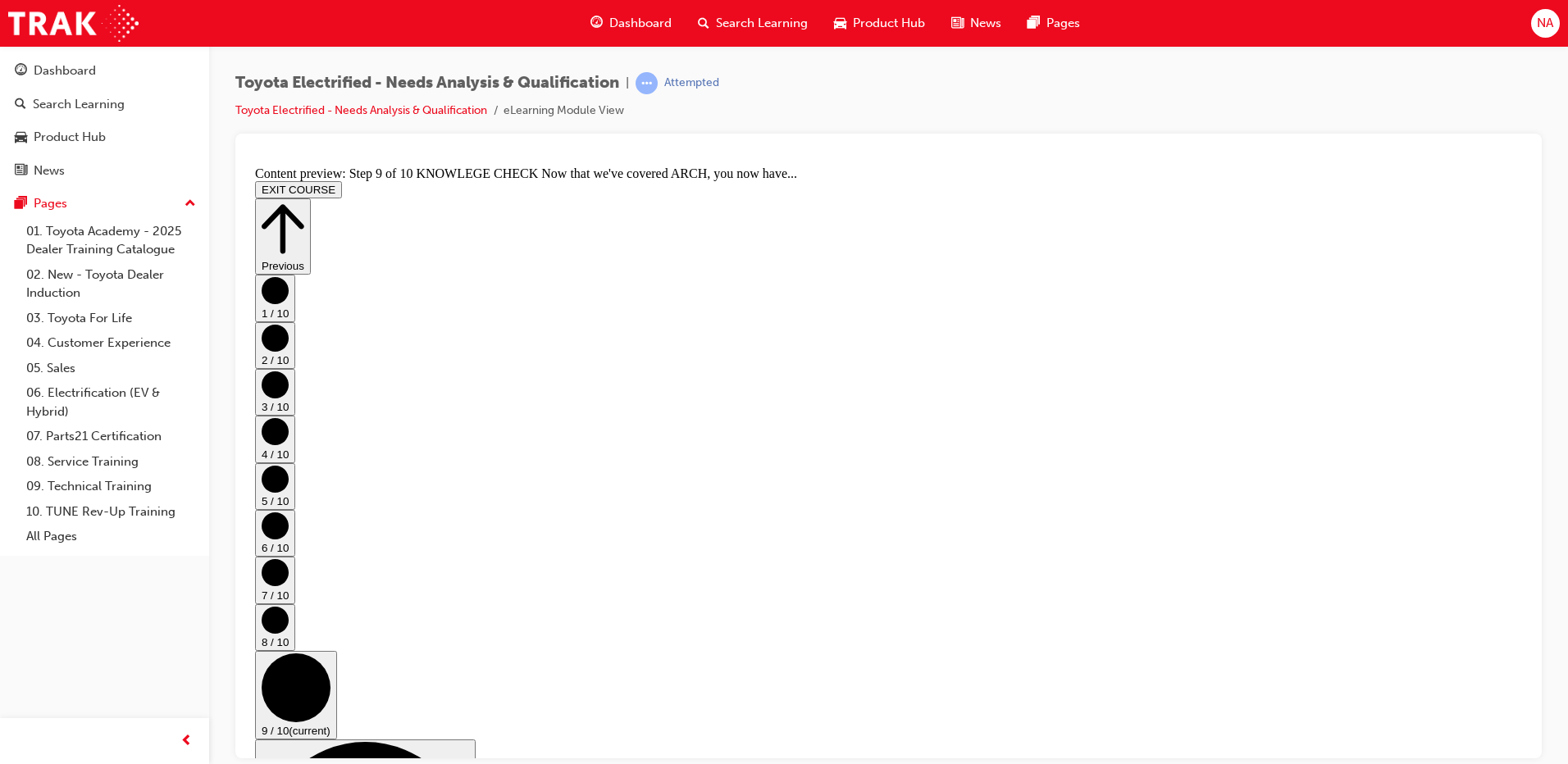
click at [330, 652] on circle "Step controls" at bounding box center [295, 686] width 69 height 69
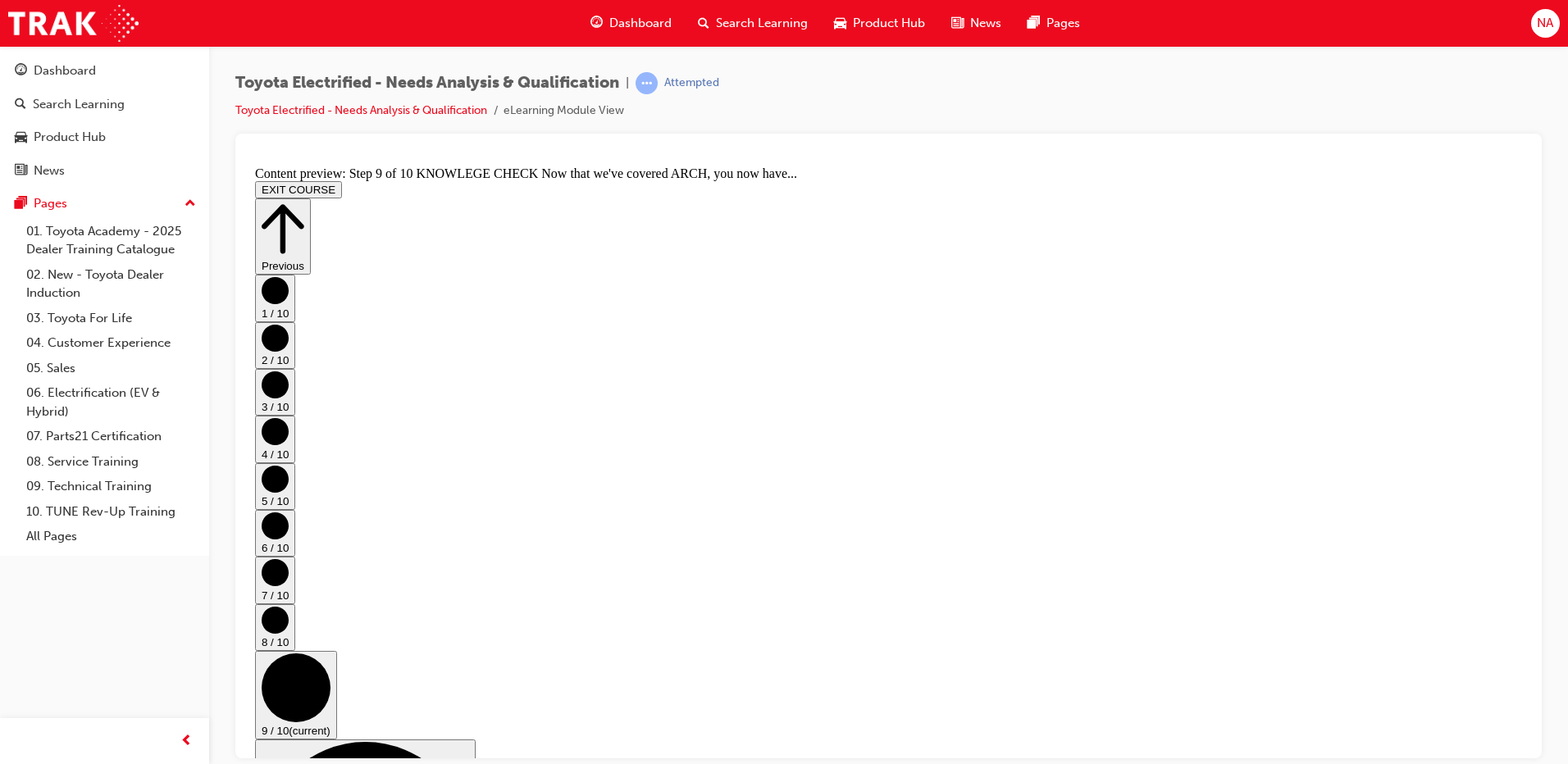
drag, startPoint x: 743, startPoint y: 248, endPoint x: 808, endPoint y: 301, distance: 83.9
drag, startPoint x: 927, startPoint y: 680, endPoint x: 1086, endPoint y: 676, distance: 159.1
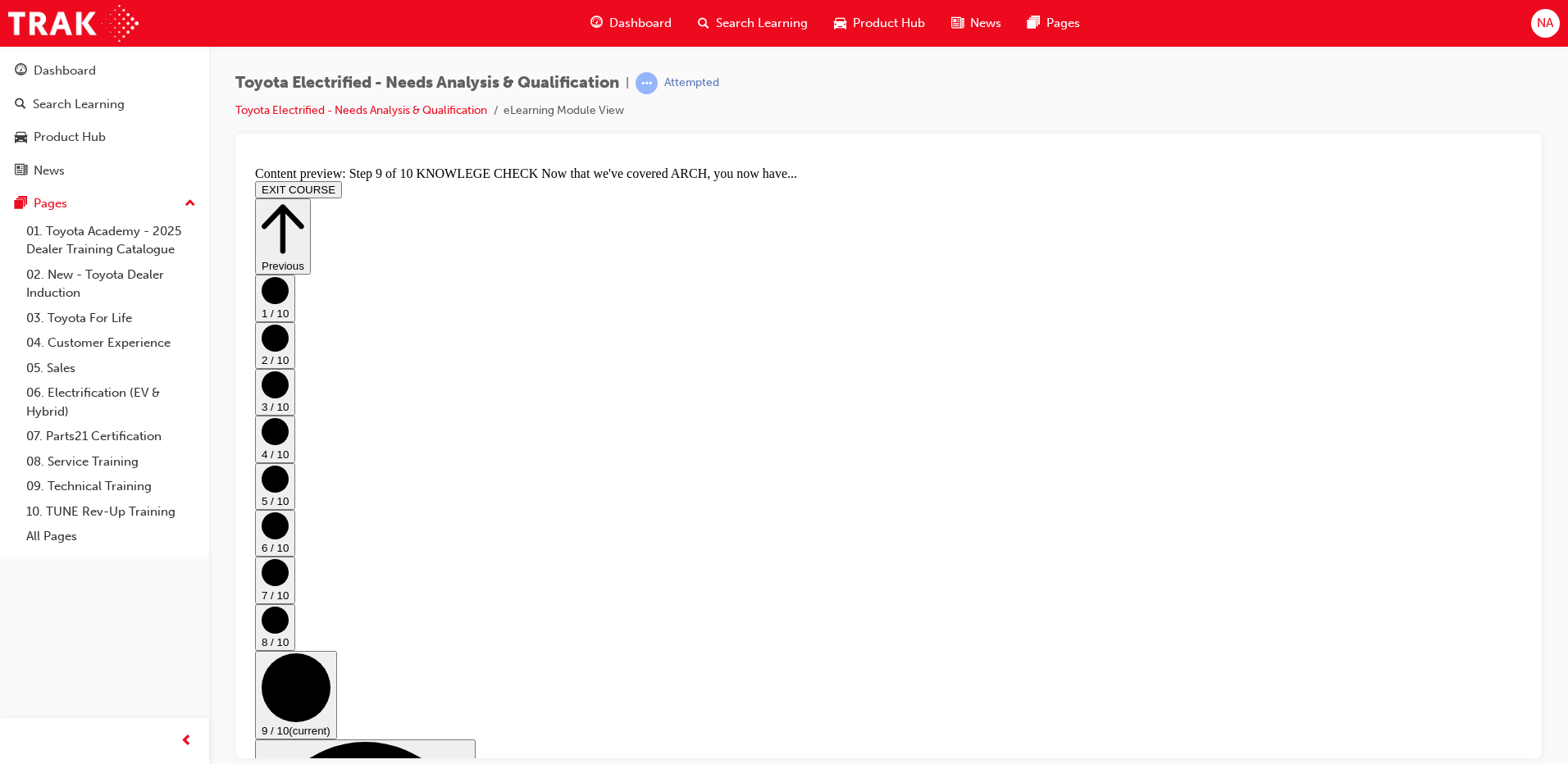
click at [295, 321] on button "1 / 10" at bounding box center [275, 297] width 40 height 47
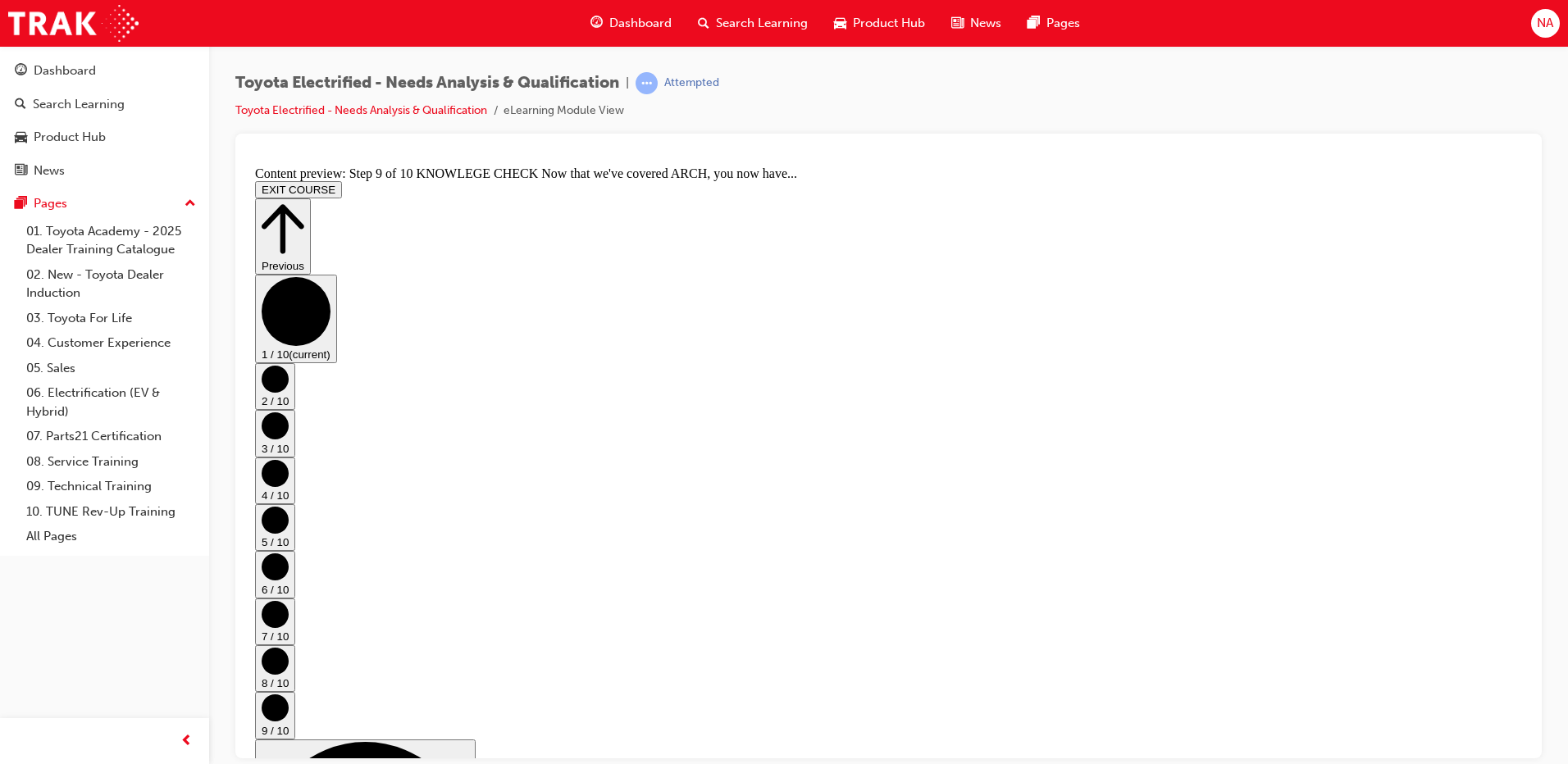
scroll to position [0, 0]
click at [288, 384] on icon "Step controls" at bounding box center [274, 378] width 27 height 27
click at [288, 411] on circle "Step controls" at bounding box center [274, 424] width 27 height 27
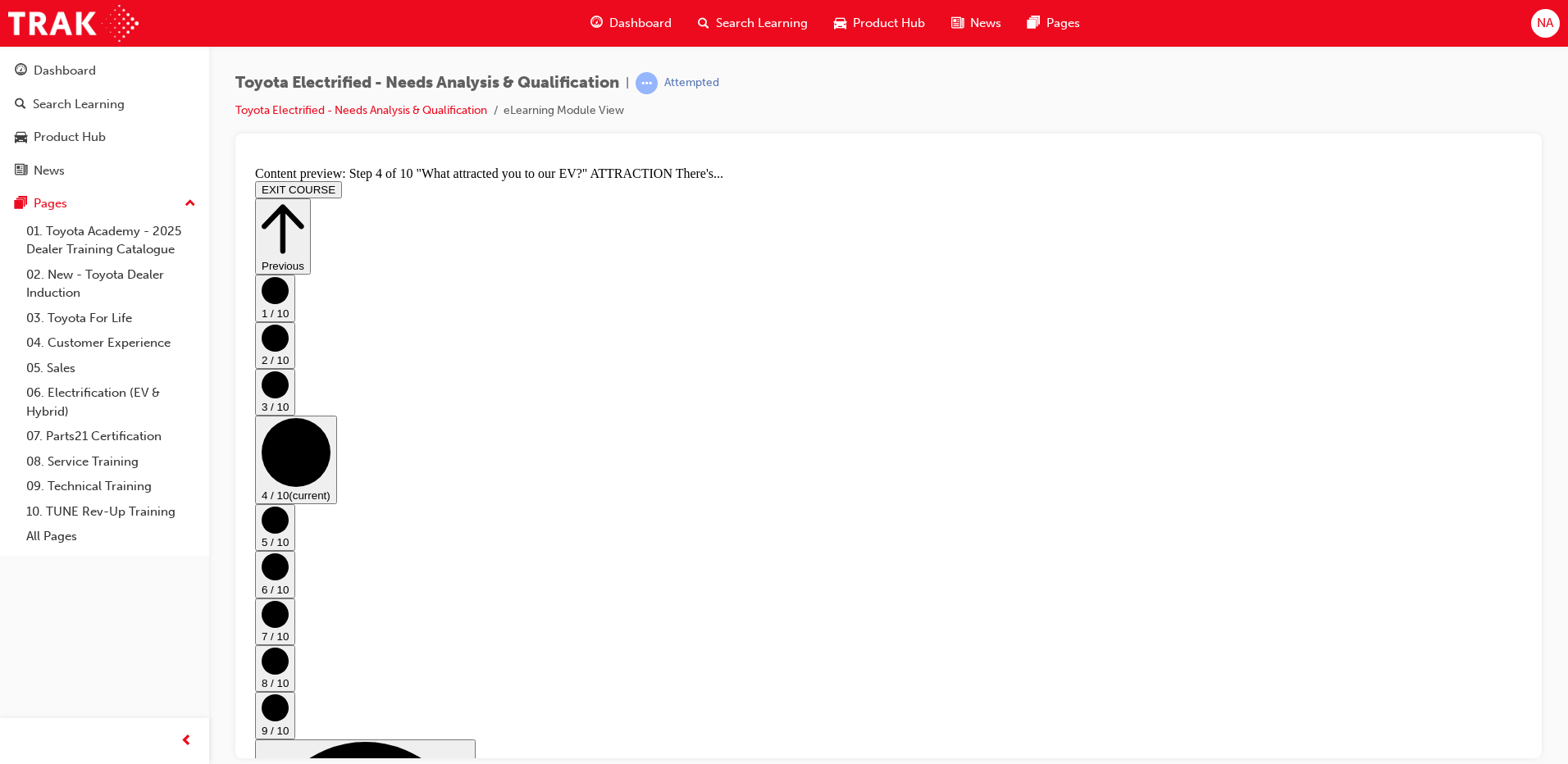
scroll to position [82, 0]
click at [288, 506] on circle "Step controls" at bounding box center [274, 519] width 27 height 27
click at [288, 552] on circle "Step controls" at bounding box center [274, 565] width 27 height 27
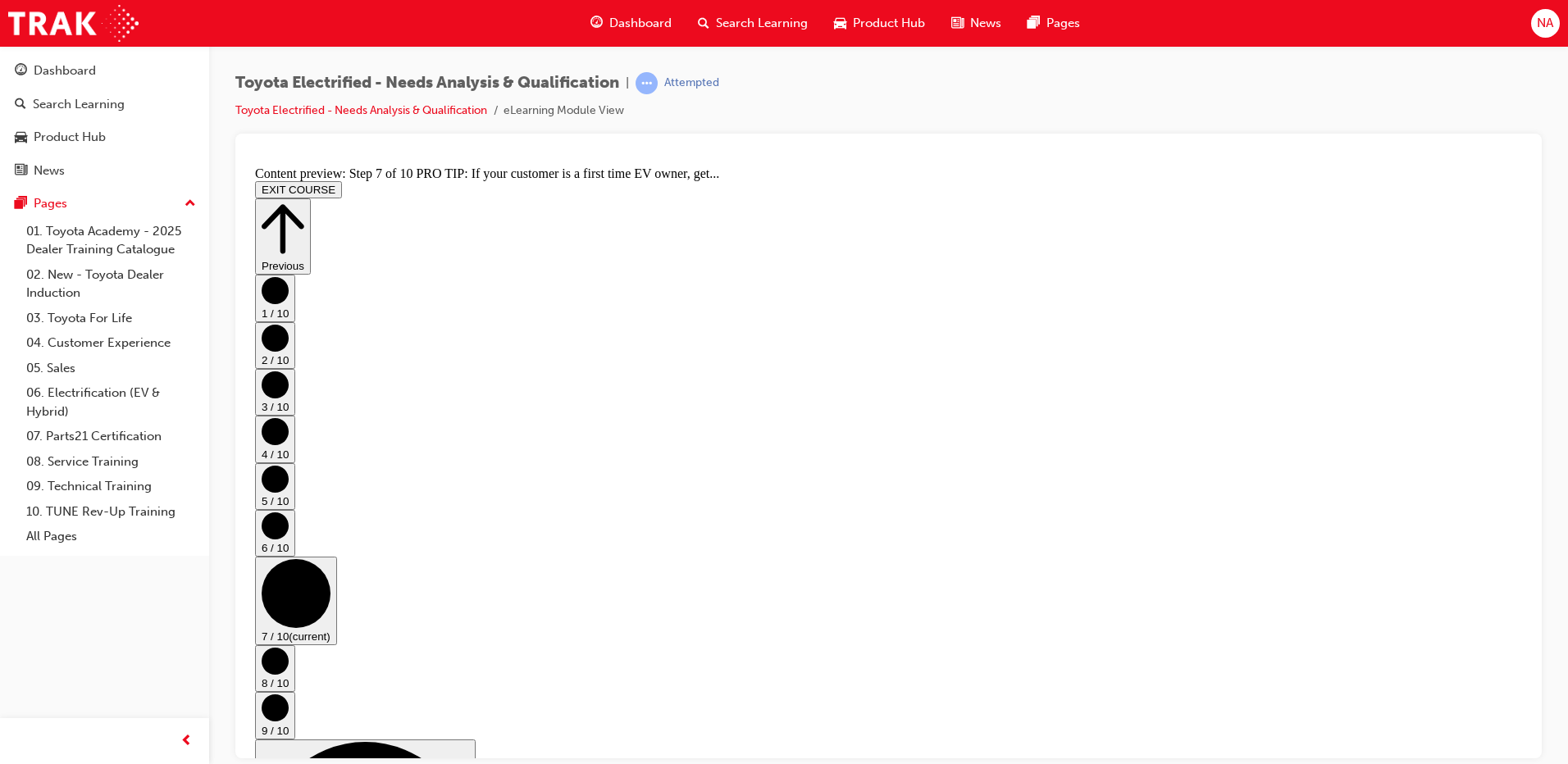
click at [295, 645] on button "8 / 10" at bounding box center [275, 668] width 40 height 47
click at [288, 303] on circle "Step controls" at bounding box center [274, 289] width 27 height 27
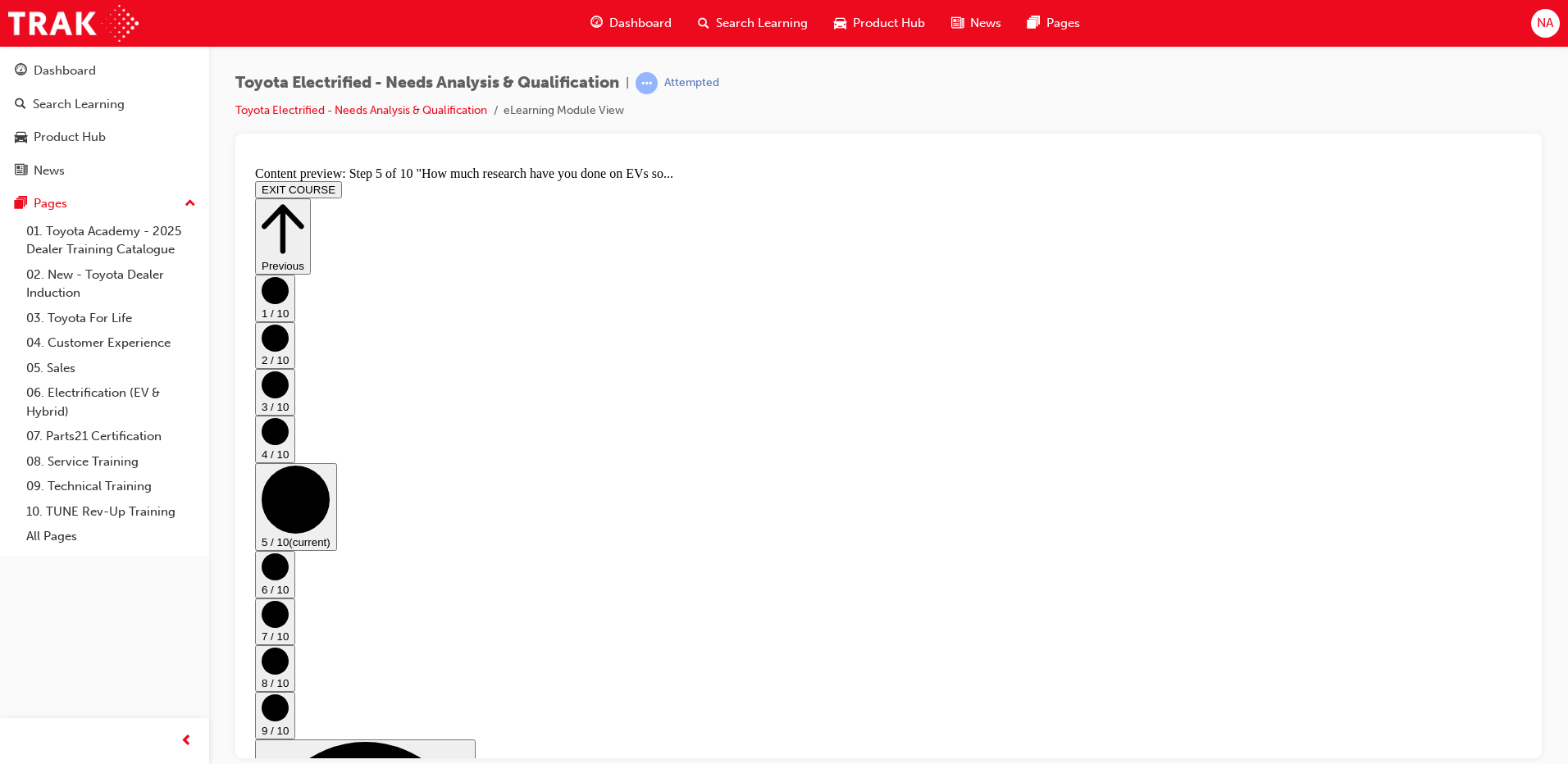
scroll to position [635, 0]
click at [288, 552] on circle "Step controls" at bounding box center [274, 565] width 27 height 27
click at [288, 600] on circle "Step controls" at bounding box center [274, 613] width 27 height 27
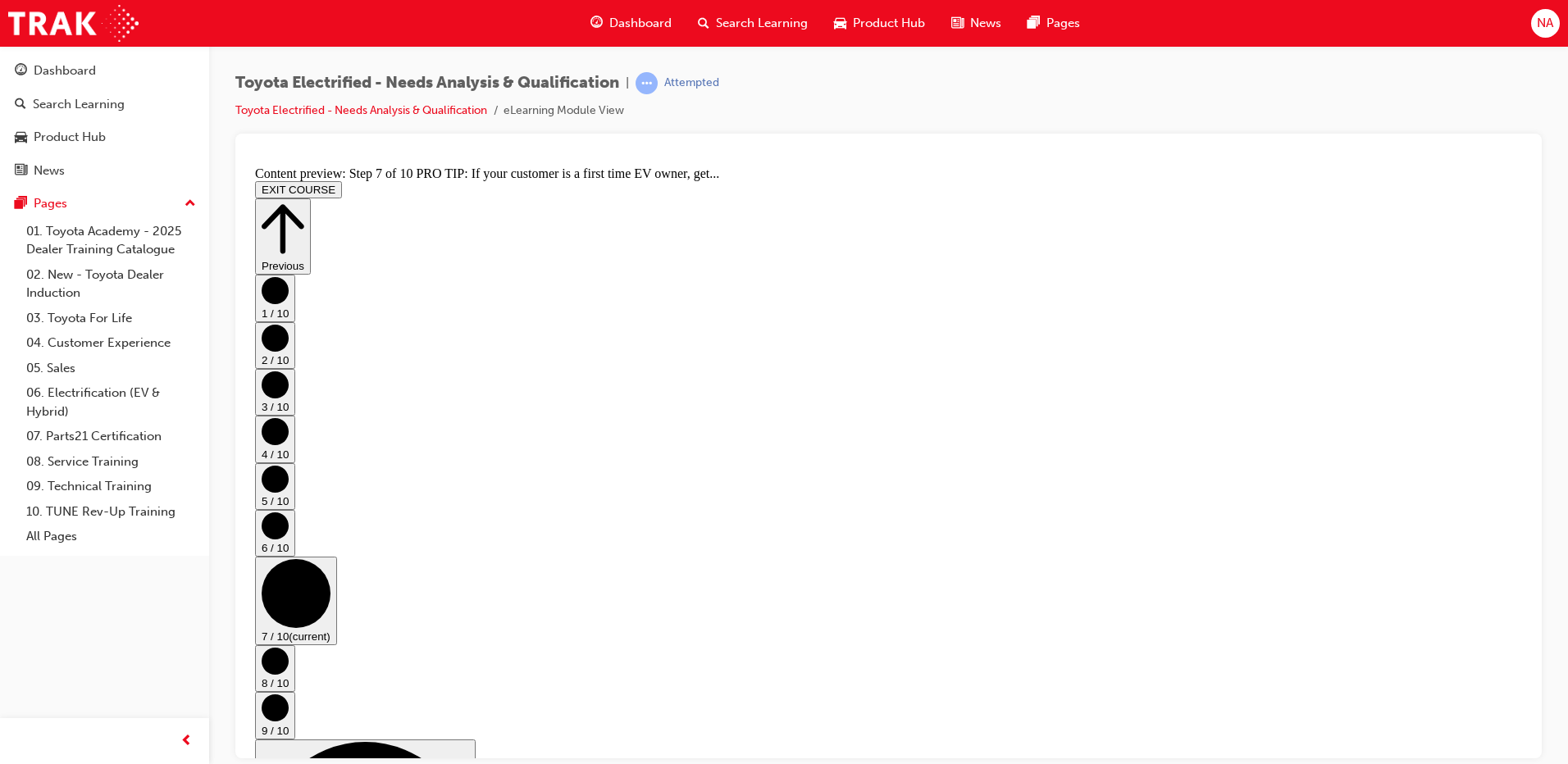
scroll to position [0, 0]
click at [295, 645] on button "8 / 10" at bounding box center [275, 668] width 40 height 47
click at [288, 693] on circle "Step controls" at bounding box center [274, 707] width 27 height 27
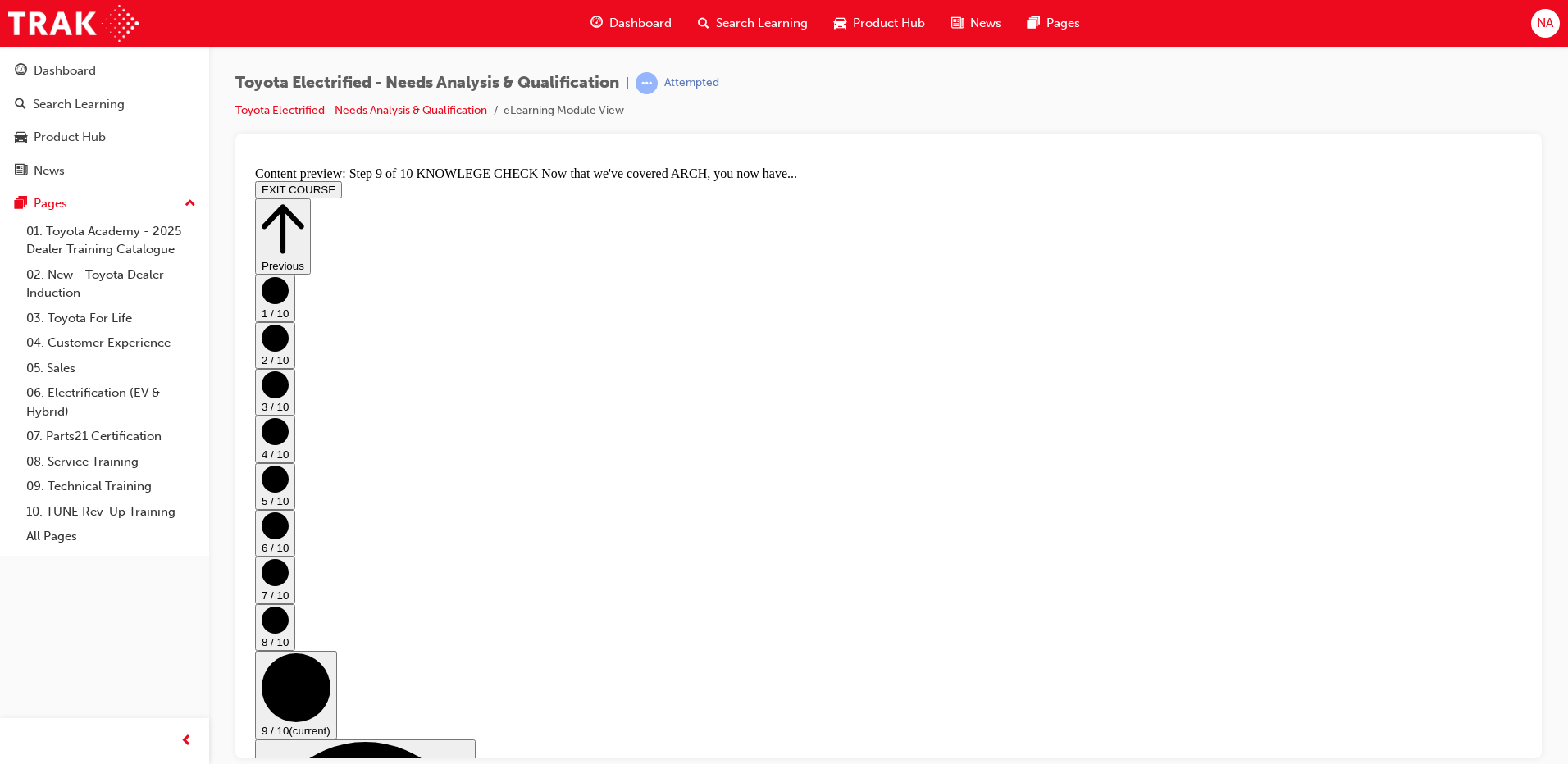
scroll to position [295, 0]
click at [341, 180] on button "EXIT COURSE" at bounding box center [299, 189] width 87 height 17
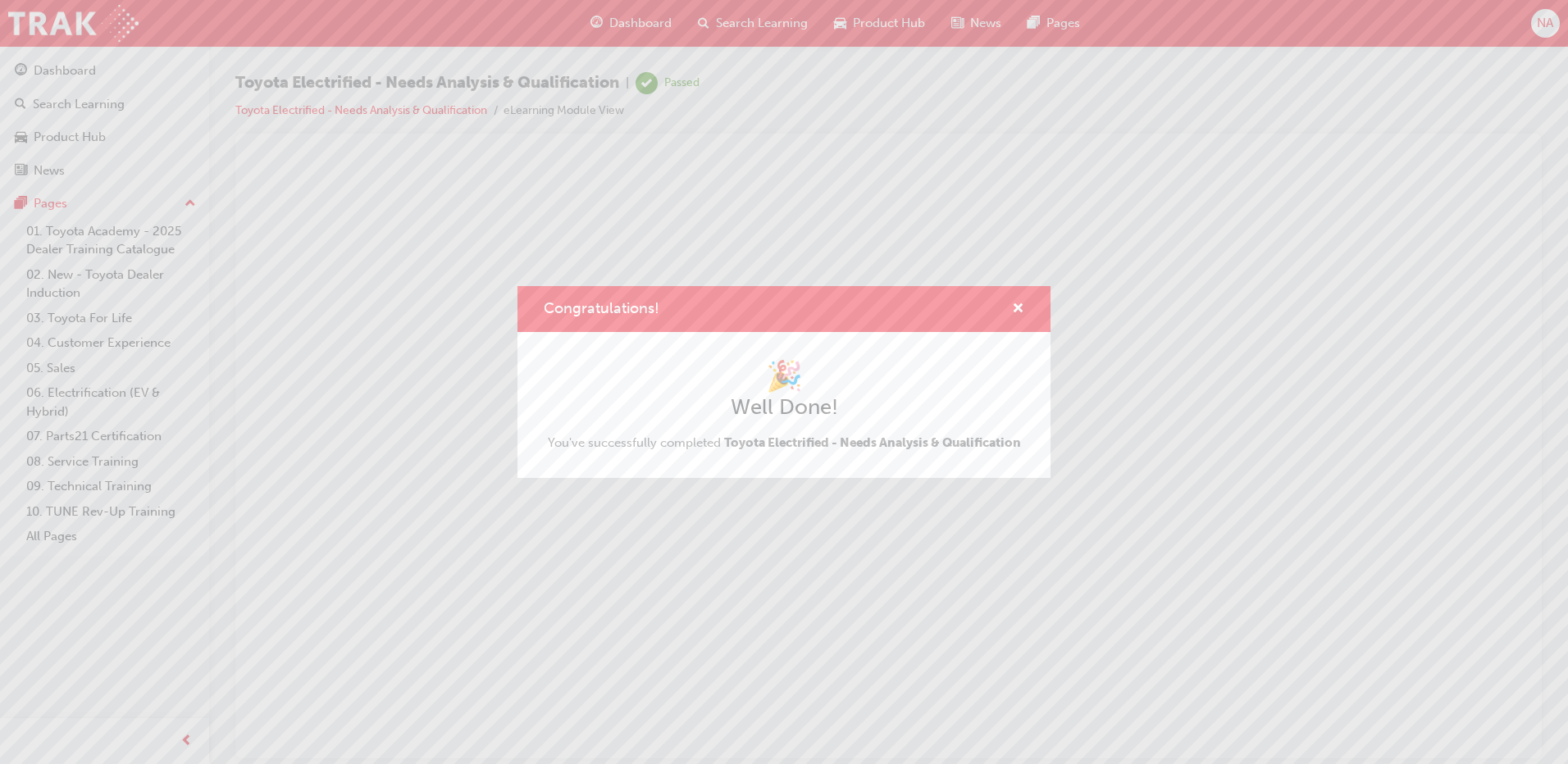
scroll to position [0, 0]
click at [1016, 309] on span "cross-icon" at bounding box center [1017, 309] width 12 height 15
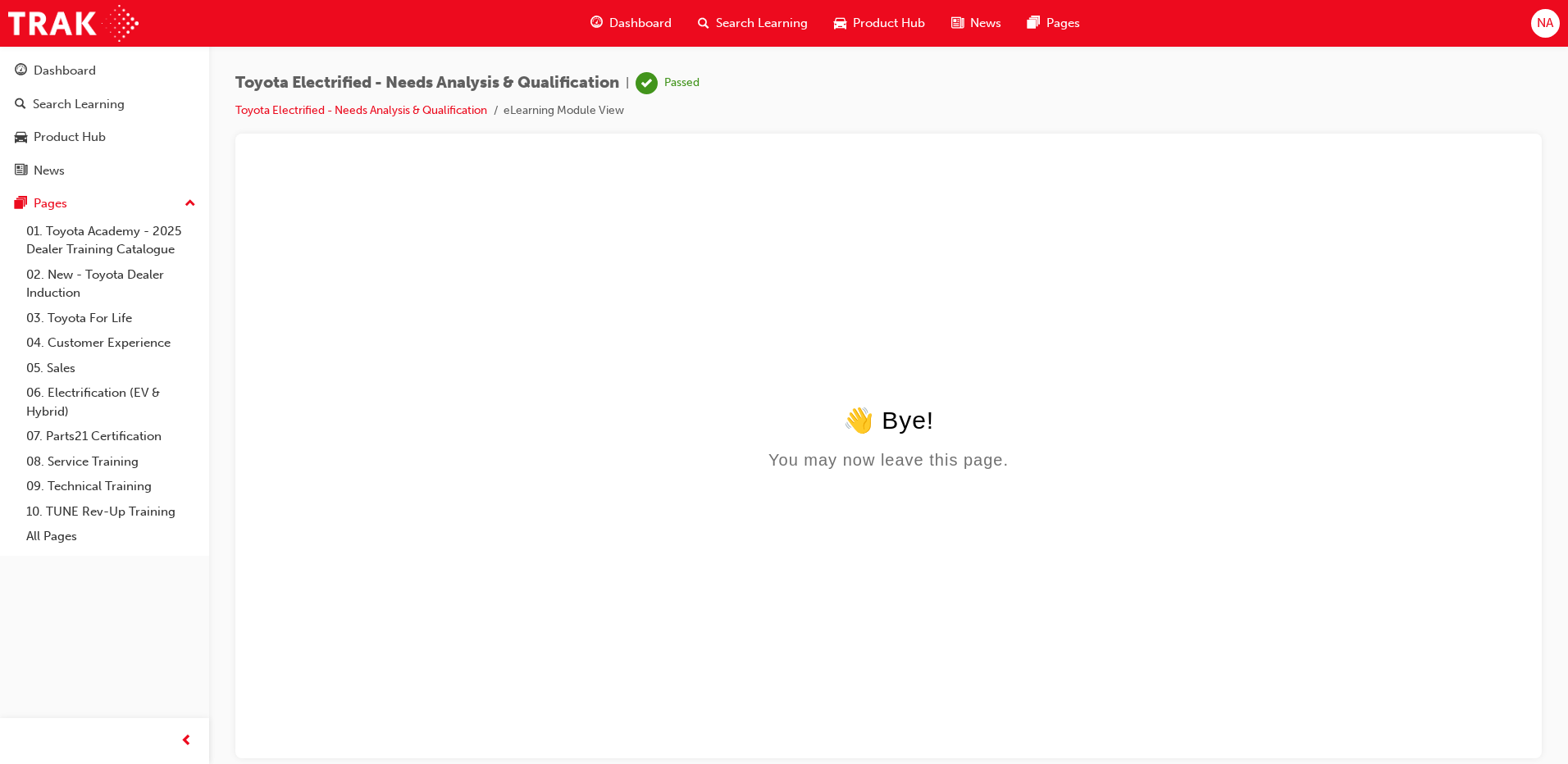
click at [755, 30] on span "Search Learning" at bounding box center [761, 24] width 91 height 19
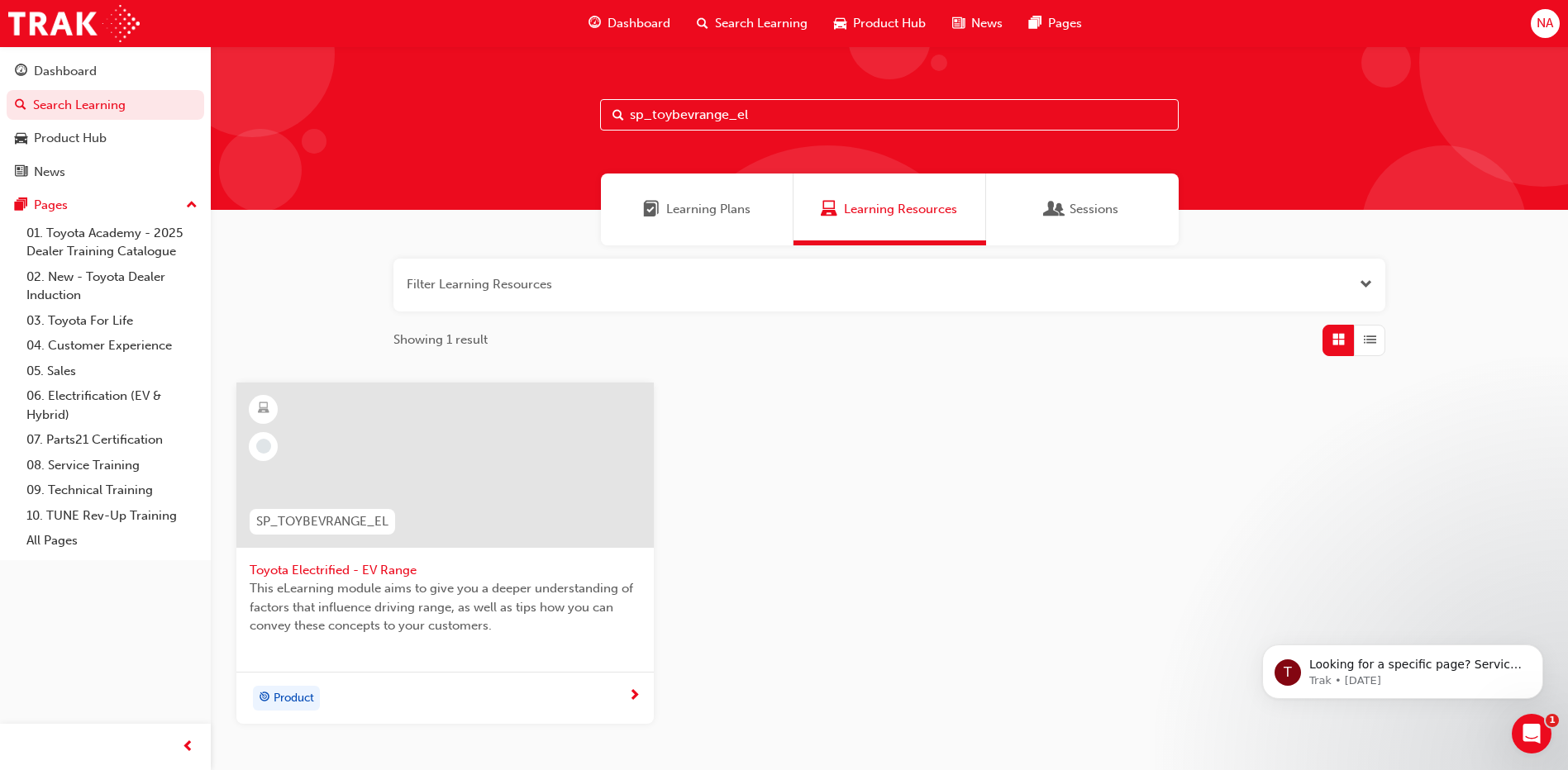
drag, startPoint x: 695, startPoint y: 117, endPoint x: 727, endPoint y: 112, distance: 32.4
click at [727, 112] on input "sp_toybevrange_el" at bounding box center [889, 115] width 579 height 32
type input "sp_toybevrange_el"
click at [465, 507] on div at bounding box center [444, 465] width 417 height 165
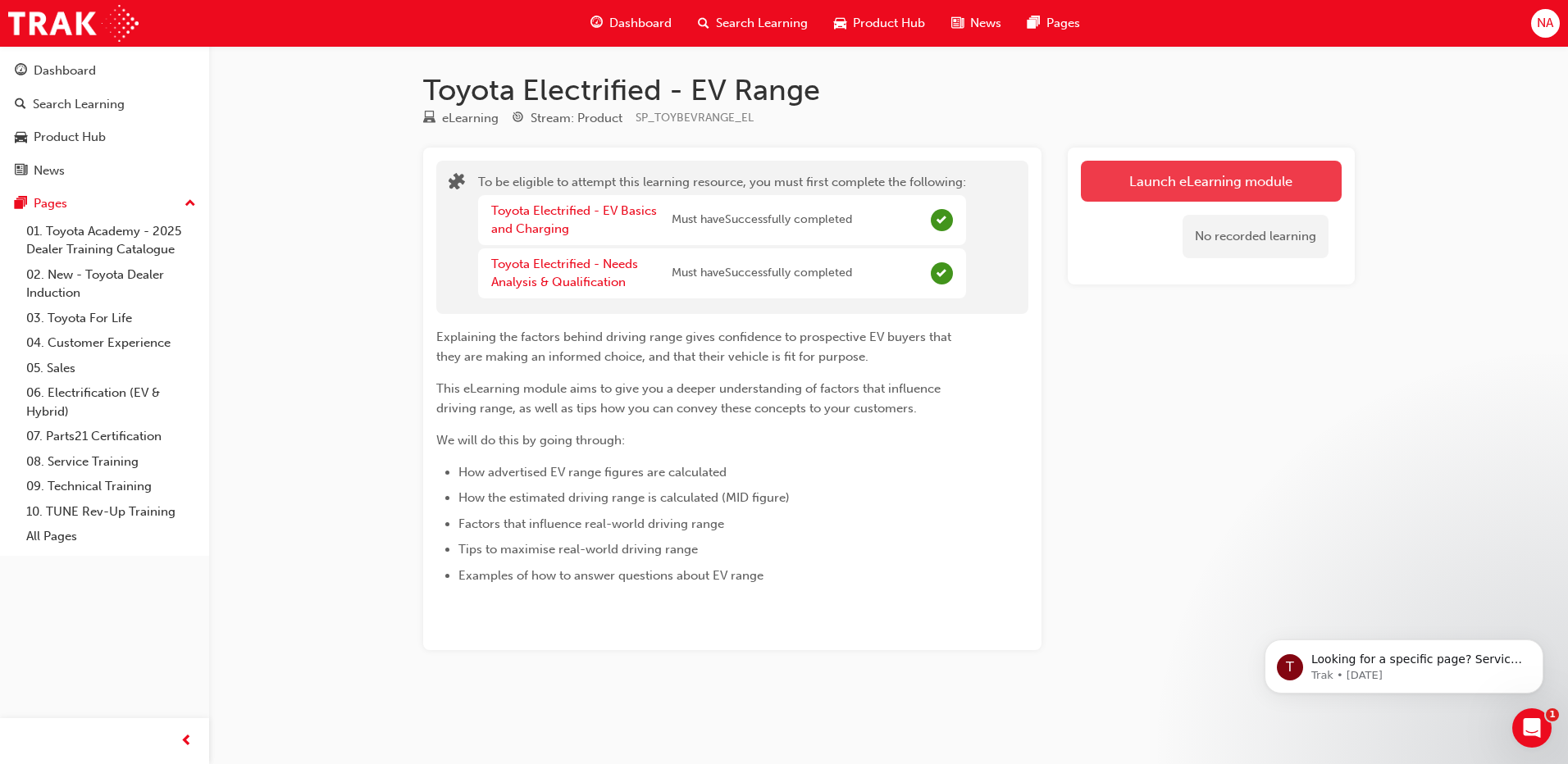
click at [1204, 170] on button "Launch eLearning module" at bounding box center [1210, 180] width 260 height 41
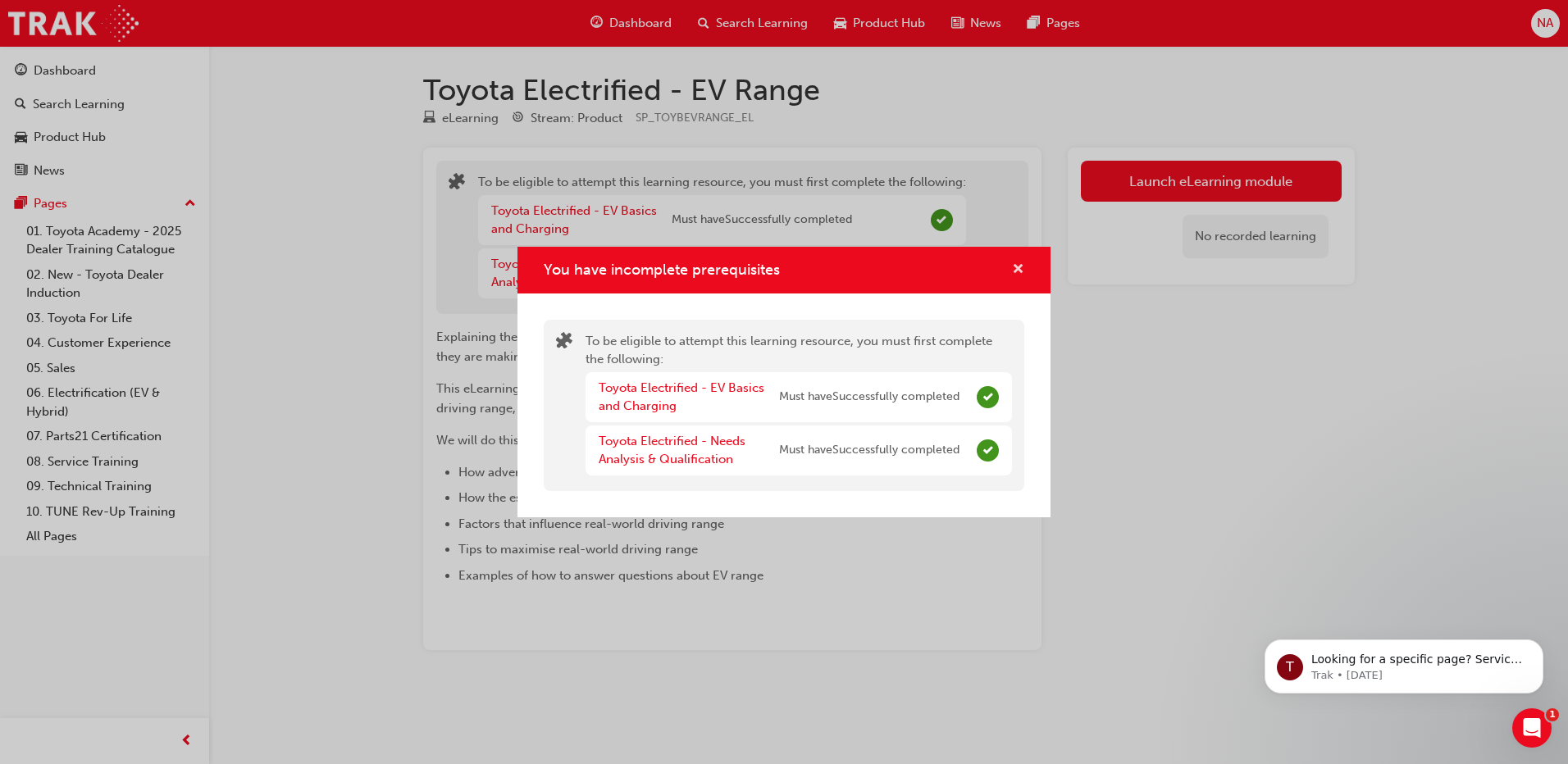
click at [1017, 273] on span "cross-icon" at bounding box center [1017, 270] width 12 height 15
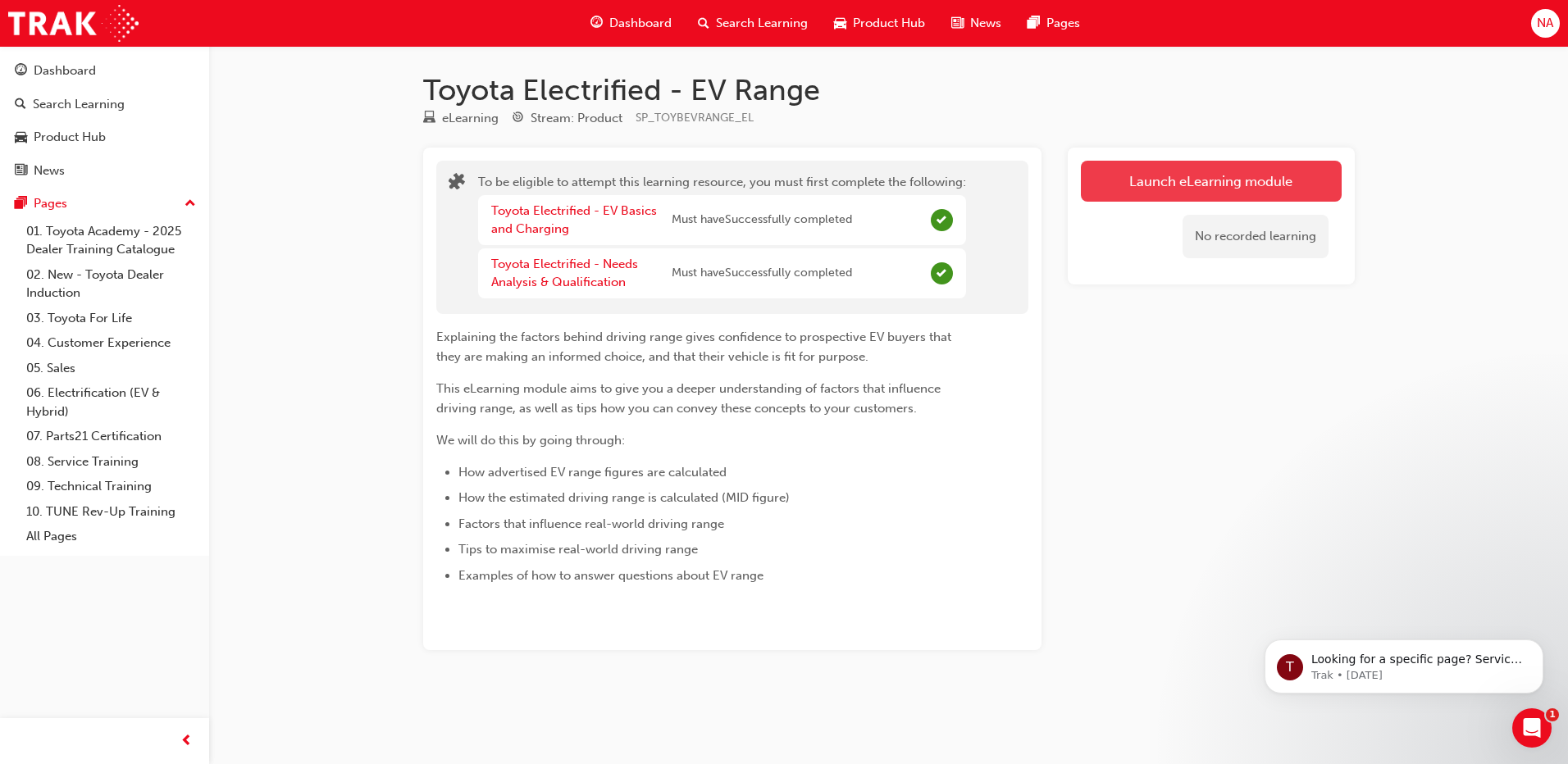
click at [1195, 172] on button "Launch eLearning module" at bounding box center [1210, 180] width 260 height 41
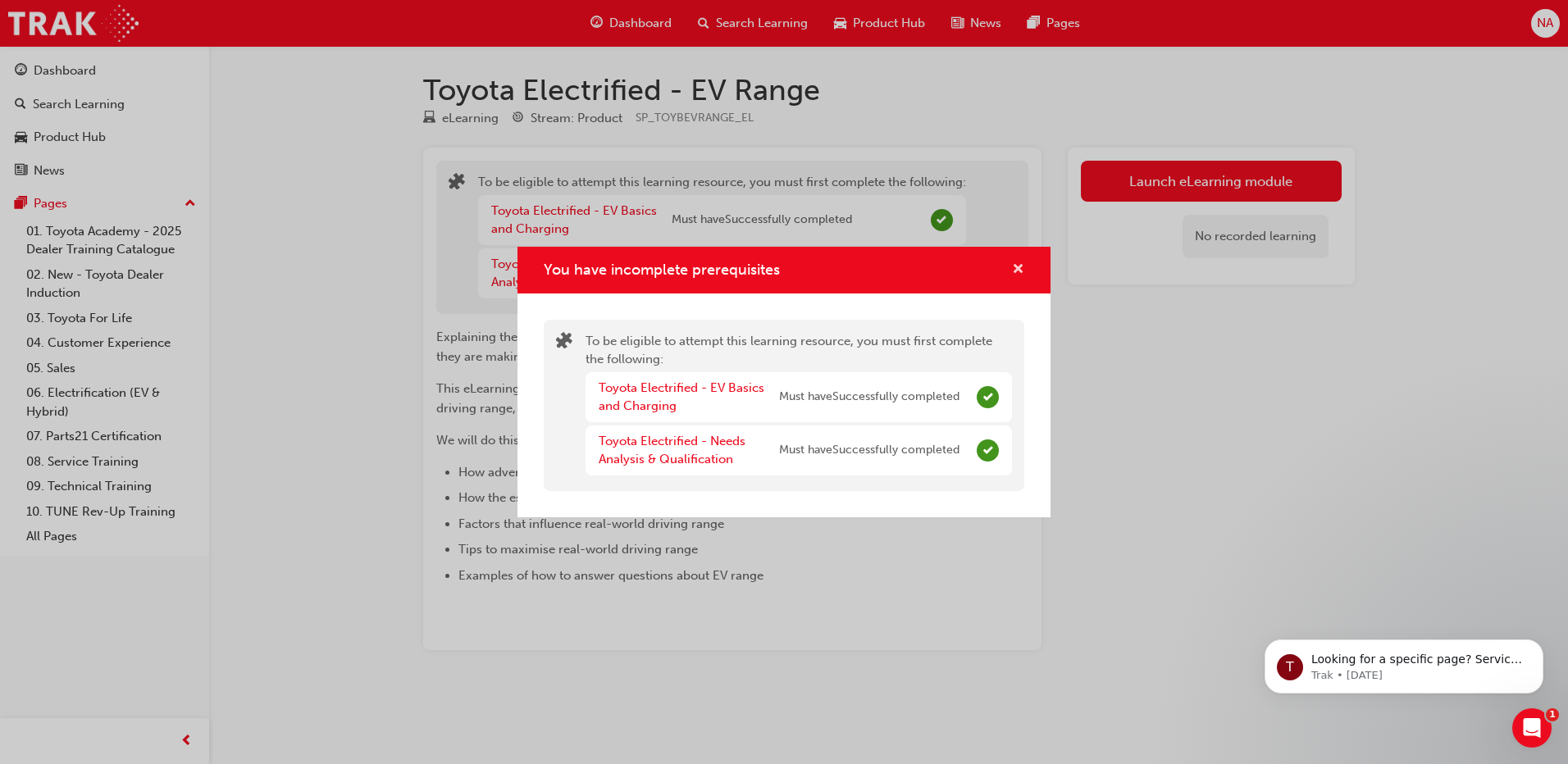
click at [1020, 269] on span "cross-icon" at bounding box center [1017, 270] width 12 height 15
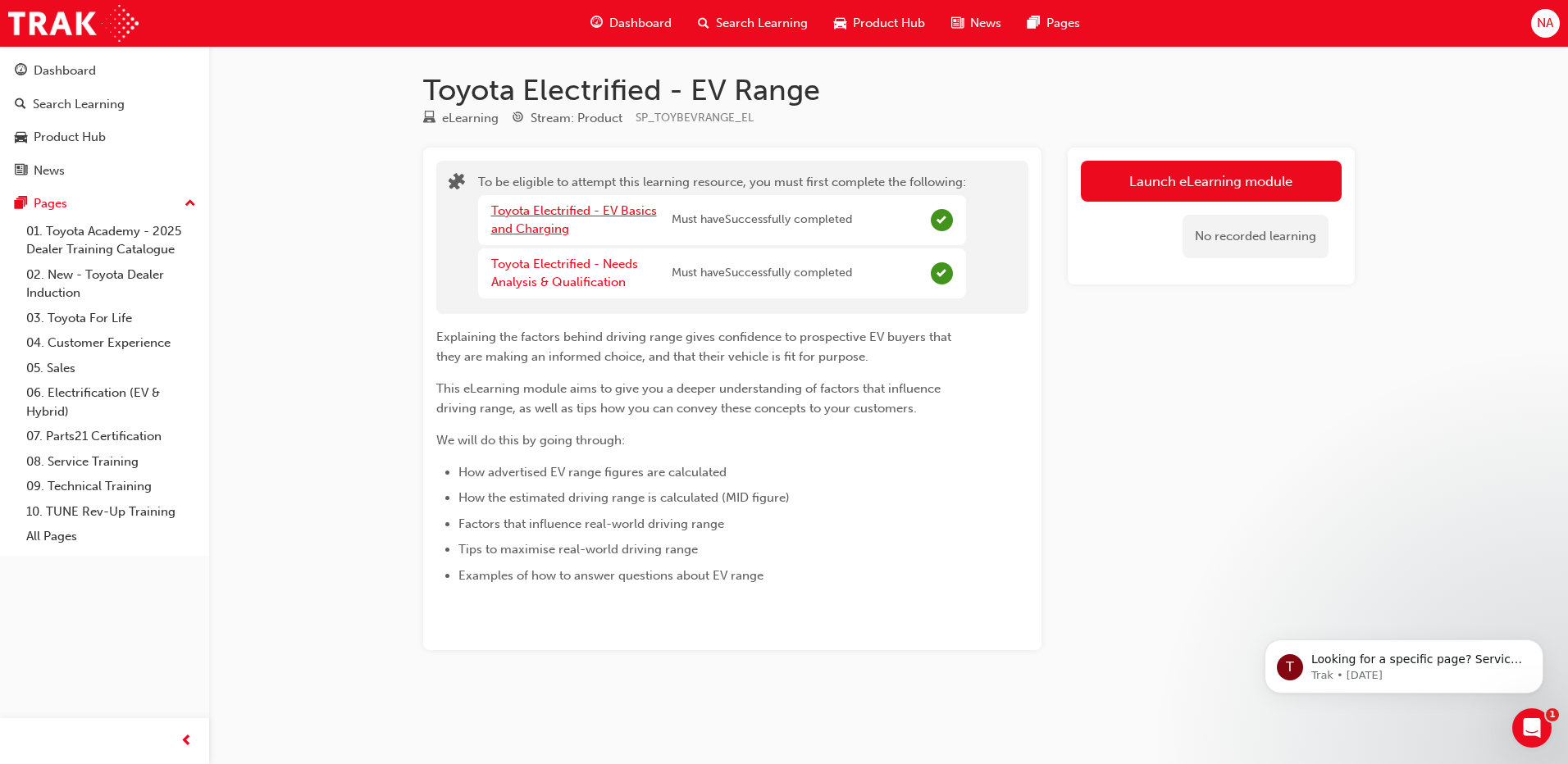
click at [555, 212] on link "Toyota Electrified - EV Basics and Charging" at bounding box center [574, 220] width 166 height 34
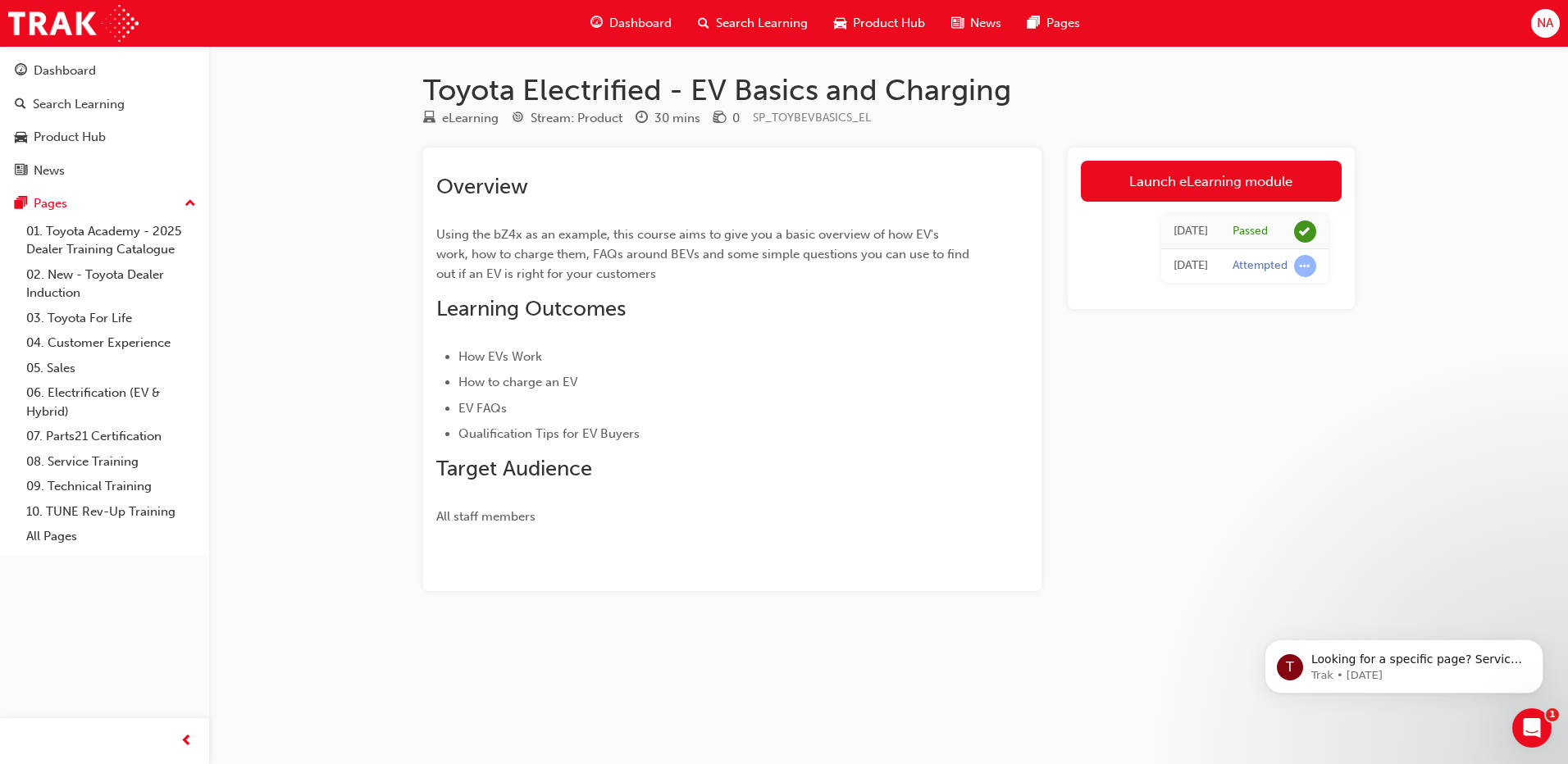
click at [787, 21] on span "Search Learning" at bounding box center [761, 24] width 91 height 19
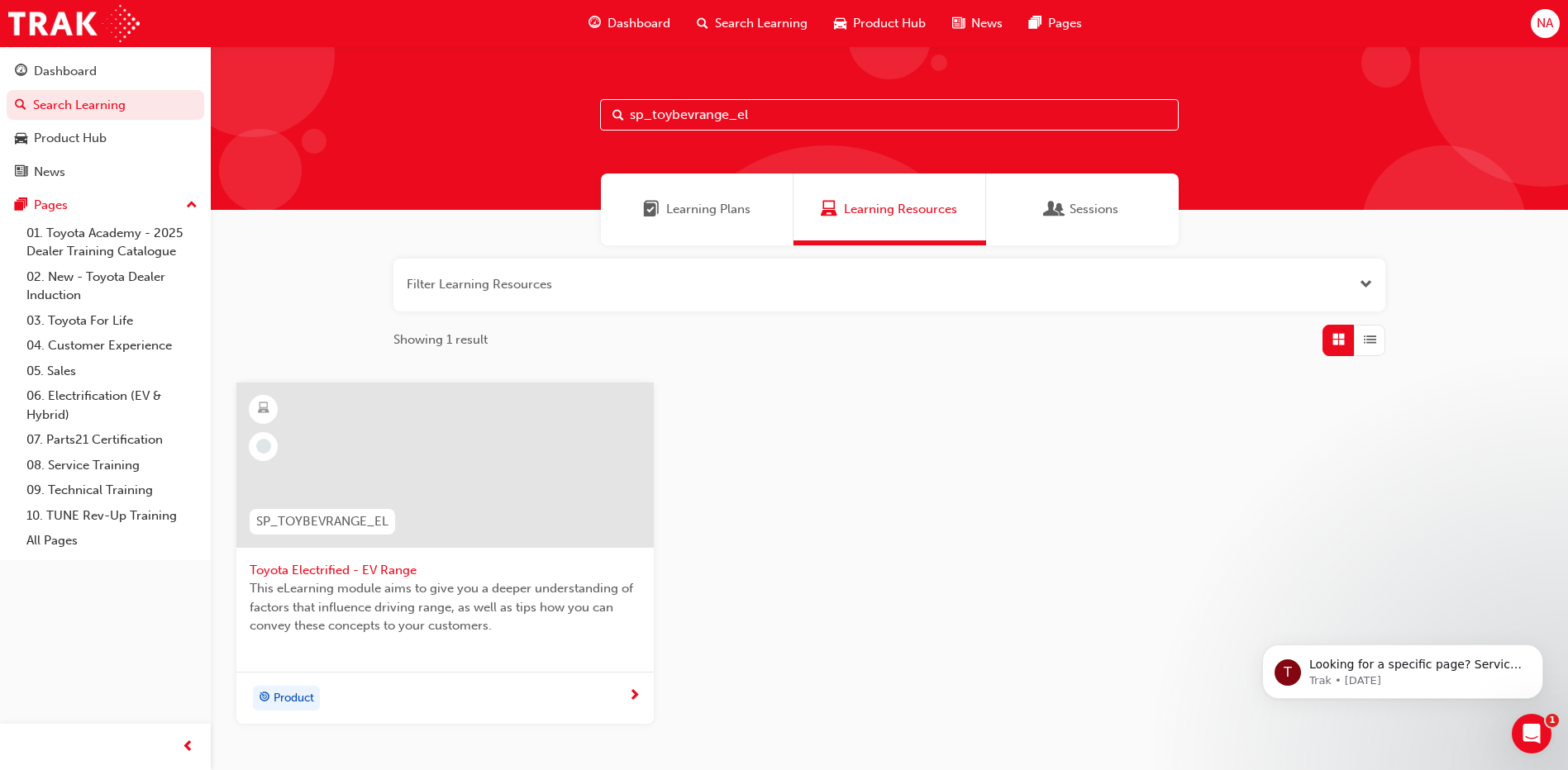
click at [401, 527] on div "SP_TOYBEVRANGE_EL" at bounding box center [322, 522] width 172 height 52
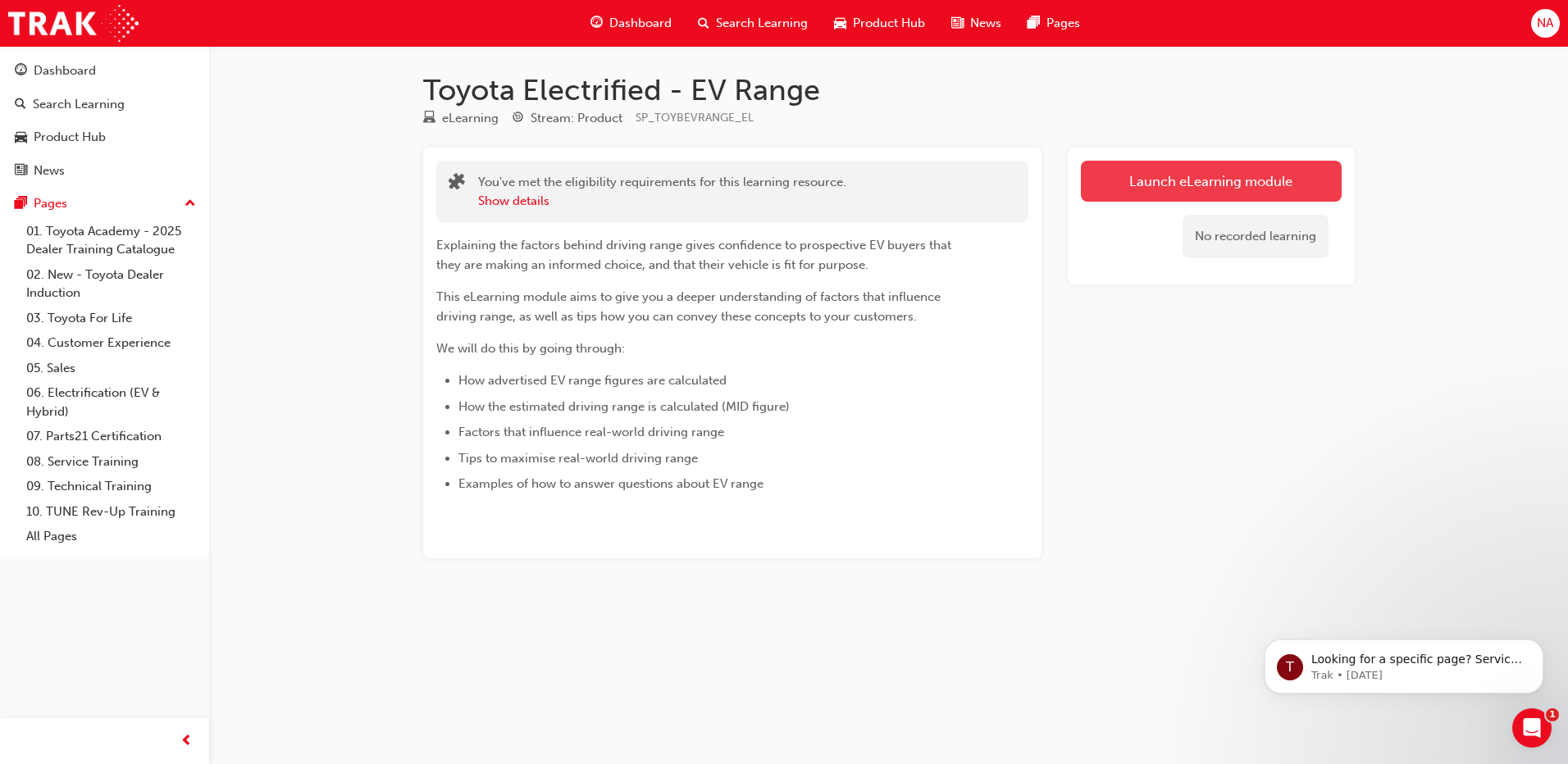
click at [1172, 187] on link "Launch eLearning module" at bounding box center [1210, 180] width 260 height 41
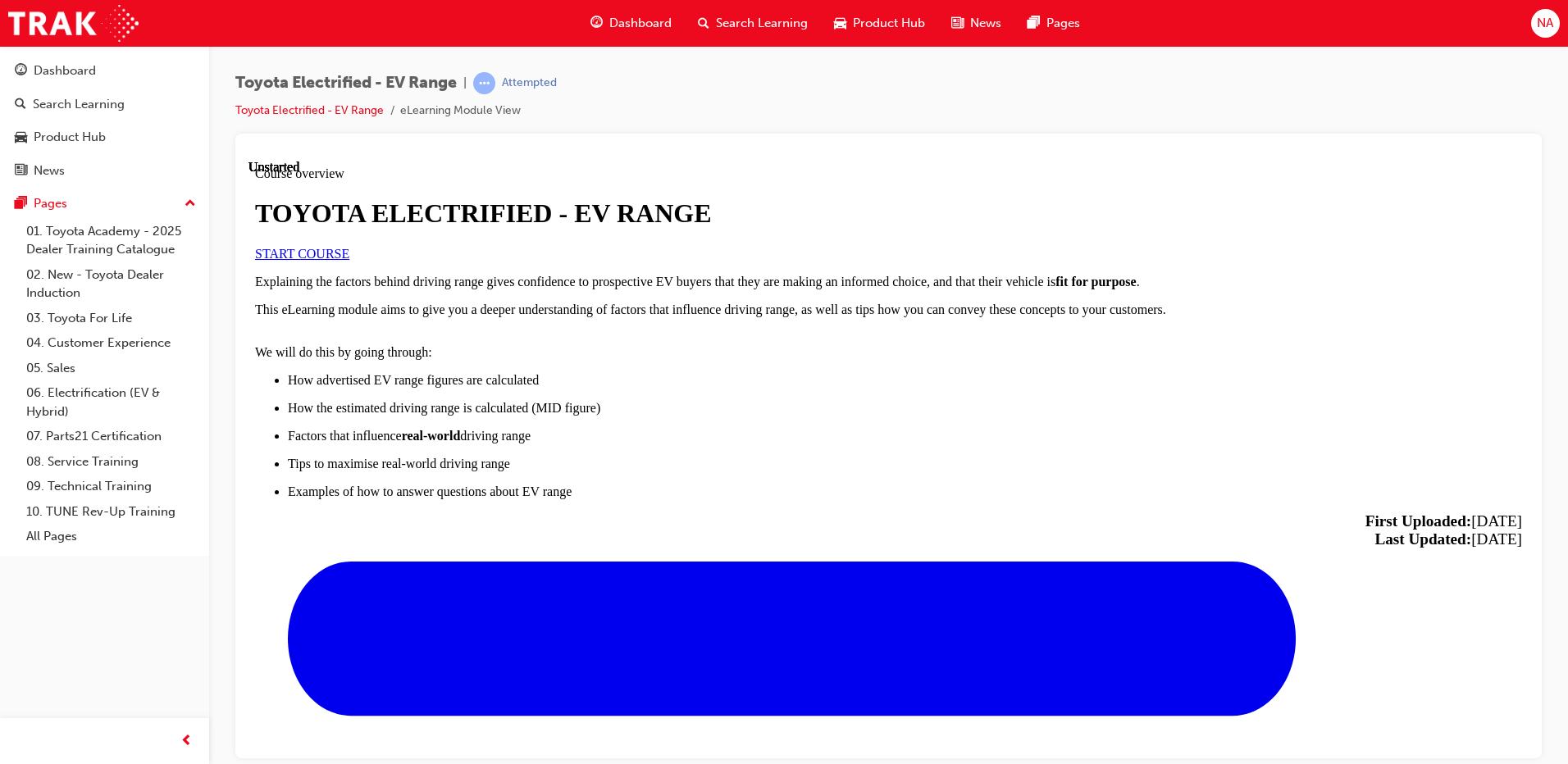
click at [349, 260] on link "START COURSE" at bounding box center [302, 253] width 94 height 14
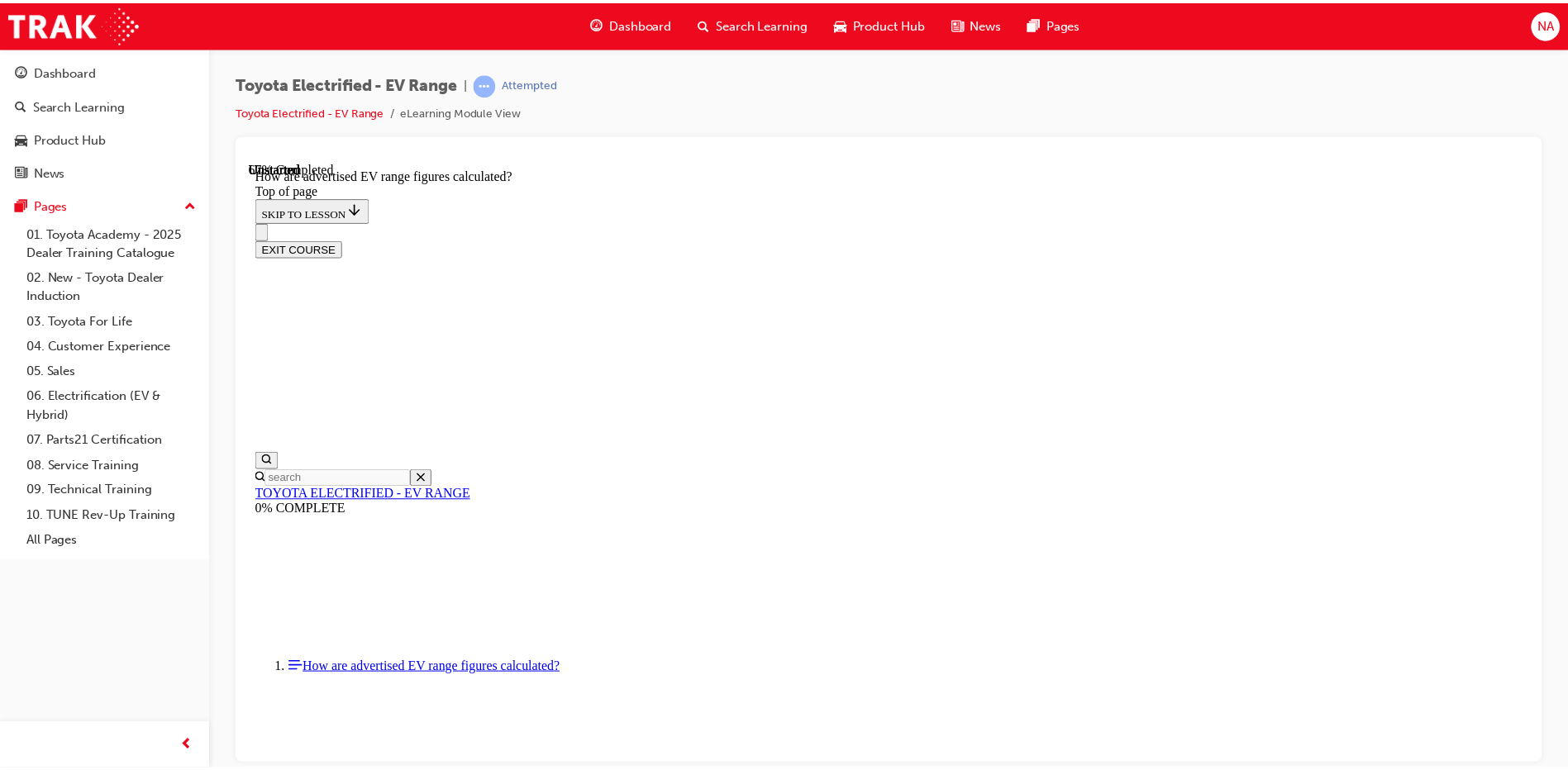
scroll to position [83, 0]
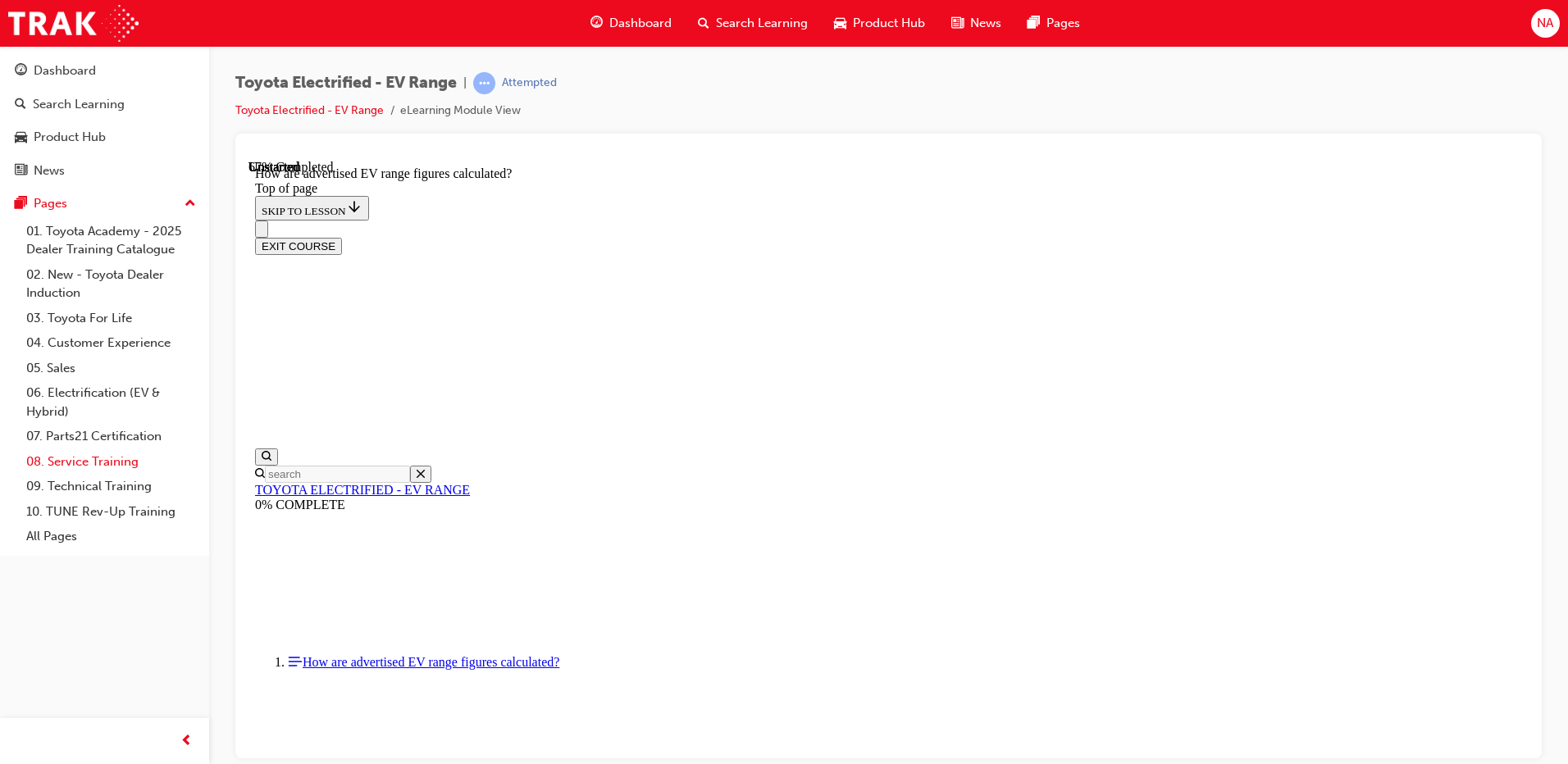
click at [110, 460] on link "08. Service Training" at bounding box center [112, 462] width 183 height 25
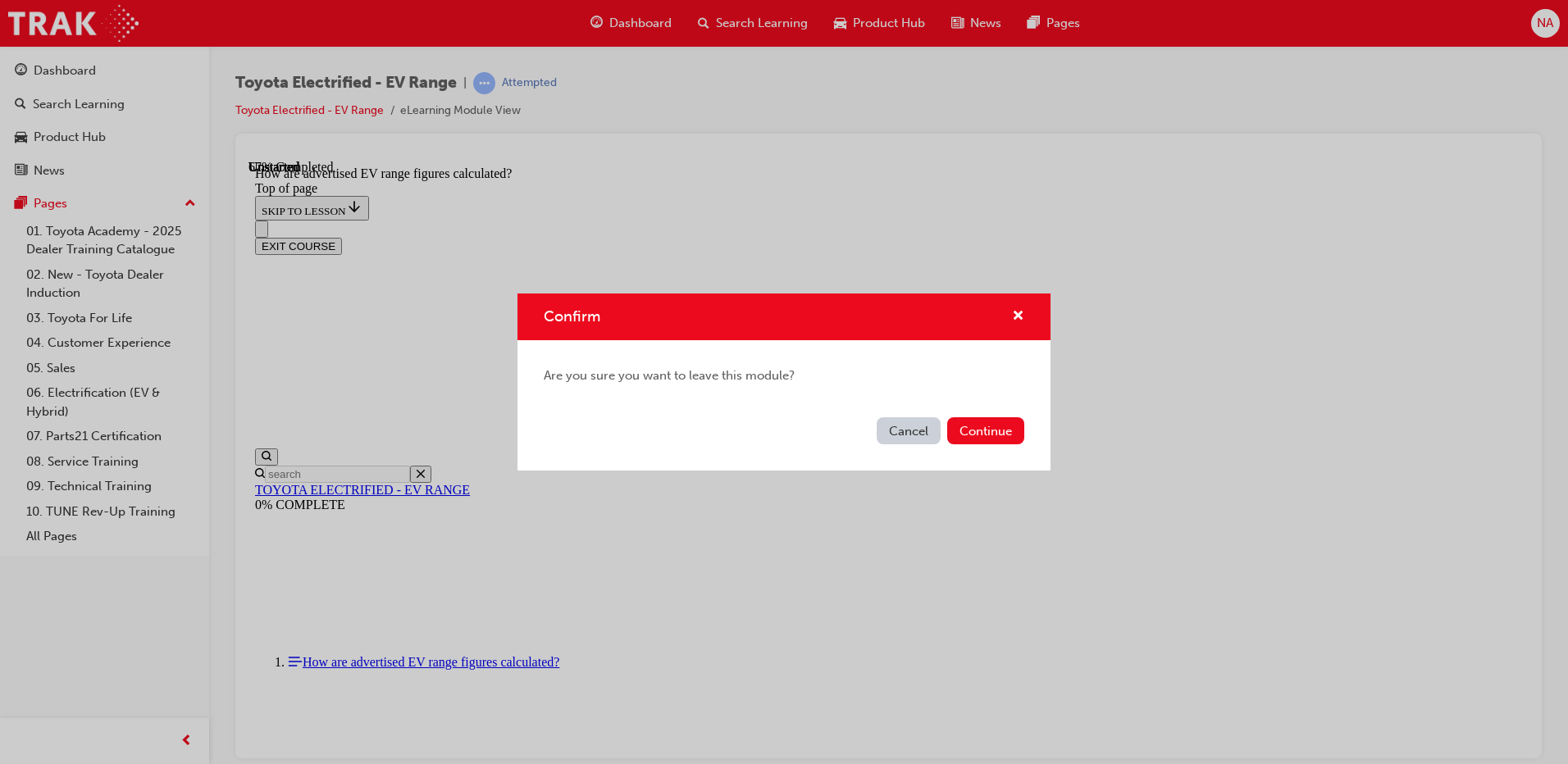
click at [976, 416] on div "Cancel Continue" at bounding box center [784, 441] width 533 height 60
click at [979, 429] on button "Continue" at bounding box center [985, 430] width 77 height 27
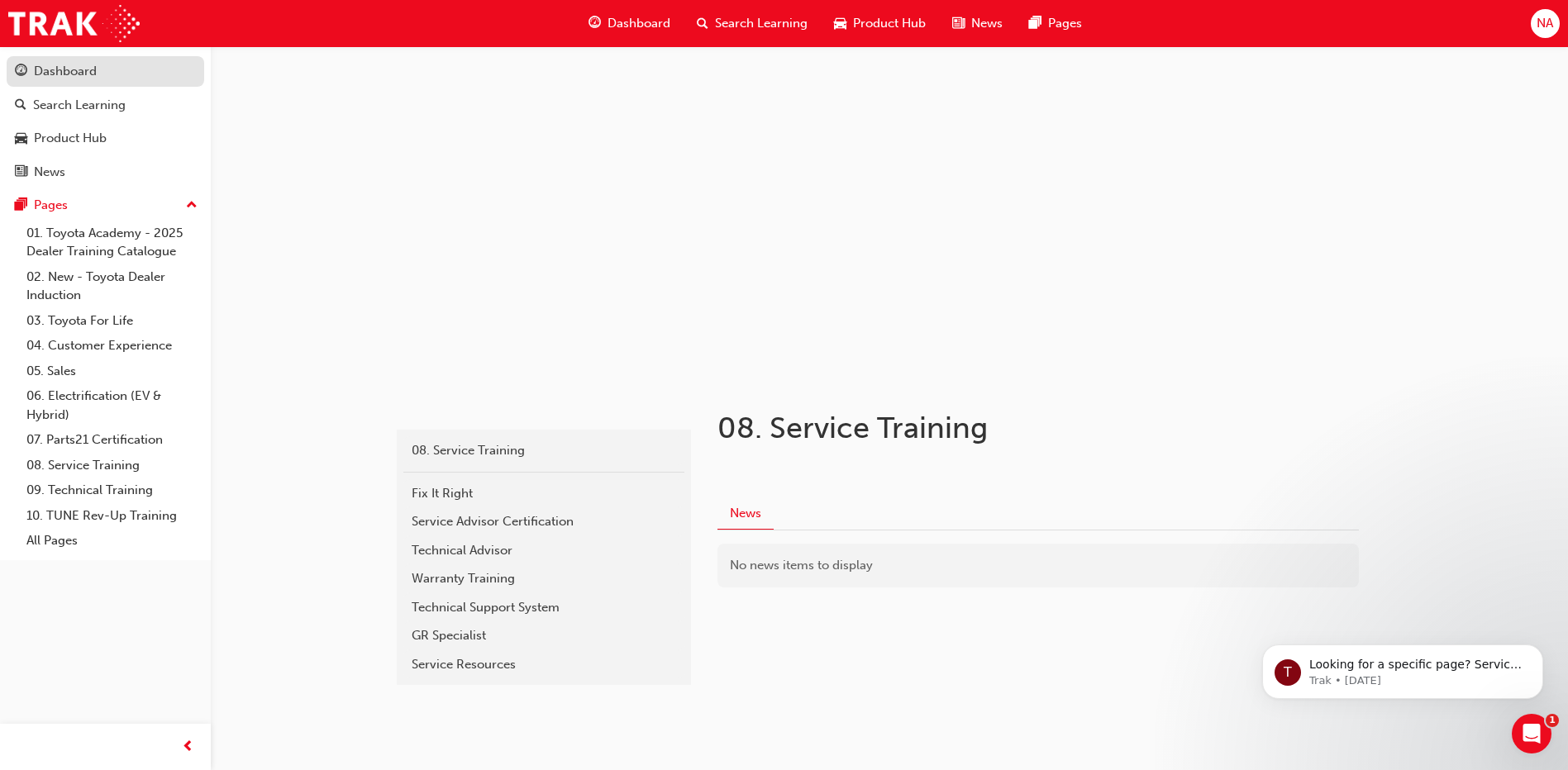
click at [98, 69] on div "Dashboard" at bounding box center [105, 72] width 181 height 21
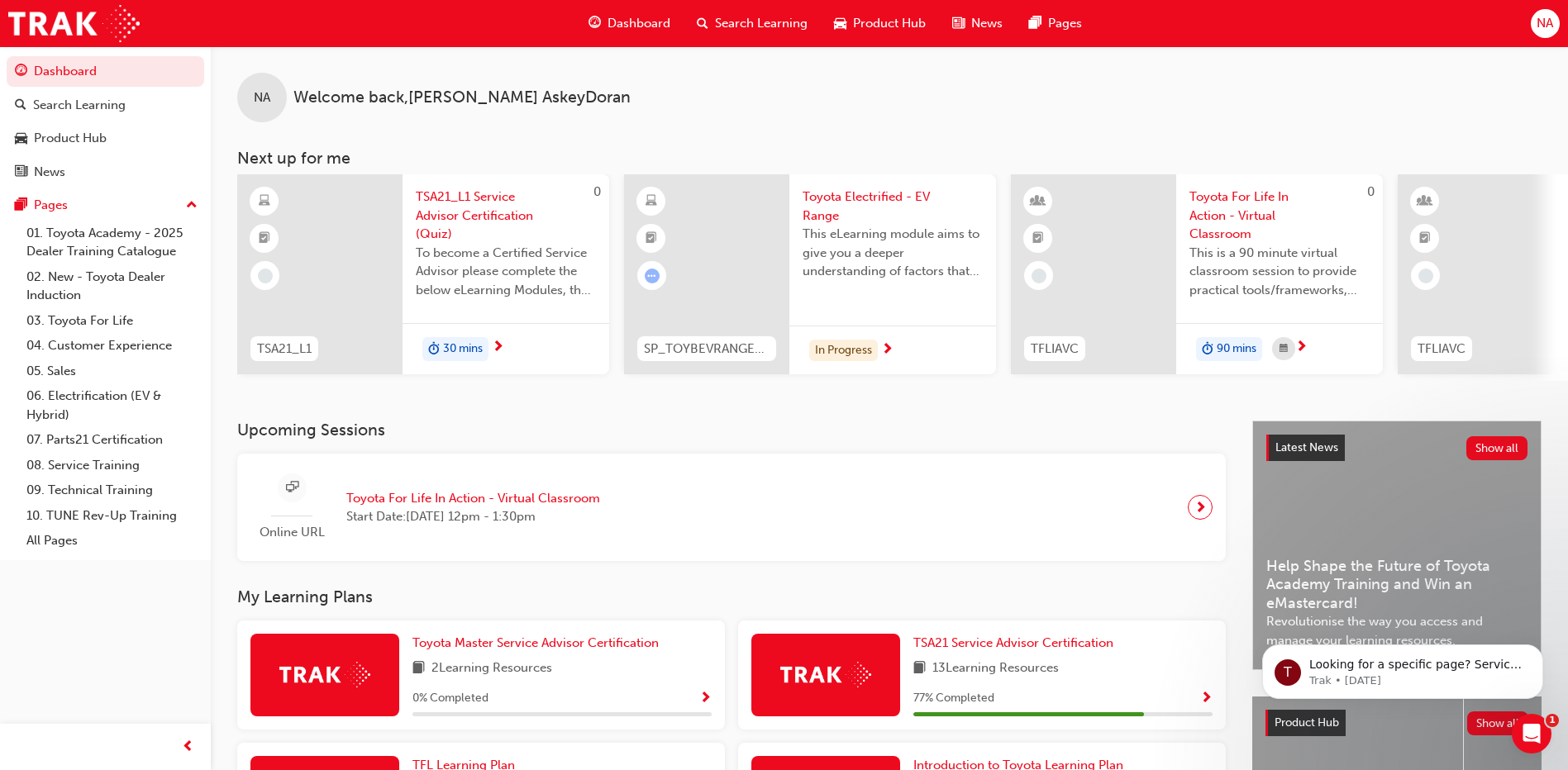
scroll to position [291, 0]
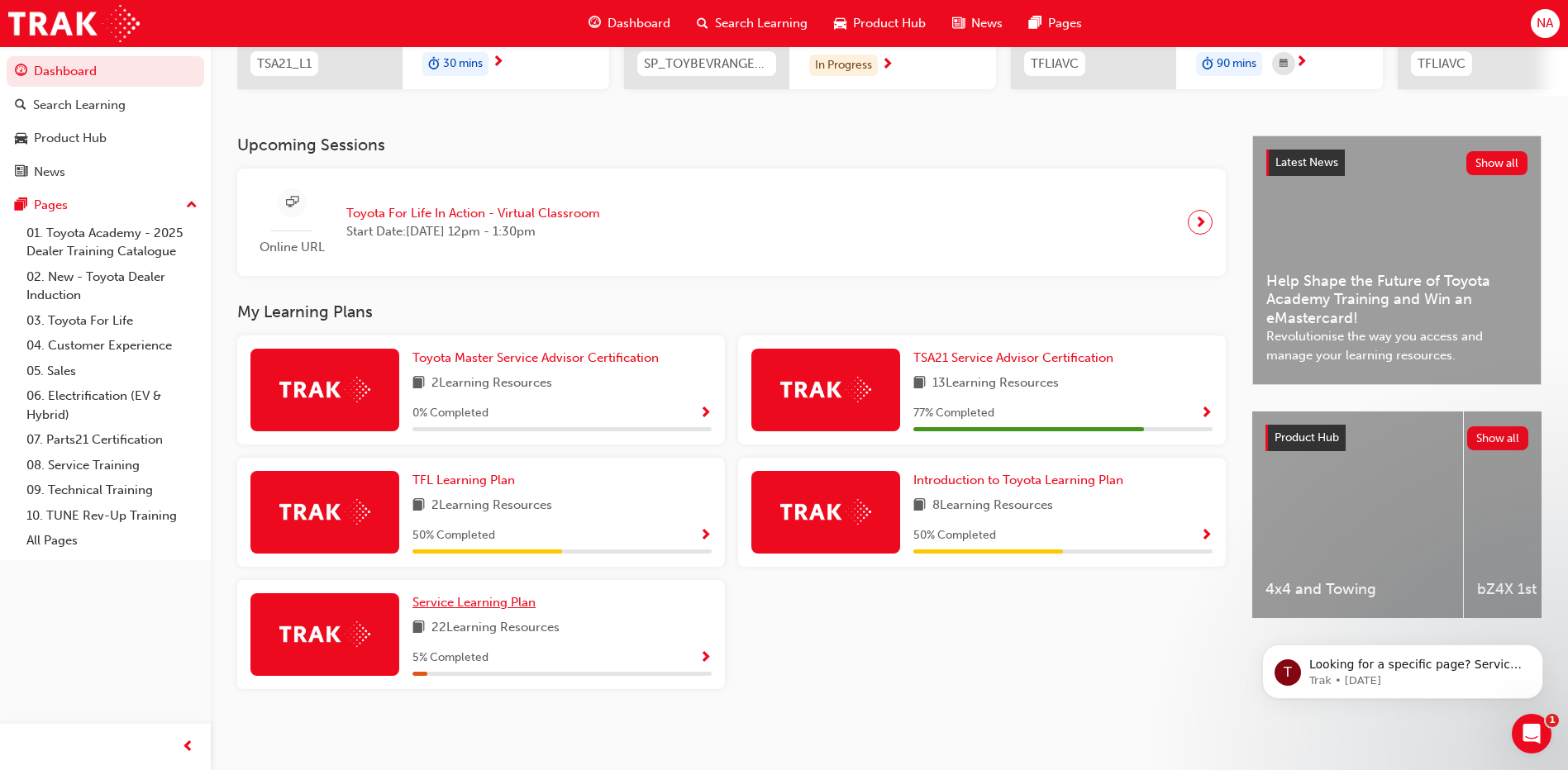
click at [491, 604] on span "Service Learning Plan" at bounding box center [474, 602] width 123 height 15
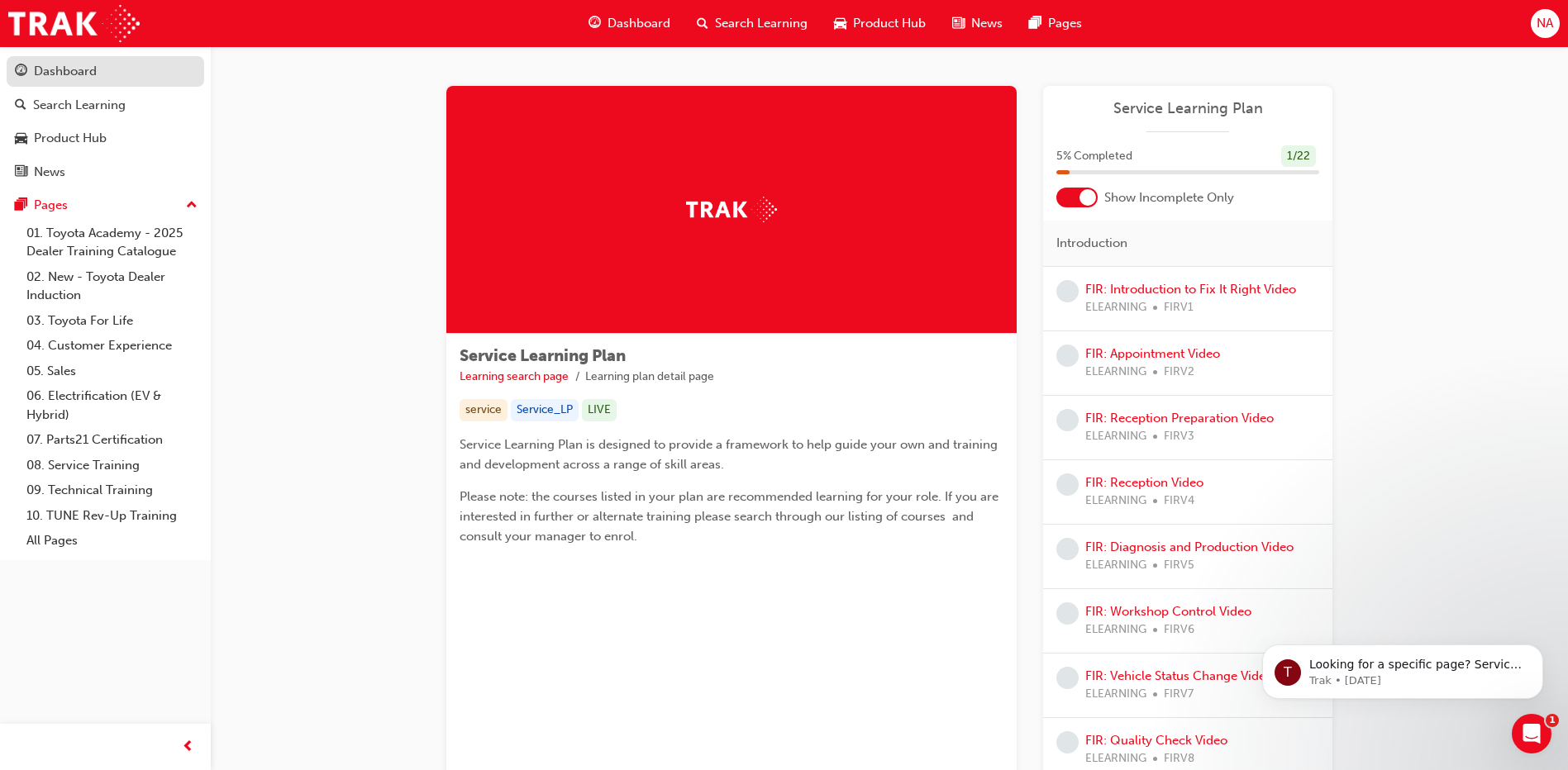
click at [36, 77] on div "Dashboard" at bounding box center [66, 72] width 63 height 19
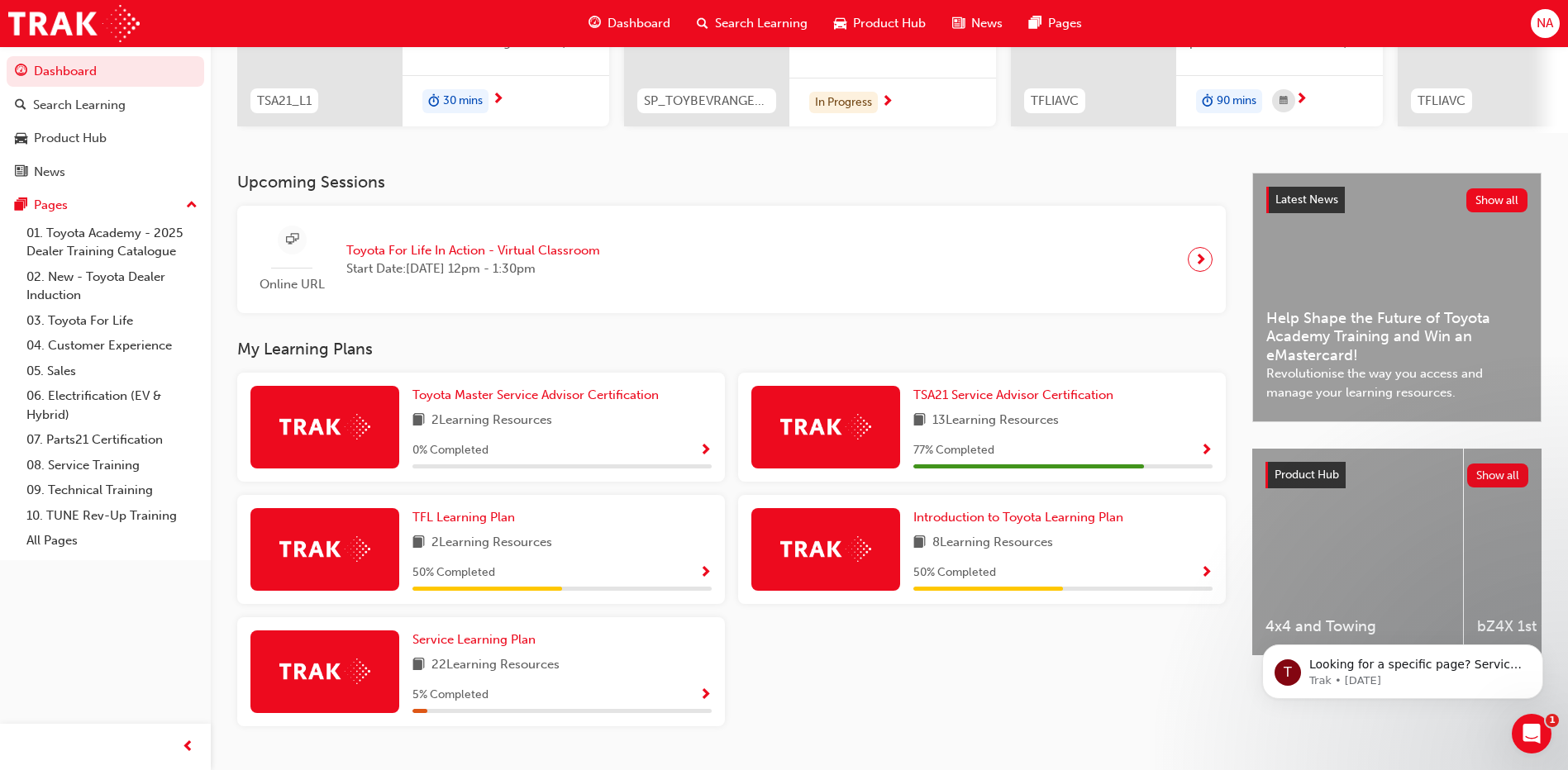
scroll to position [291, 0]
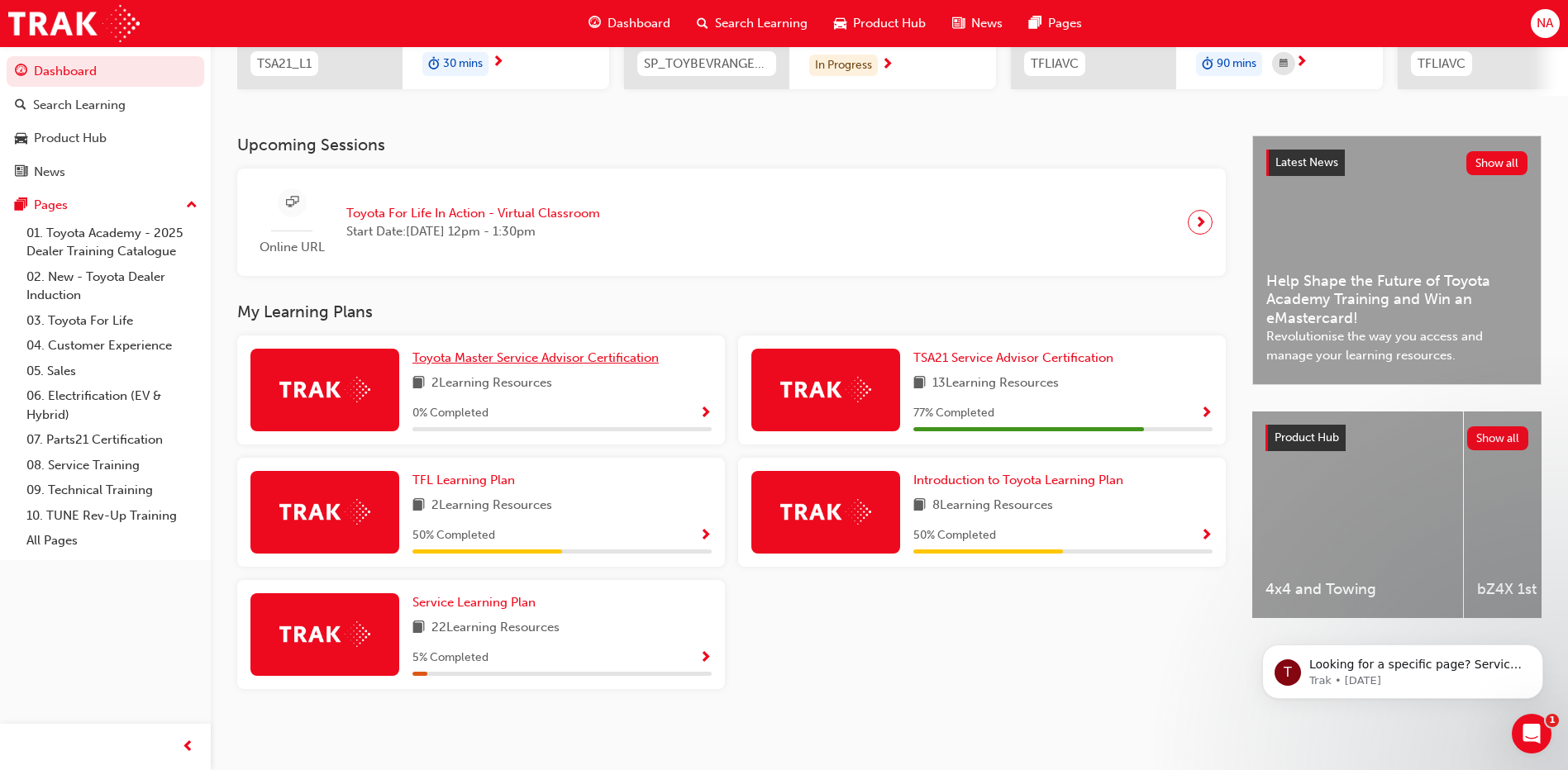
click at [508, 359] on span "Toyota Master Service Advisor Certification" at bounding box center [536, 357] width 246 height 15
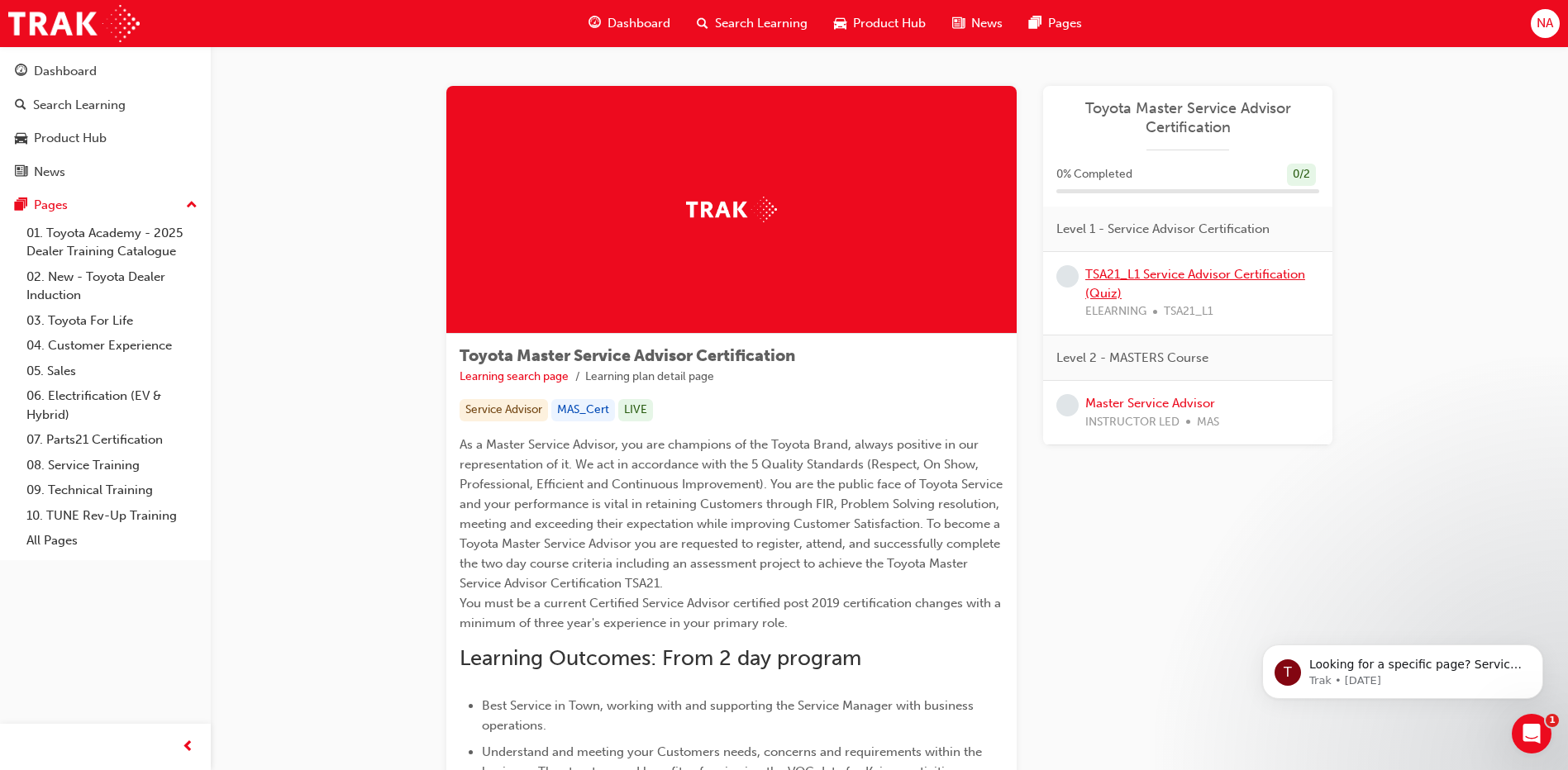
click at [1129, 274] on link "TSA21_L1 Service Advisor Certification (Quiz)" at bounding box center [1196, 284] width 220 height 34
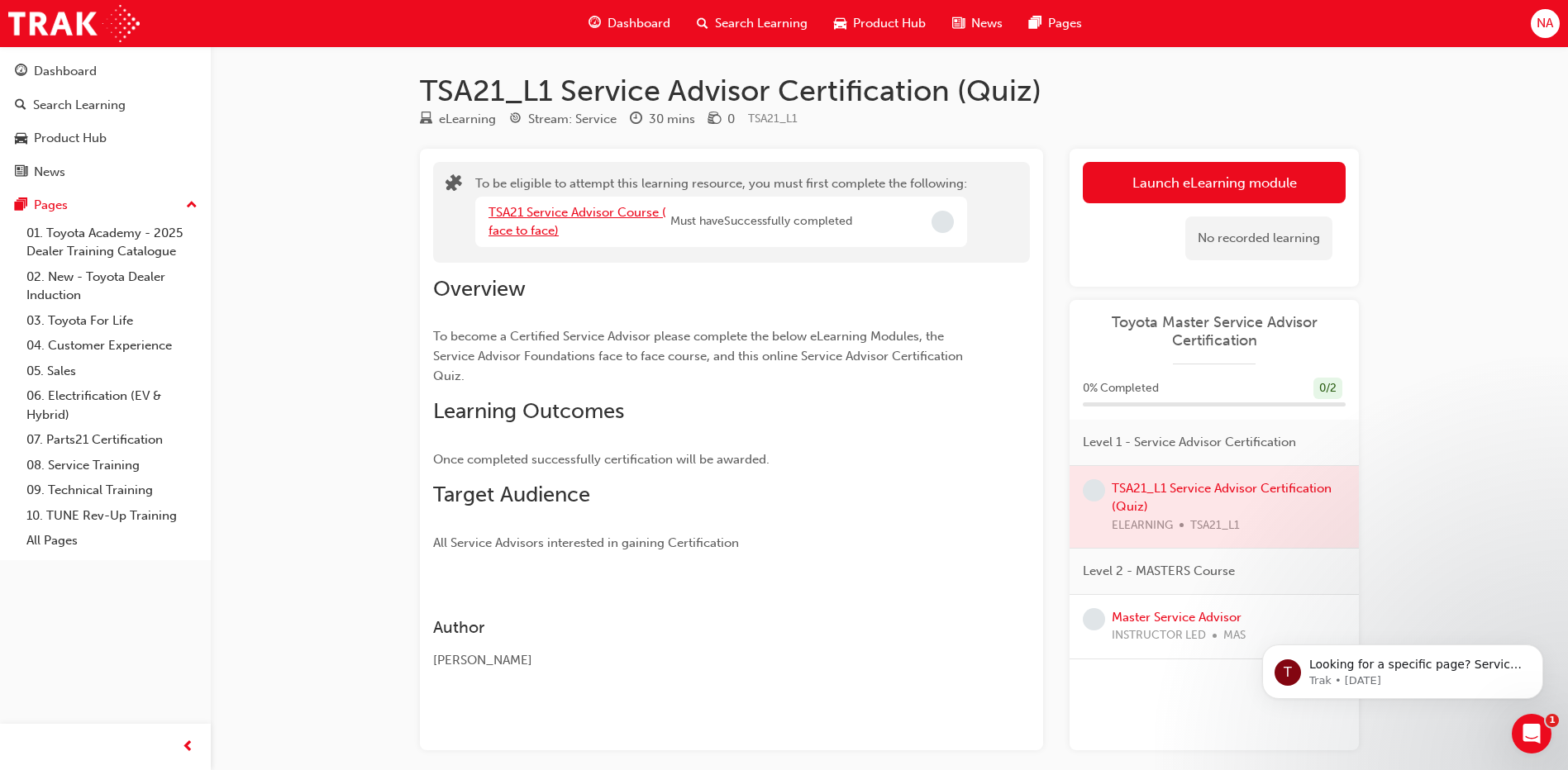
click at [596, 212] on link "TSA21 Service Advisor Course ( face to face)" at bounding box center [577, 221] width 177 height 34
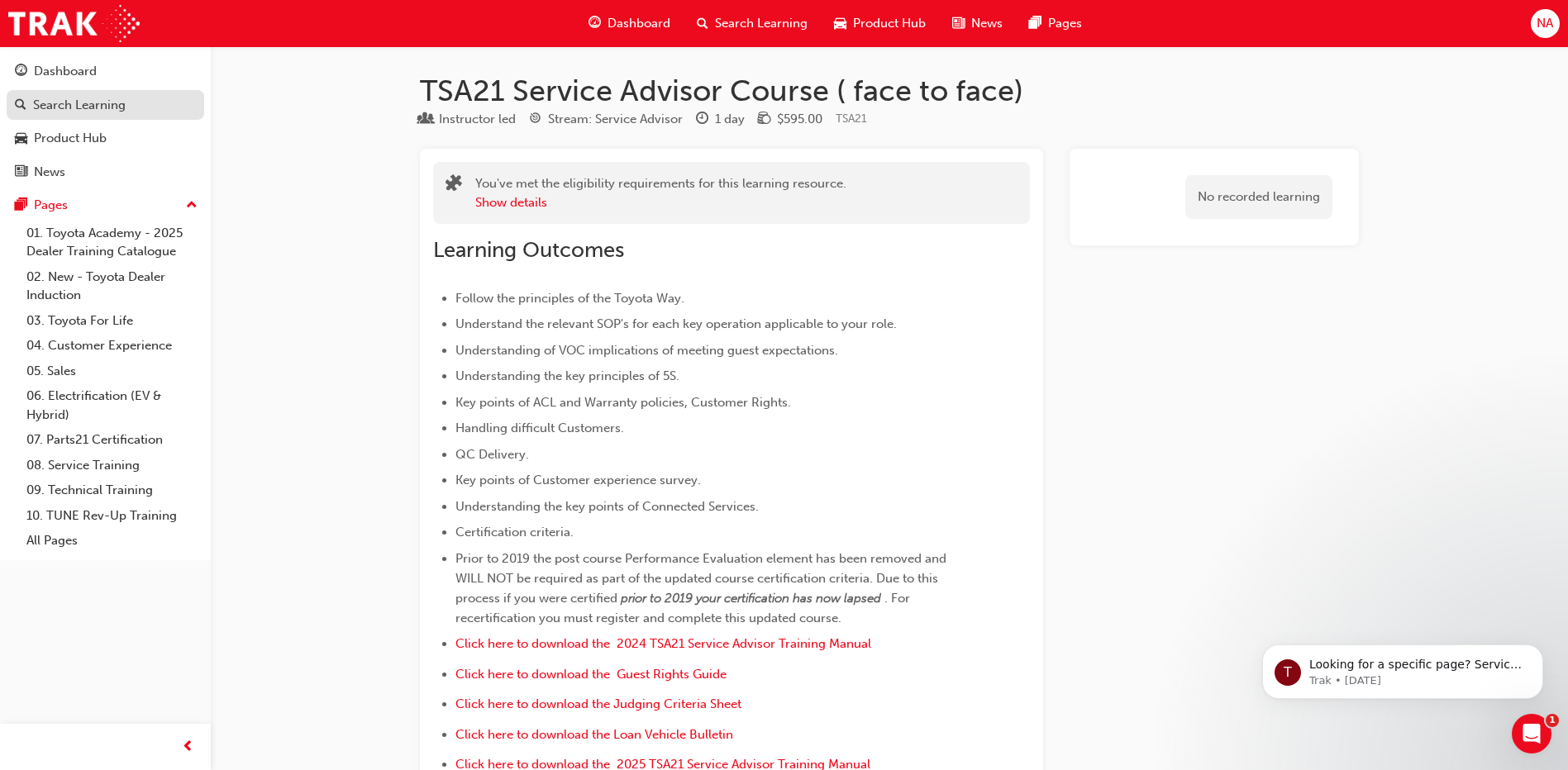
drag, startPoint x: 53, startPoint y: 73, endPoint x: 56, endPoint y: 91, distance: 18.2
click at [53, 74] on div "Dashboard" at bounding box center [66, 72] width 63 height 19
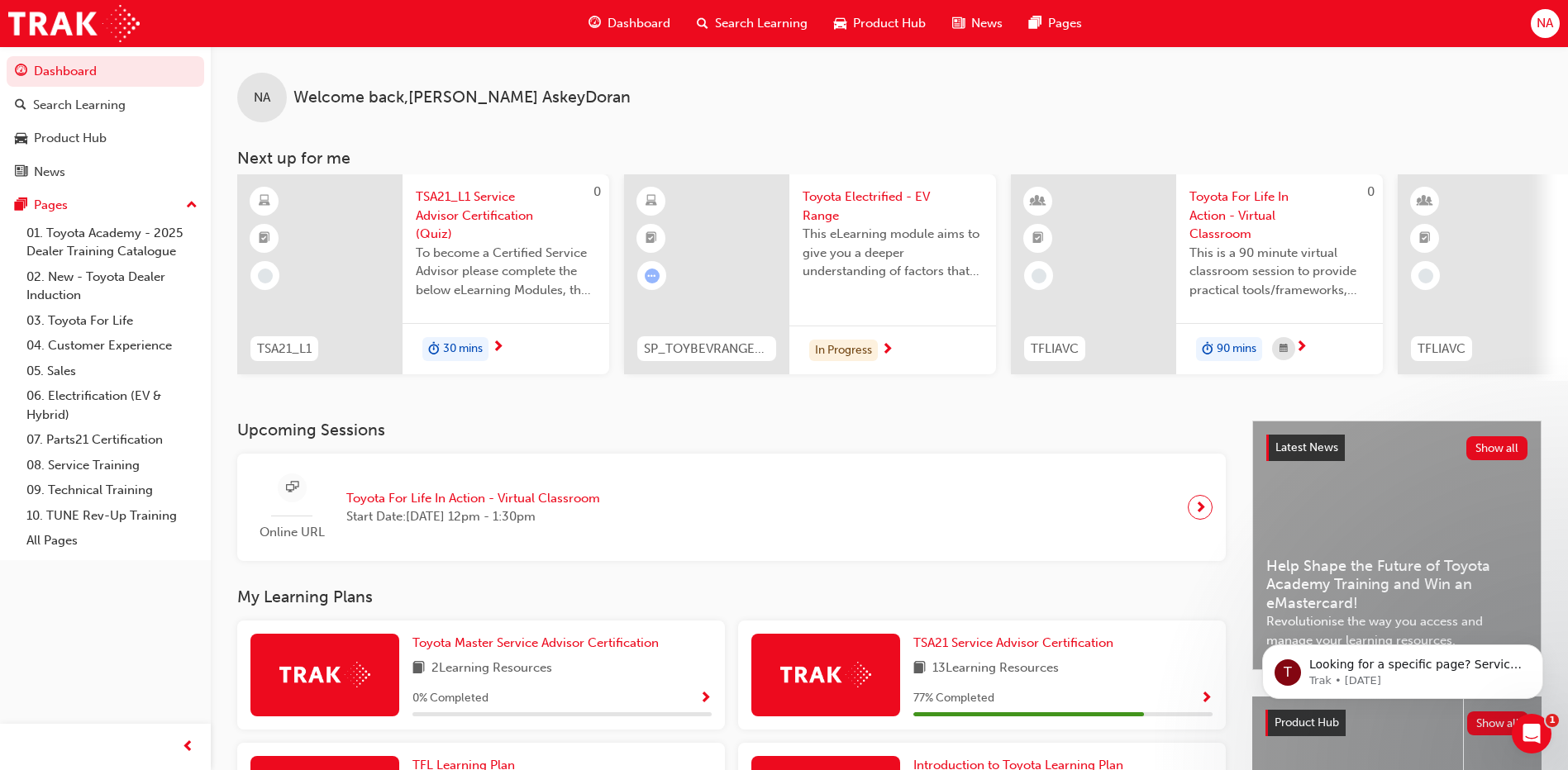
click at [752, 273] on div at bounding box center [707, 275] width 165 height 200
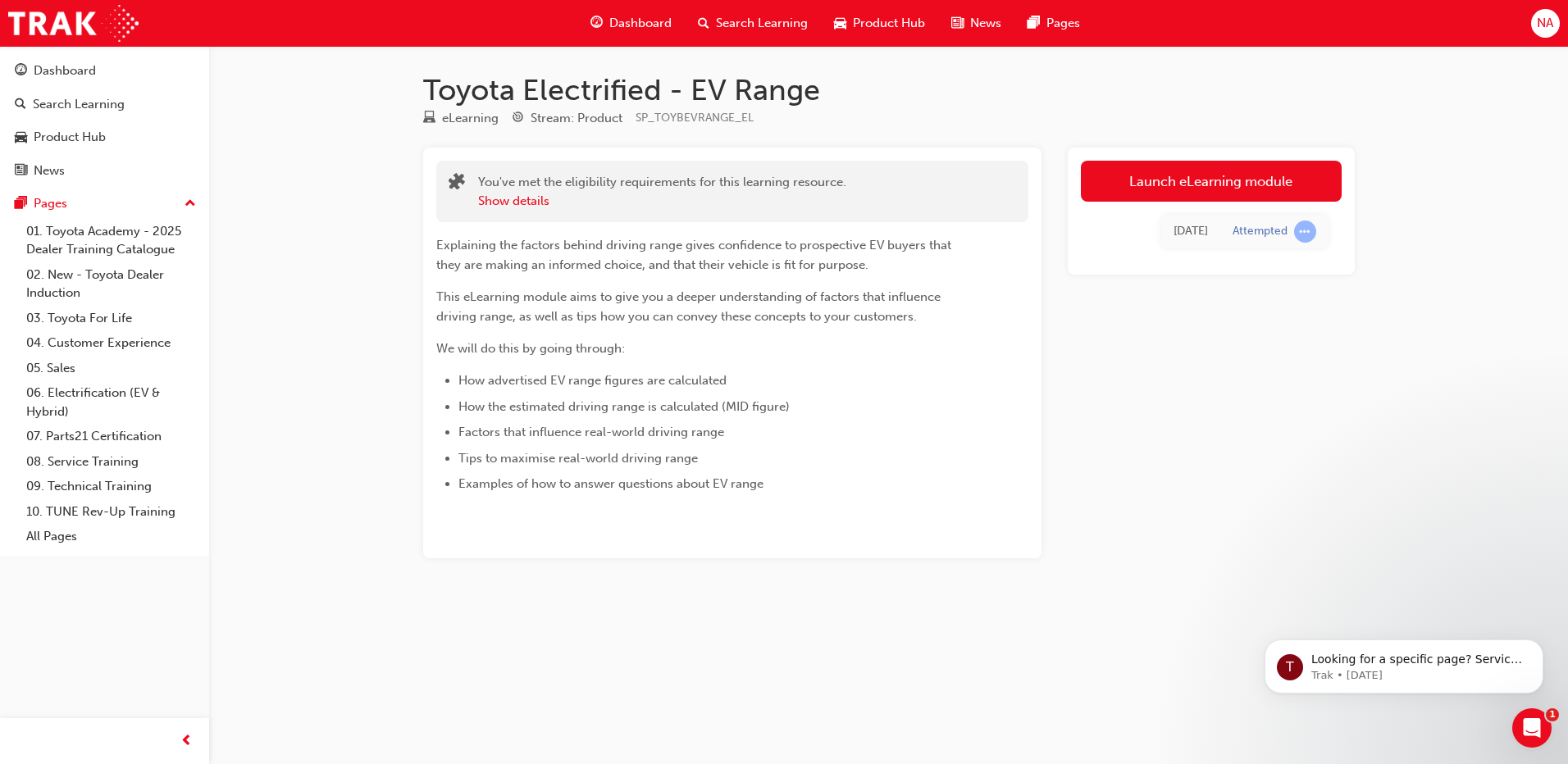
click at [632, 32] on span "Dashboard" at bounding box center [640, 24] width 63 height 19
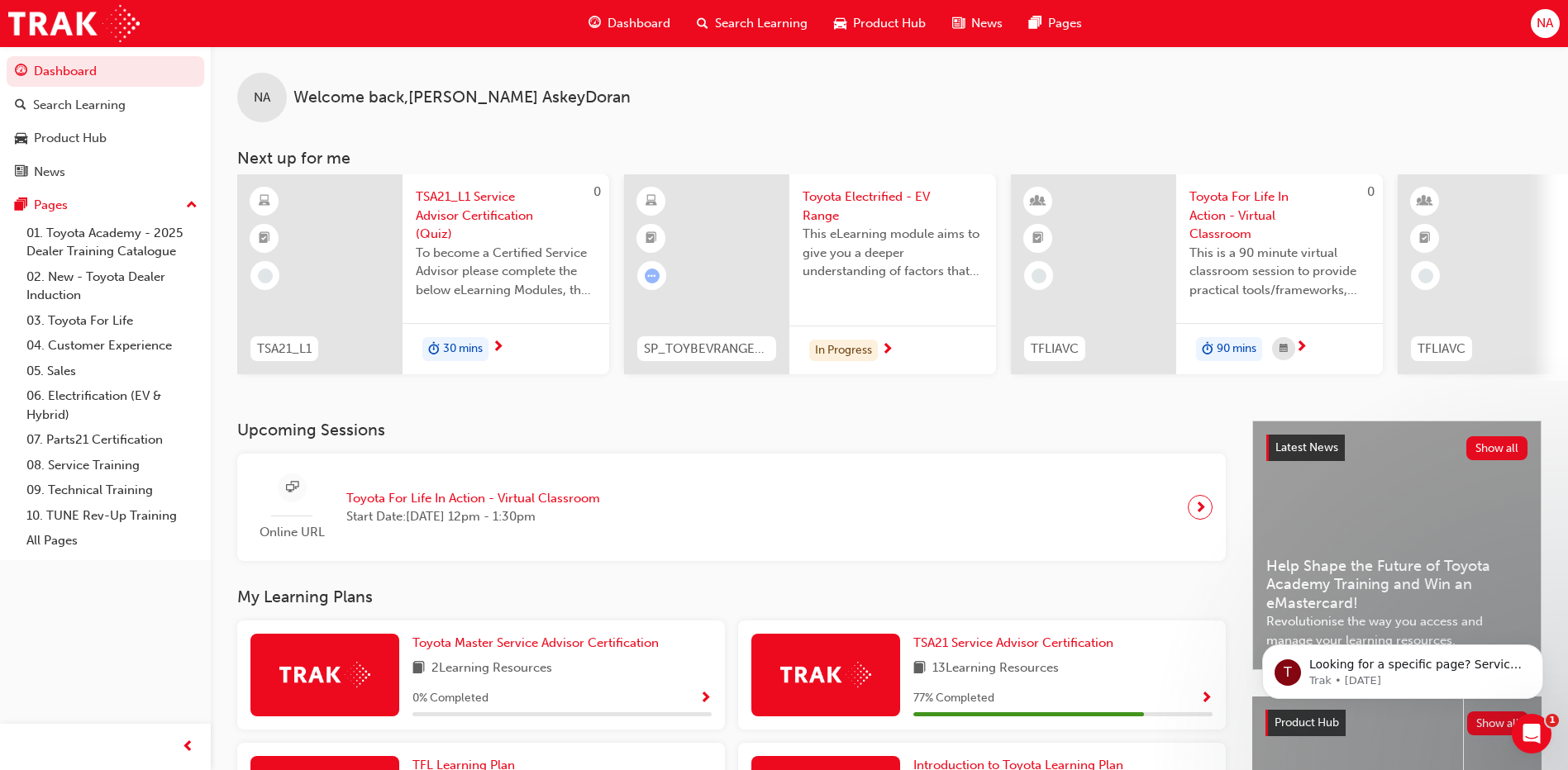
scroll to position [248, 0]
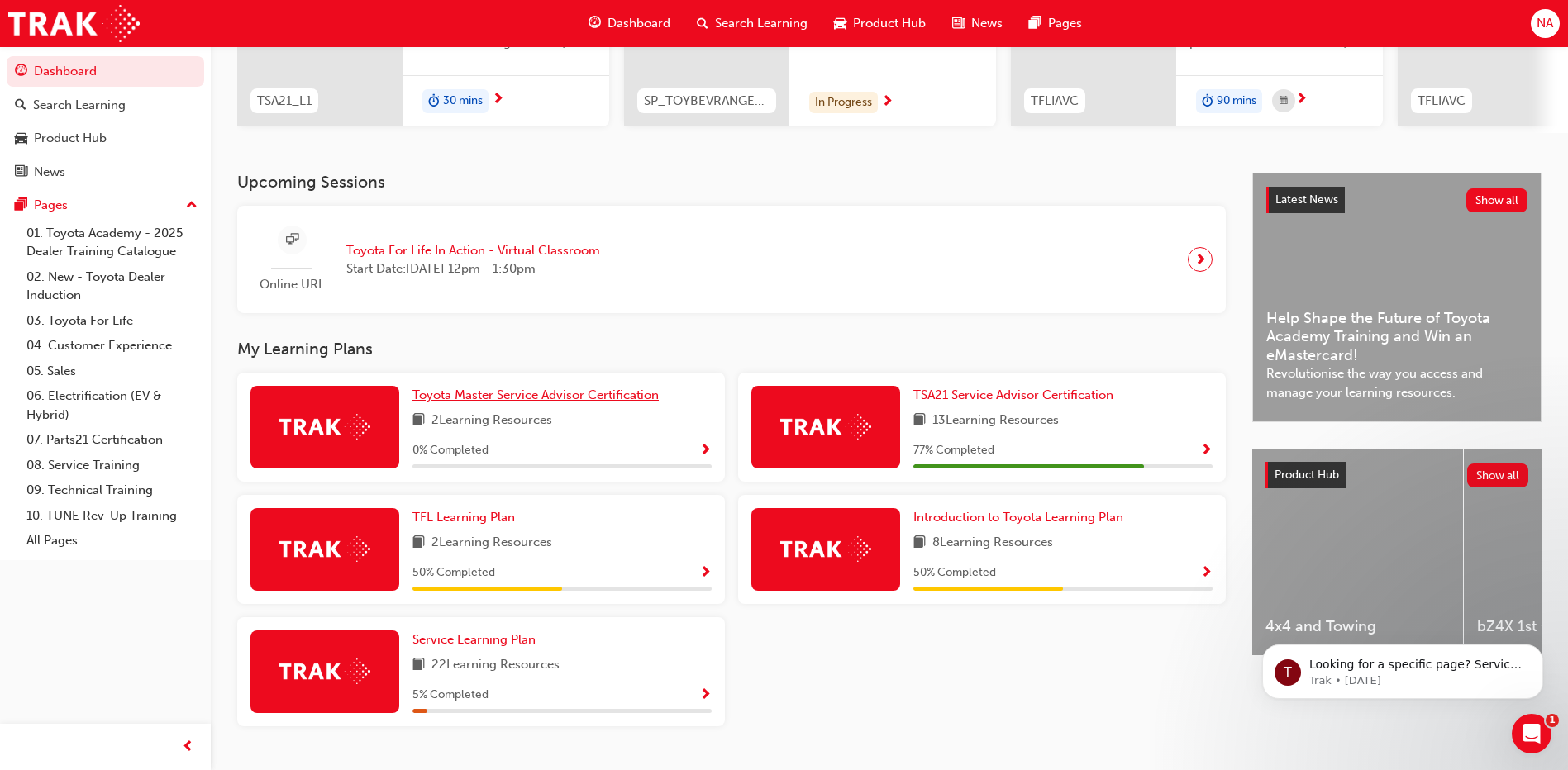
click at [517, 394] on span "Toyota Master Service Advisor Certification" at bounding box center [536, 394] width 246 height 15
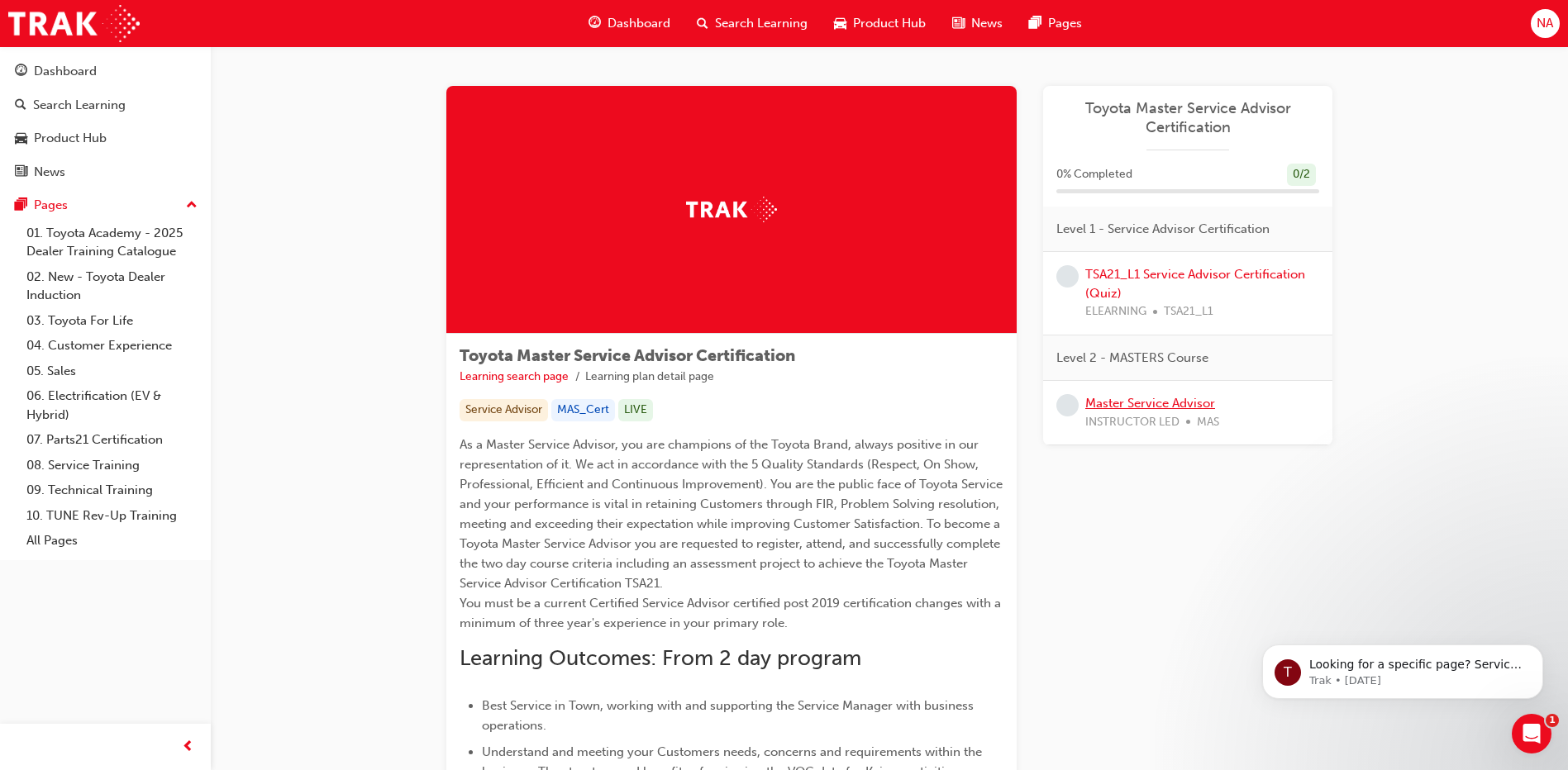
click at [1172, 402] on link "Master Service Advisor" at bounding box center [1151, 403] width 130 height 15
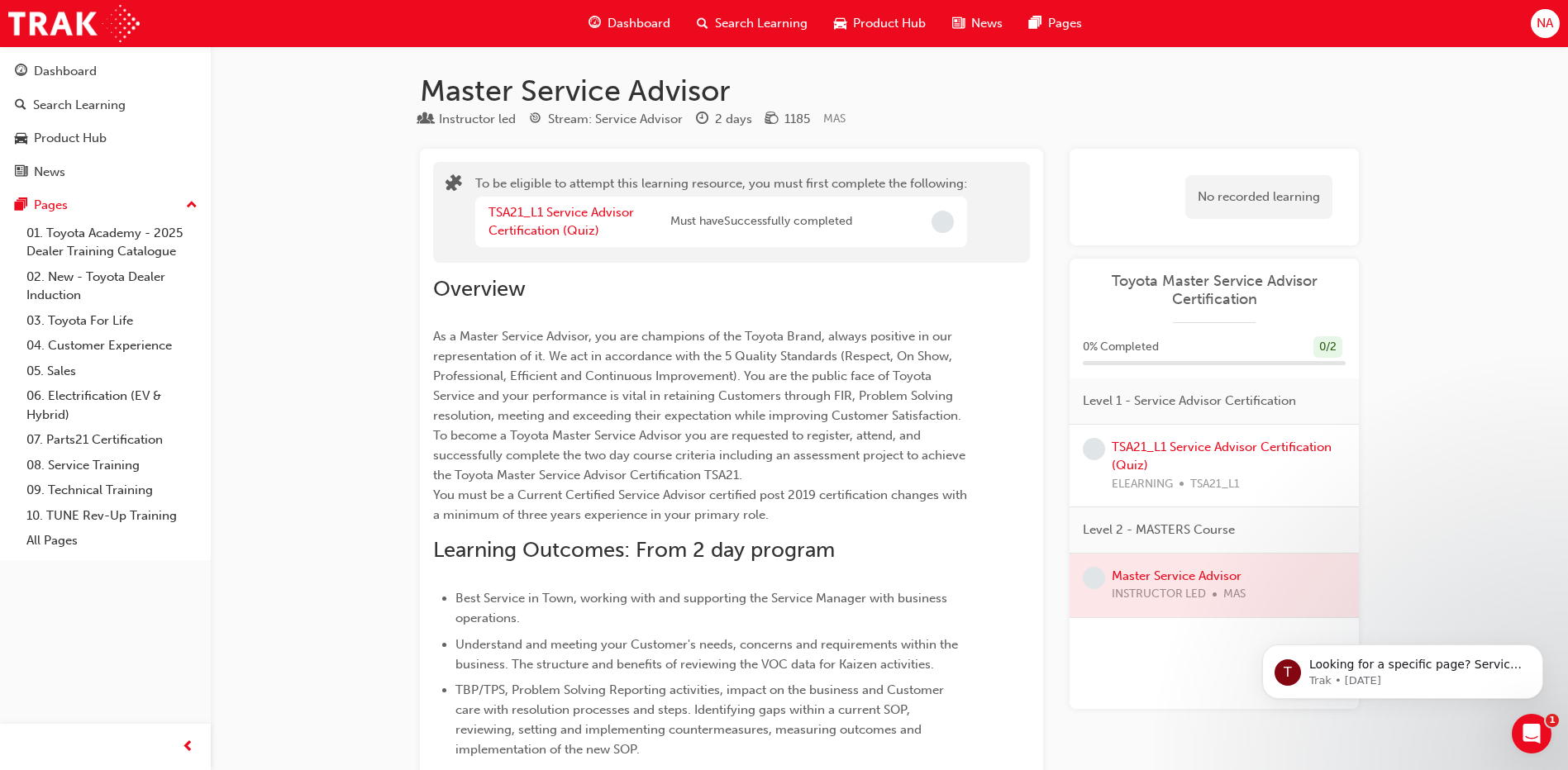
click at [722, 18] on span "Search Learning" at bounding box center [761, 24] width 92 height 19
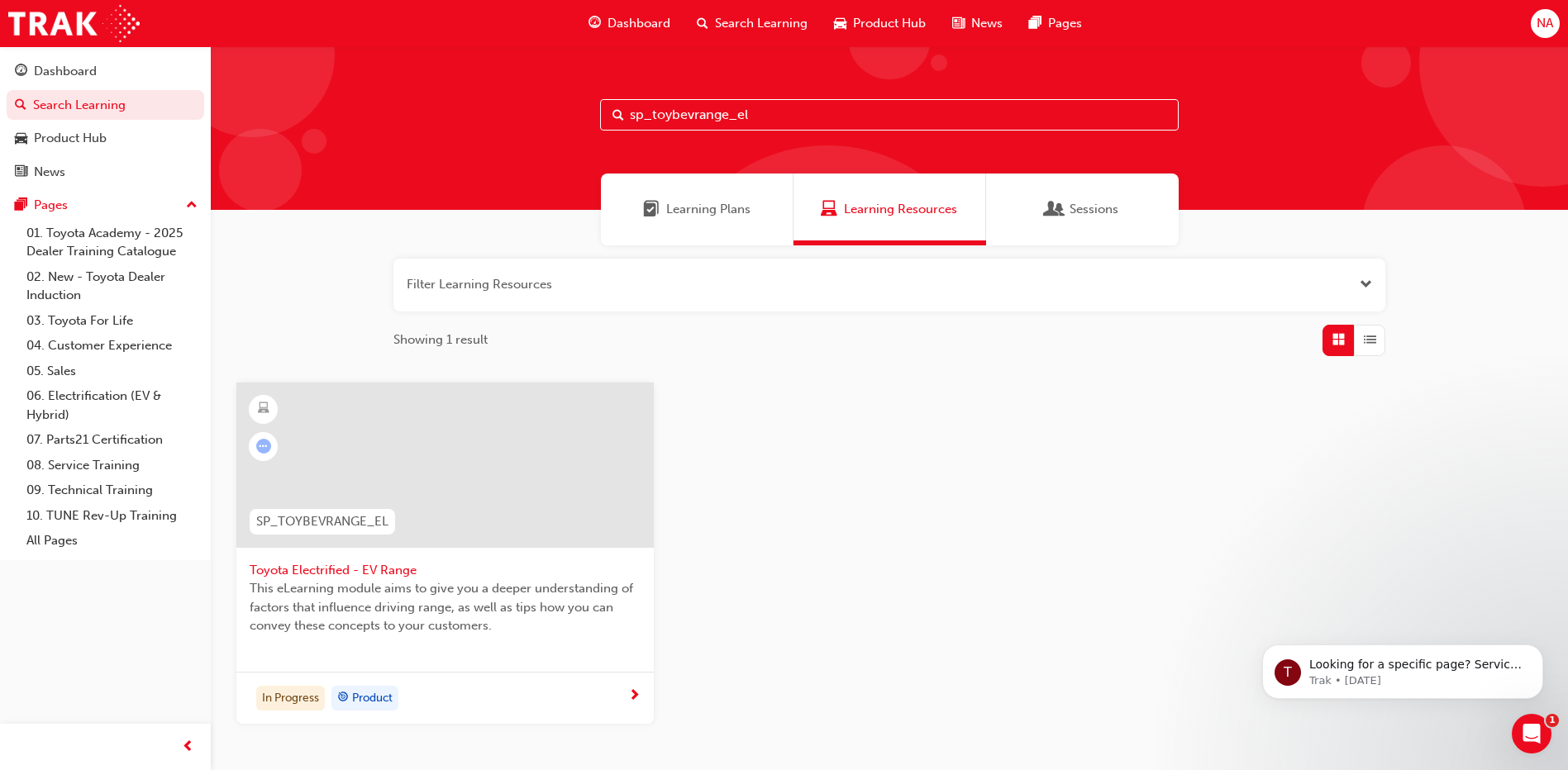
click at [504, 524] on div at bounding box center [444, 465] width 417 height 165
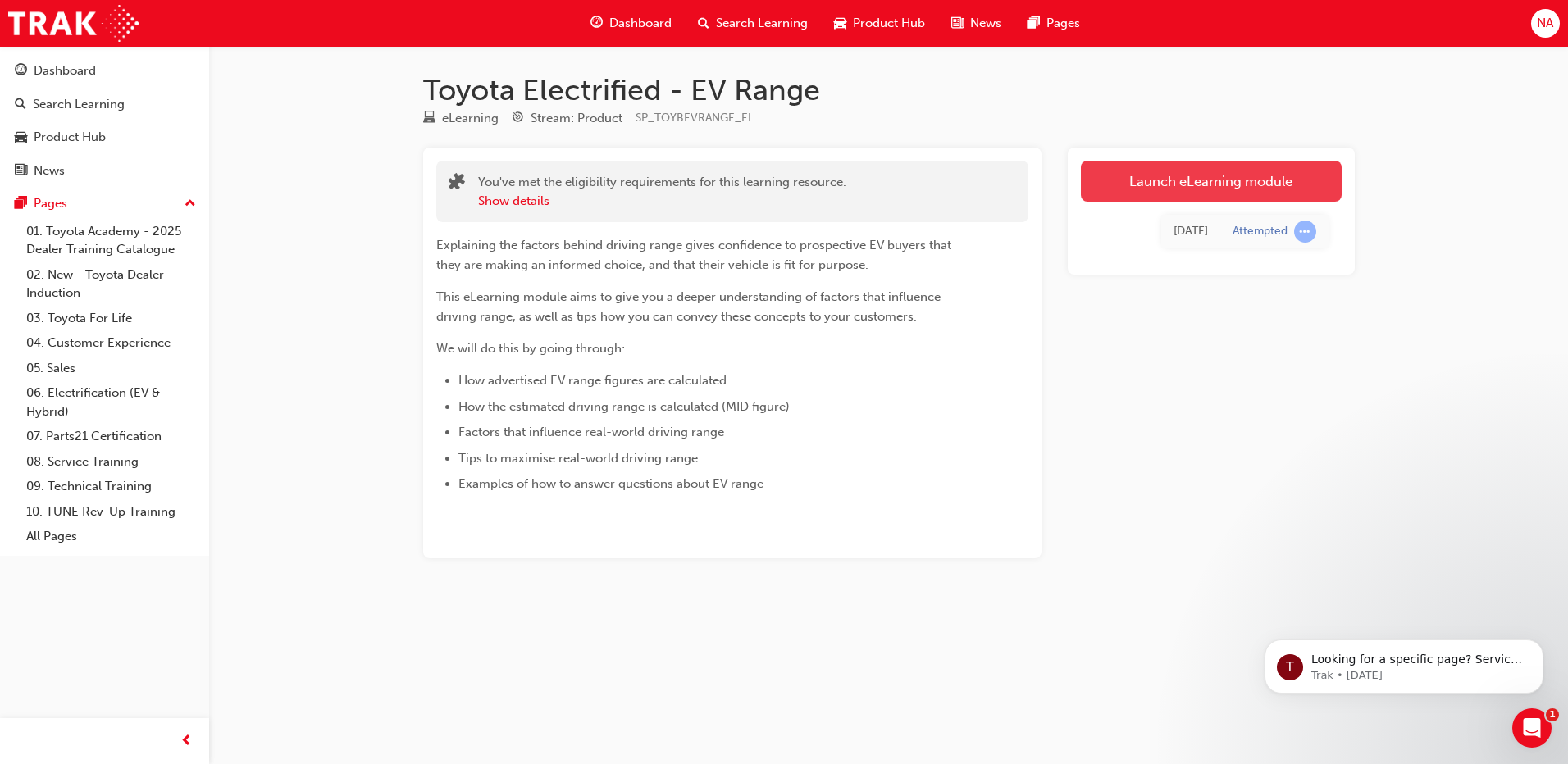
click at [1271, 184] on link "Launch eLearning module" at bounding box center [1210, 180] width 260 height 41
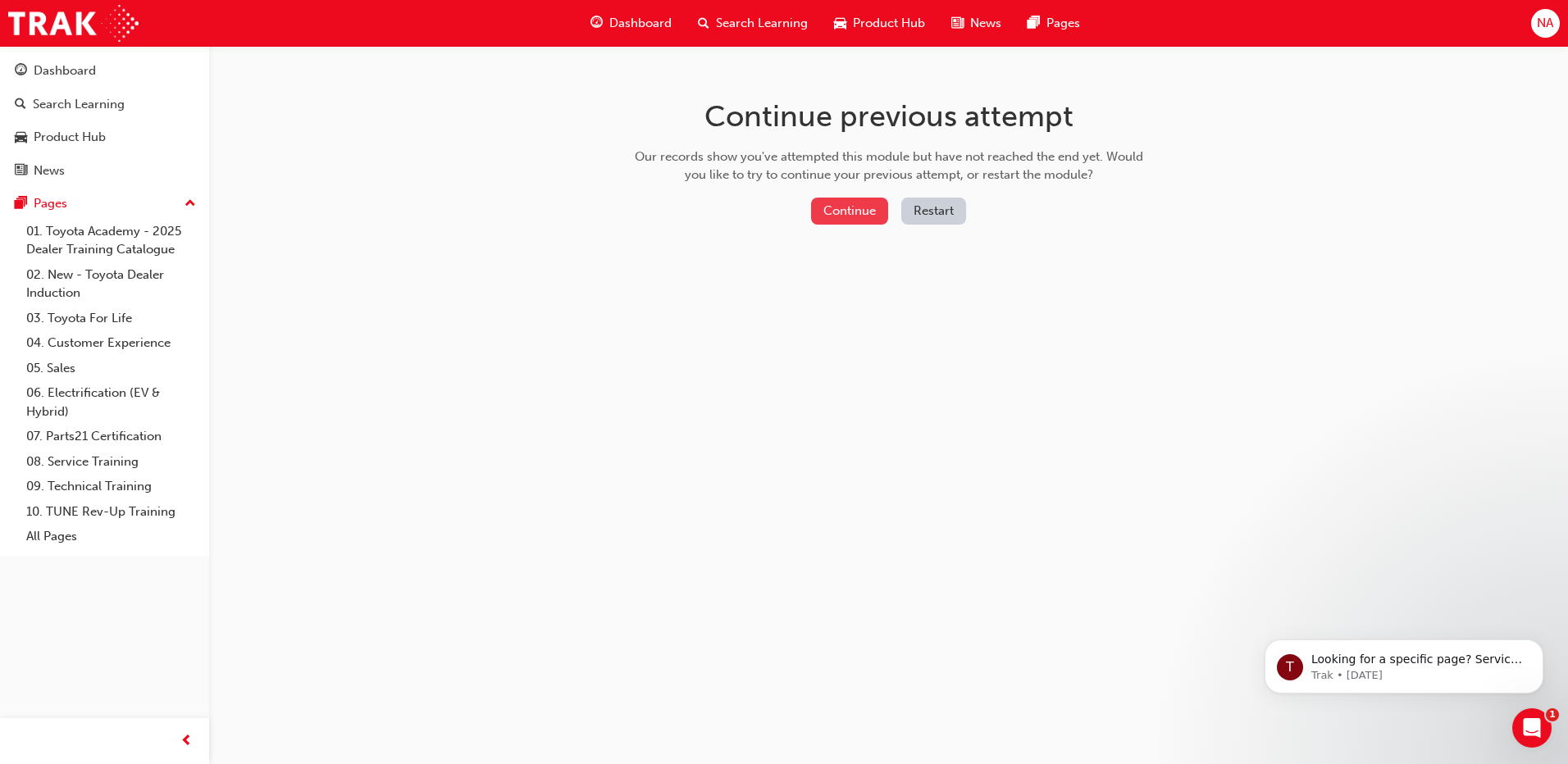
click at [869, 200] on button "Continue" at bounding box center [849, 211] width 77 height 27
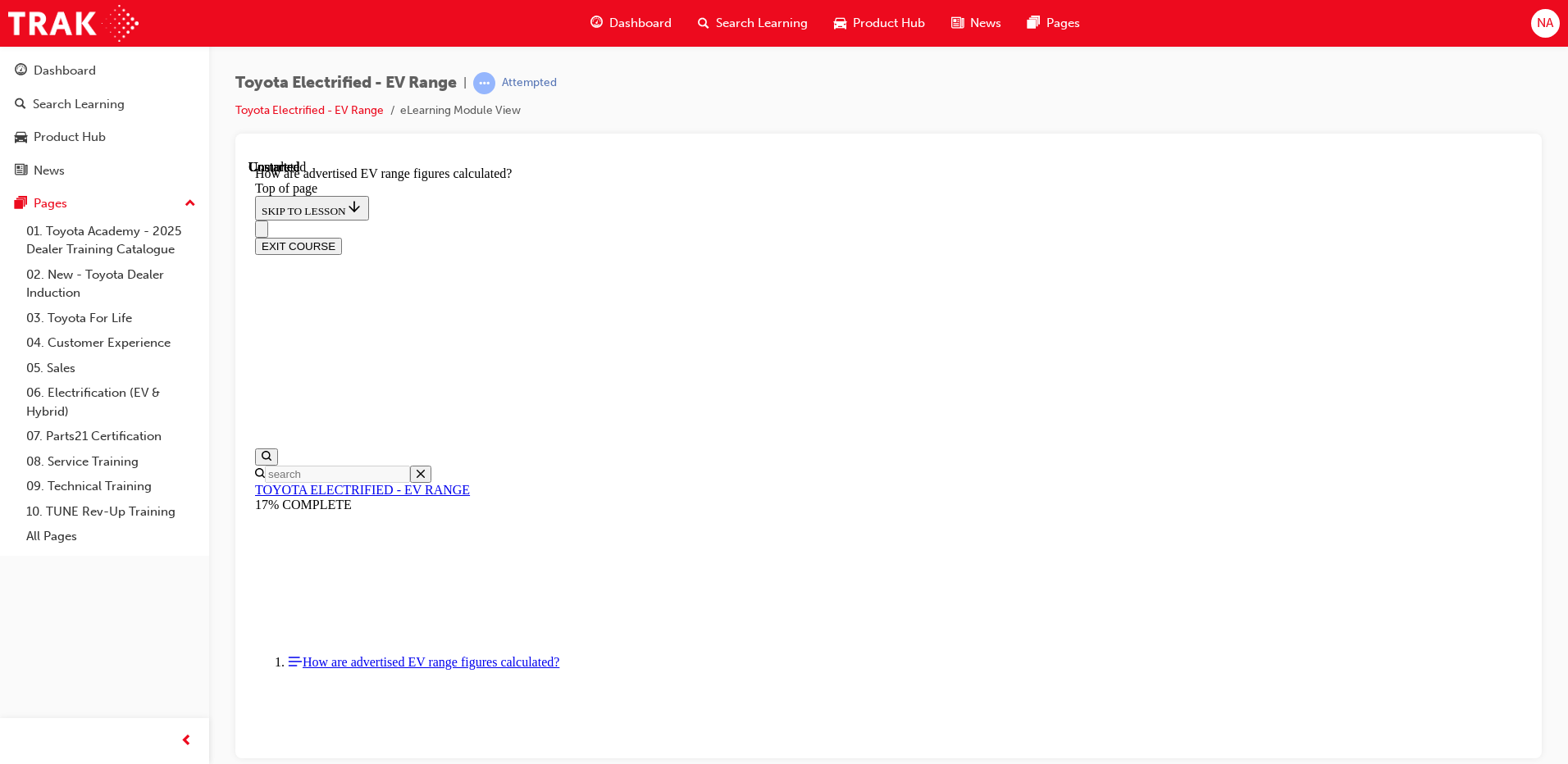
scroll to position [863, 0]
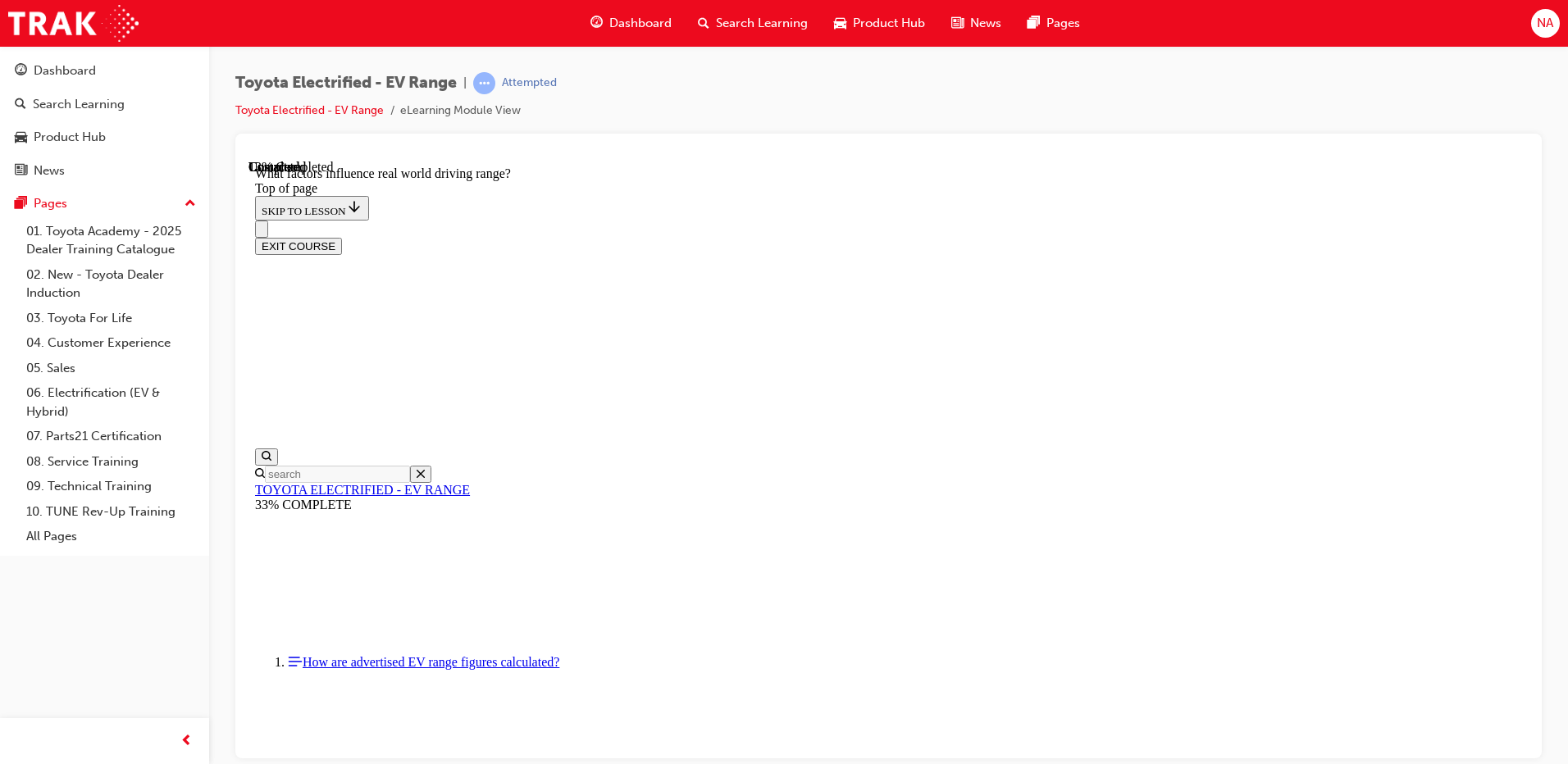
drag, startPoint x: 933, startPoint y: 599, endPoint x: 913, endPoint y: 639, distance: 44.7
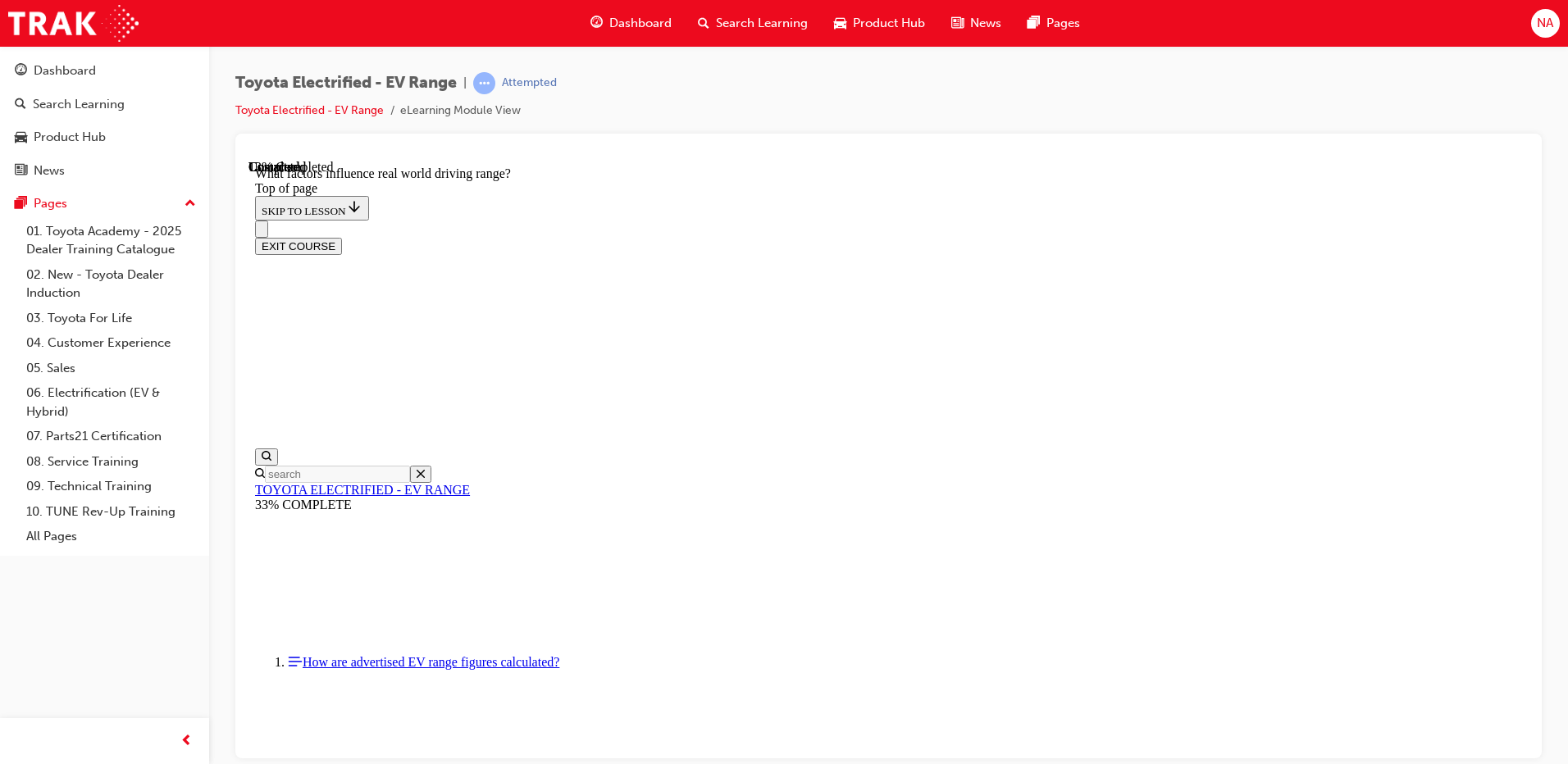
drag, startPoint x: 1011, startPoint y: 517, endPoint x: 1056, endPoint y: 493, distance: 51.0
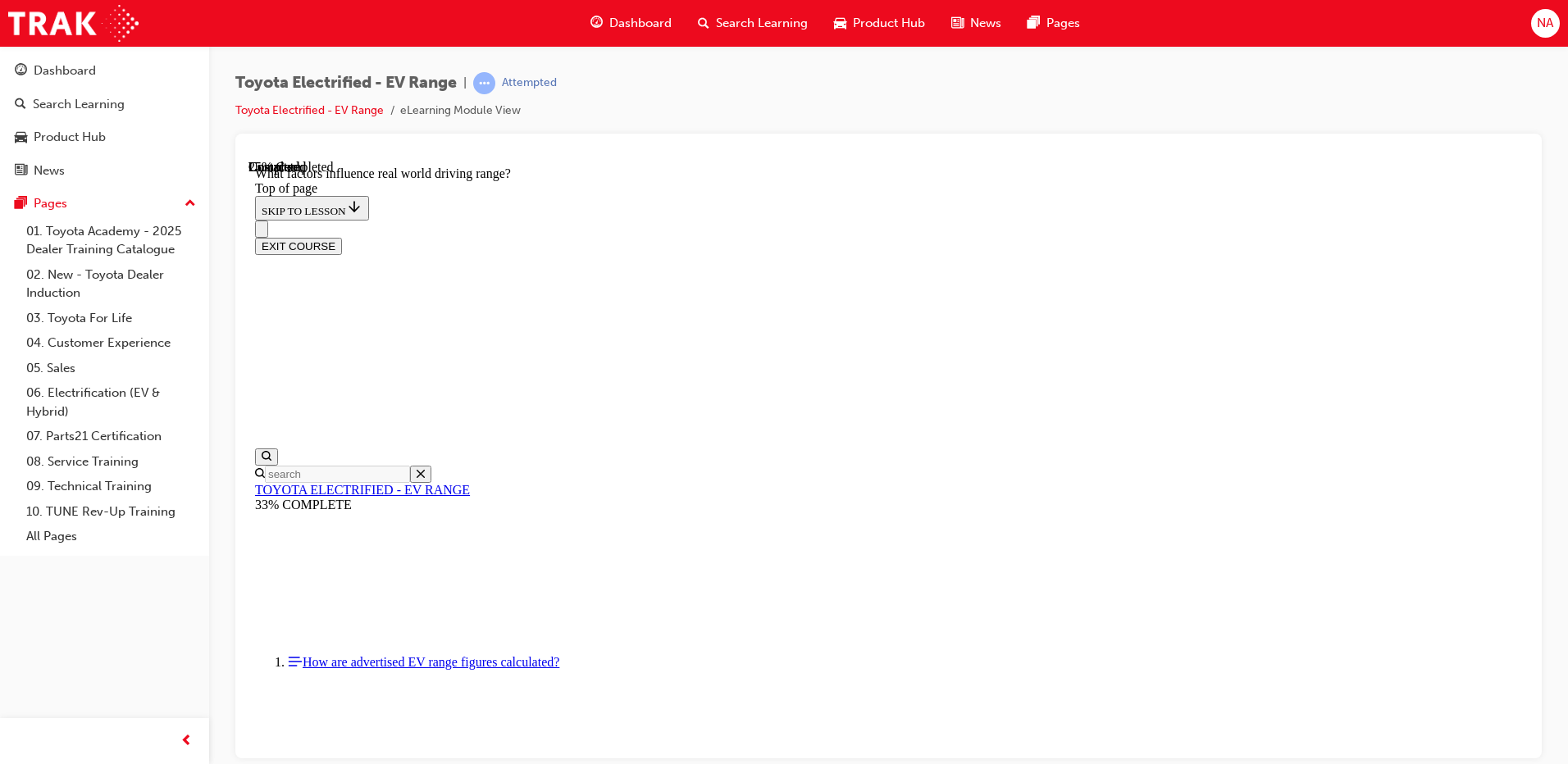
drag, startPoint x: 807, startPoint y: 628, endPoint x: 794, endPoint y: 640, distance: 17.7
drag, startPoint x: 767, startPoint y: 556, endPoint x: 759, endPoint y: 549, distance: 10.6
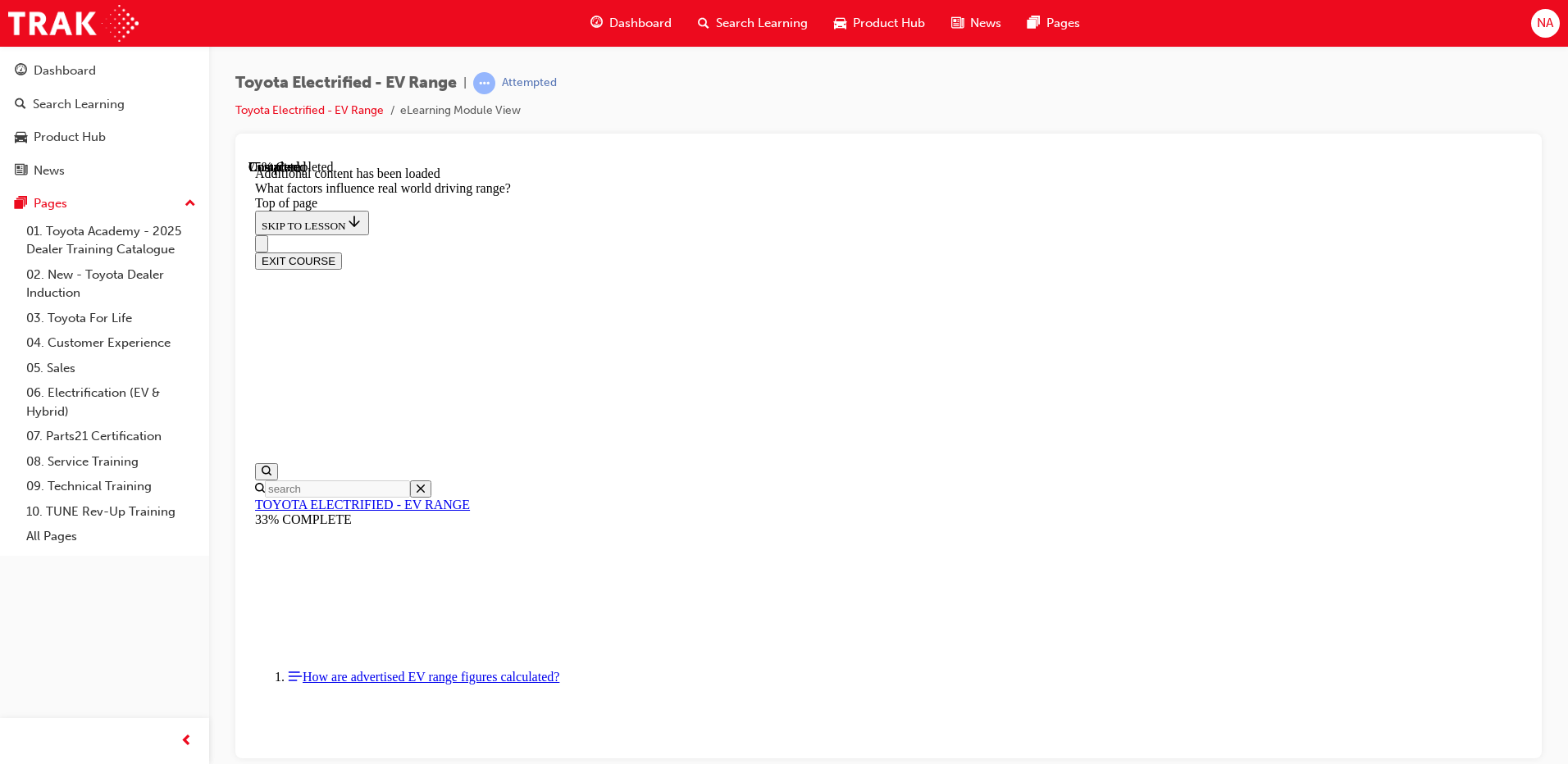
scroll to position [1979, 0]
drag, startPoint x: 979, startPoint y: 467, endPoint x: 810, endPoint y: 657, distance: 254.3
drag, startPoint x: 1006, startPoint y: 449, endPoint x: 787, endPoint y: 662, distance: 305.5
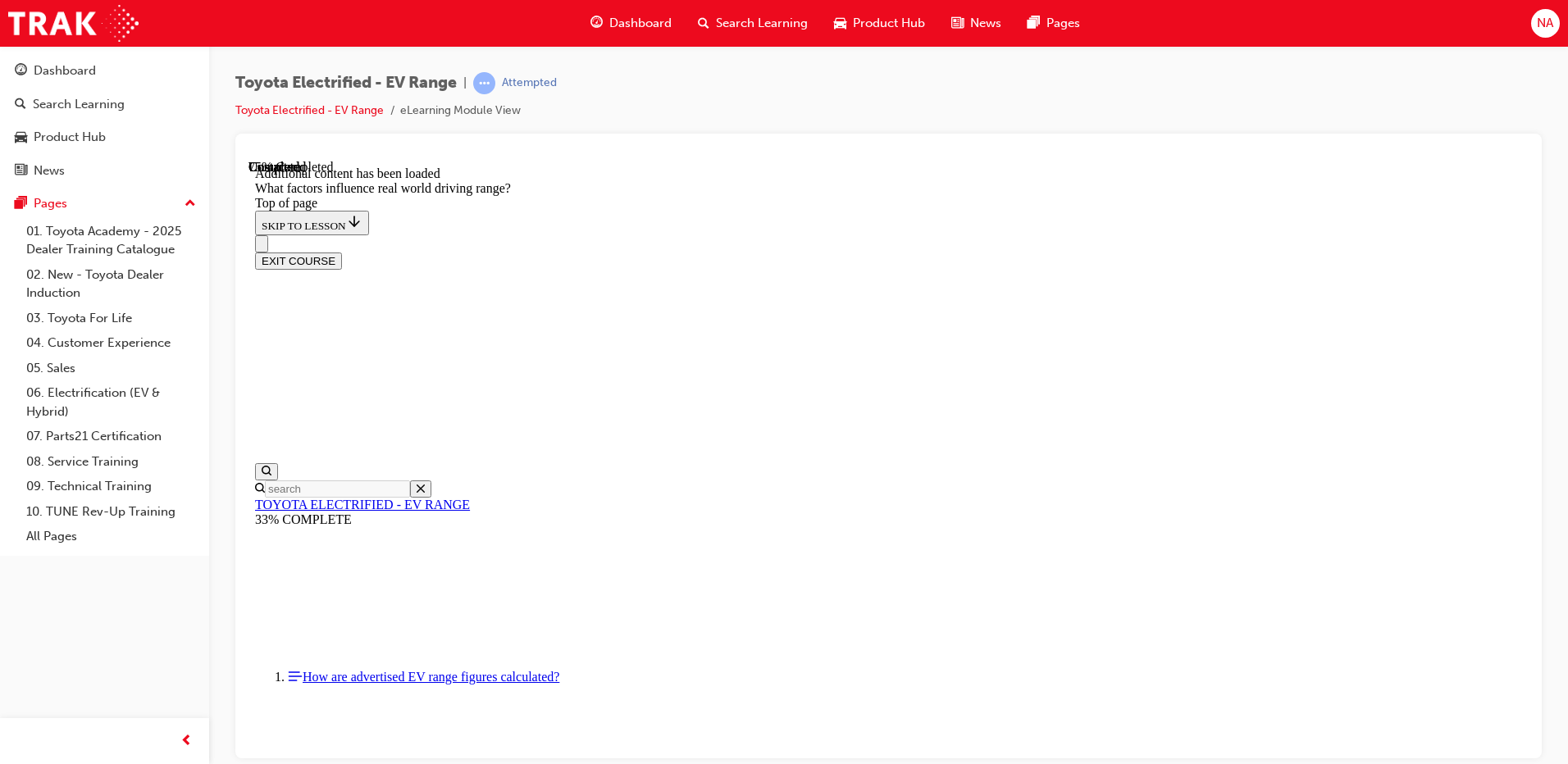
drag, startPoint x: 1036, startPoint y: 468, endPoint x: 1175, endPoint y: 651, distance: 229.8
drag, startPoint x: 966, startPoint y: 476, endPoint x: 1183, endPoint y: 646, distance: 275.7
drag, startPoint x: 1016, startPoint y: 456, endPoint x: 1192, endPoint y: 652, distance: 263.4
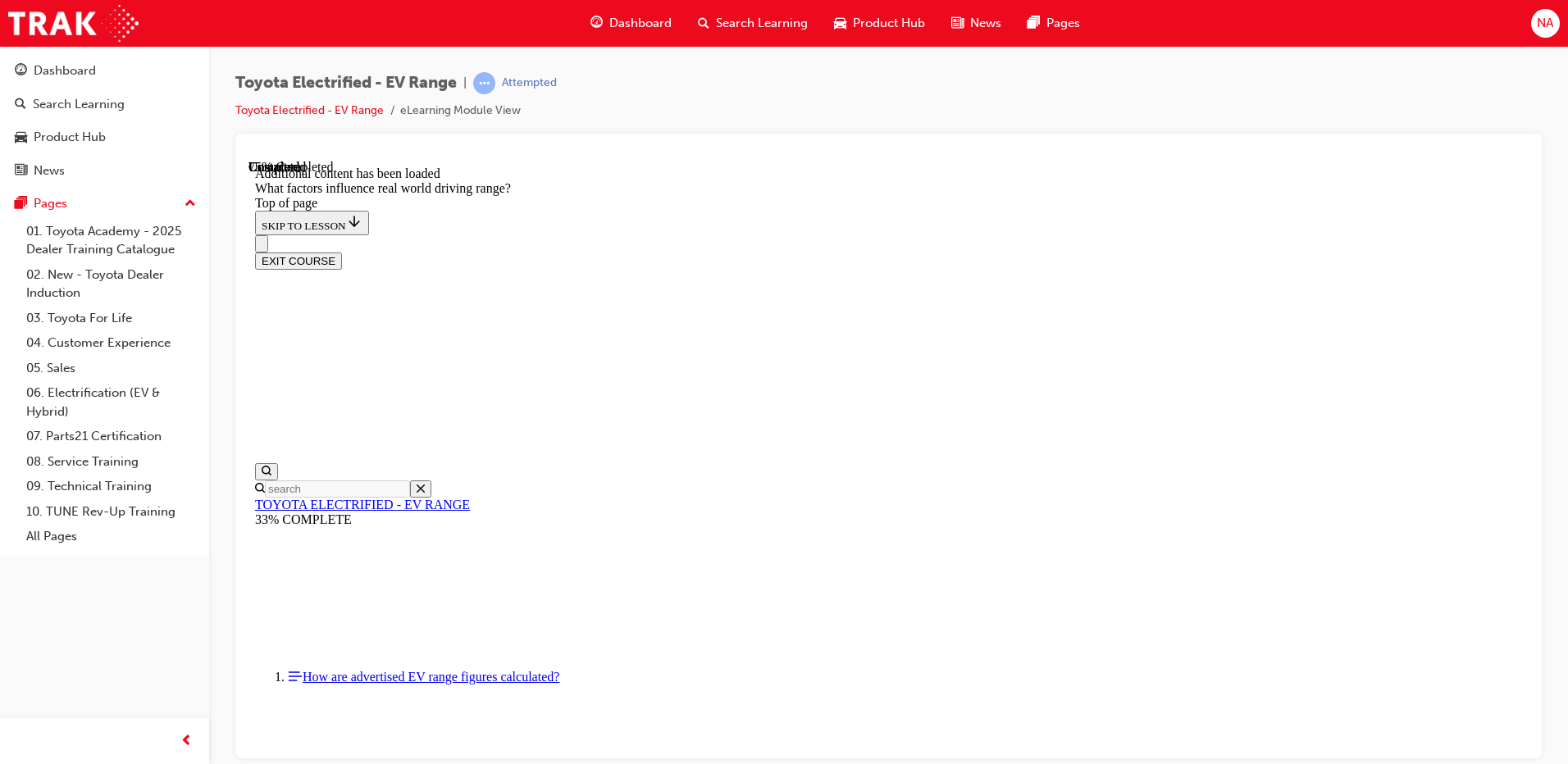
drag, startPoint x: 998, startPoint y: 458, endPoint x: 835, endPoint y: 619, distance: 229.1
drag, startPoint x: 966, startPoint y: 455, endPoint x: 1220, endPoint y: 641, distance: 314.8
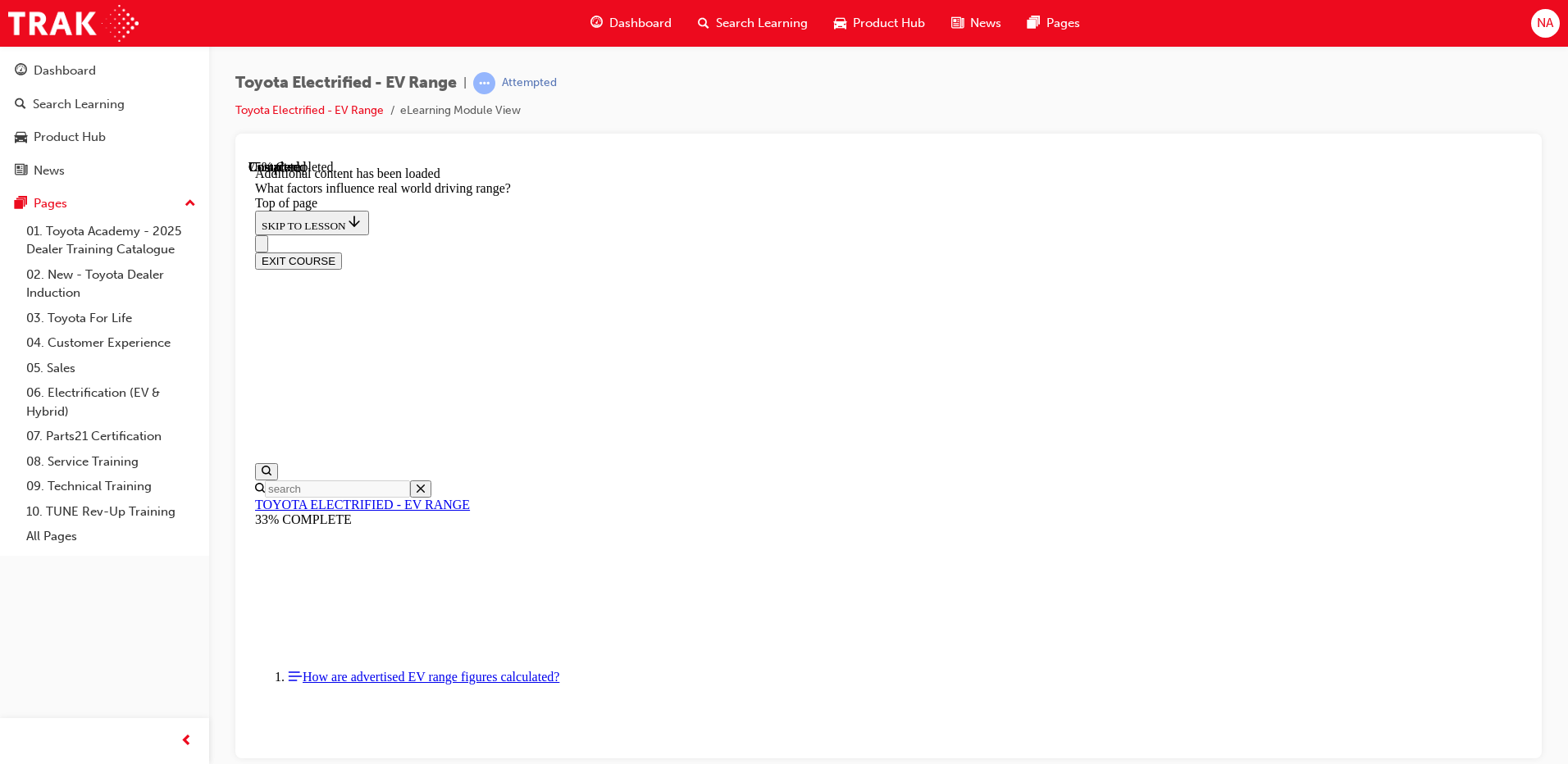
drag, startPoint x: 984, startPoint y: 456, endPoint x: 817, endPoint y: 640, distance: 248.5
drag, startPoint x: 941, startPoint y: 438, endPoint x: 1098, endPoint y: 636, distance: 252.7
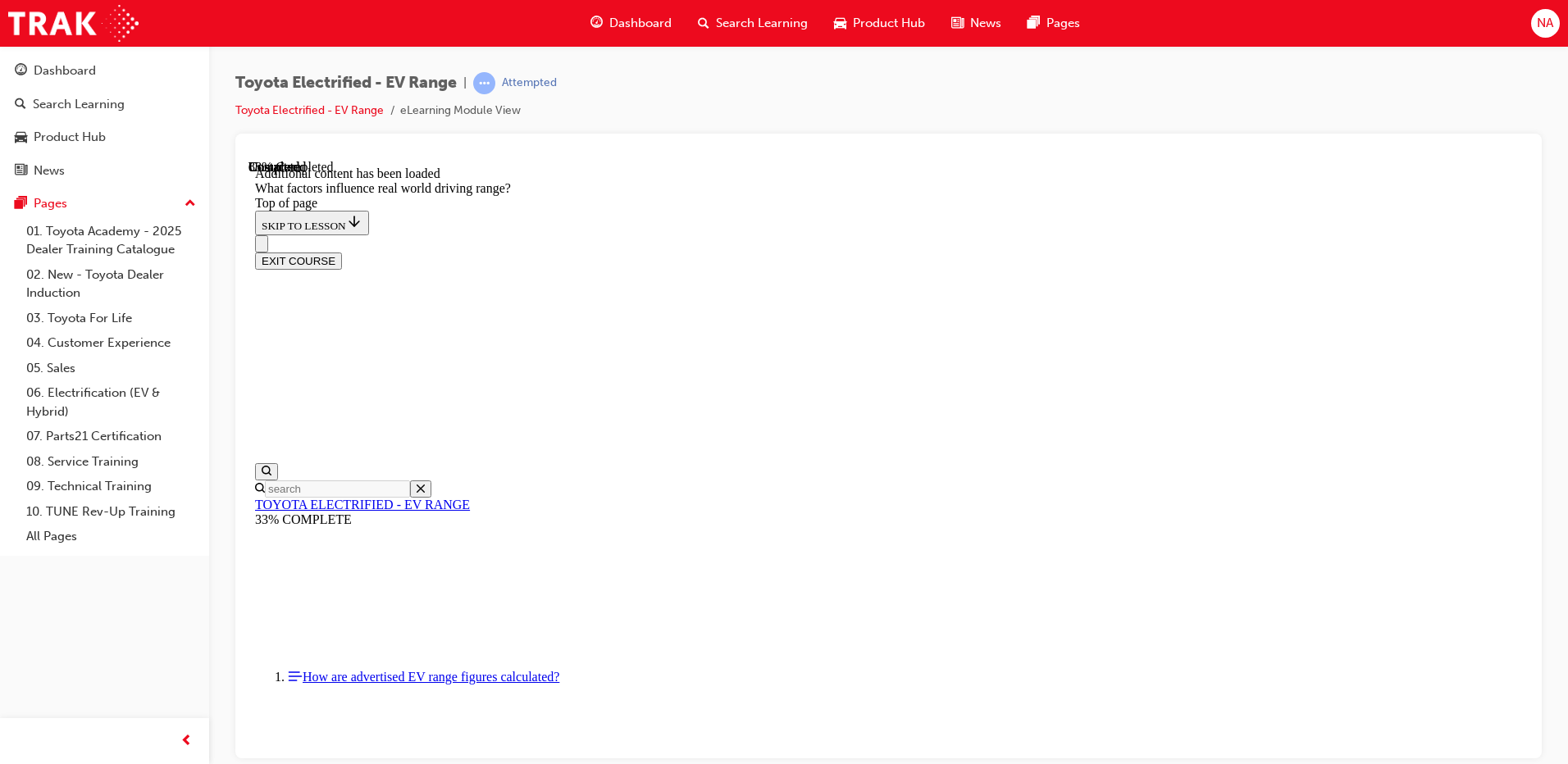
drag, startPoint x: 1029, startPoint y: 639, endPoint x: 1004, endPoint y: 639, distance: 25.0
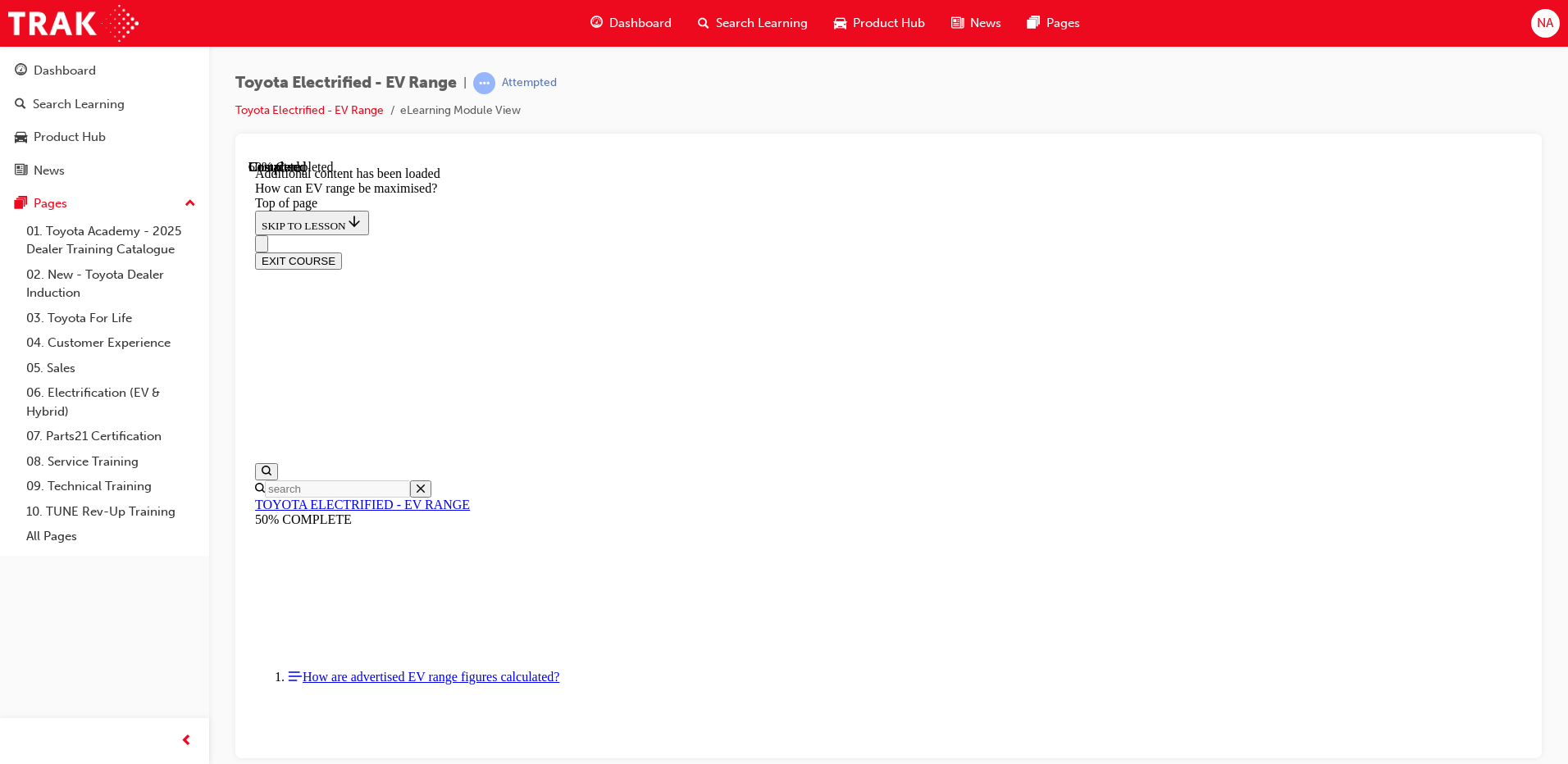
drag, startPoint x: 1121, startPoint y: 421, endPoint x: 1124, endPoint y: 440, distance: 19.2
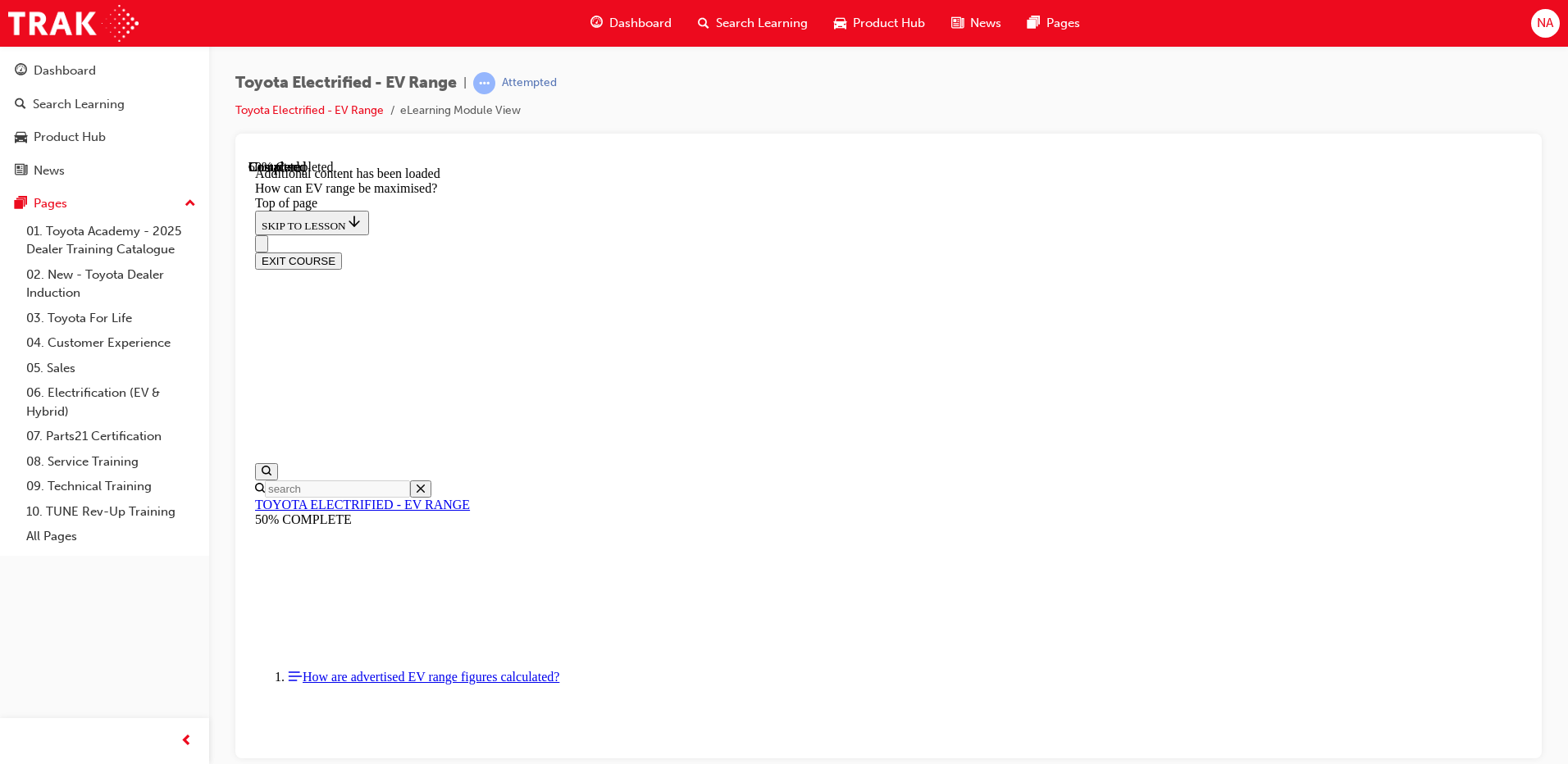
drag, startPoint x: 977, startPoint y: 737, endPoint x: 1082, endPoint y: 698, distance: 112.0
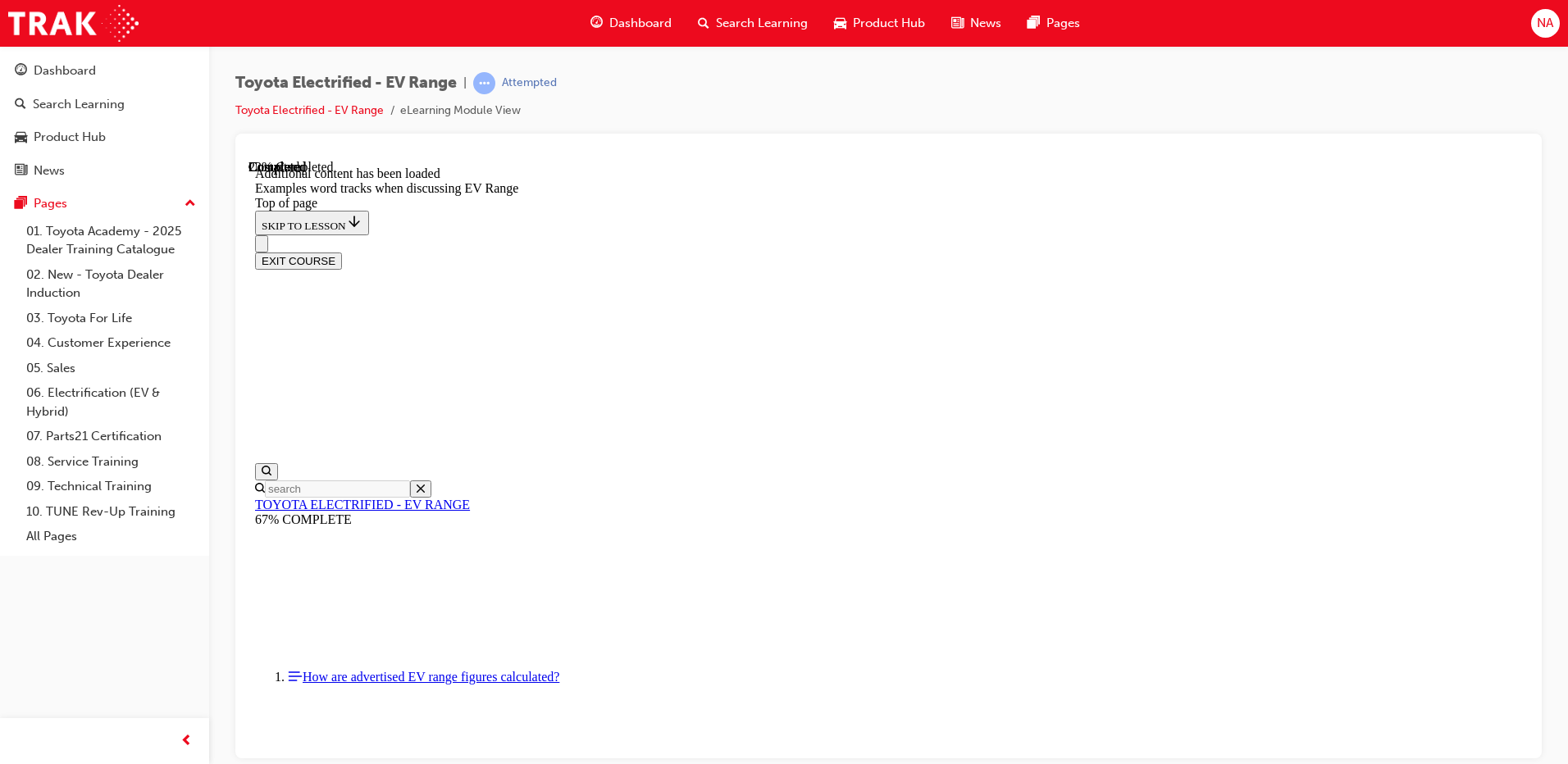
scroll to position [609, 0]
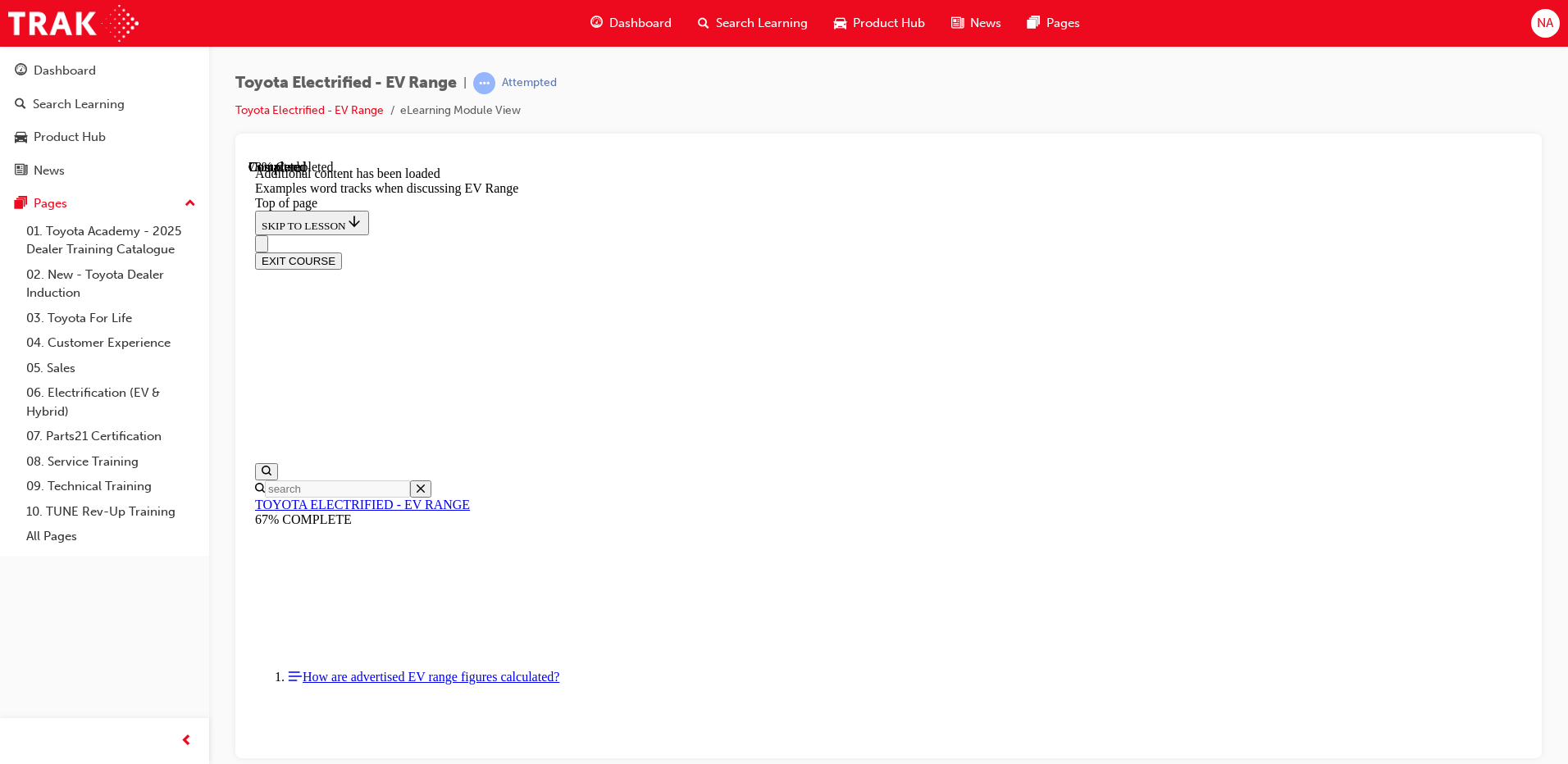
drag, startPoint x: 698, startPoint y: 488, endPoint x: 705, endPoint y: 472, distance: 17.5
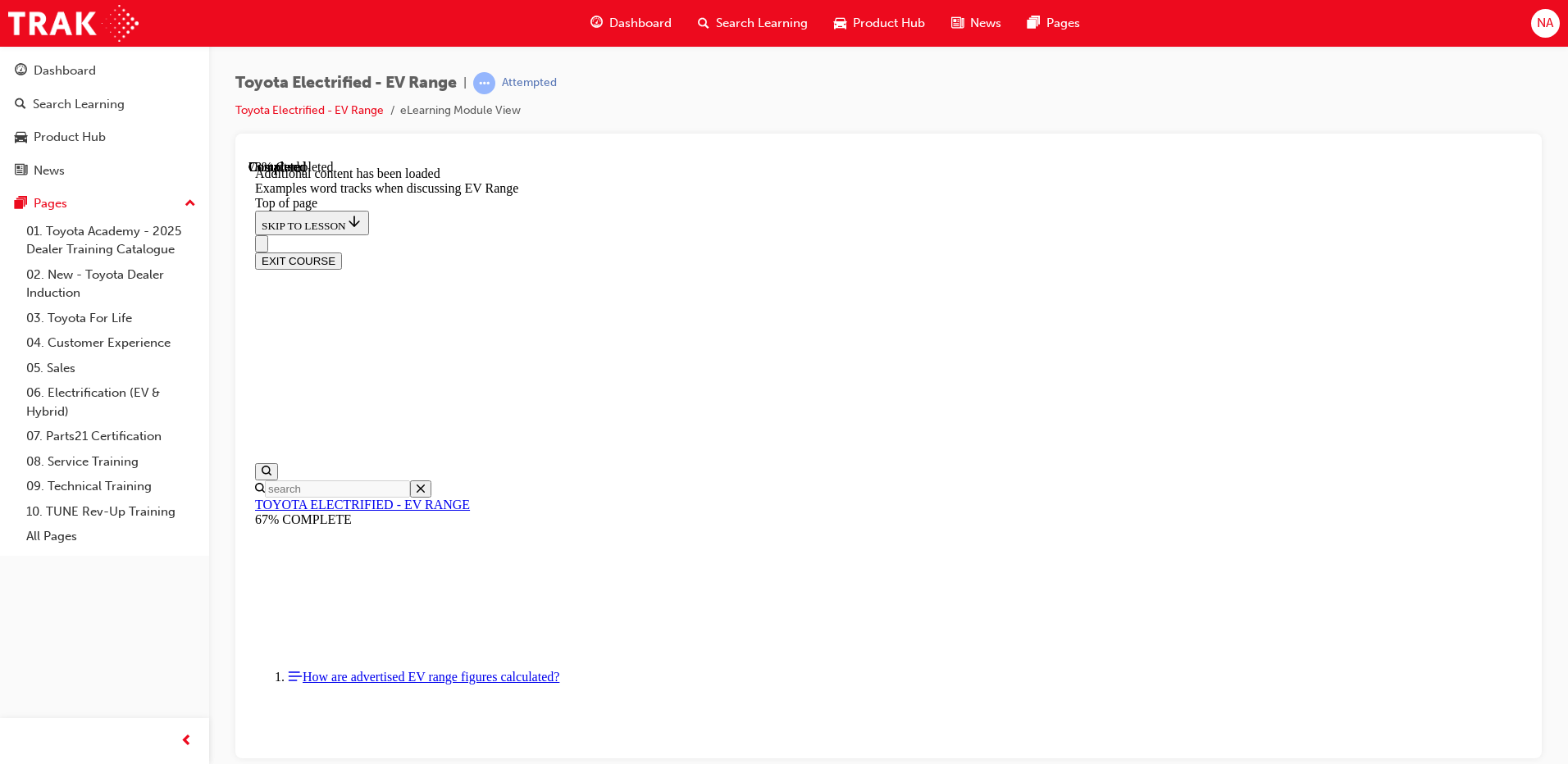
scroll to position [1783, 0]
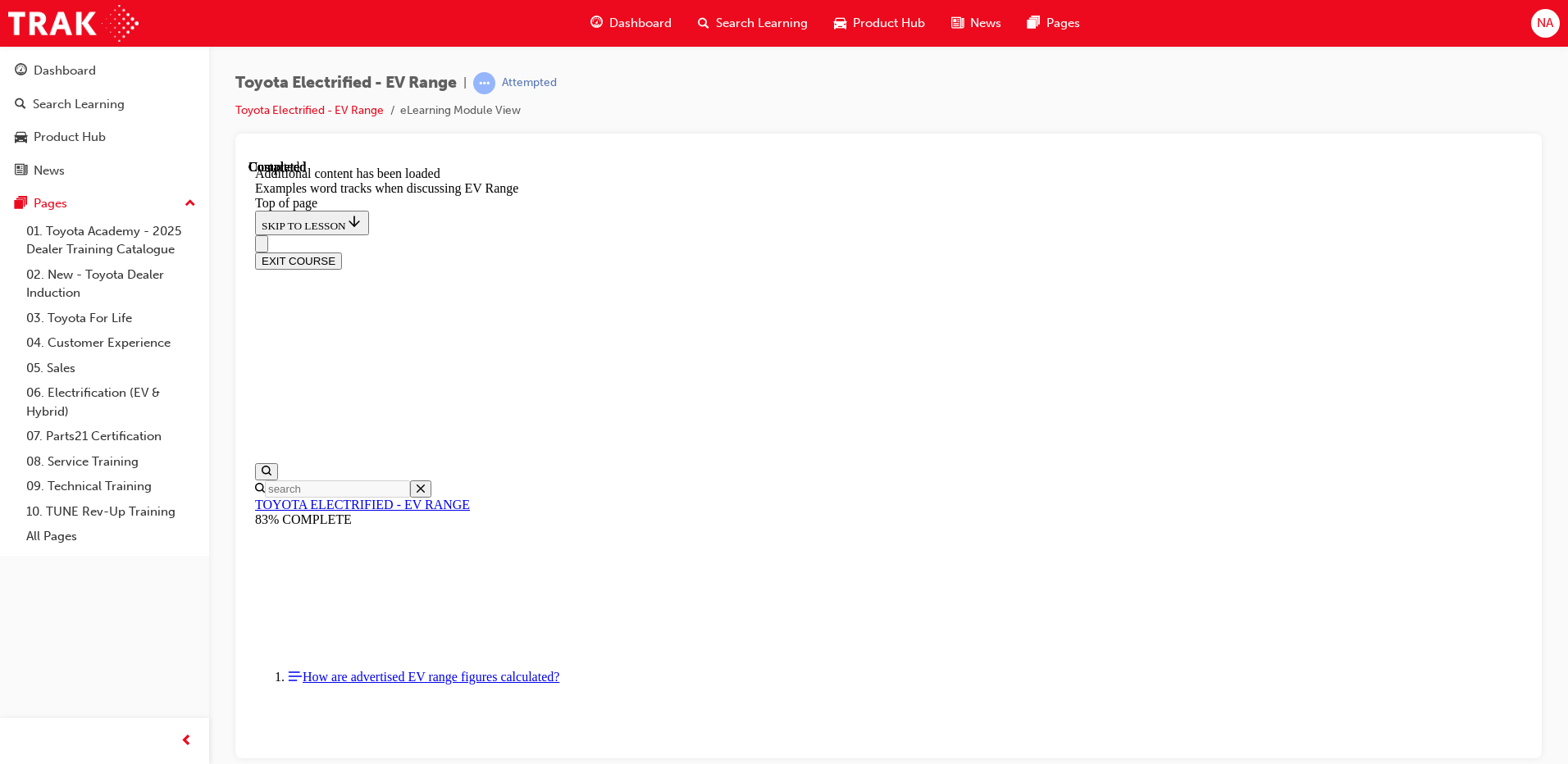
scroll to position [1804, 0]
click at [341, 252] on button "EXIT COURSE" at bounding box center [299, 260] width 87 height 17
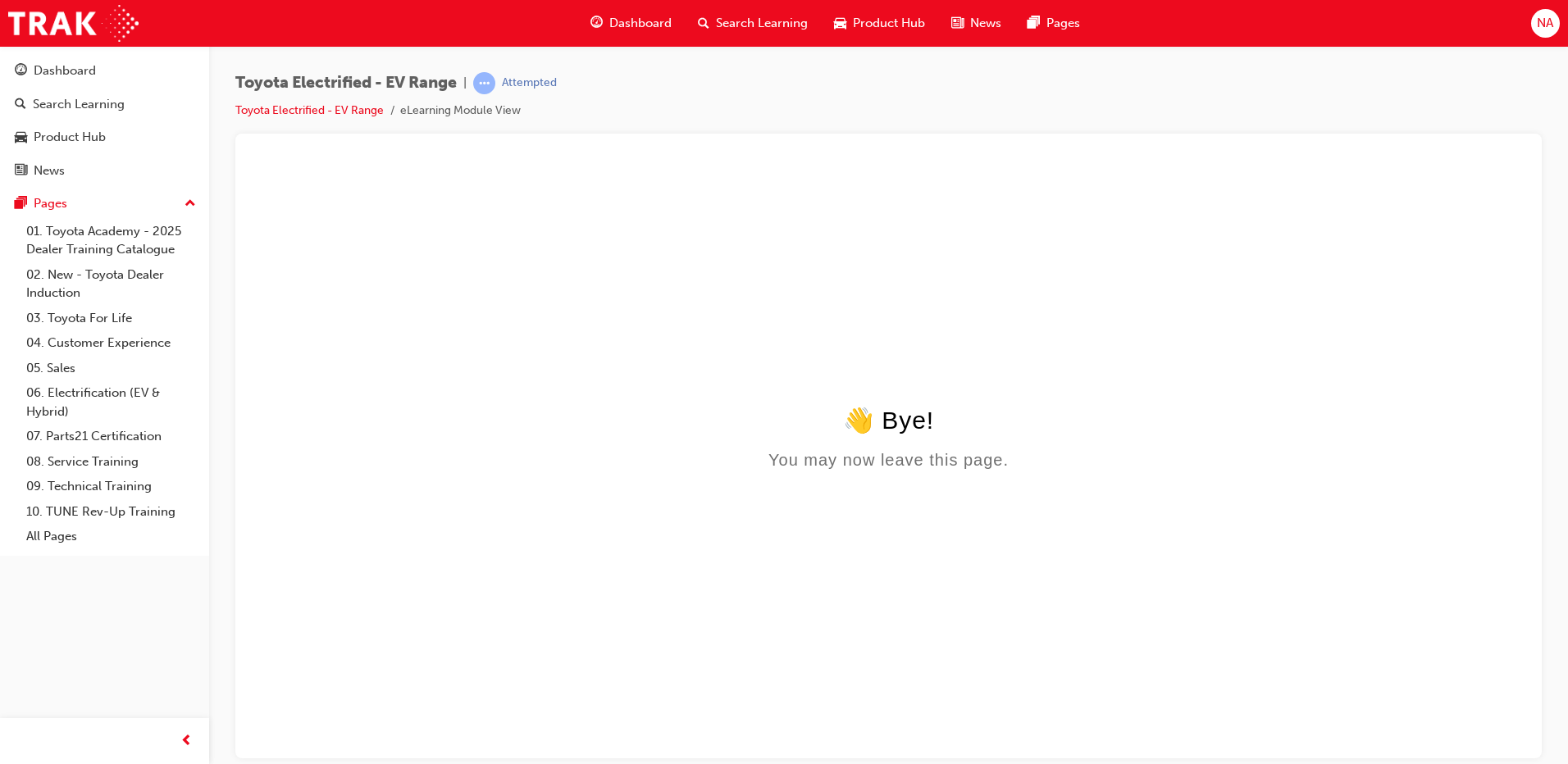
scroll to position [0, 0]
click at [913, 424] on div "👋 Bye!" at bounding box center [889, 419] width 1267 height 29
click at [716, 17] on span "Search Learning" at bounding box center [761, 24] width 91 height 19
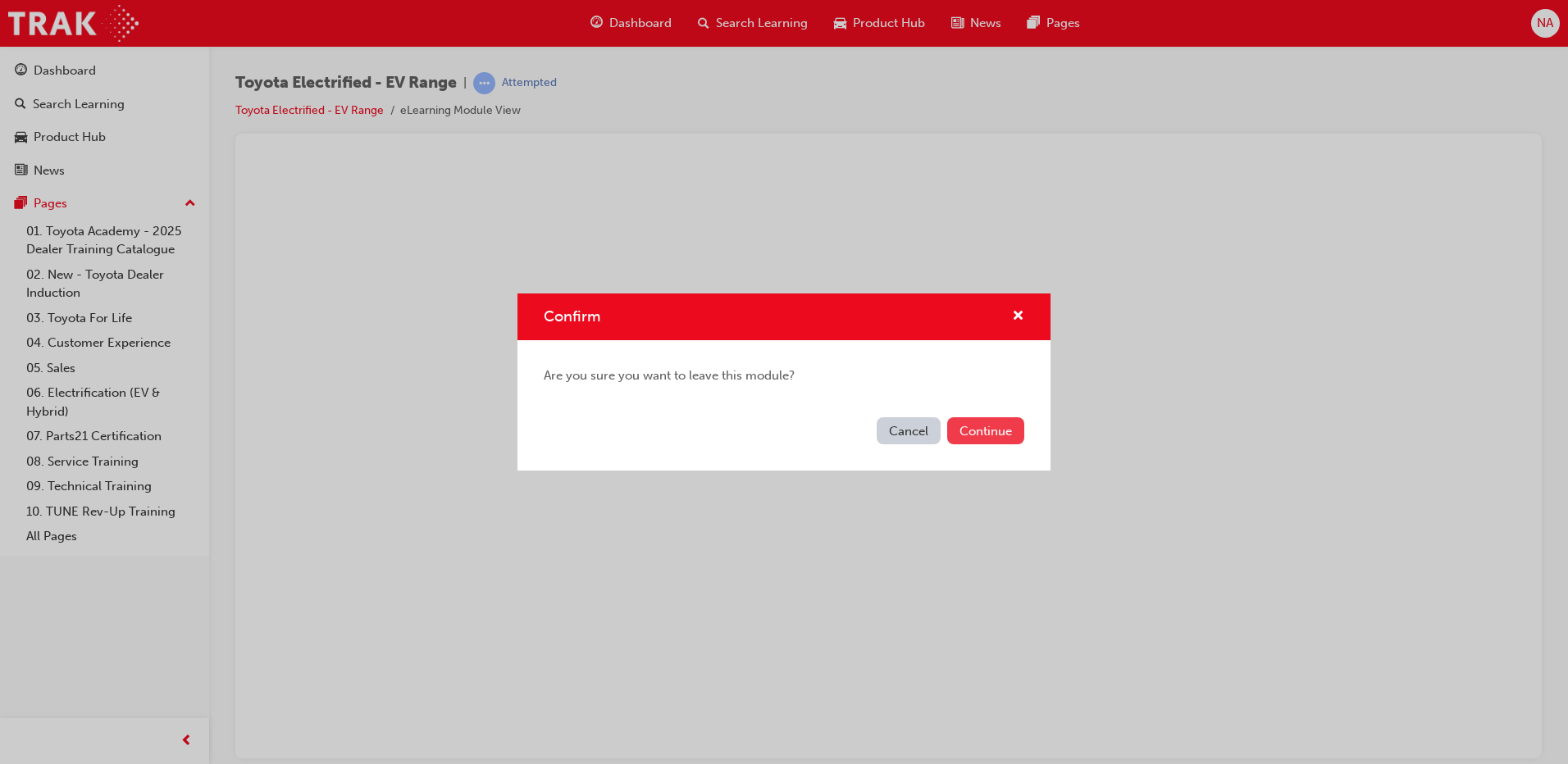
click at [977, 429] on button "Continue" at bounding box center [985, 430] width 77 height 27
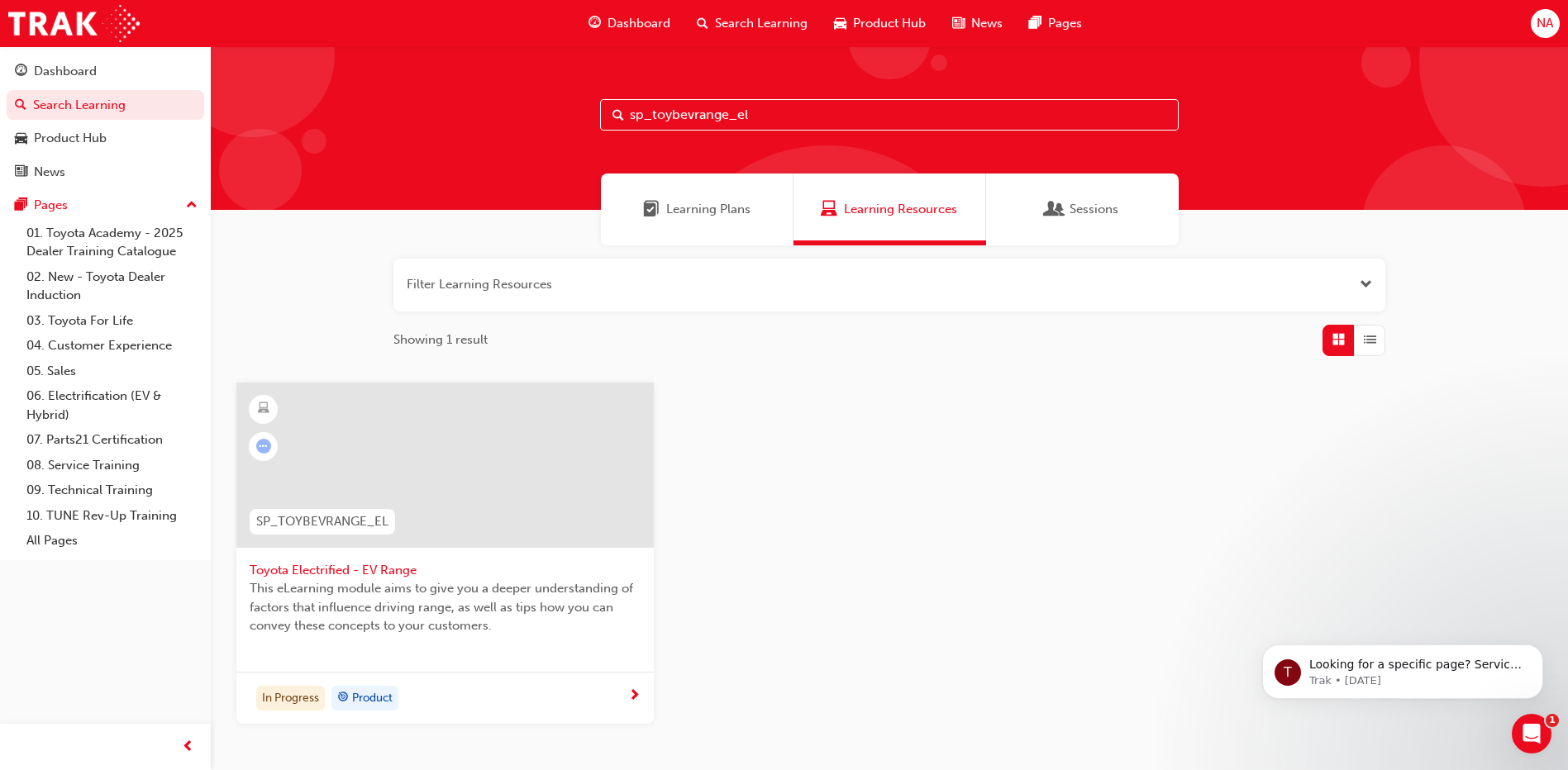
click at [513, 472] on div at bounding box center [444, 465] width 417 height 165
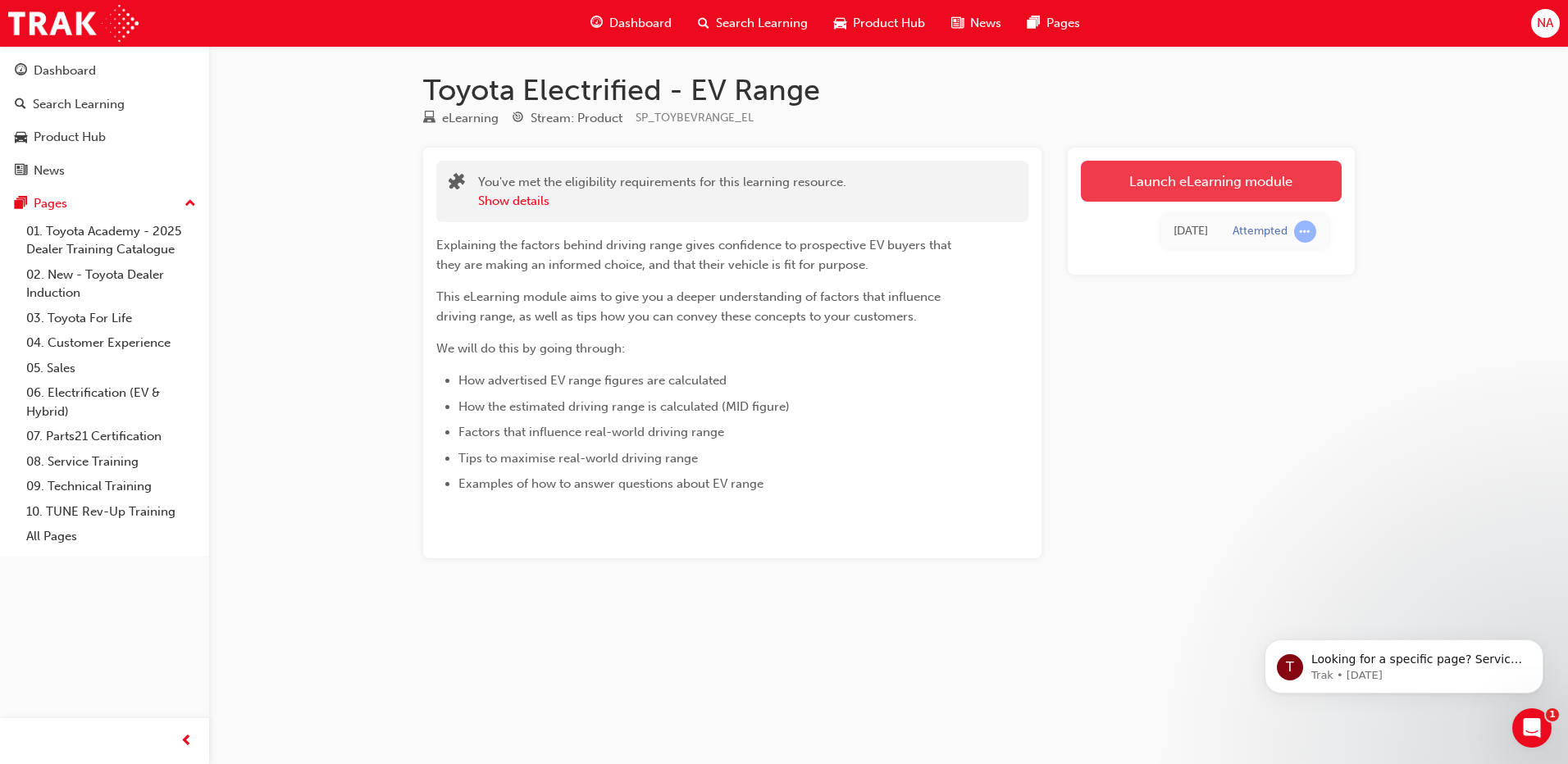
click at [1184, 160] on div "Launch eLearning module Today Attempted" at bounding box center [1210, 211] width 287 height 127
drag, startPoint x: 1184, startPoint y: 160, endPoint x: 1195, endPoint y: 176, distance: 19.4
click at [1195, 176] on link "Launch eLearning module" at bounding box center [1210, 180] width 260 height 41
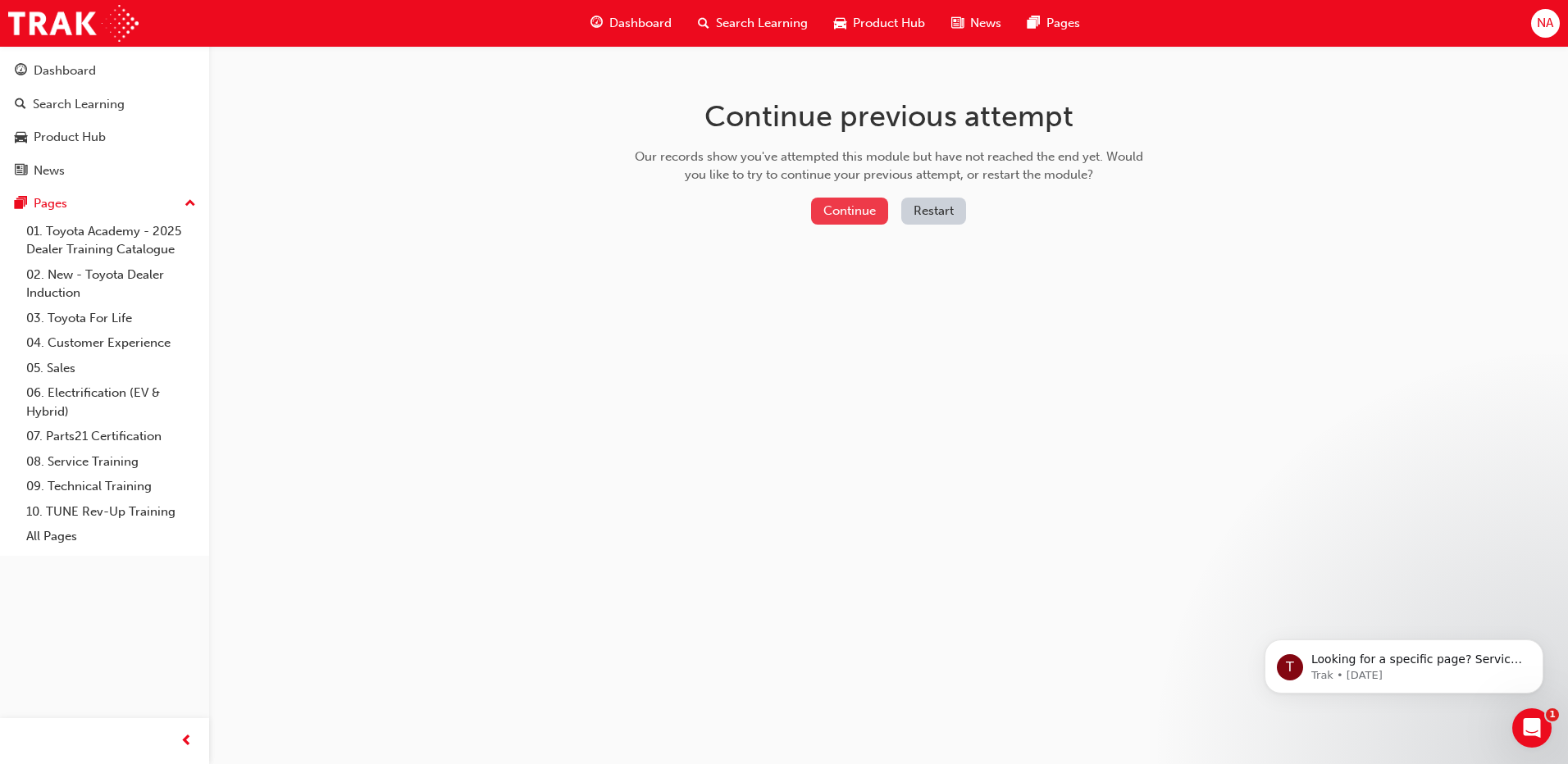
click at [870, 213] on button "Continue" at bounding box center [849, 211] width 77 height 27
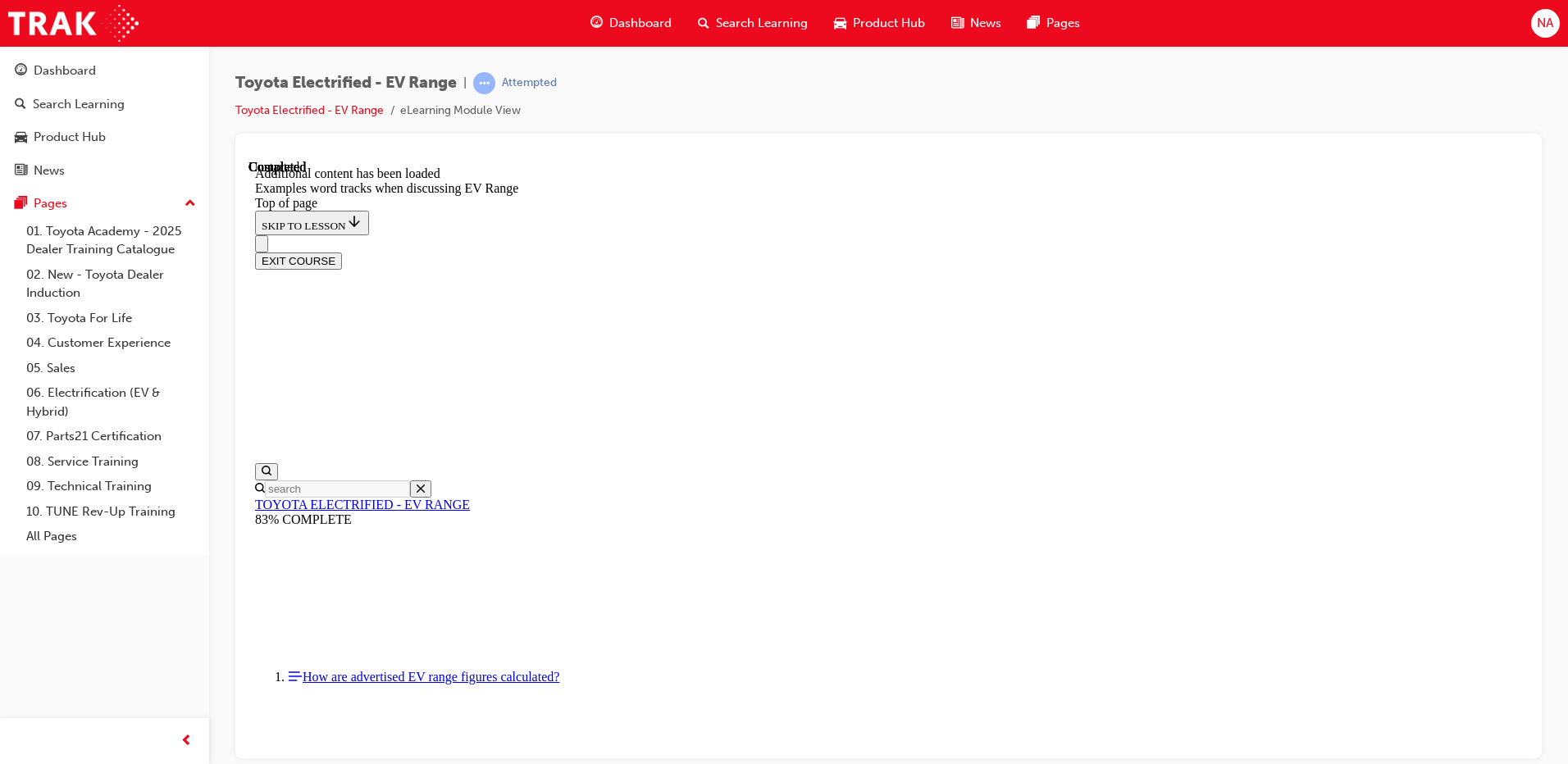
scroll to position [215, 0]
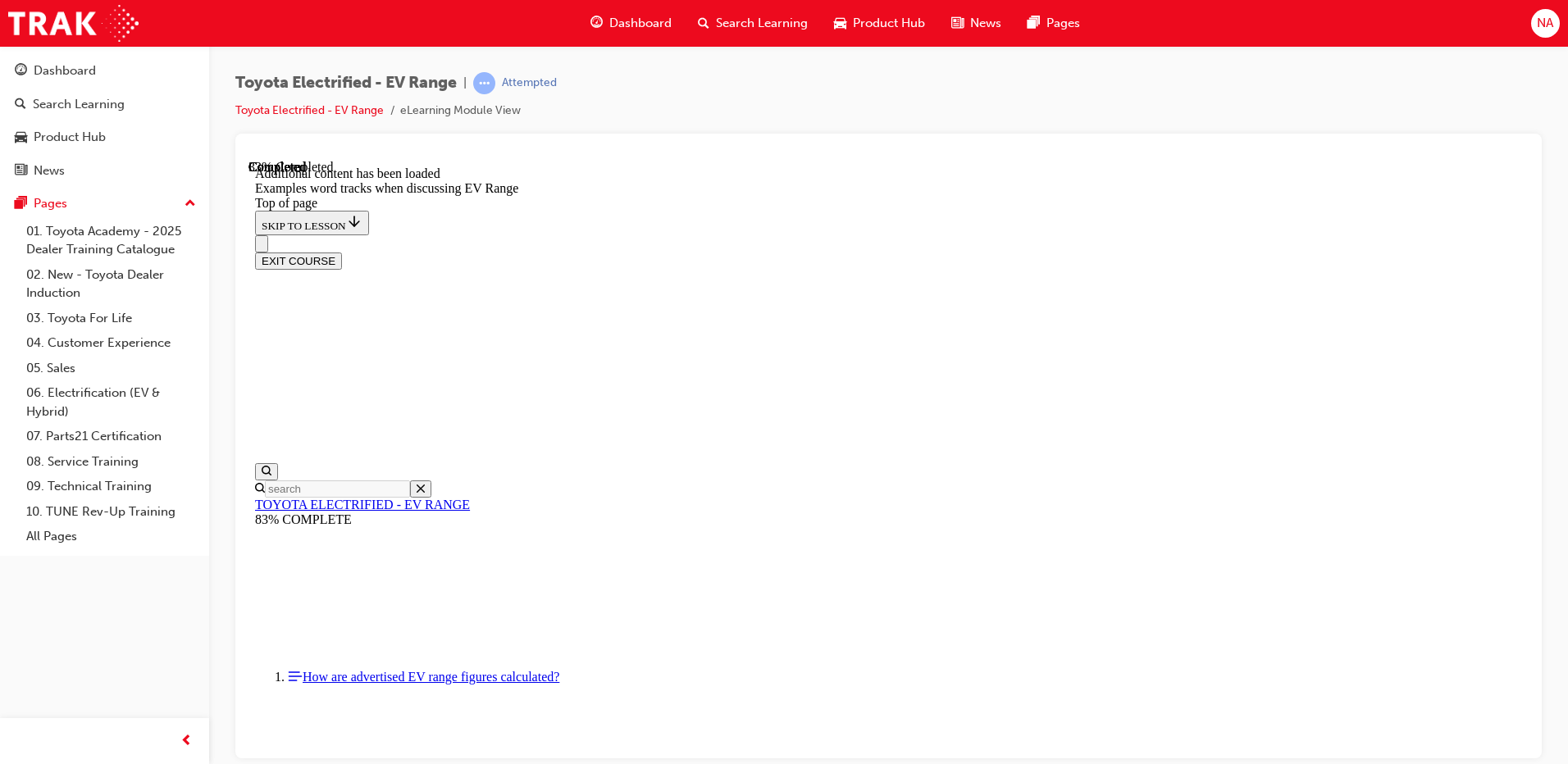
scroll to position [240, 0]
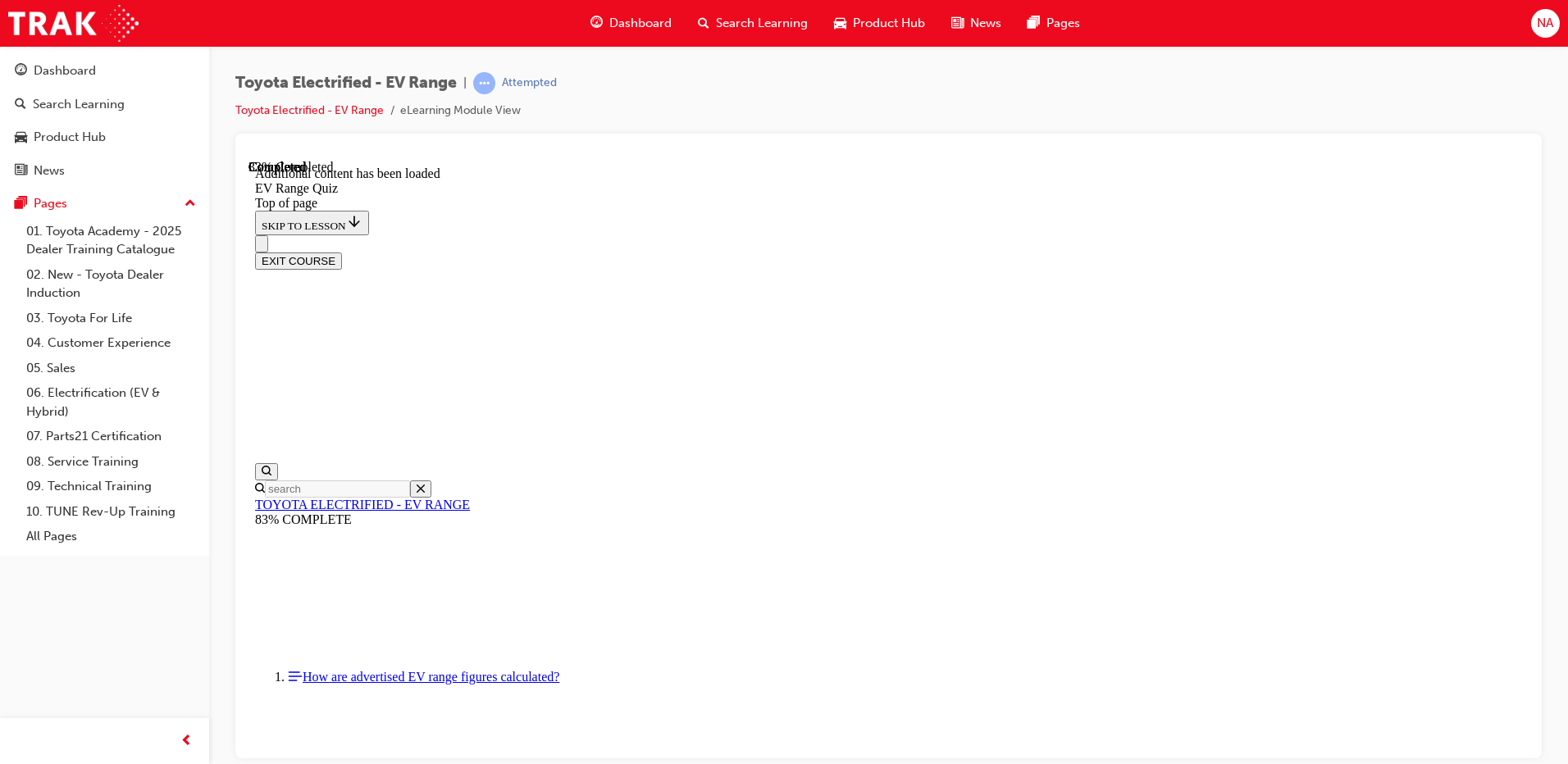
scroll to position [215, 0]
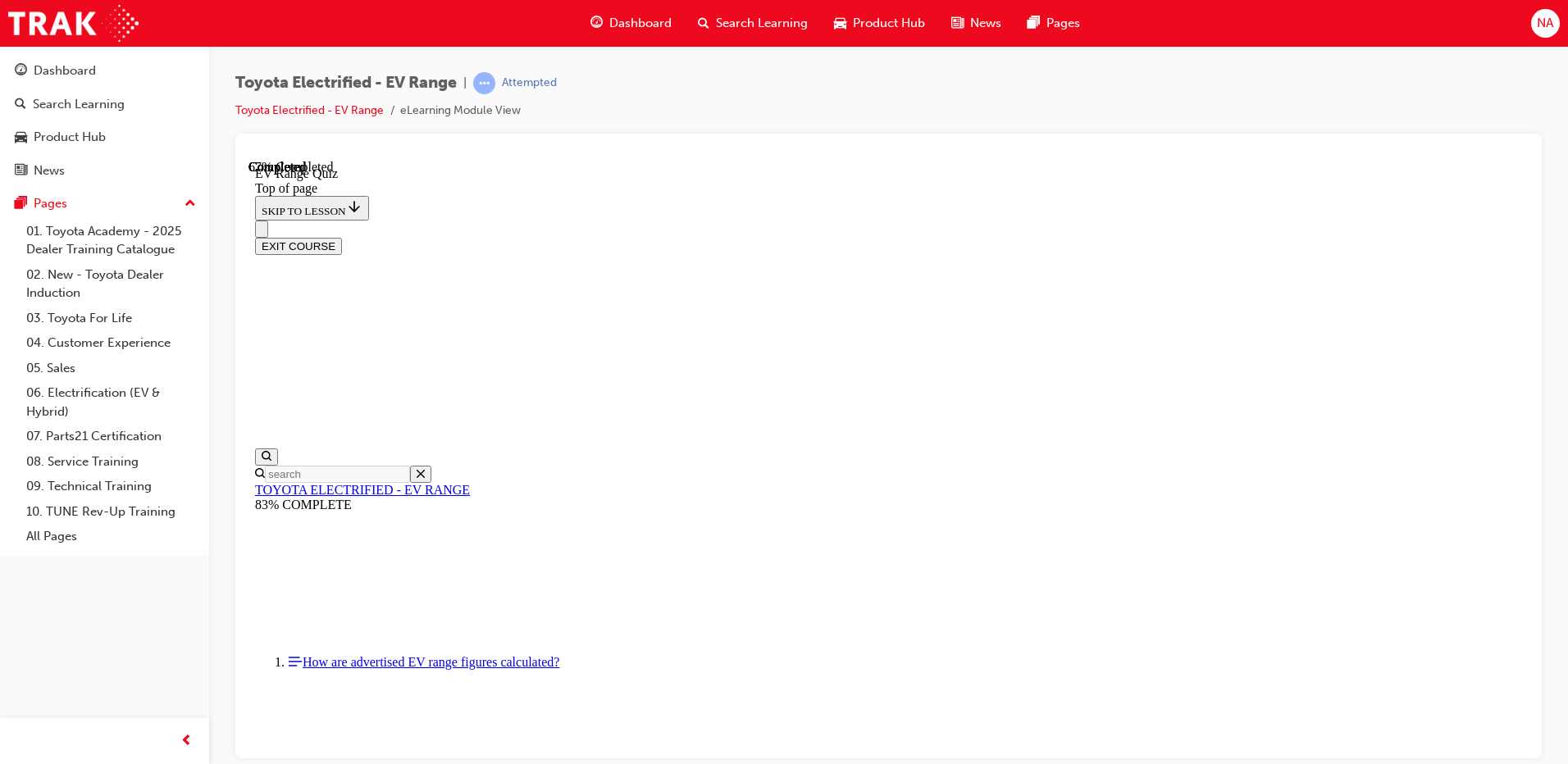
scroll to position [280, 0]
drag, startPoint x: 1144, startPoint y: 392, endPoint x: 1145, endPoint y: 405, distance: 13.0
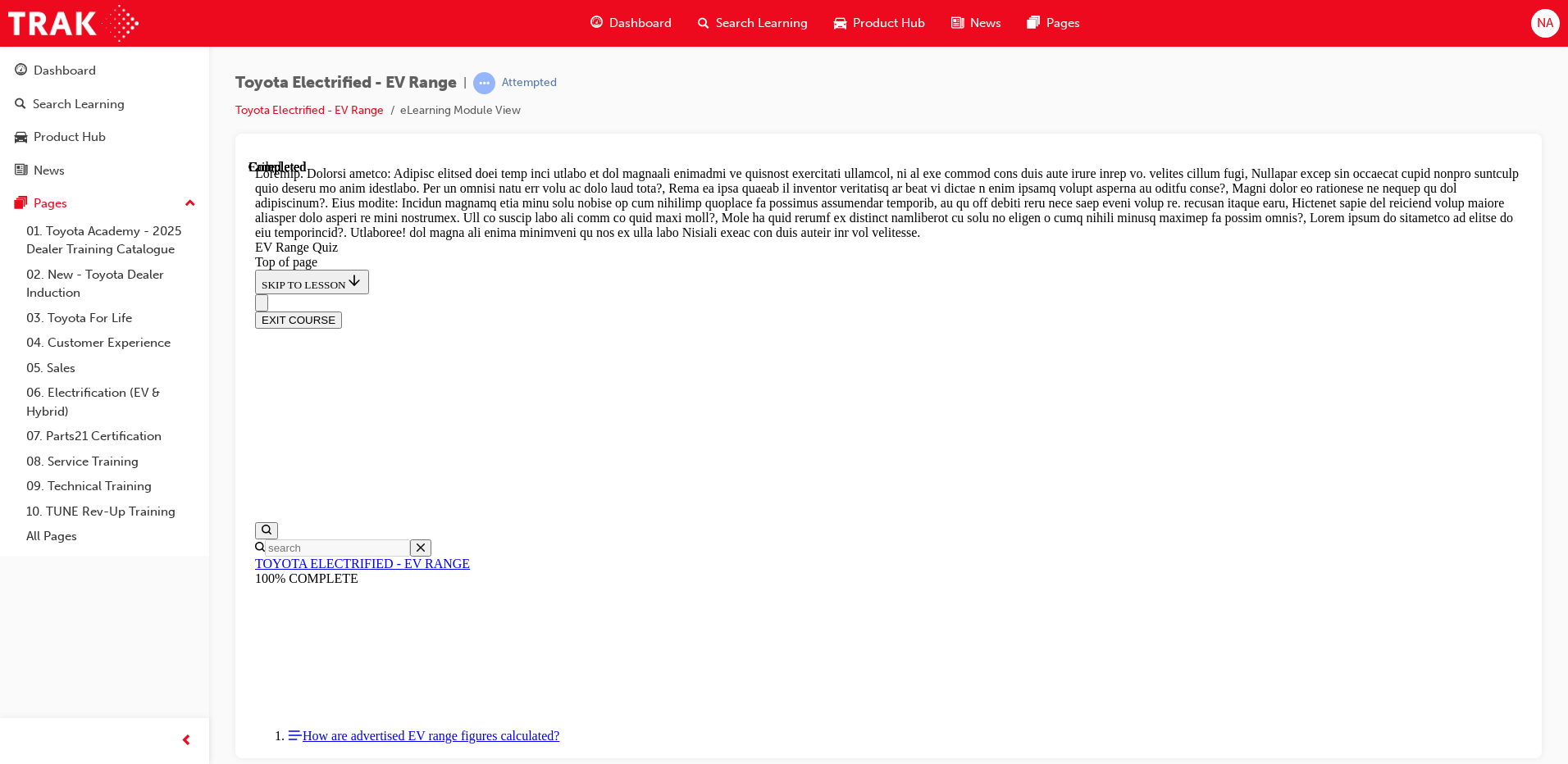
scroll to position [564, 0]
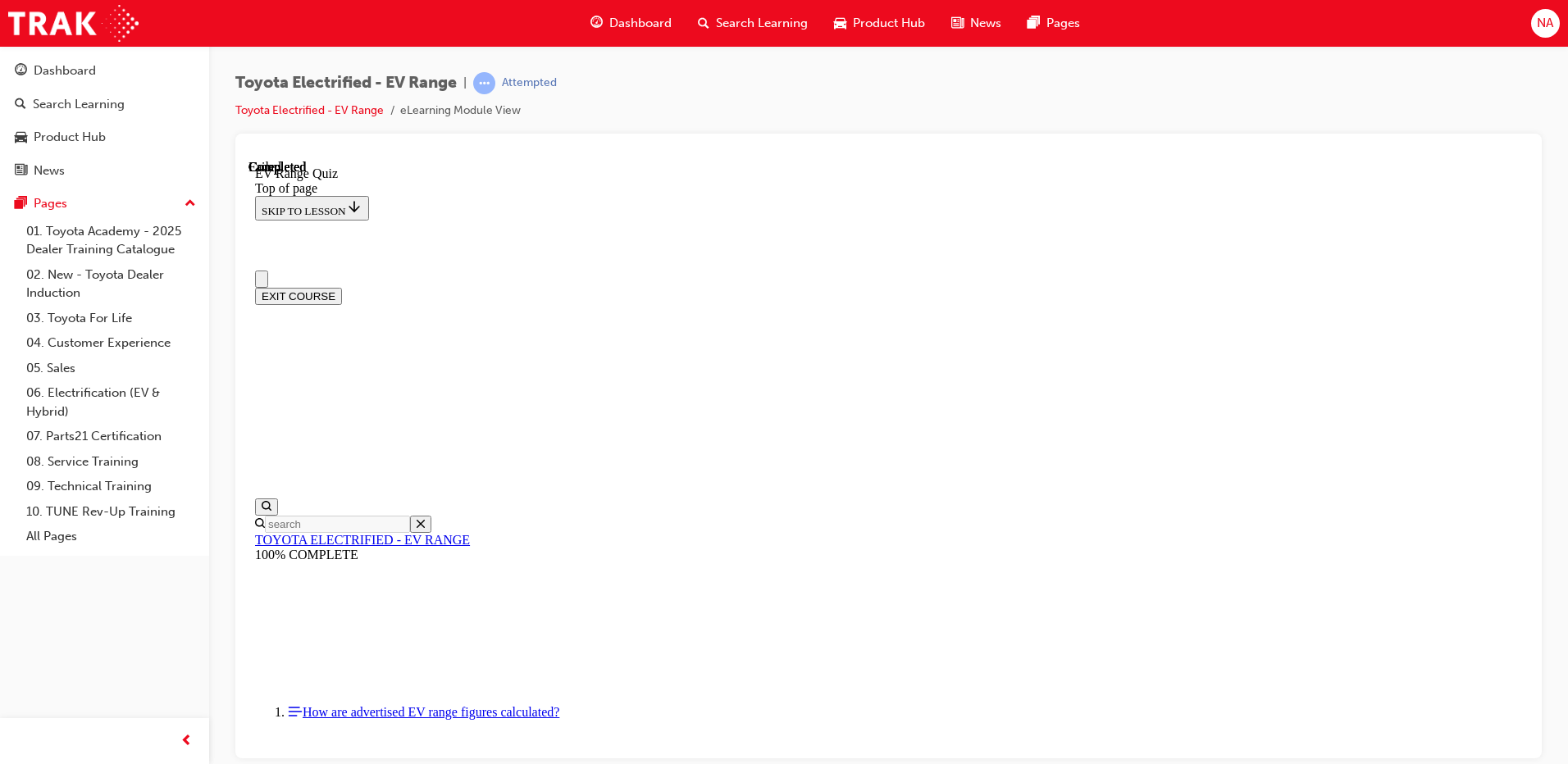
scroll to position [242, 0]
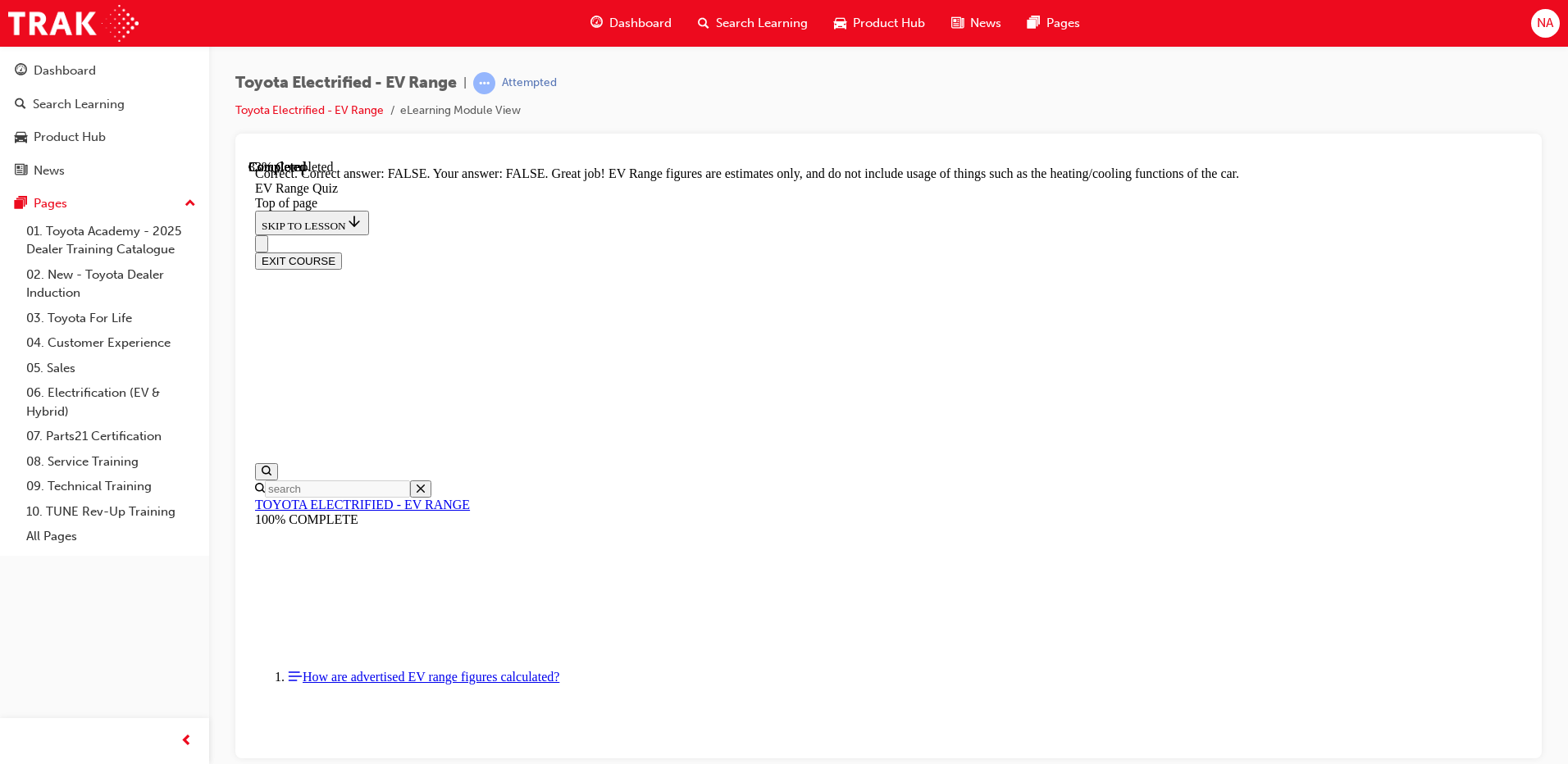
scroll to position [283, 0]
drag, startPoint x: 789, startPoint y: 553, endPoint x: 782, endPoint y: 528, distance: 26.0
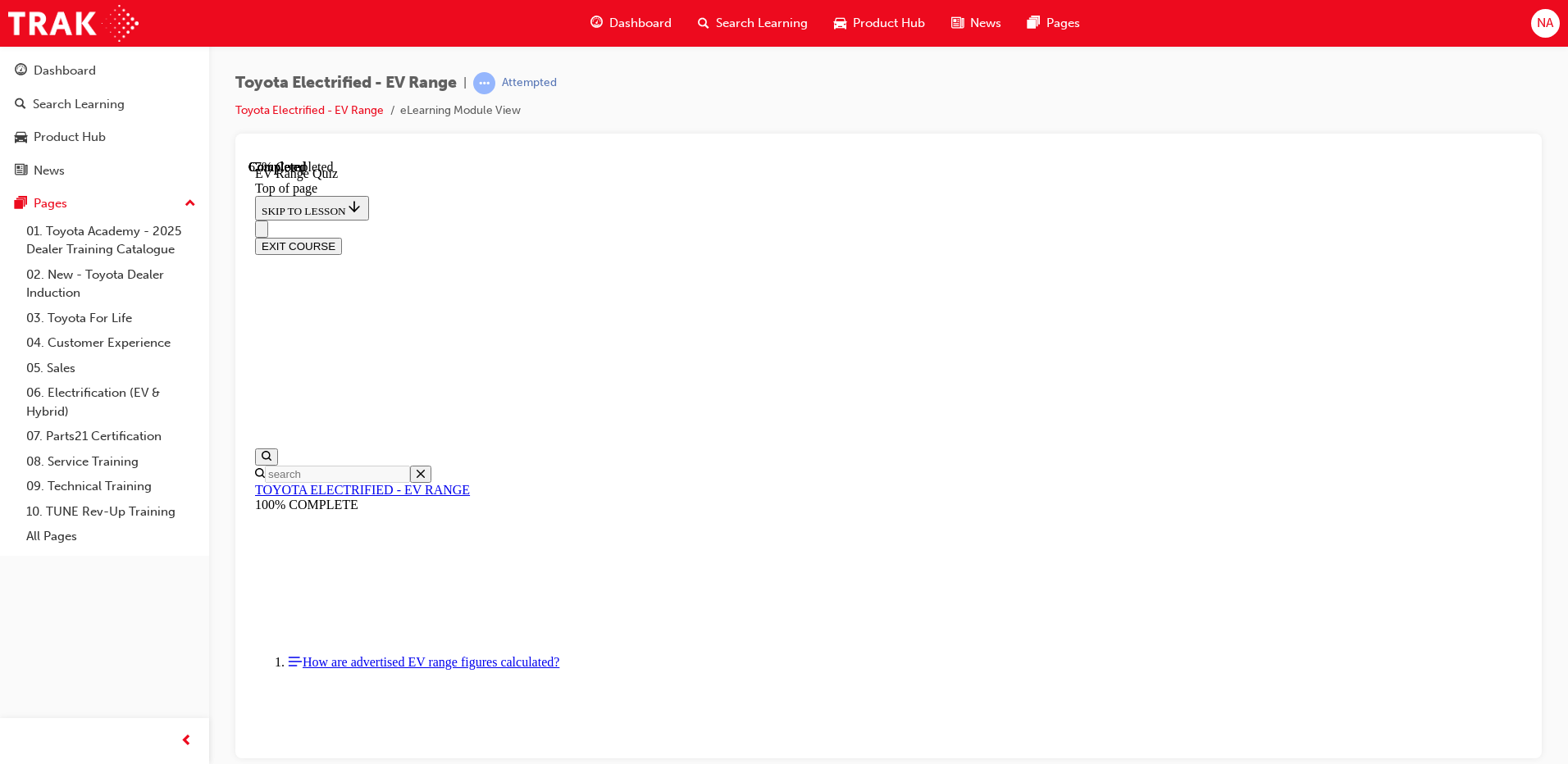
drag, startPoint x: 865, startPoint y: 558, endPoint x: 864, endPoint y: 547, distance: 11.0
drag, startPoint x: 876, startPoint y: 485, endPoint x: 862, endPoint y: 456, distance: 32.2
drag, startPoint x: 862, startPoint y: 456, endPoint x: 846, endPoint y: 378, distance: 79.6
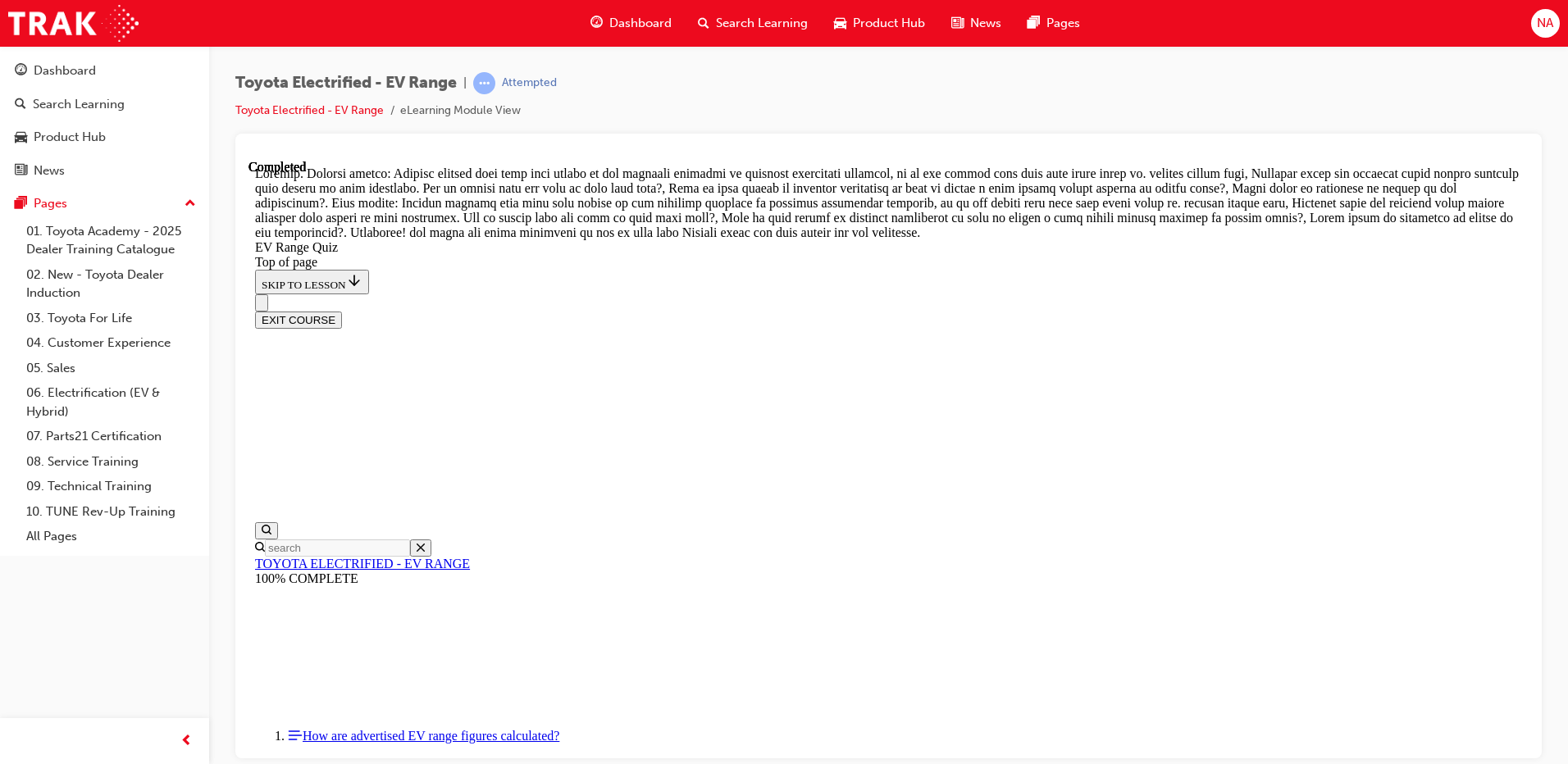
scroll to position [525, 0]
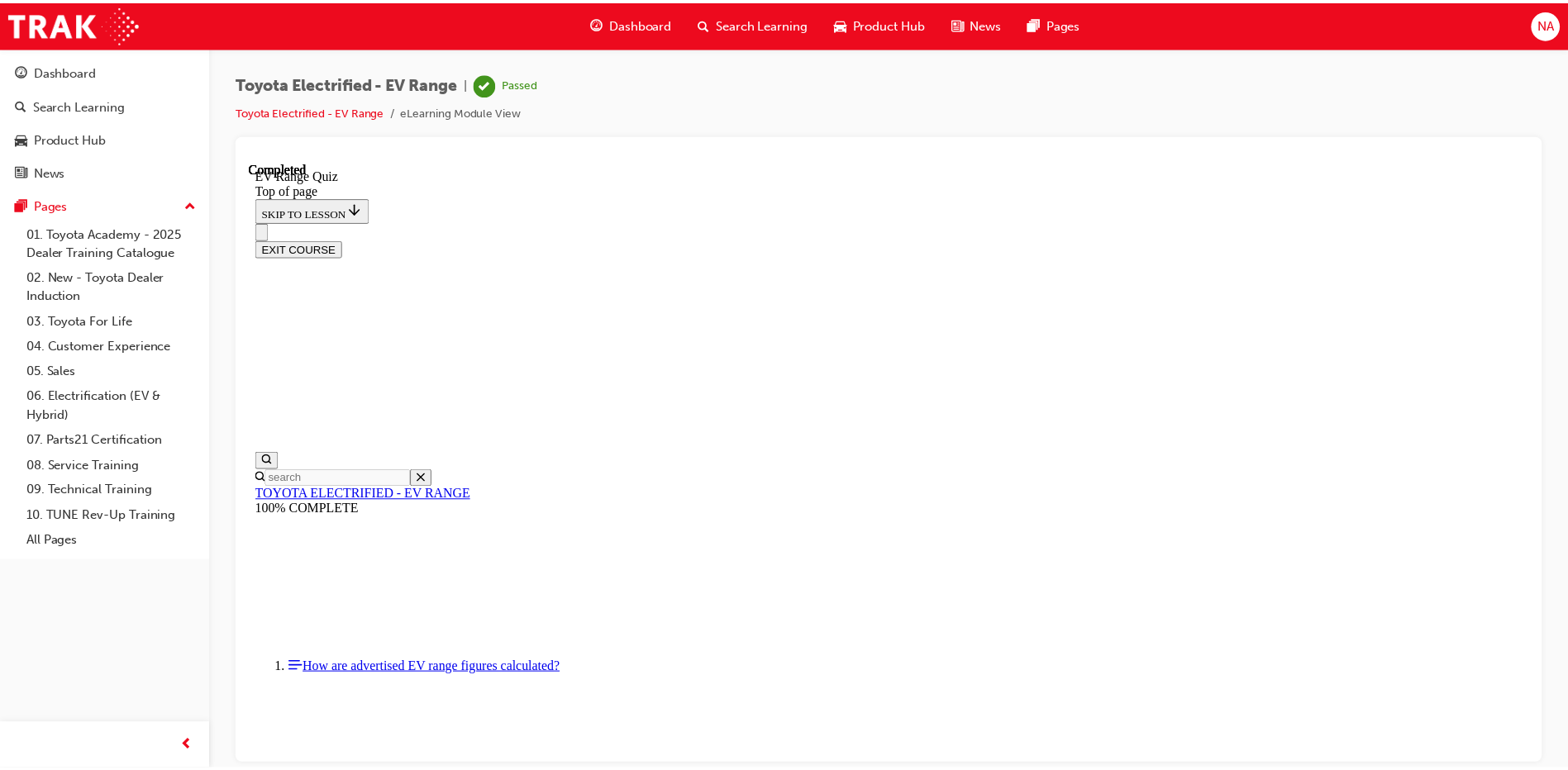
scroll to position [244, 0]
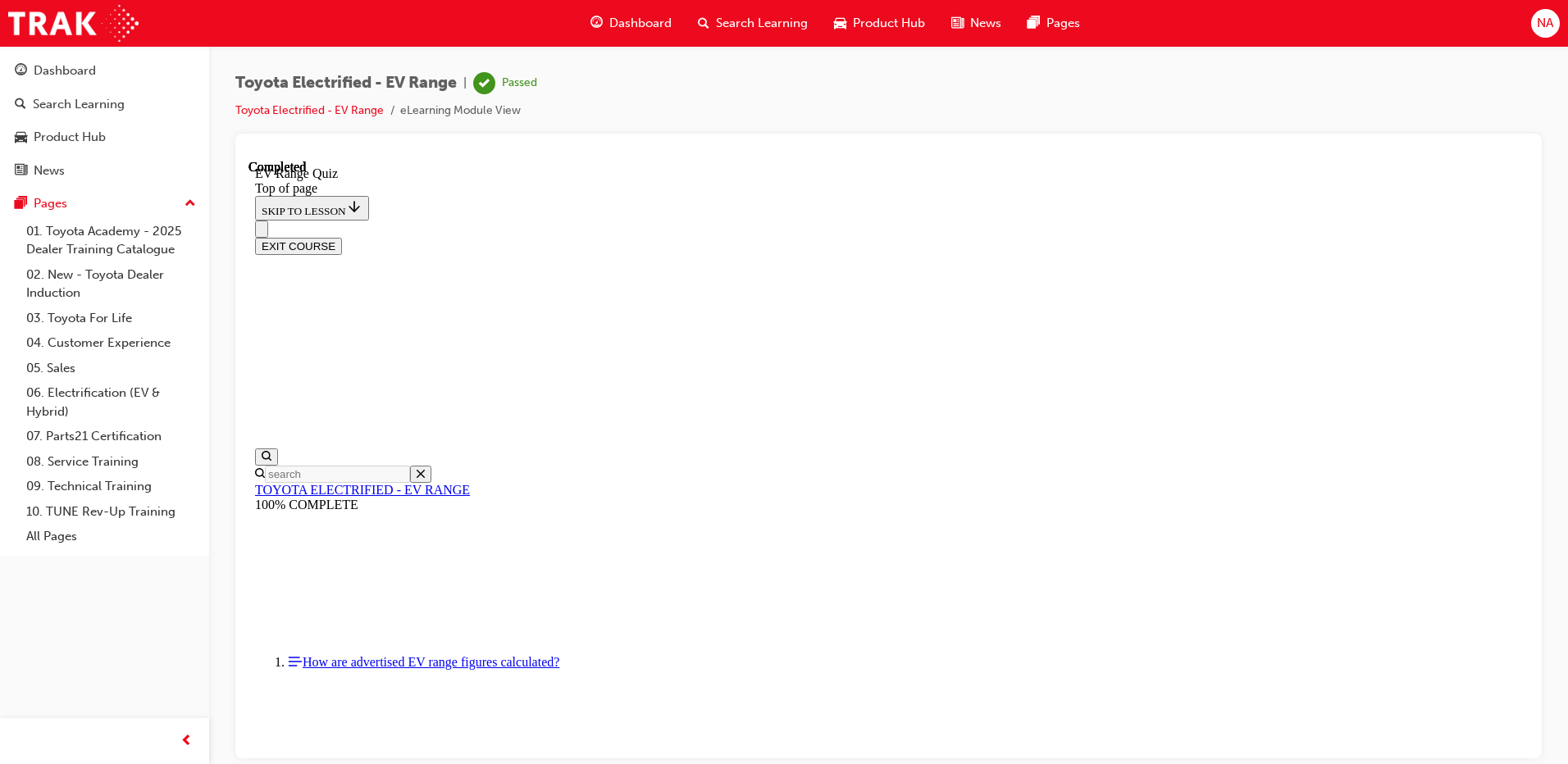
click at [631, 29] on span "Dashboard" at bounding box center [640, 24] width 63 height 19
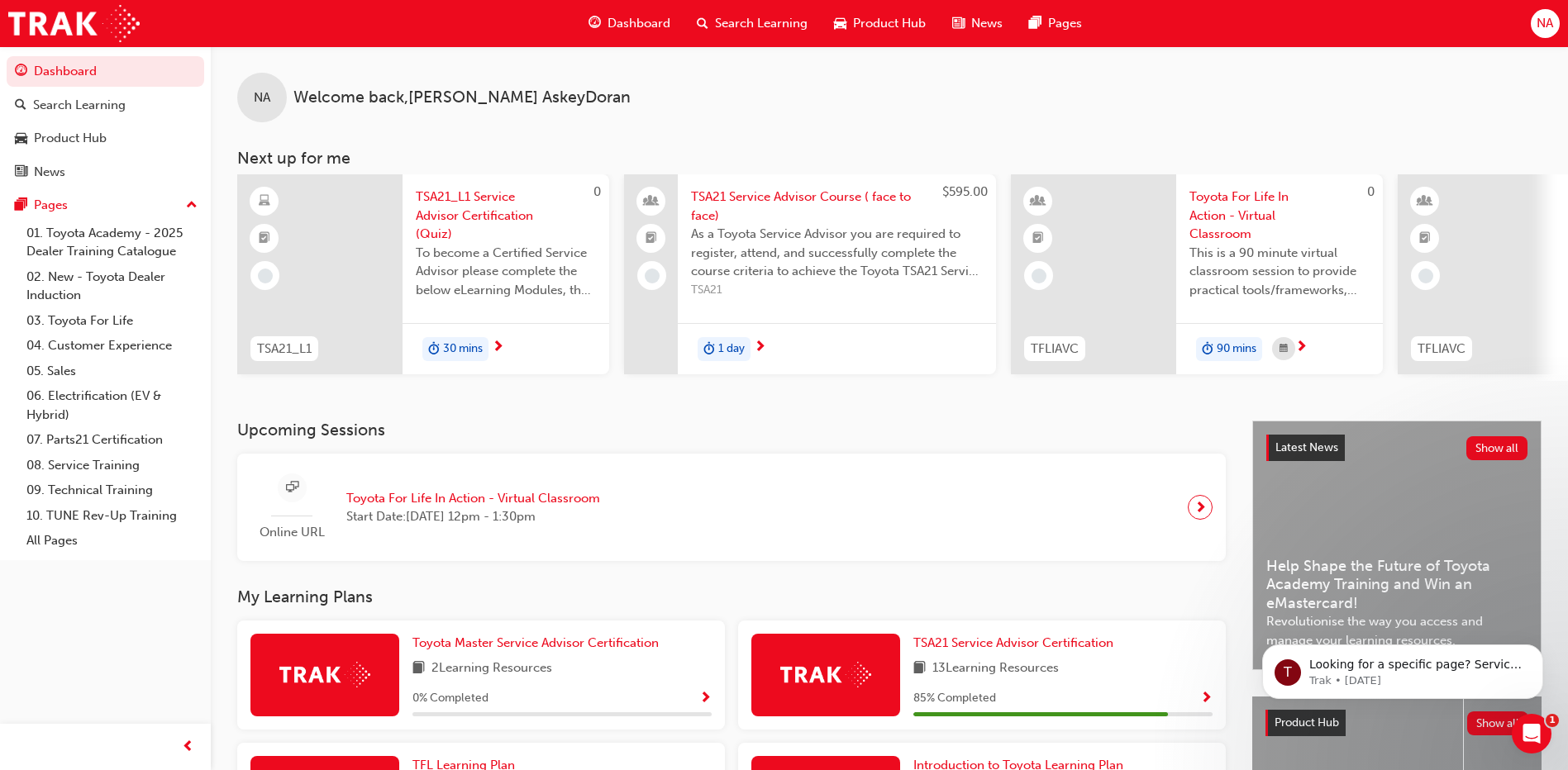
scroll to position [291, 0]
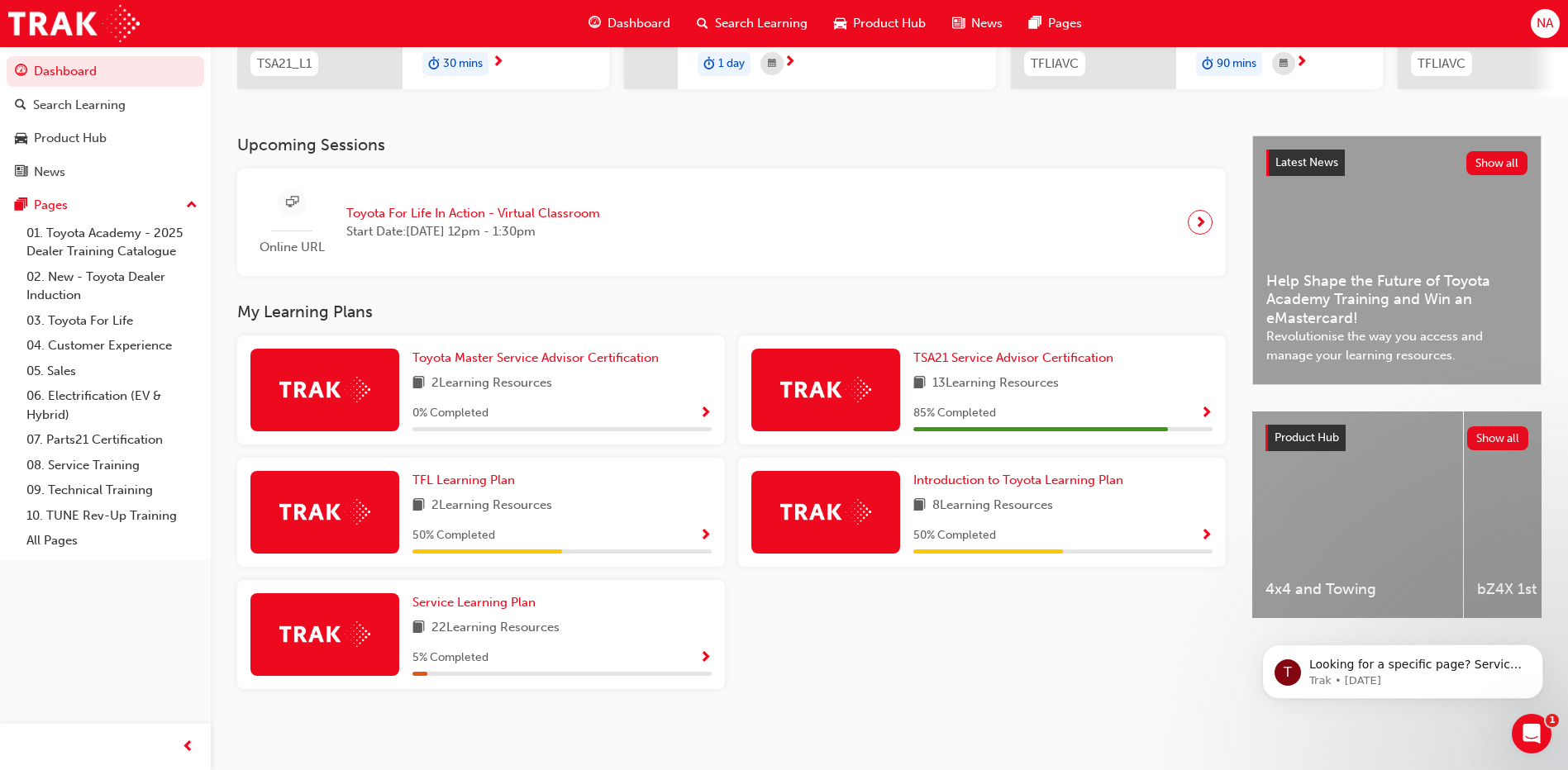
click at [664, 658] on div "5 % Completed" at bounding box center [562, 658] width 300 height 21
click at [525, 603] on span "Service Learning Plan" at bounding box center [474, 602] width 123 height 15
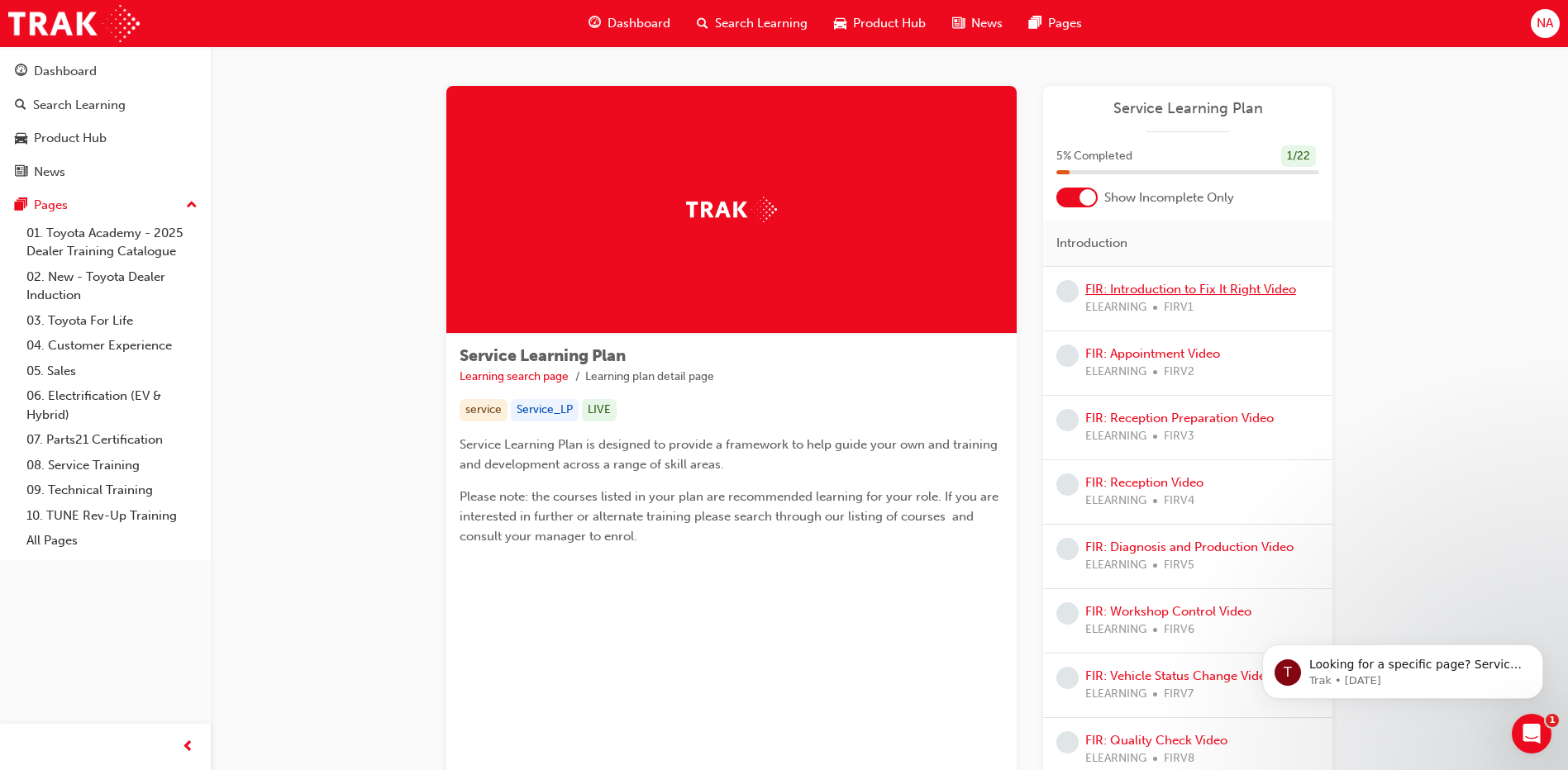
click at [1124, 290] on link "FIR: Introduction to Fix It Right Video" at bounding box center [1191, 289] width 211 height 15
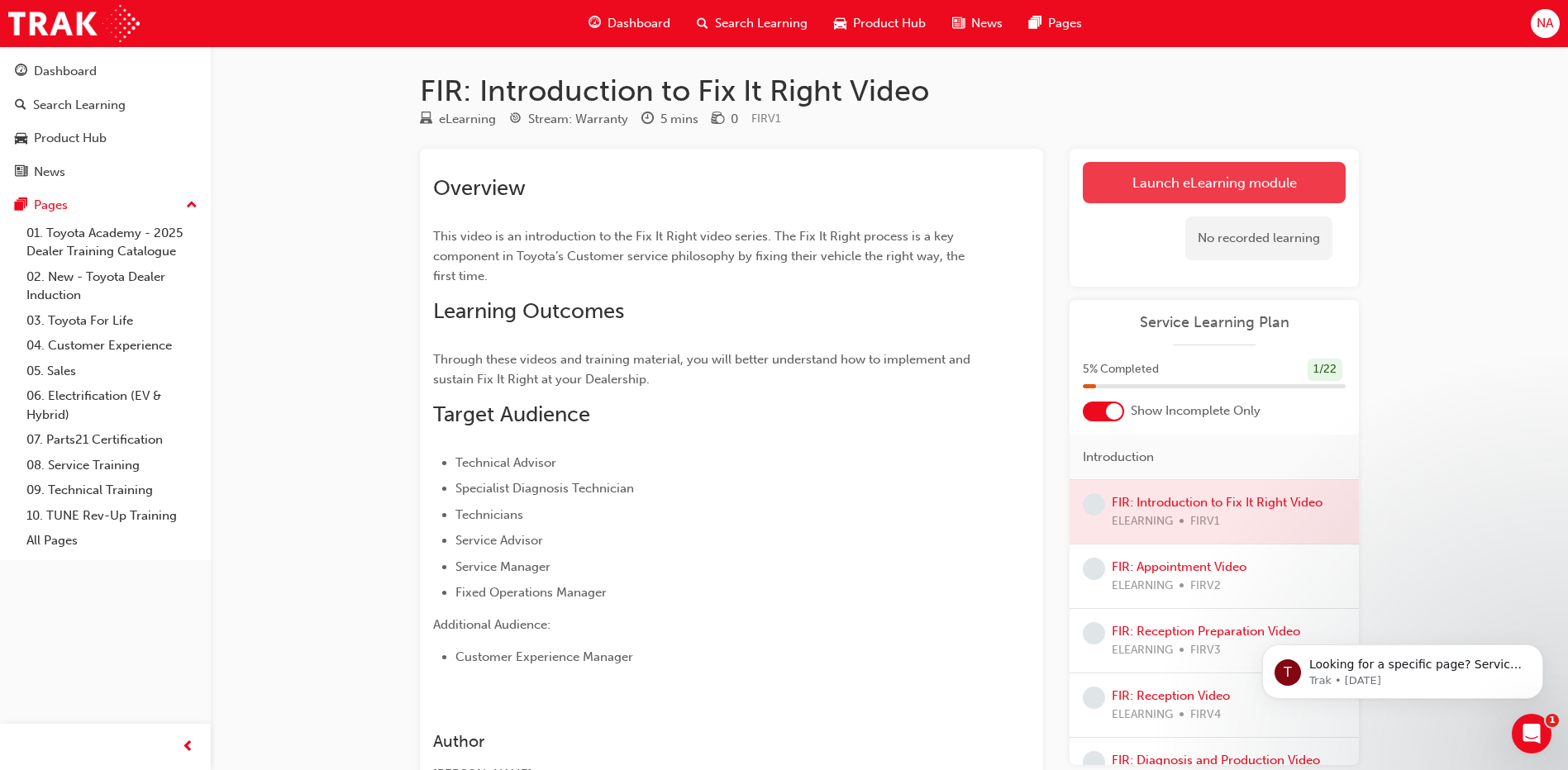
click at [1244, 178] on link "Launch eLearning module" at bounding box center [1214, 182] width 263 height 41
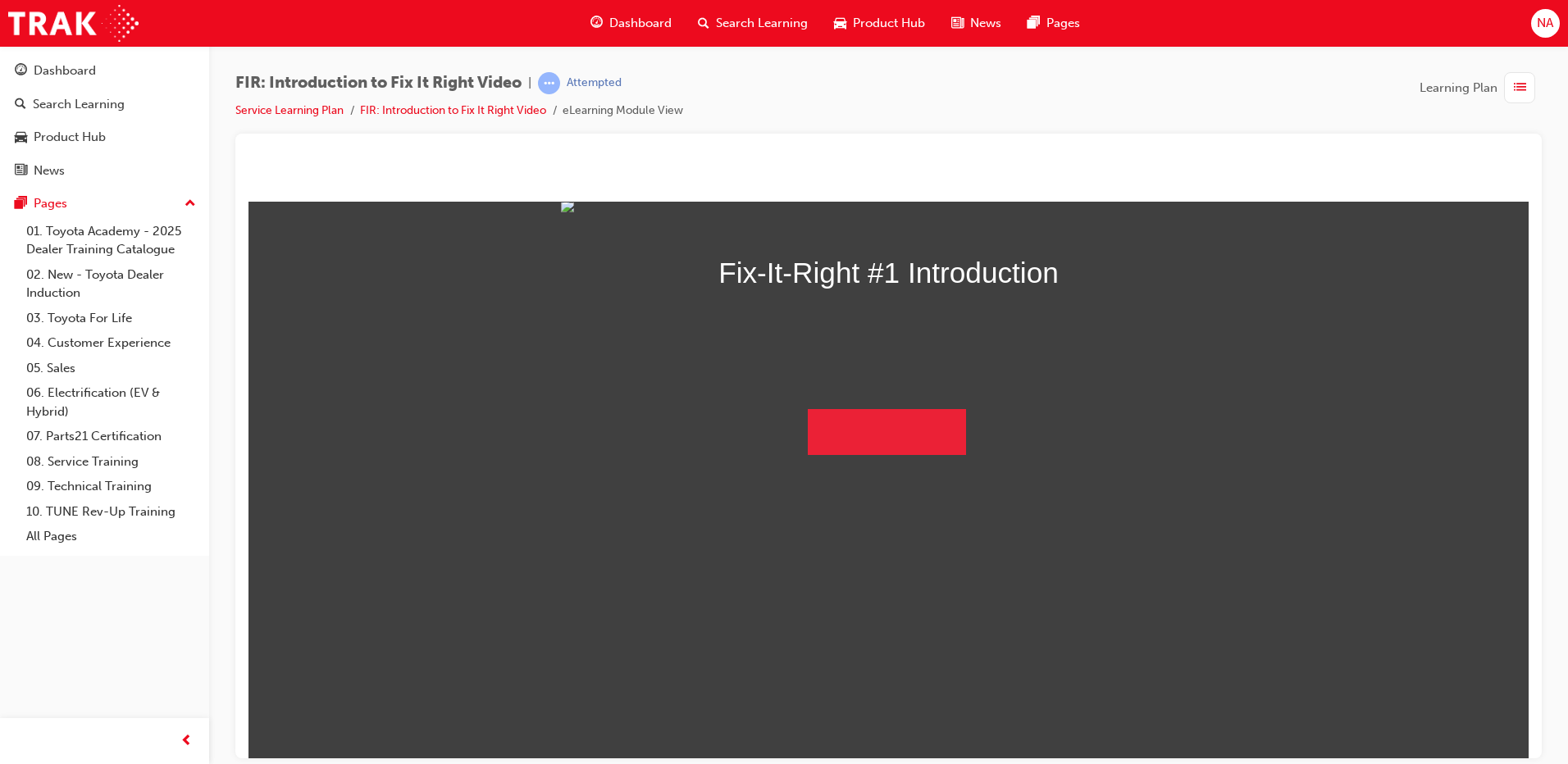
scroll to position [43, 0]
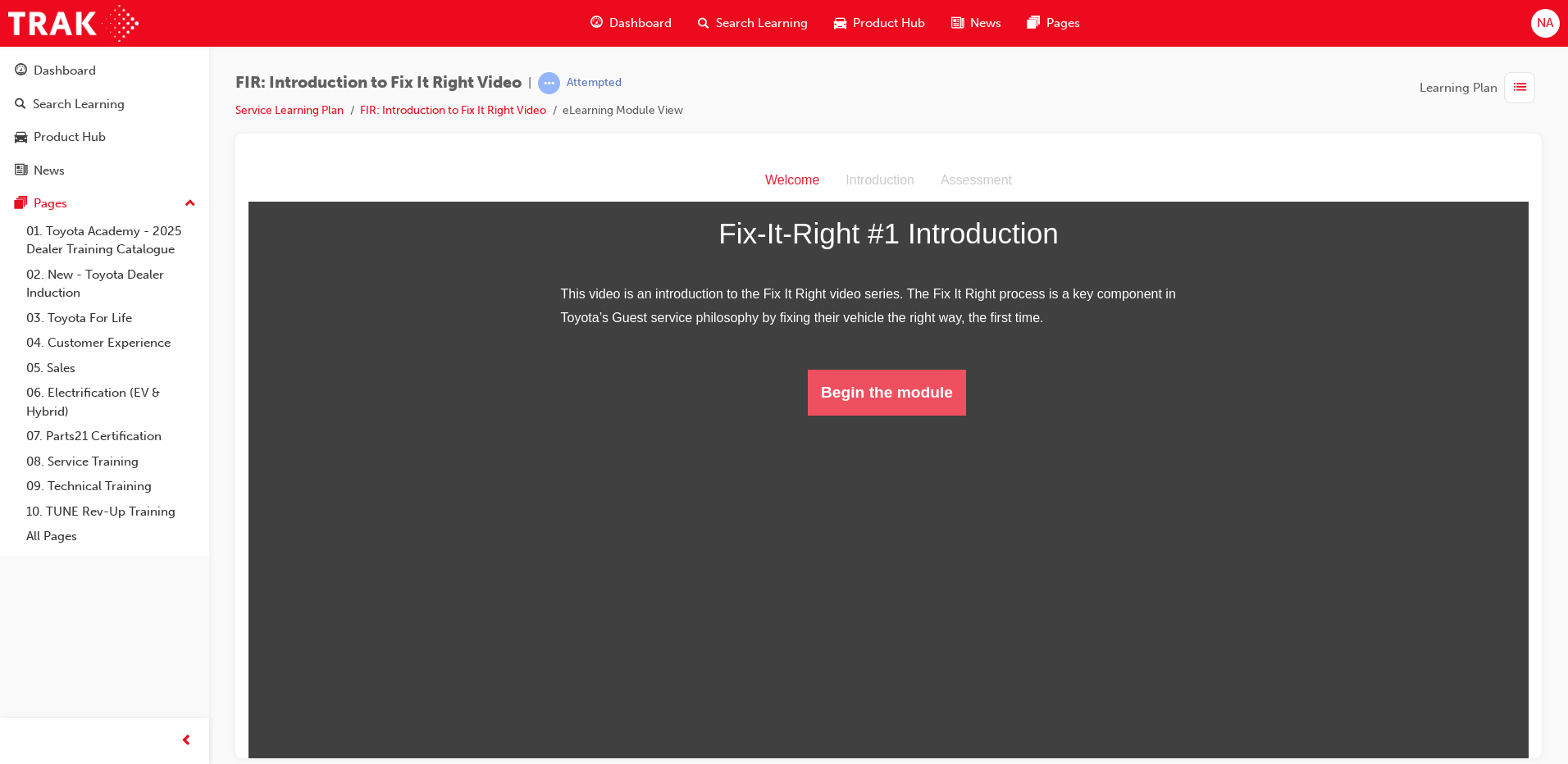
click at [913, 415] on button "Begin the module" at bounding box center [887, 392] width 159 height 46
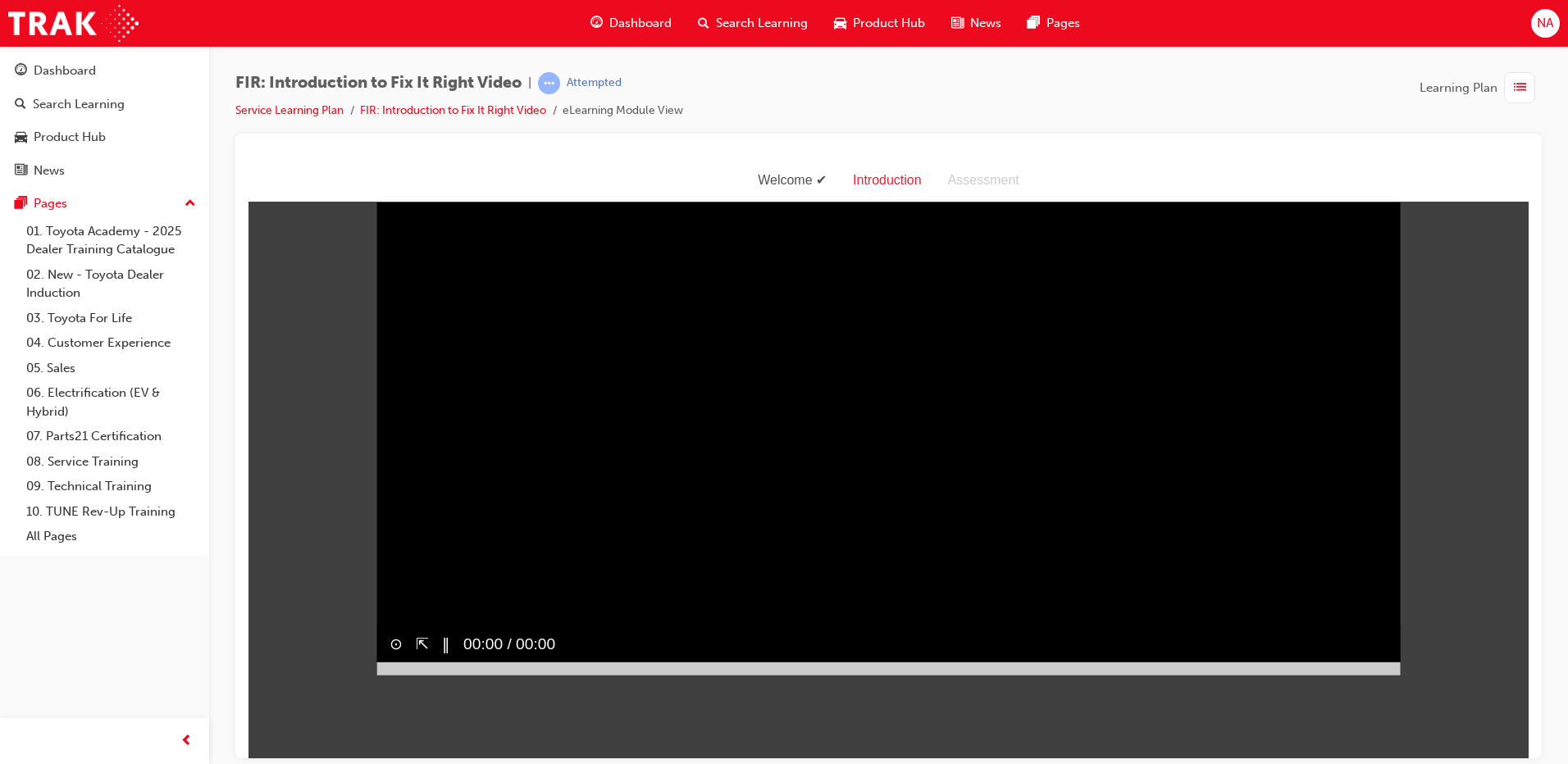
scroll to position [39, 0]
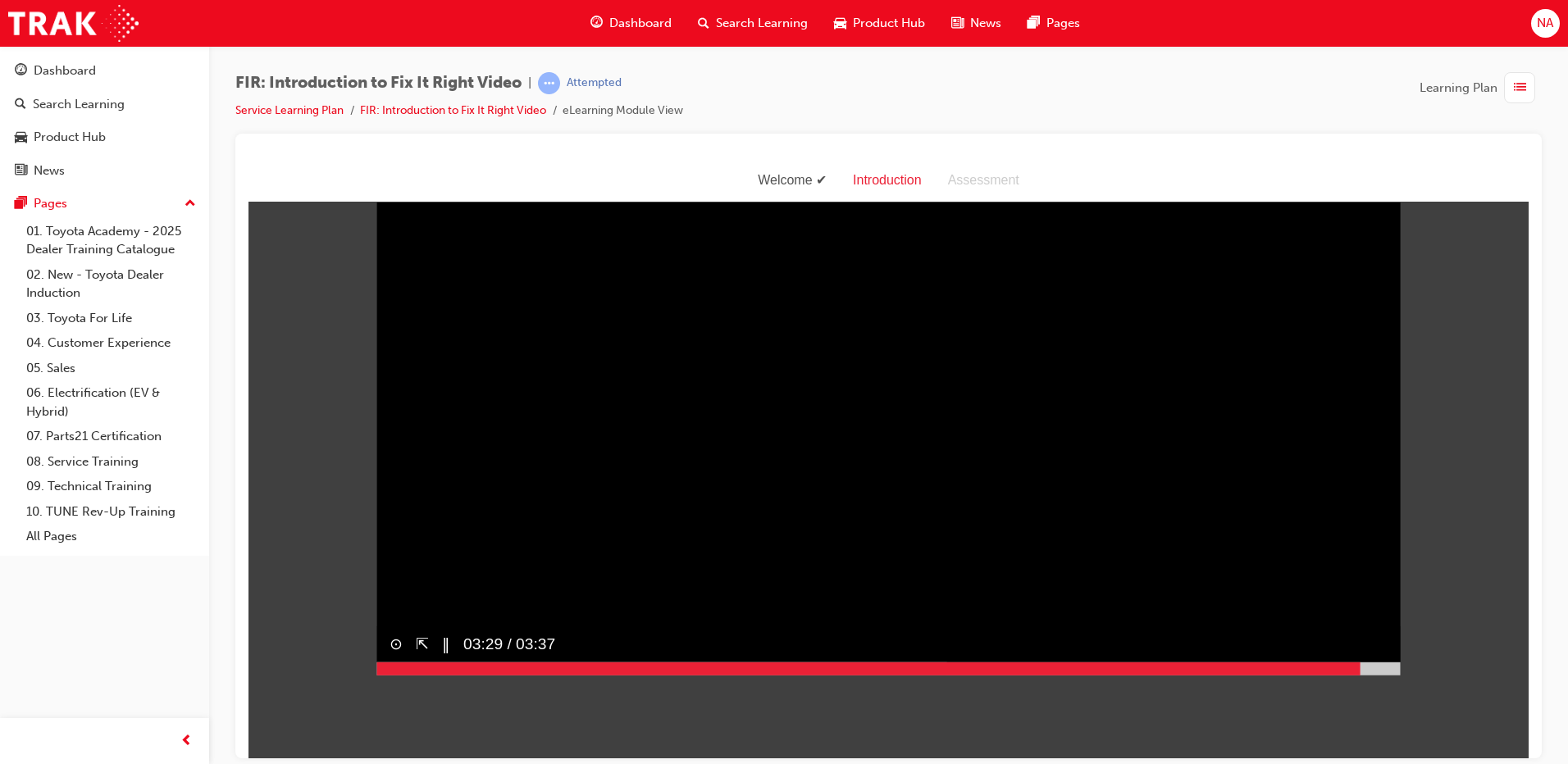
drag, startPoint x: 564, startPoint y: 701, endPoint x: 1354, endPoint y: 693, distance: 790.0
click at [1354, 675] on div at bounding box center [889, 668] width 1024 height 13
click at [442, 655] on button "‖" at bounding box center [445, 643] width 8 height 24
